Goal: Task Accomplishment & Management: Manage account settings

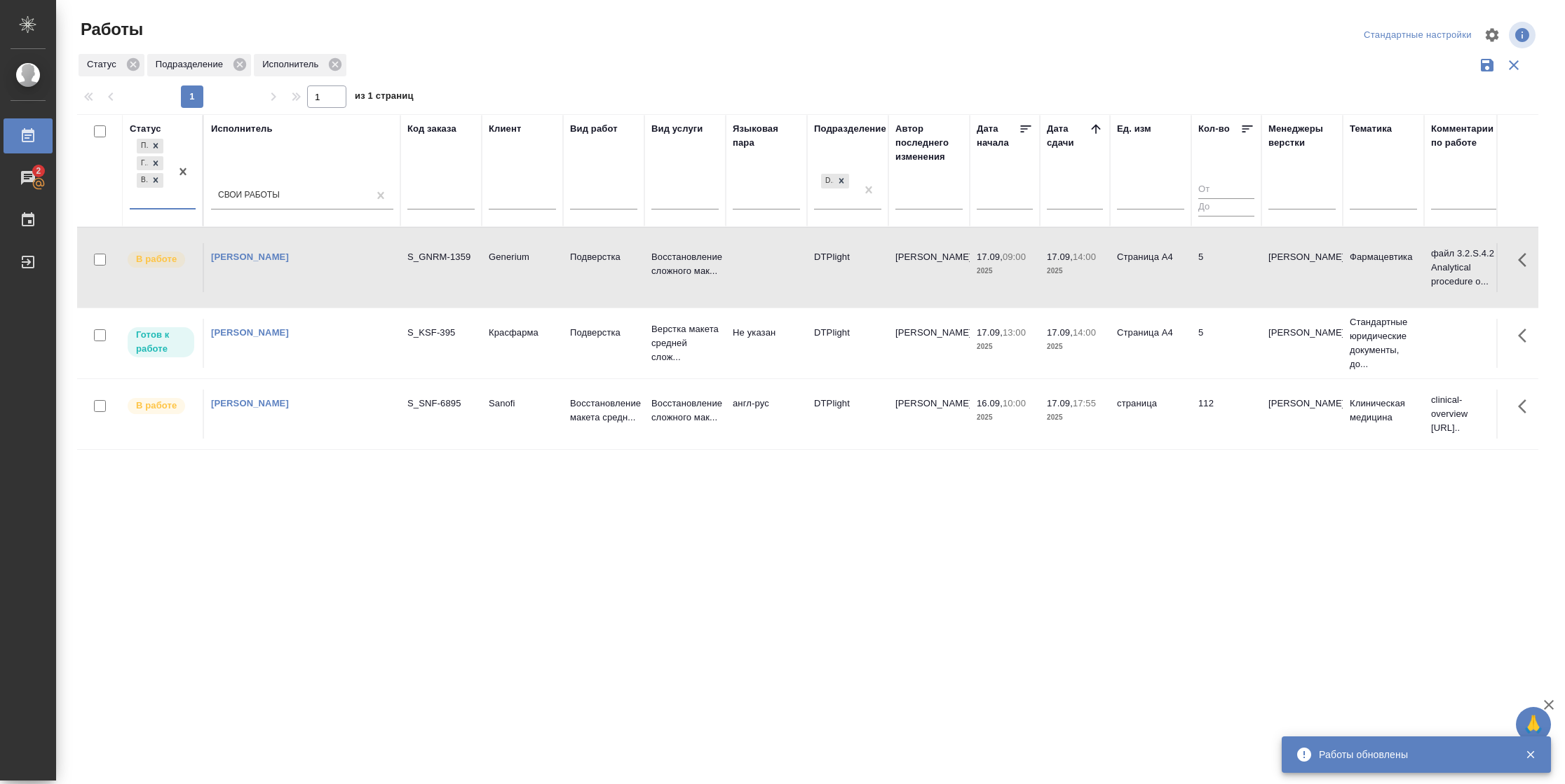
click at [1072, 336] on p "17.09," at bounding box center [1060, 332] width 26 height 10
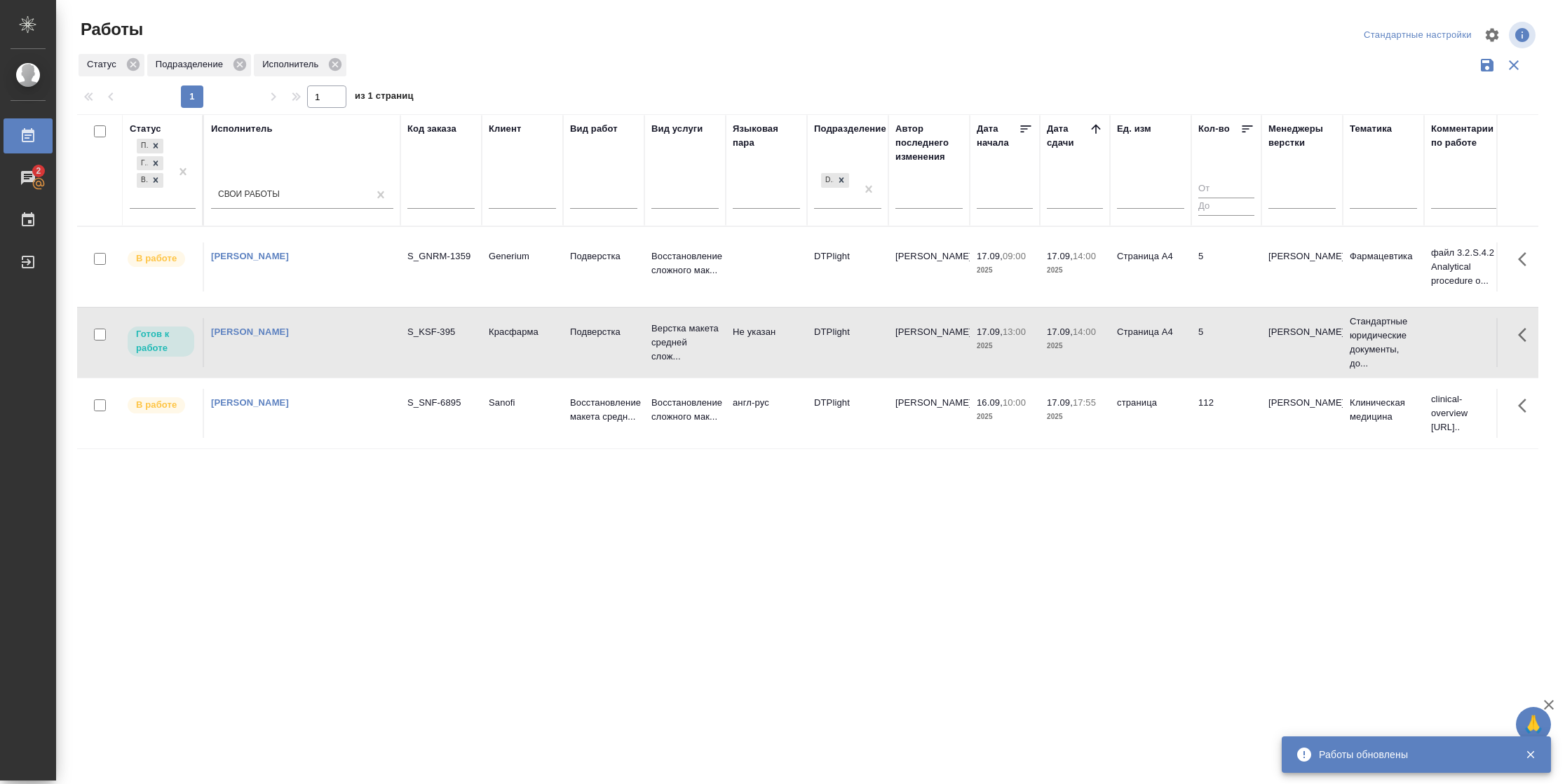
click at [1072, 336] on p "17.09," at bounding box center [1060, 332] width 26 height 10
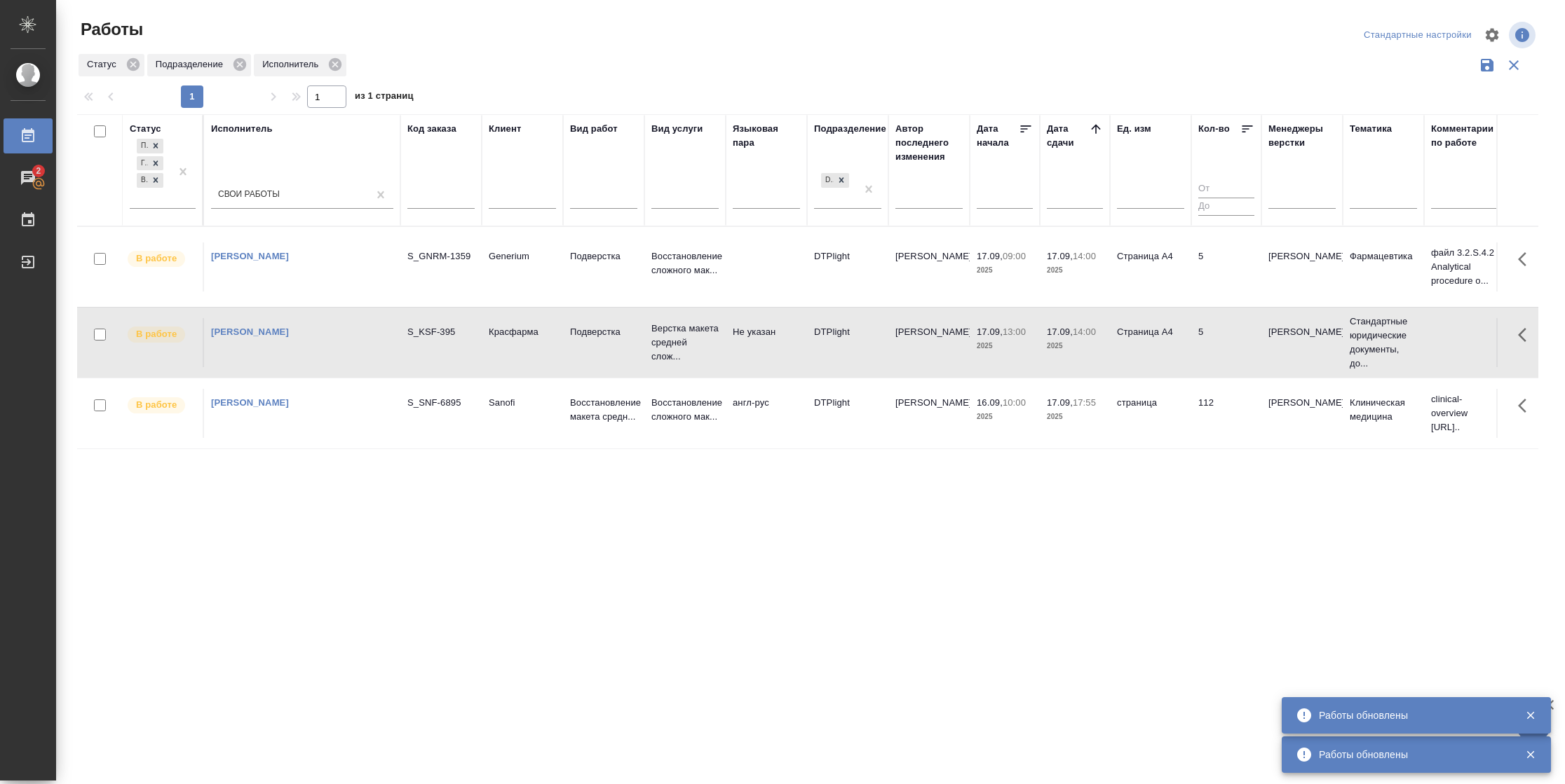
click at [1206, 260] on td "5" at bounding box center [1226, 267] width 70 height 49
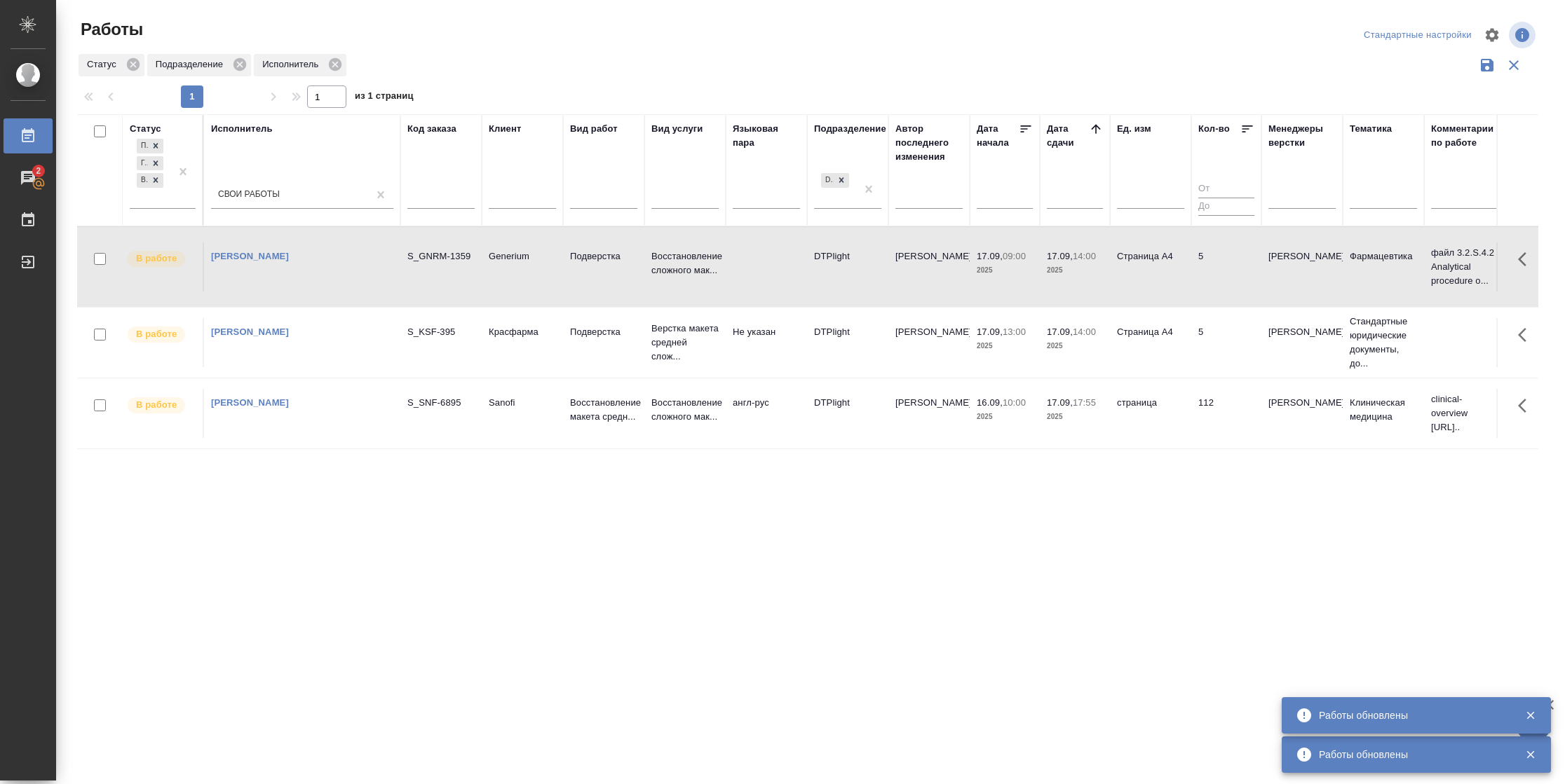
click at [1206, 260] on td "5" at bounding box center [1226, 267] width 70 height 49
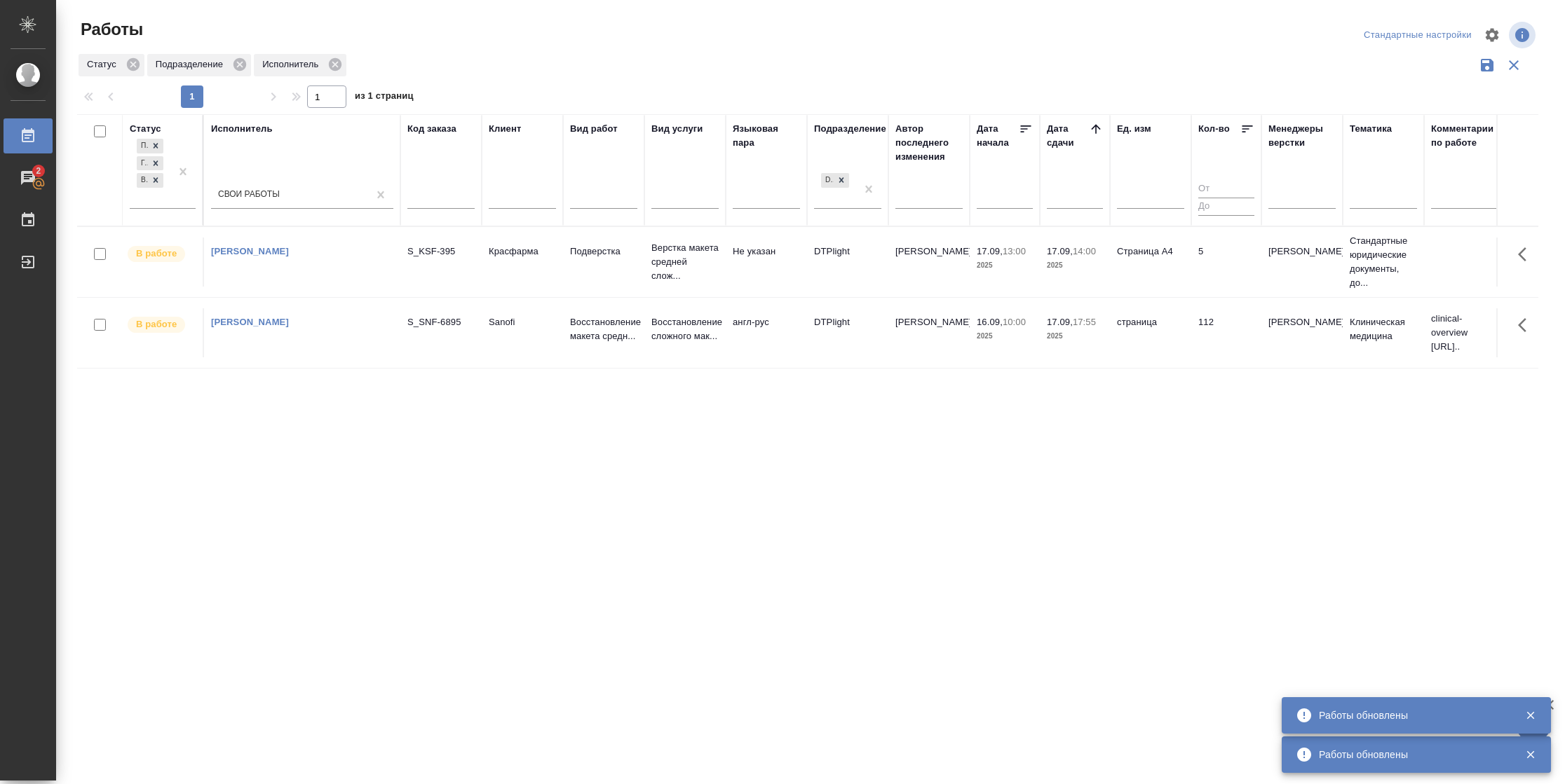
click at [1207, 270] on td "5" at bounding box center [1226, 262] width 70 height 49
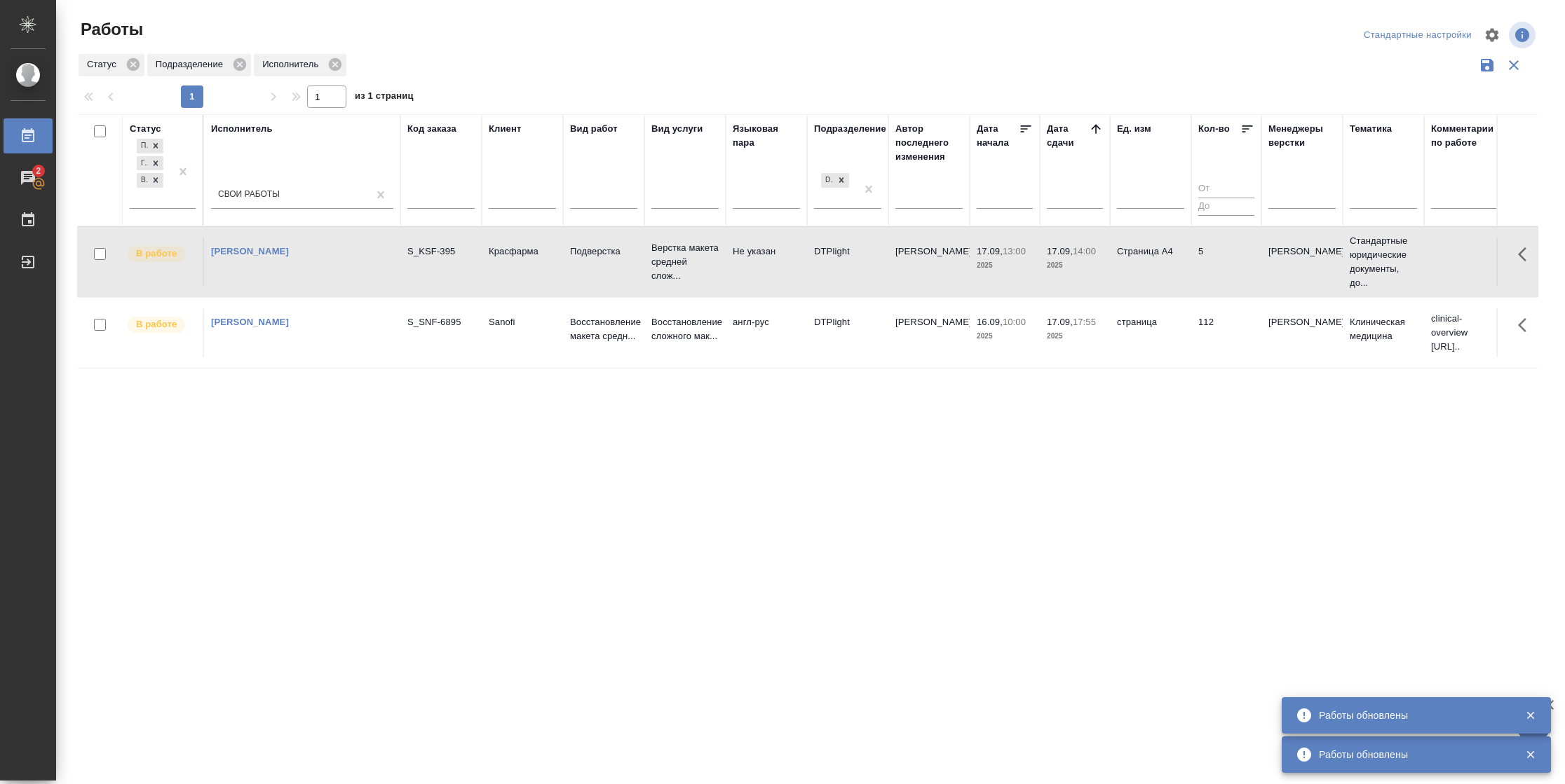
click at [1207, 270] on td "5" at bounding box center [1226, 262] width 70 height 49
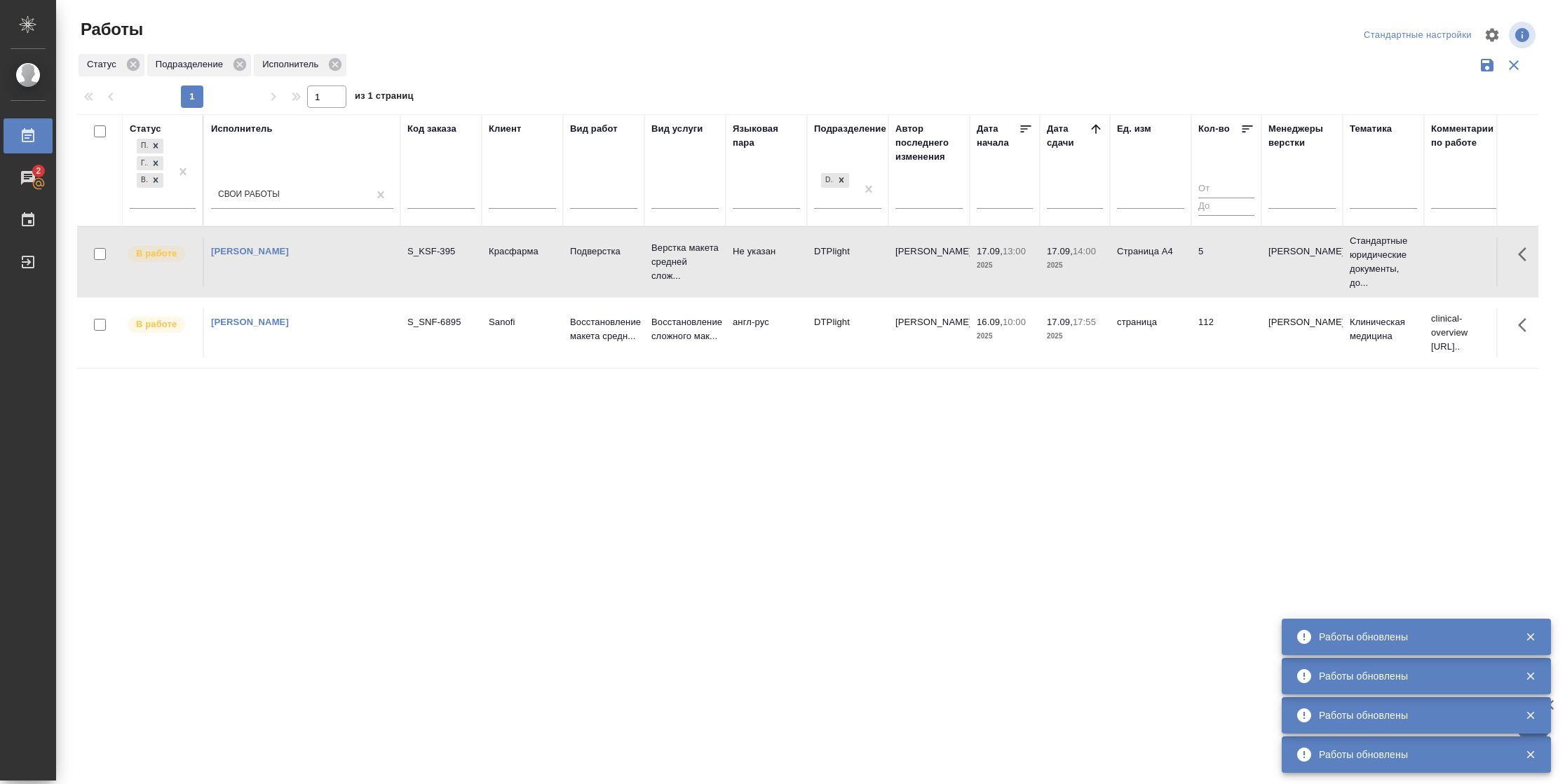
click at [518, 271] on td "Красфарма" at bounding box center [522, 262] width 81 height 49
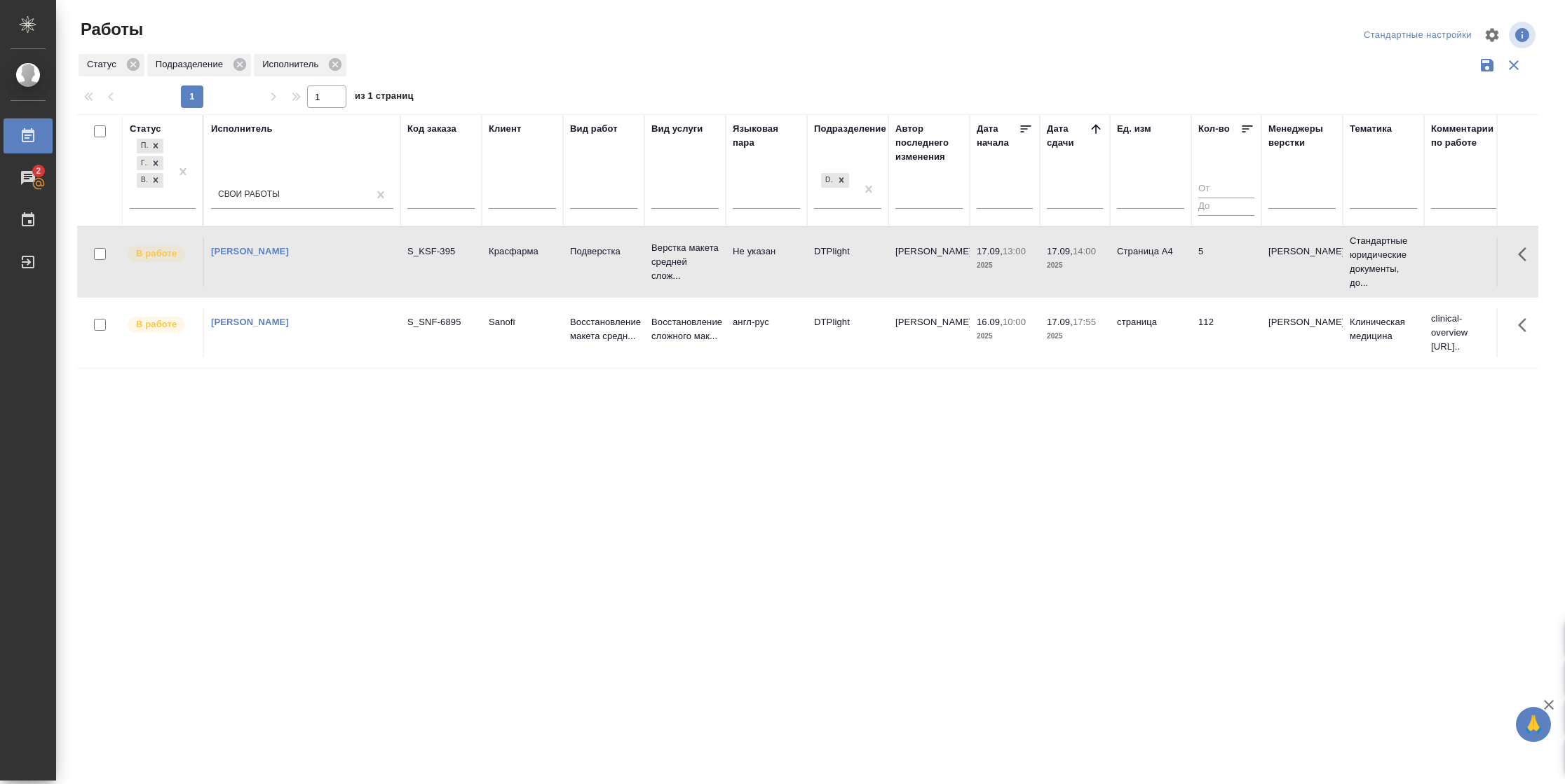
click at [518, 271] on td "Красфарма" at bounding box center [522, 262] width 81 height 49
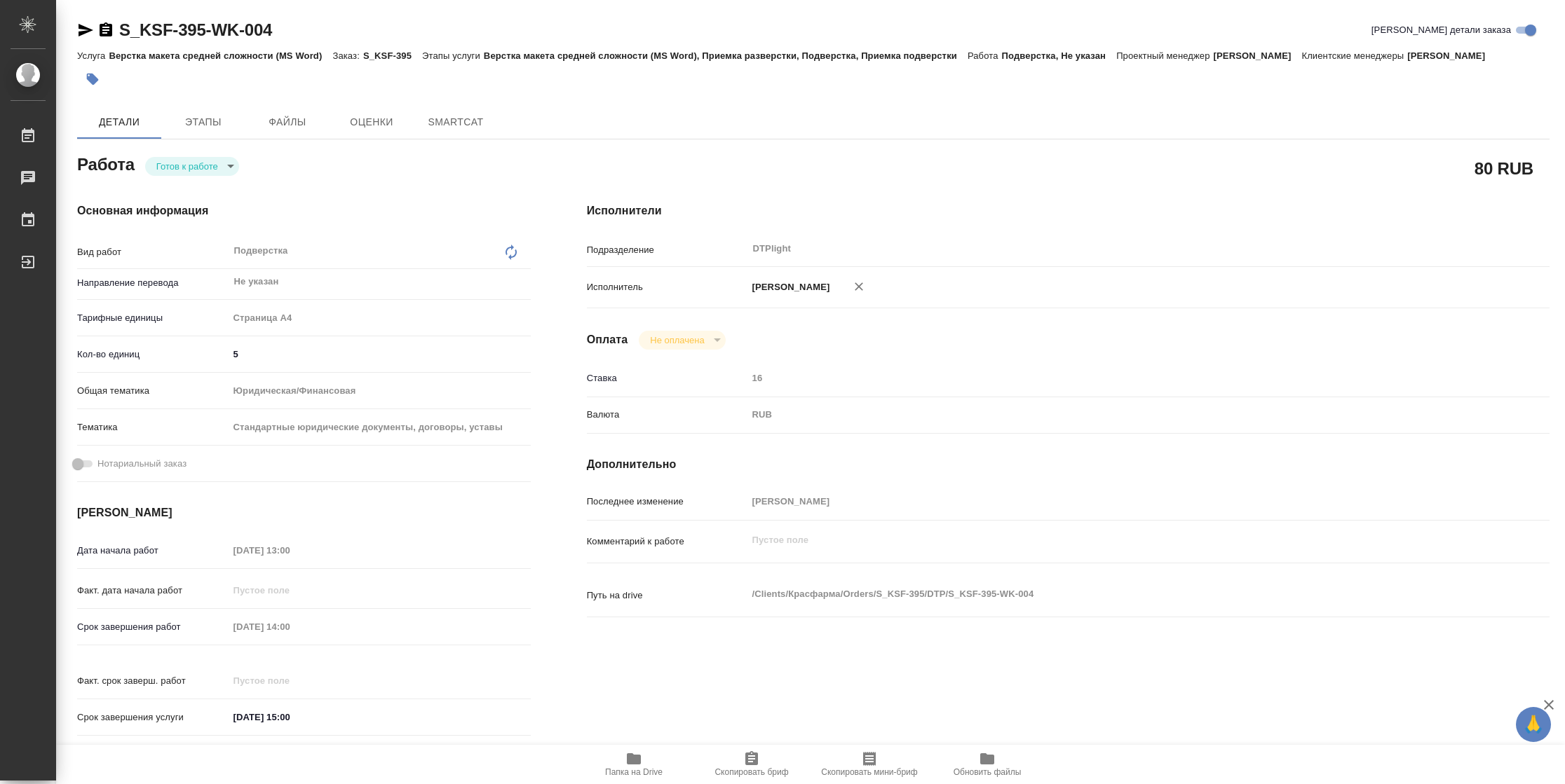
type textarea "x"
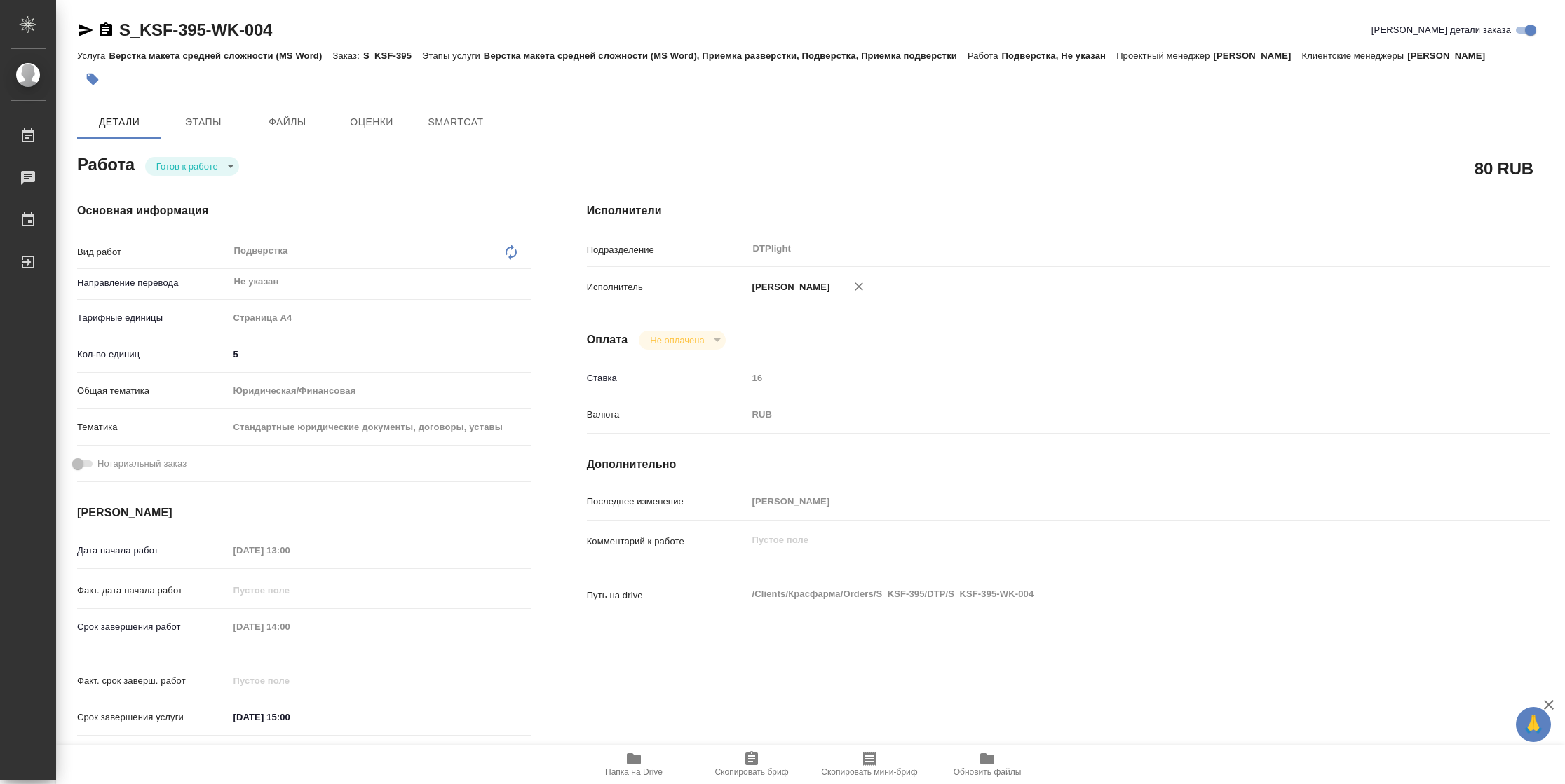
type textarea "x"
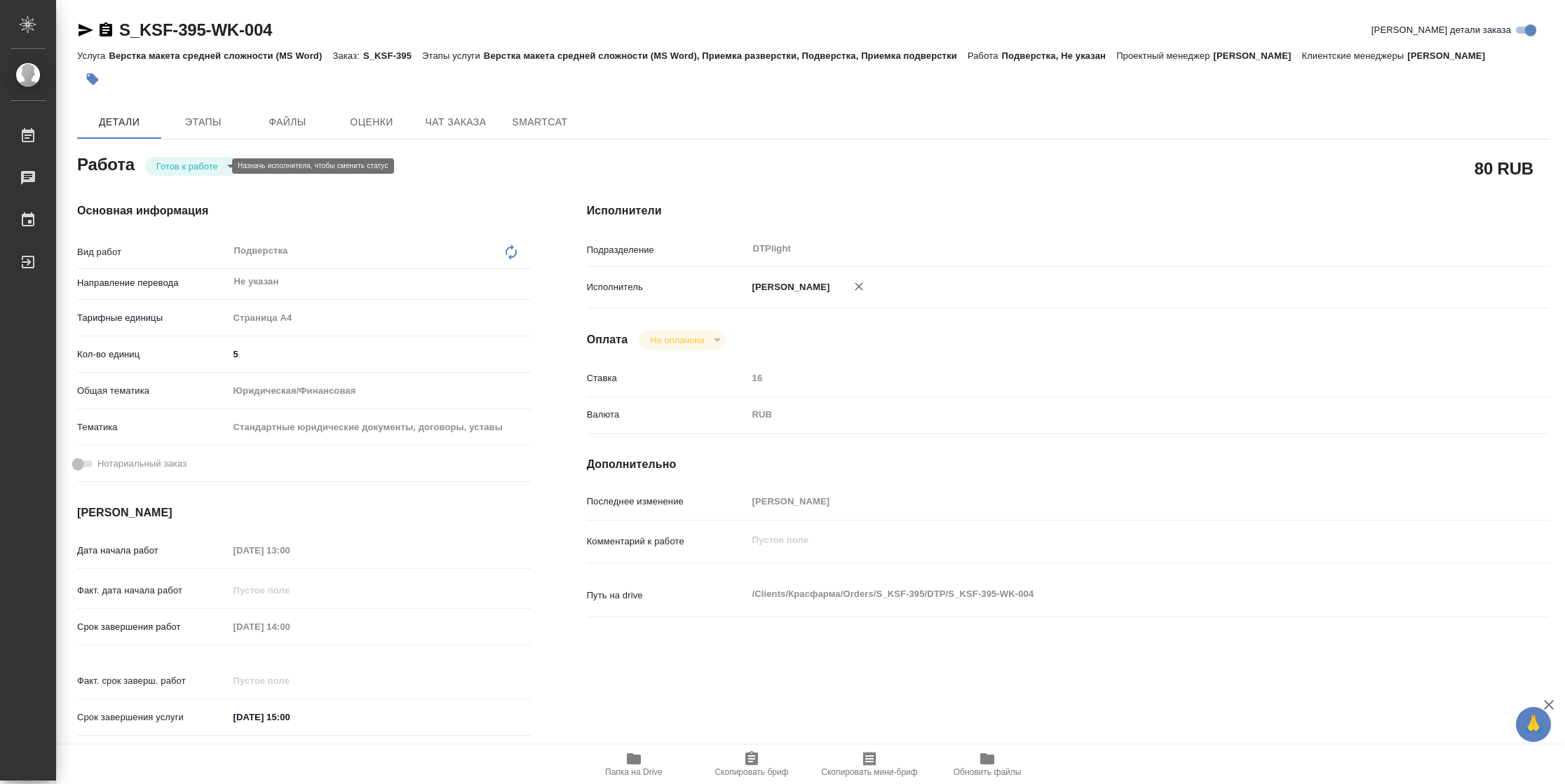
type textarea "x"
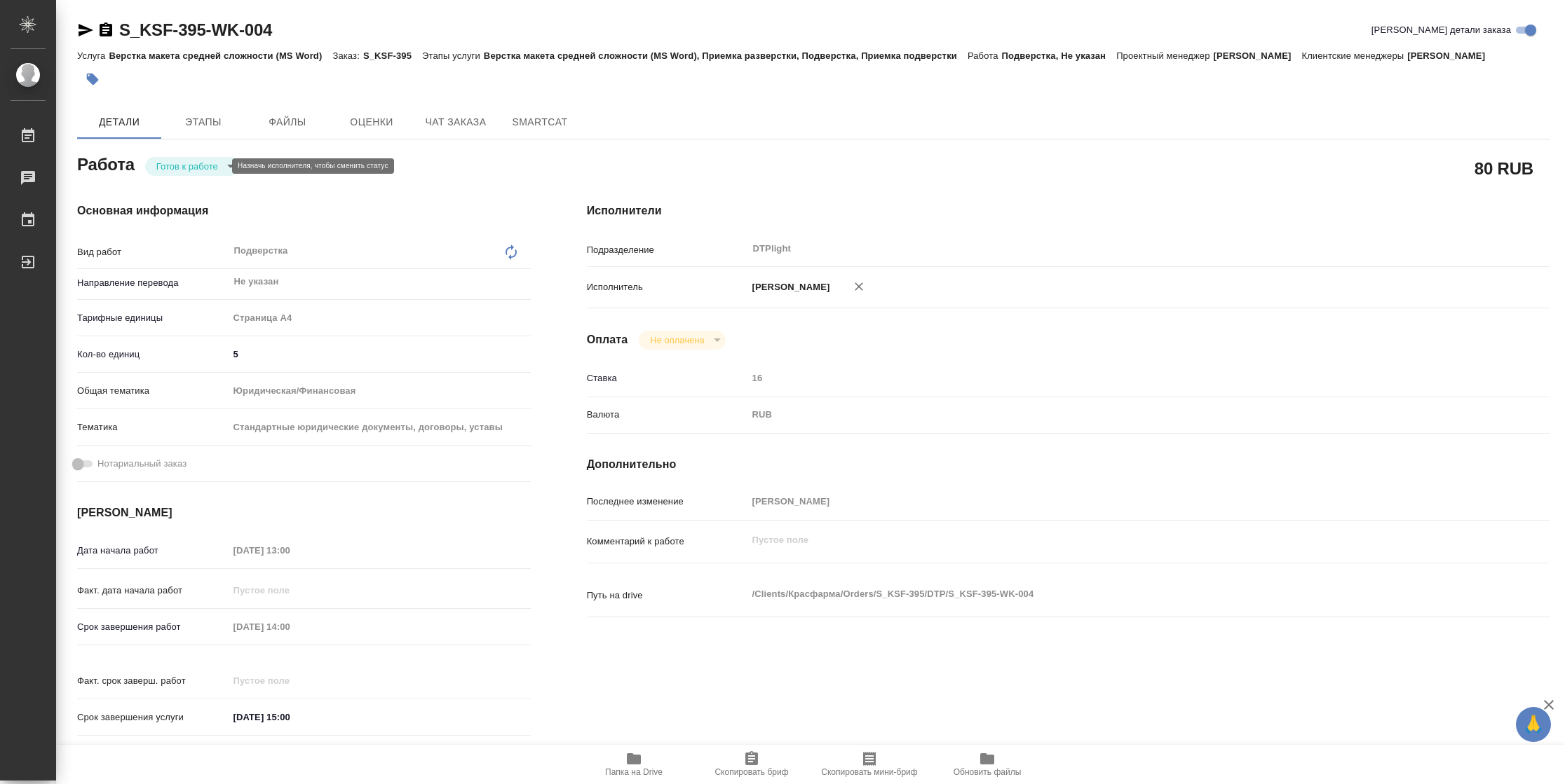
click at [195, 168] on body "🙏 .cls-1 fill:#fff; AWATERA Vasilyeva Natalia Работы Чаты График Выйти S_KSF-39…" at bounding box center [782, 392] width 1565 height 784
click at [195, 168] on button "В работе" at bounding box center [179, 166] width 46 height 16
type textarea "x"
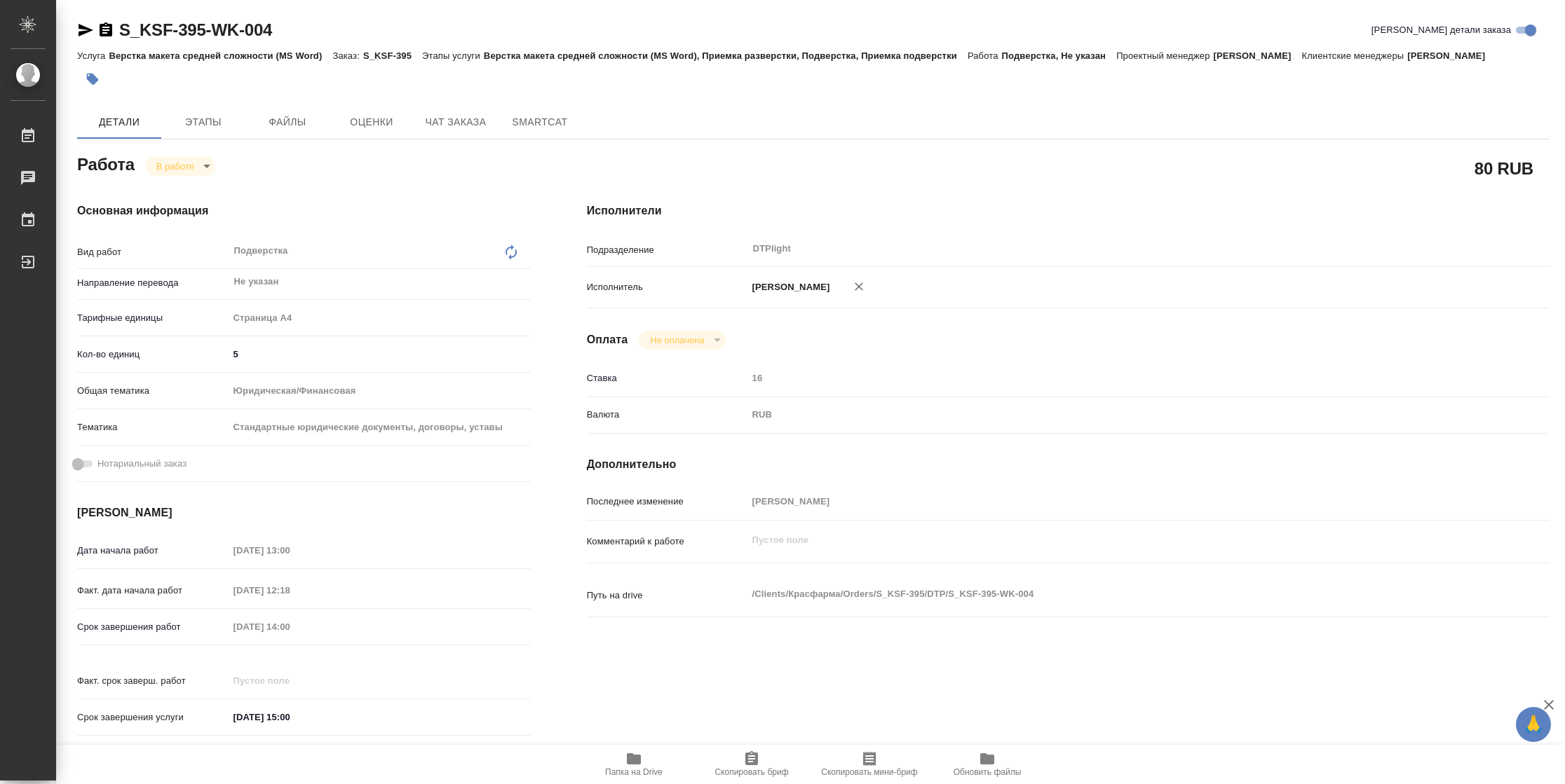
type textarea "x"
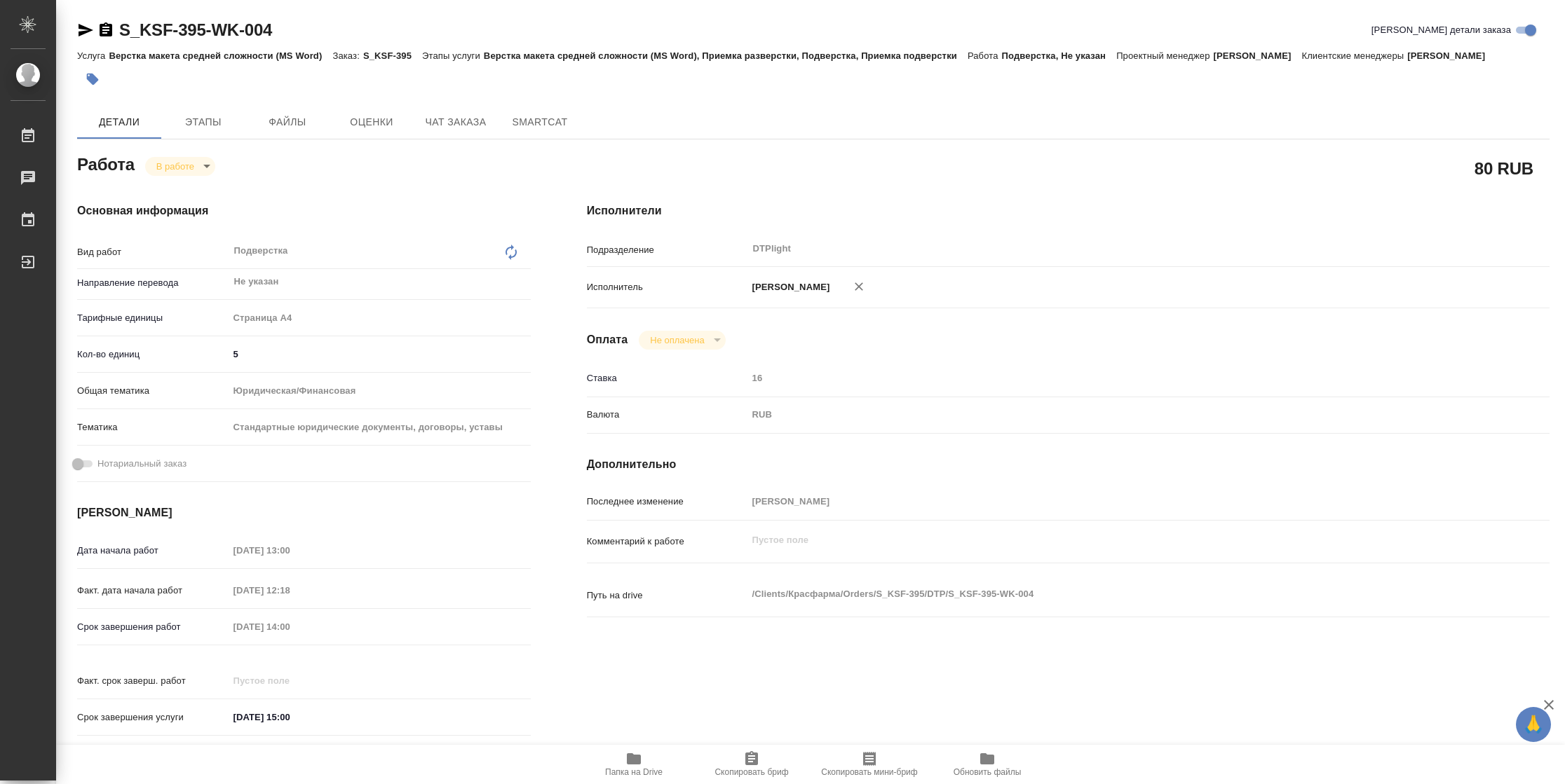
type textarea "x"
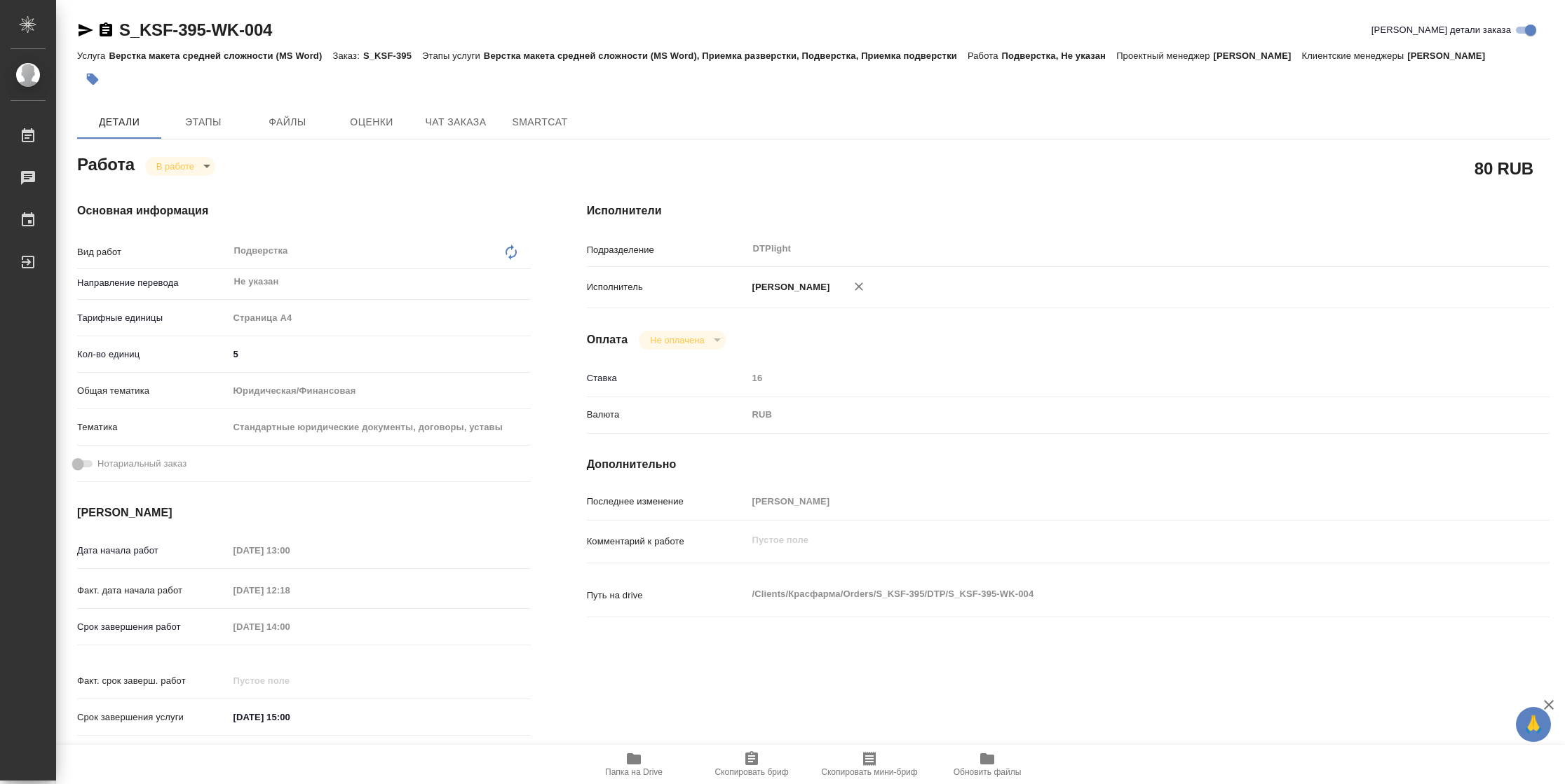
type textarea "x"
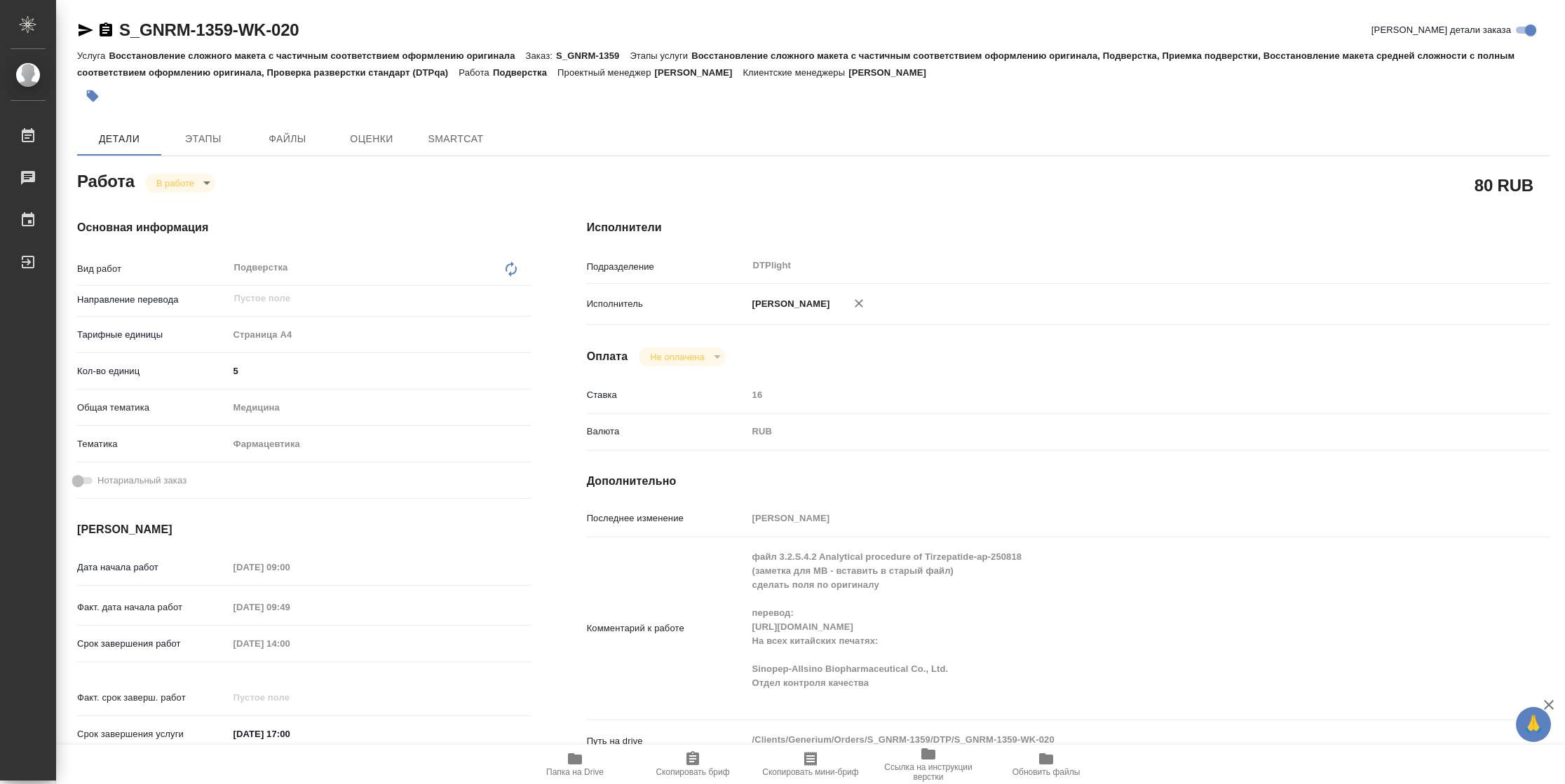
type textarea "x"
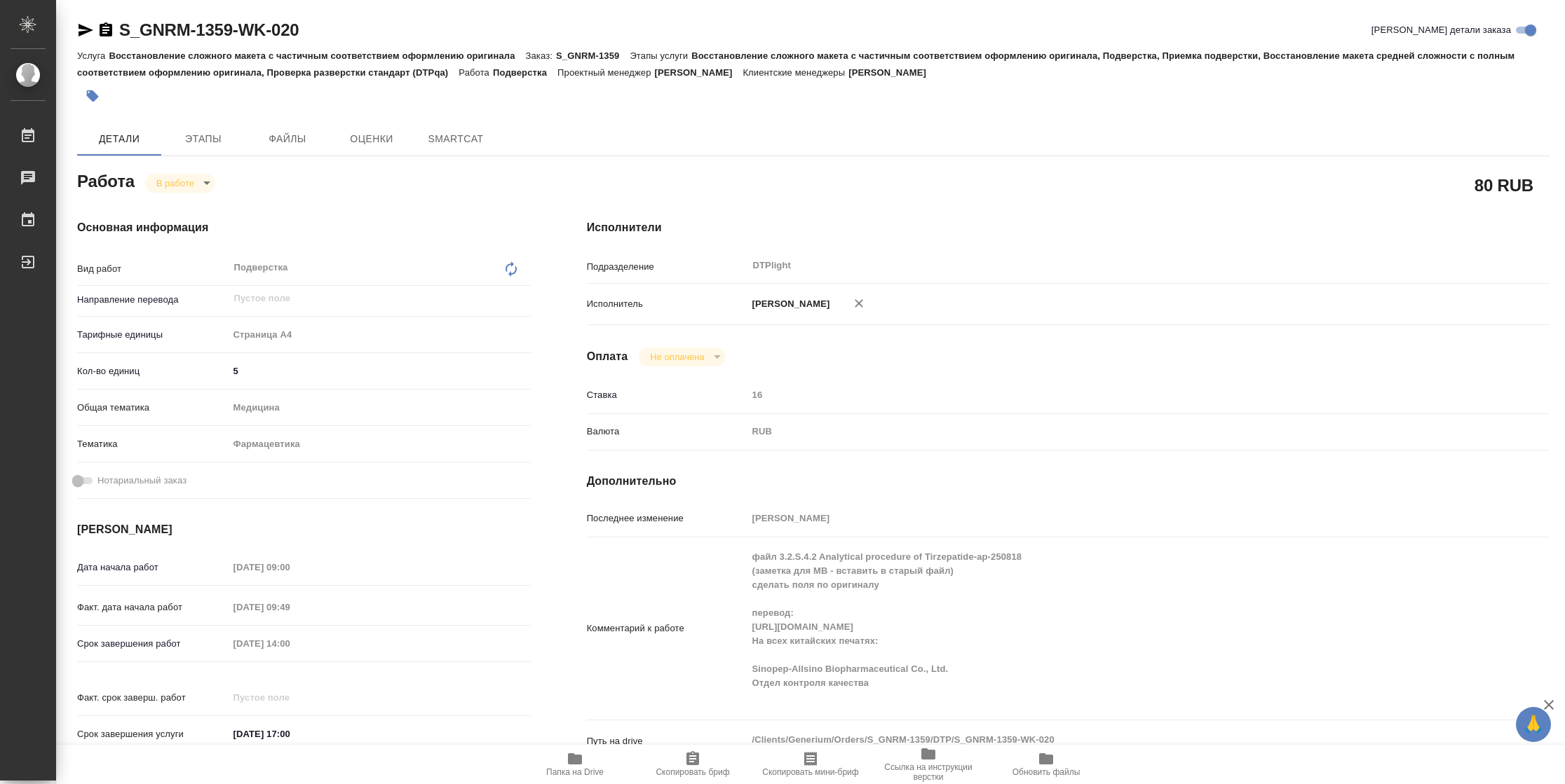
type textarea "x"
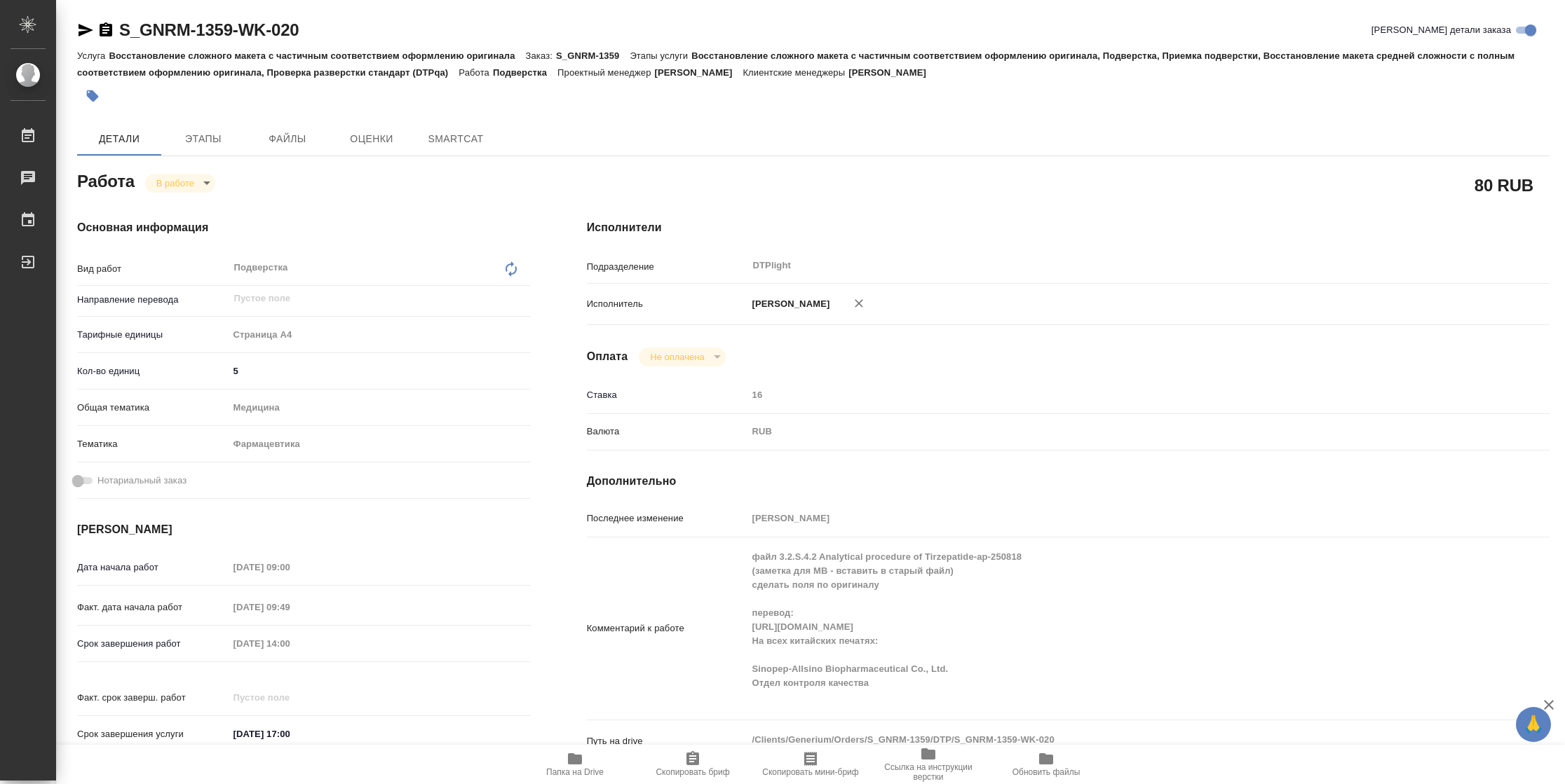
type textarea "x"
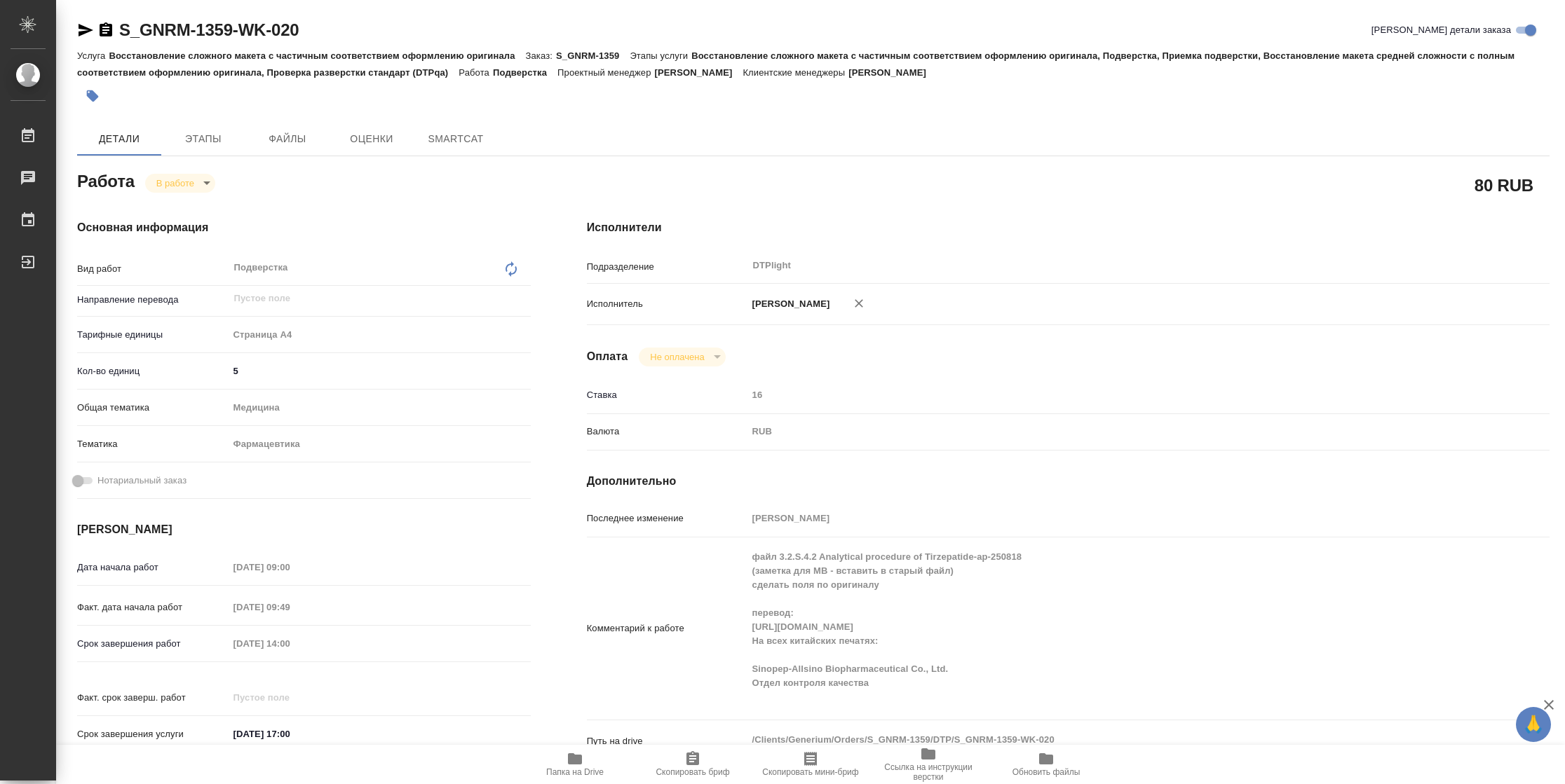
type textarea "x"
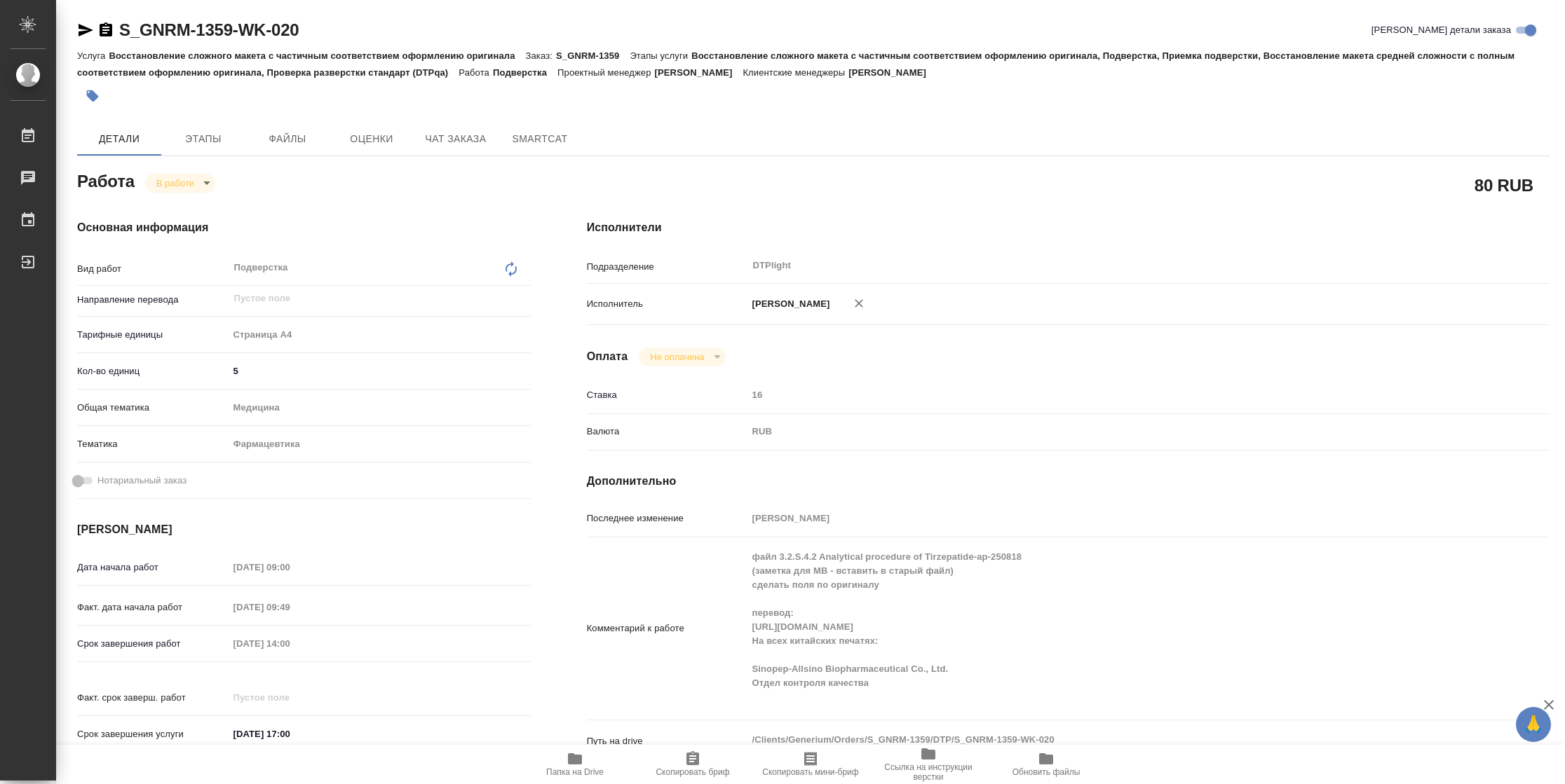
type textarea "x"
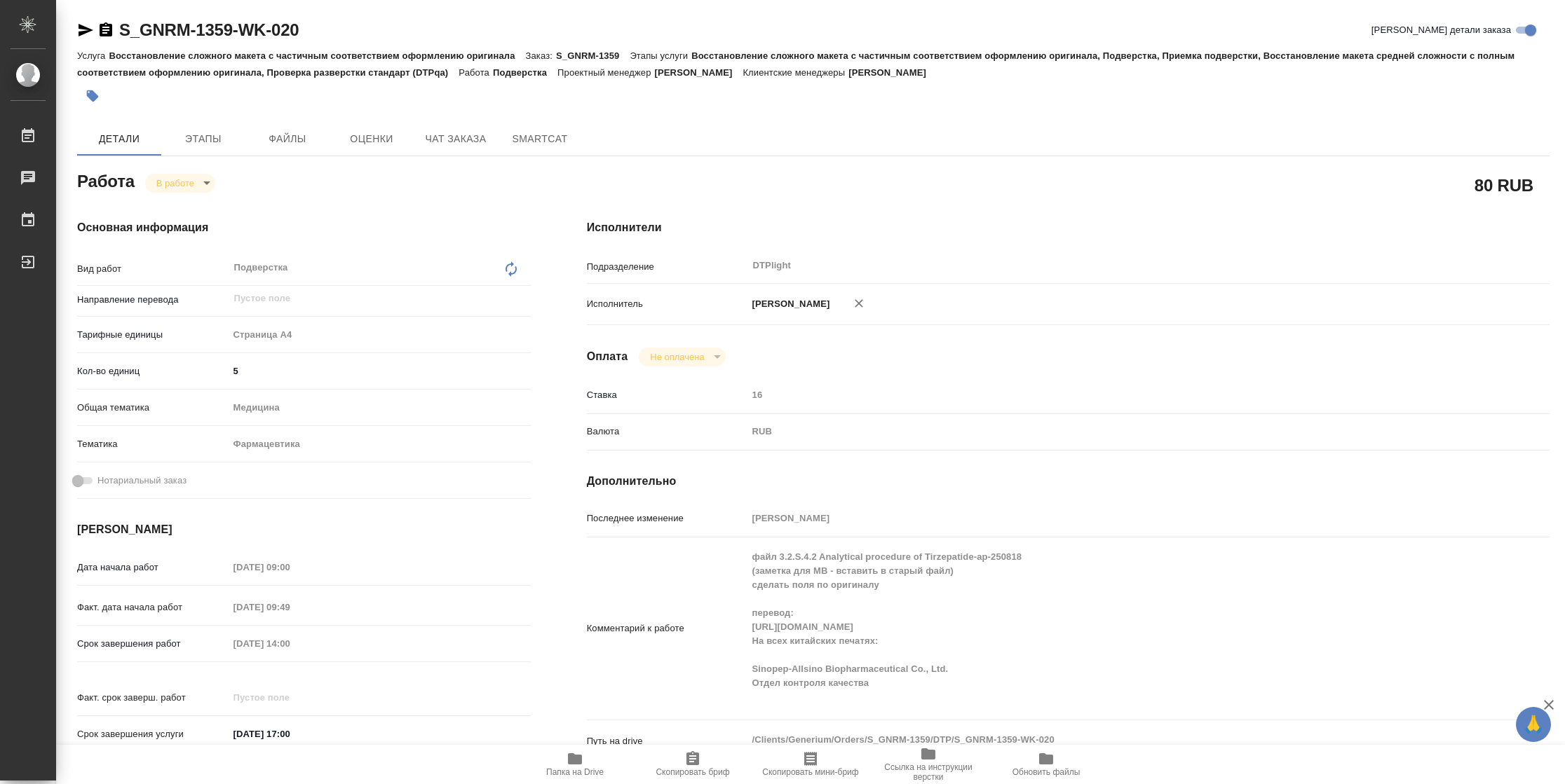
type textarea "x"
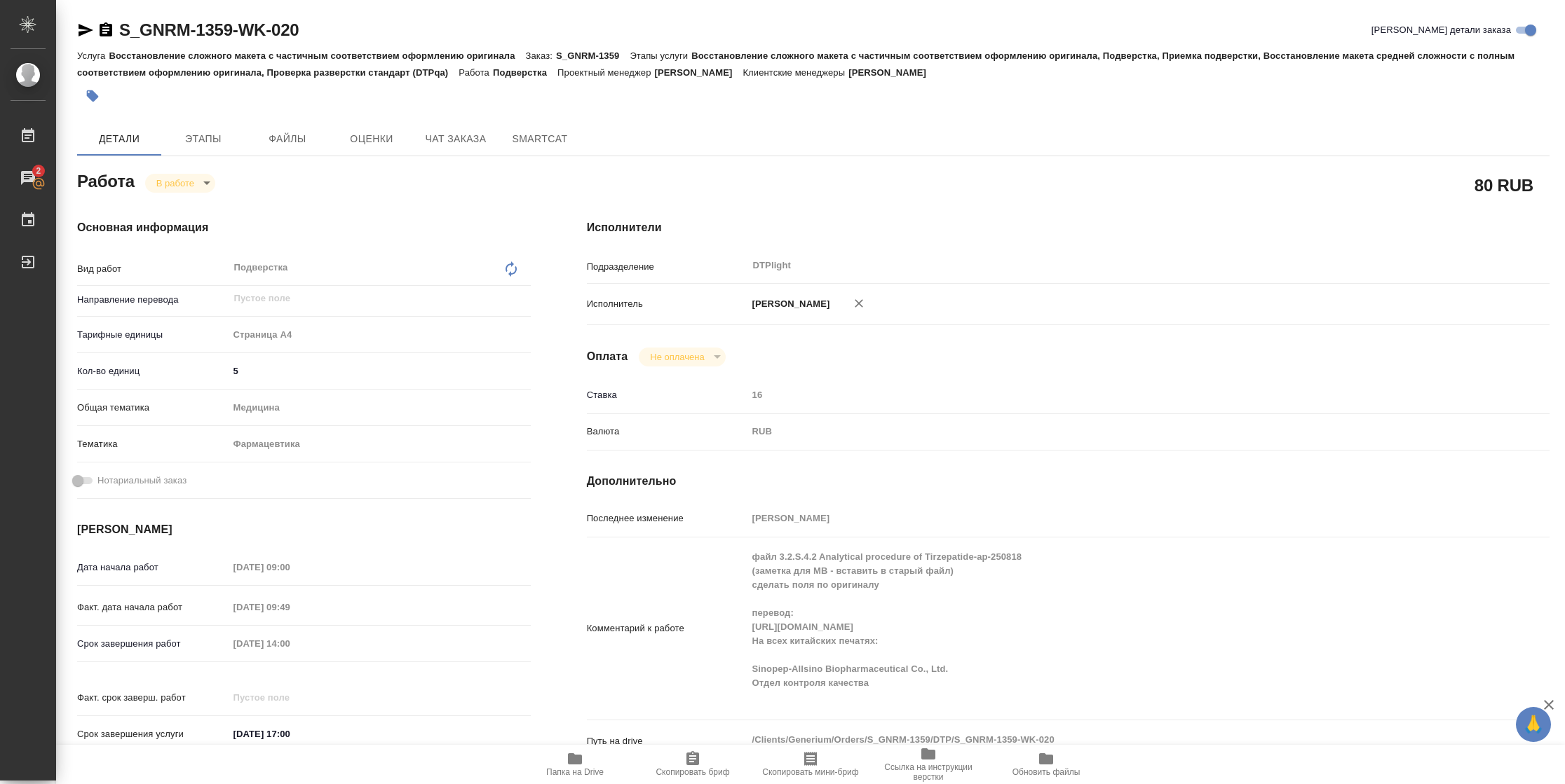
click at [569, 762] on icon "button" at bounding box center [575, 759] width 14 height 11
click at [193, 186] on body "🙏 .cls-1 fill:#fff; AWATERA Vasilyeva Natalia Работы 2 Чаты График Выйти S_GNRM…" at bounding box center [782, 392] width 1565 height 784
click at [196, 200] on button "Выполнен" at bounding box center [182, 207] width 52 height 16
type textarea "x"
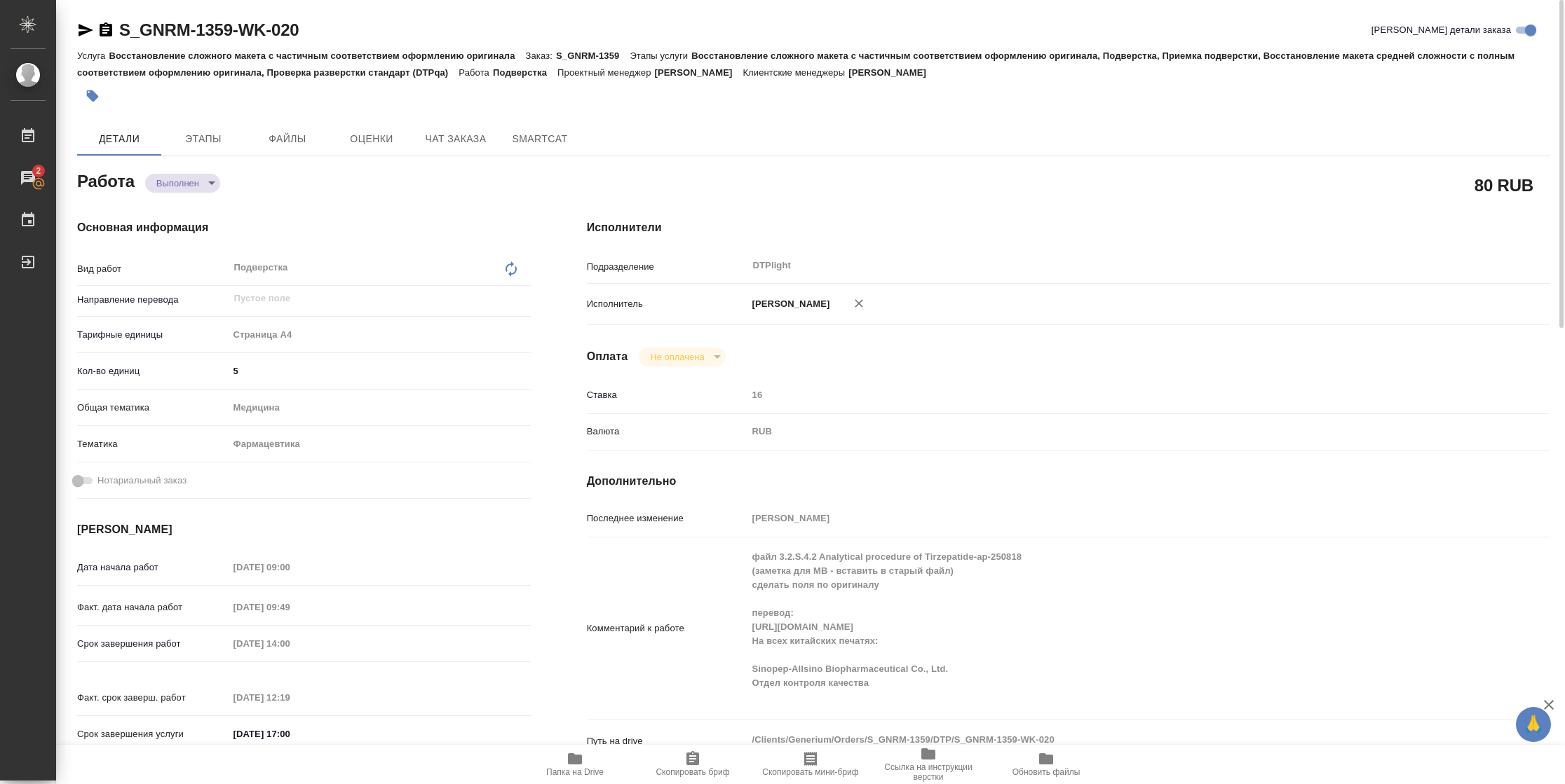
type textarea "x"
click at [85, 39] on div "S_GNRM-1359-WK-020" at bounding box center [187, 31] width 221 height 23
type textarea "x"
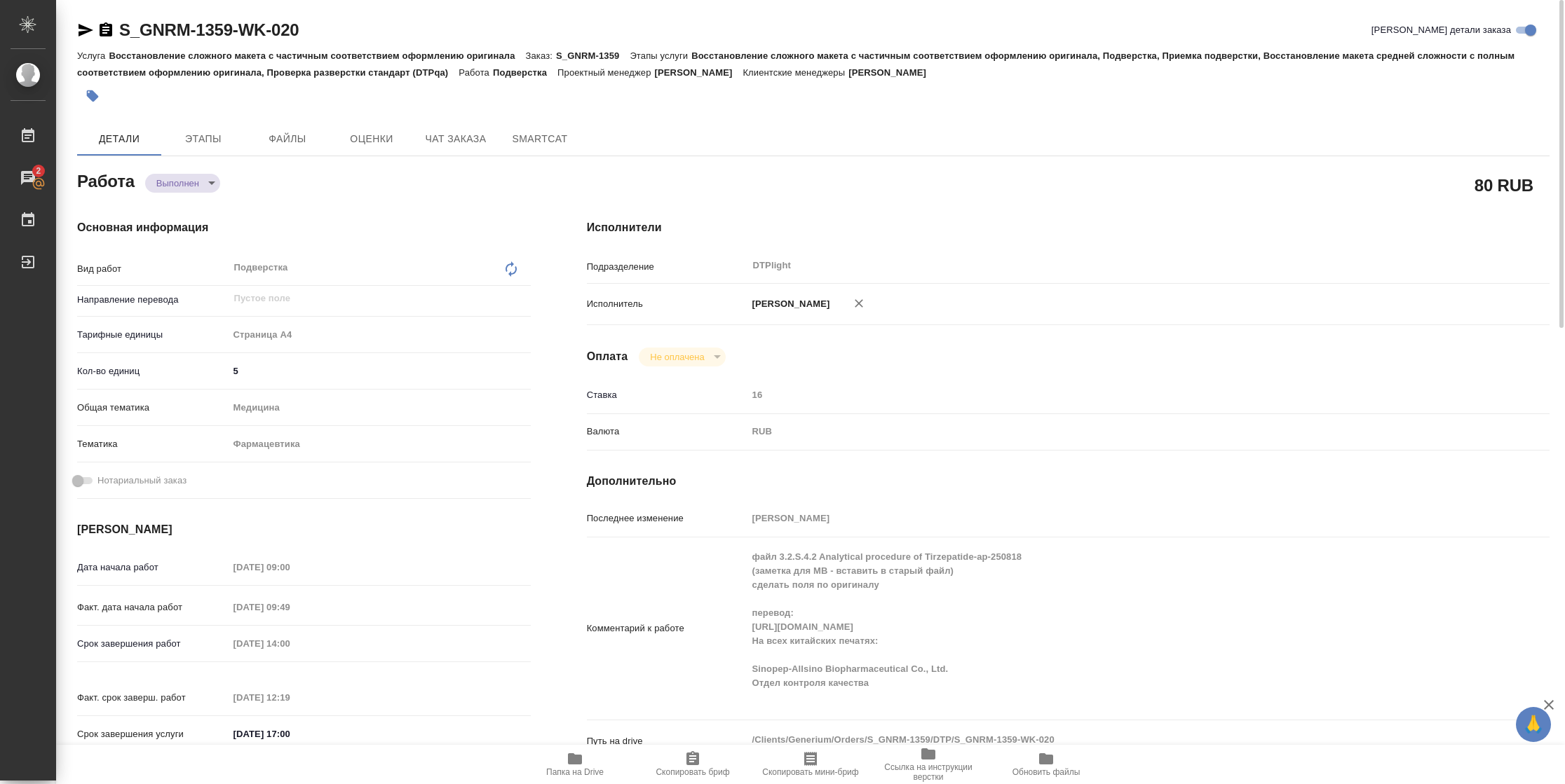
type textarea "x"
click at [87, 31] on icon "button" at bounding box center [86, 30] width 15 height 12
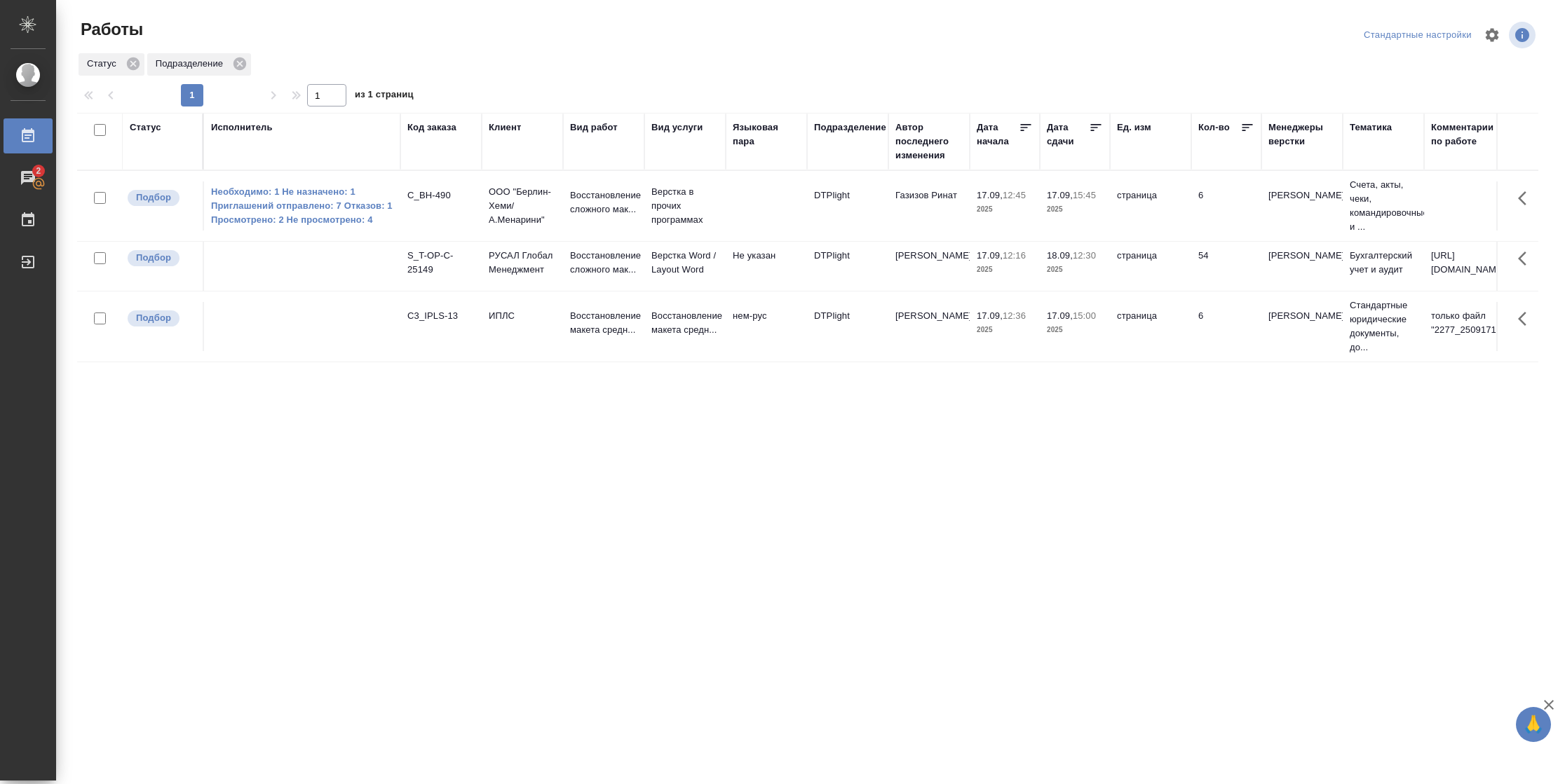
click at [1000, 343] on td "17.09, 12:36 2025" at bounding box center [1005, 327] width 70 height 49
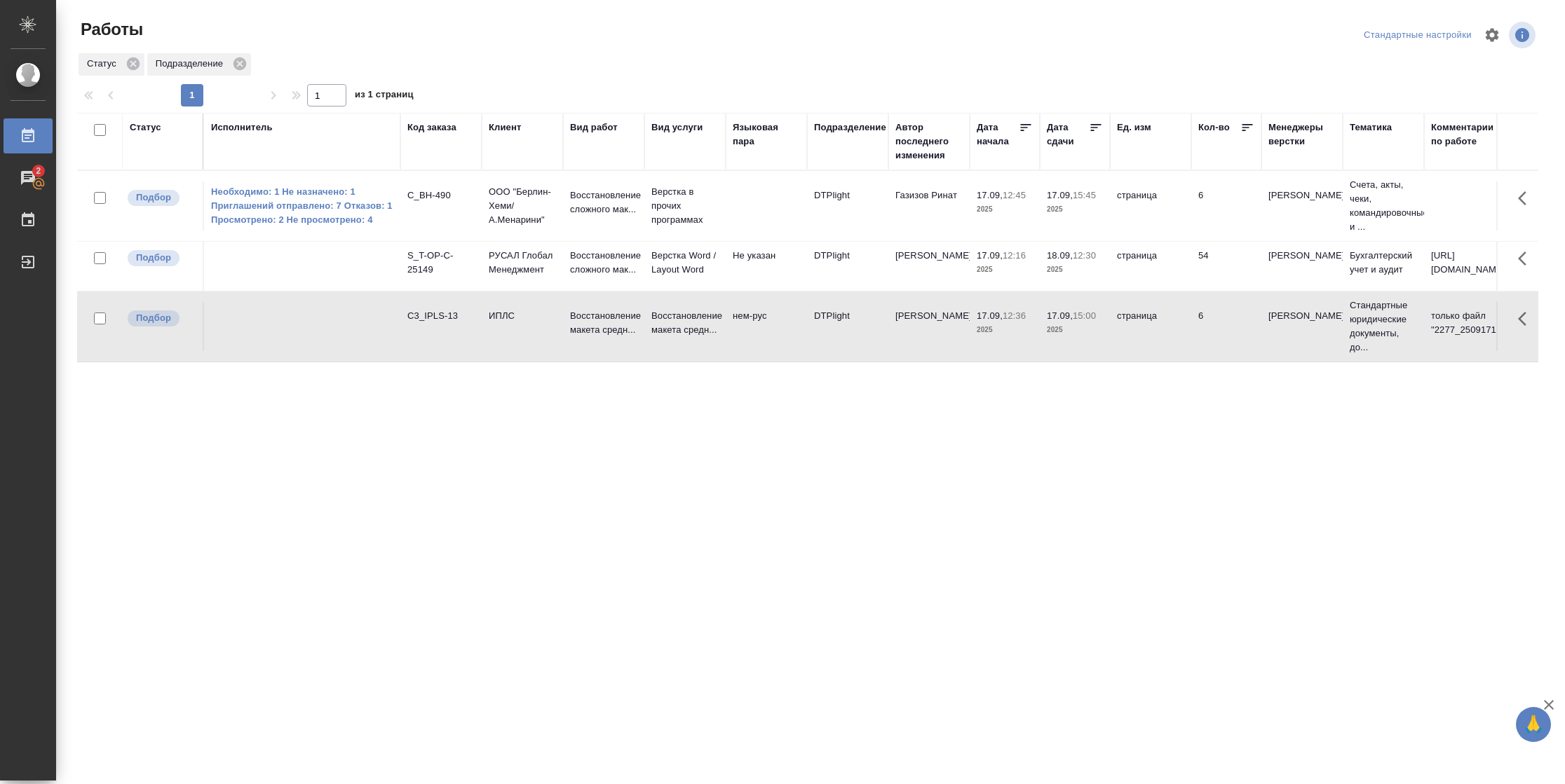
click at [1000, 343] on td "17.09, 12:36 2025" at bounding box center [1005, 327] width 70 height 49
click at [146, 126] on div "Статус" at bounding box center [145, 128] width 31 height 14
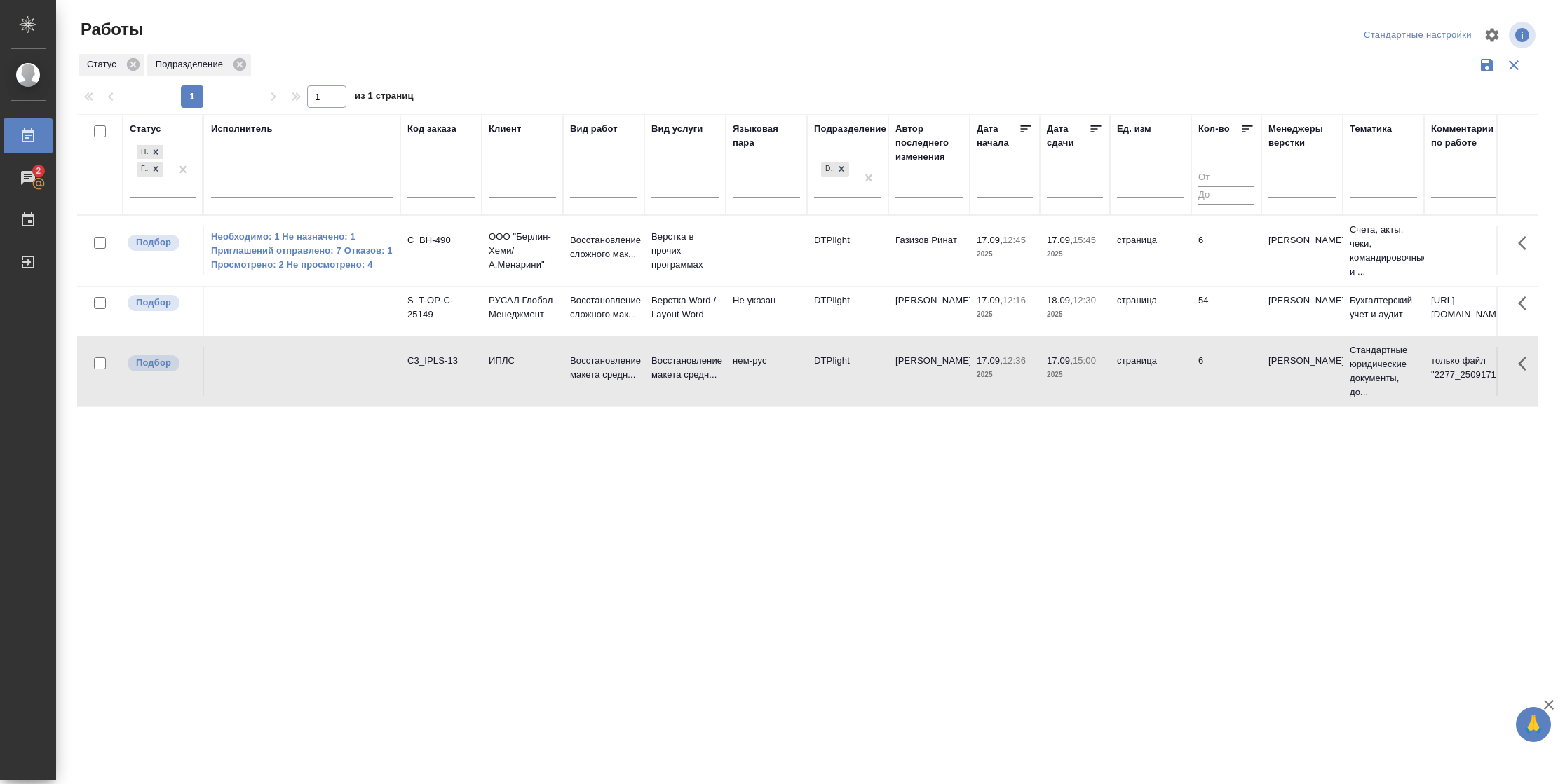
click at [167, 198] on div "Подбор Готов к работе" at bounding box center [162, 175] width 66 height 66
click at [167, 194] on div "Подбор Готов к работе" at bounding box center [150, 169] width 41 height 55
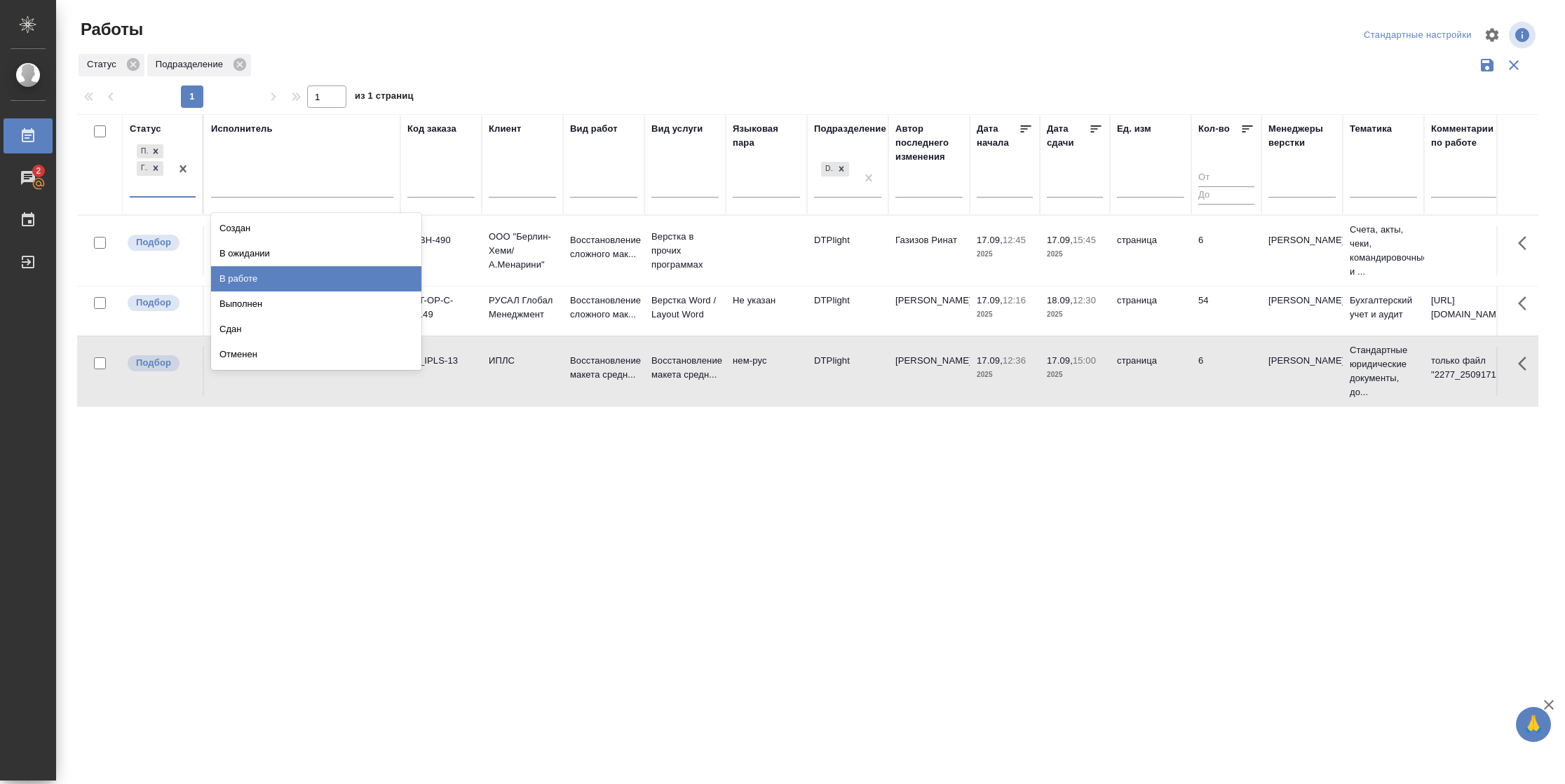
drag, startPoint x: 254, startPoint y: 274, endPoint x: 278, endPoint y: 200, distance: 77.8
click at [254, 273] on div "В работе" at bounding box center [316, 279] width 211 height 25
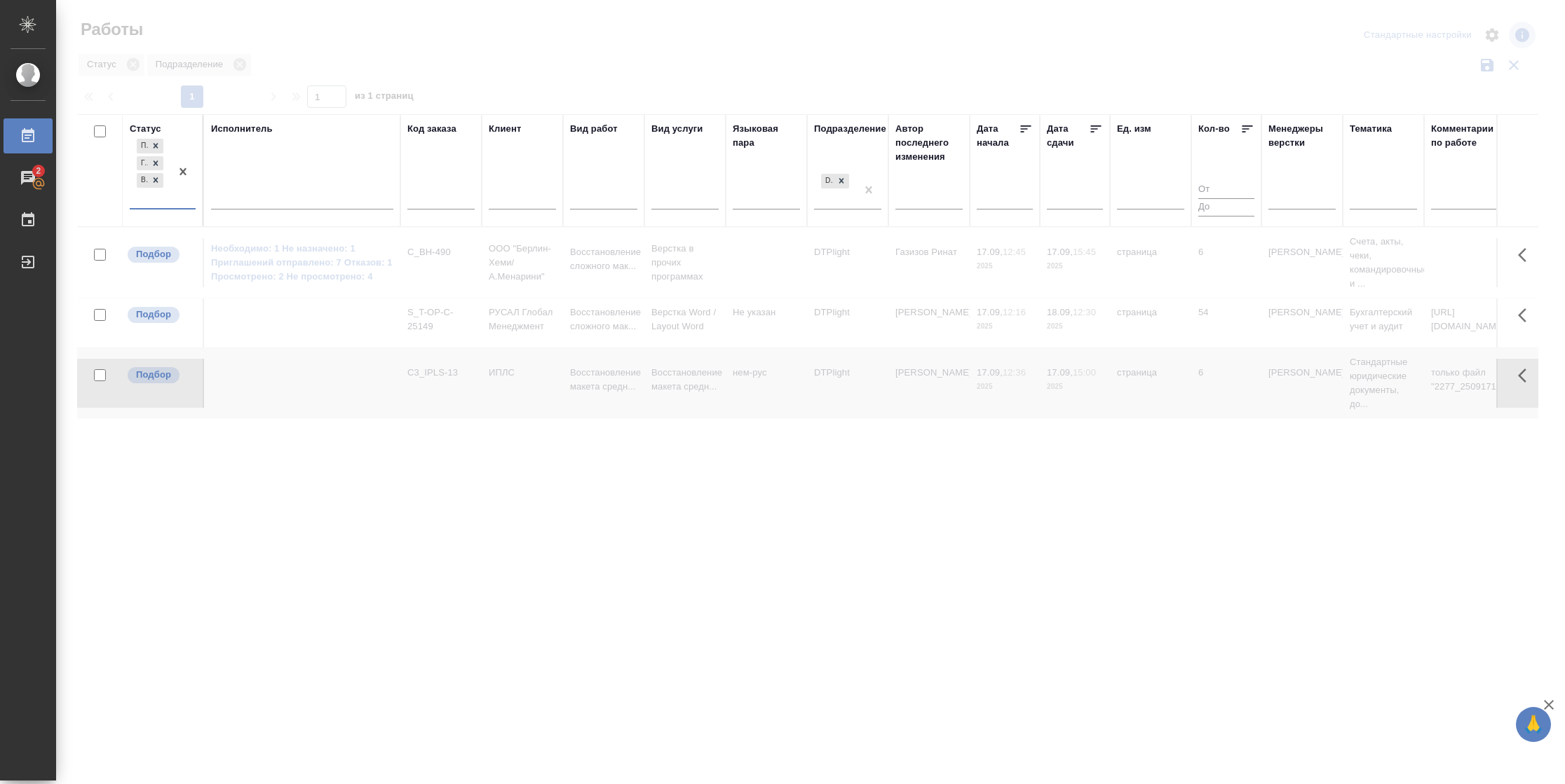
click at [280, 197] on div at bounding box center [302, 196] width 182 height 20
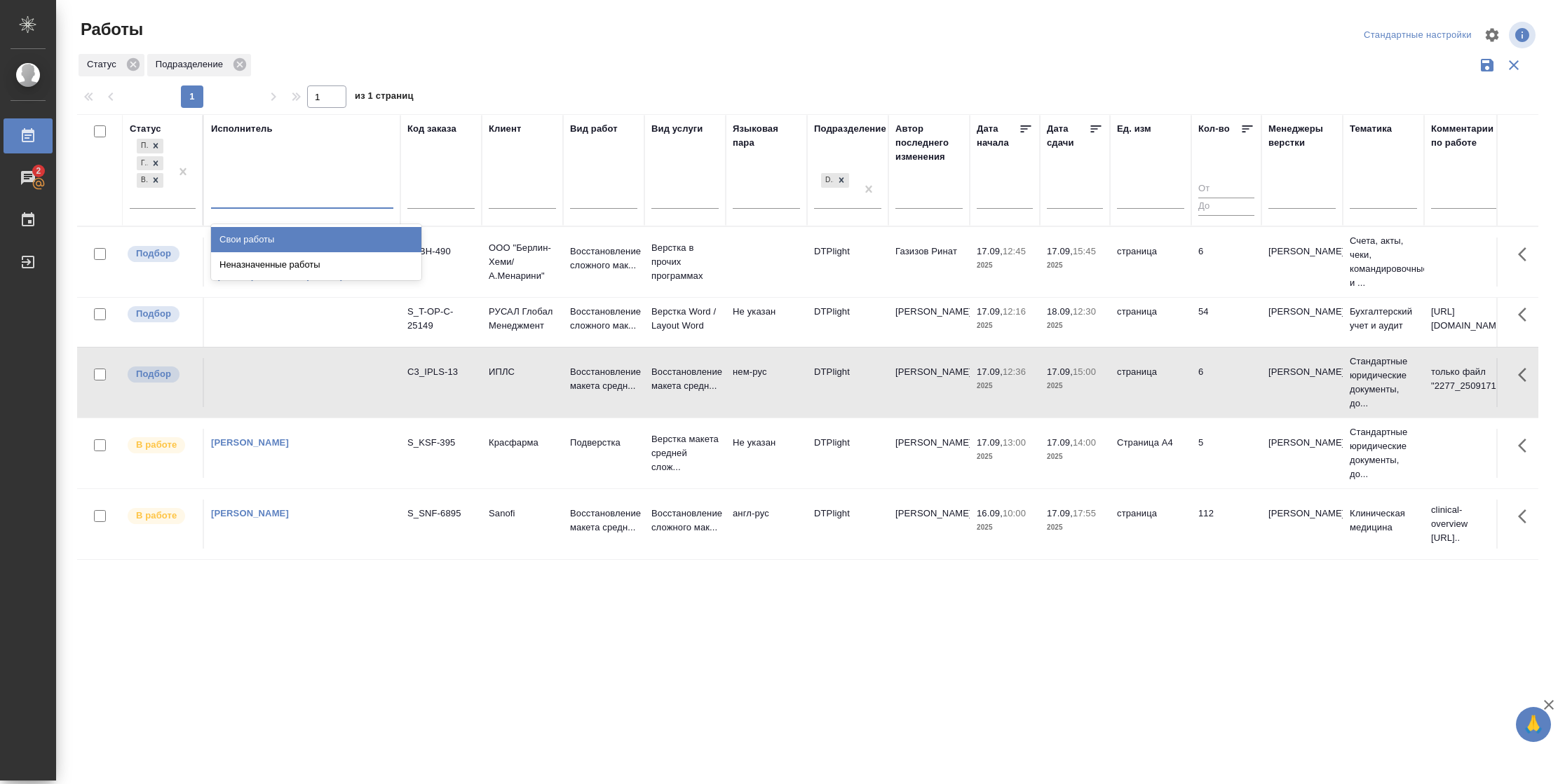
click at [275, 232] on div "Свои работы" at bounding box center [316, 239] width 211 height 25
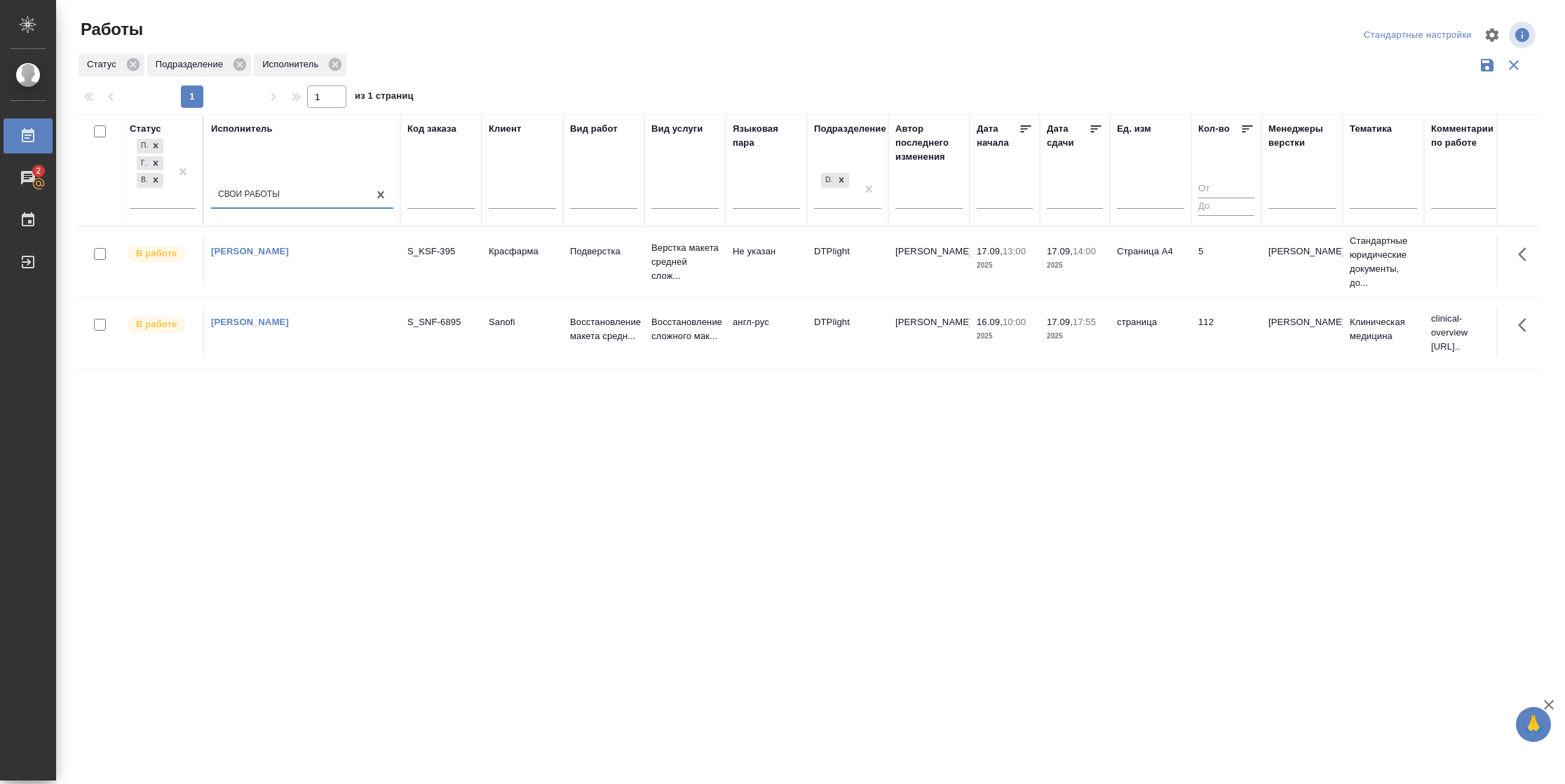
click at [1093, 132] on icon at bounding box center [1096, 129] width 10 height 7
click at [1134, 282] on td "Страница А4" at bounding box center [1150, 262] width 81 height 49
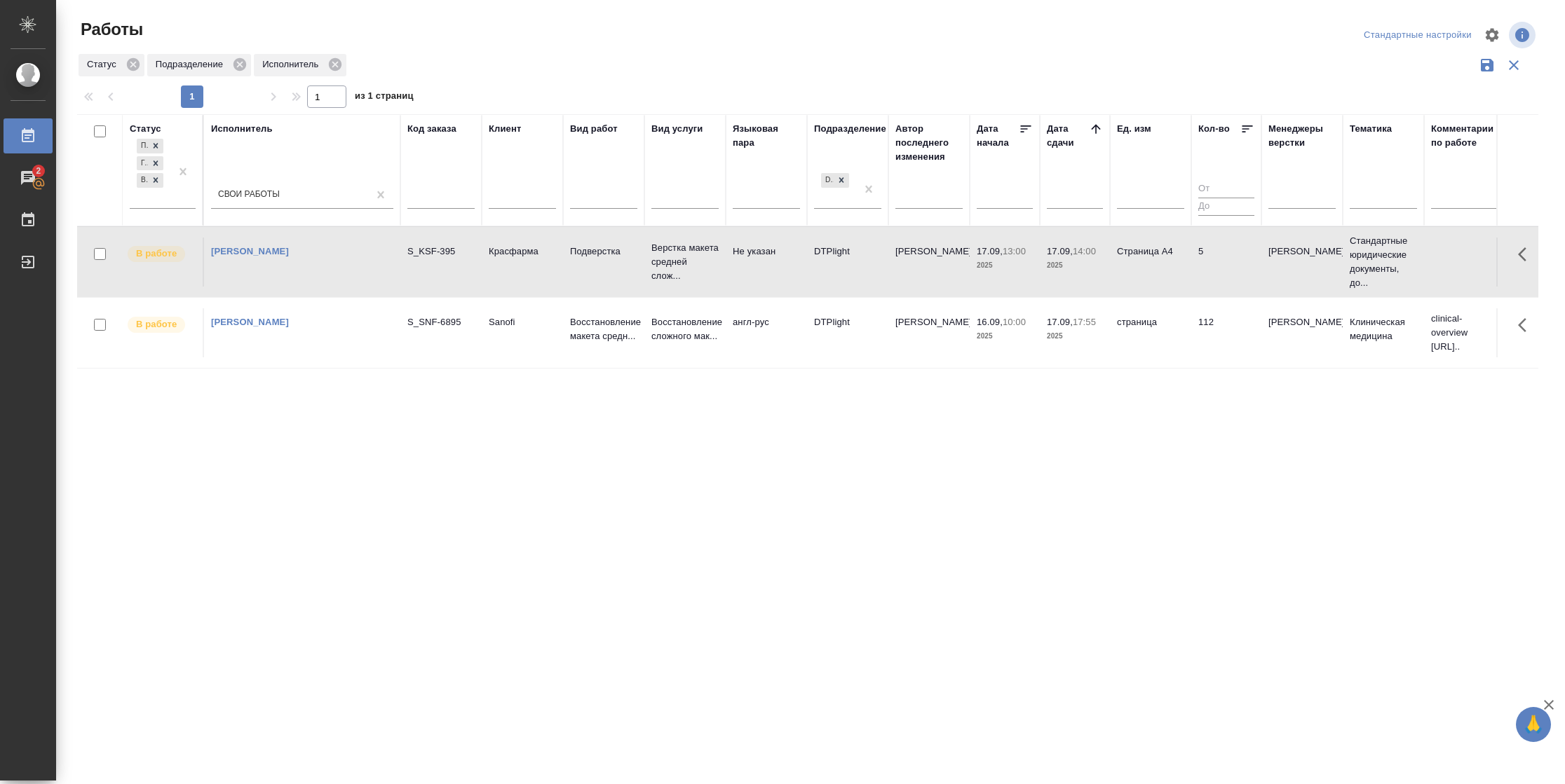
click at [1134, 282] on td "Страница А4" at bounding box center [1150, 262] width 81 height 49
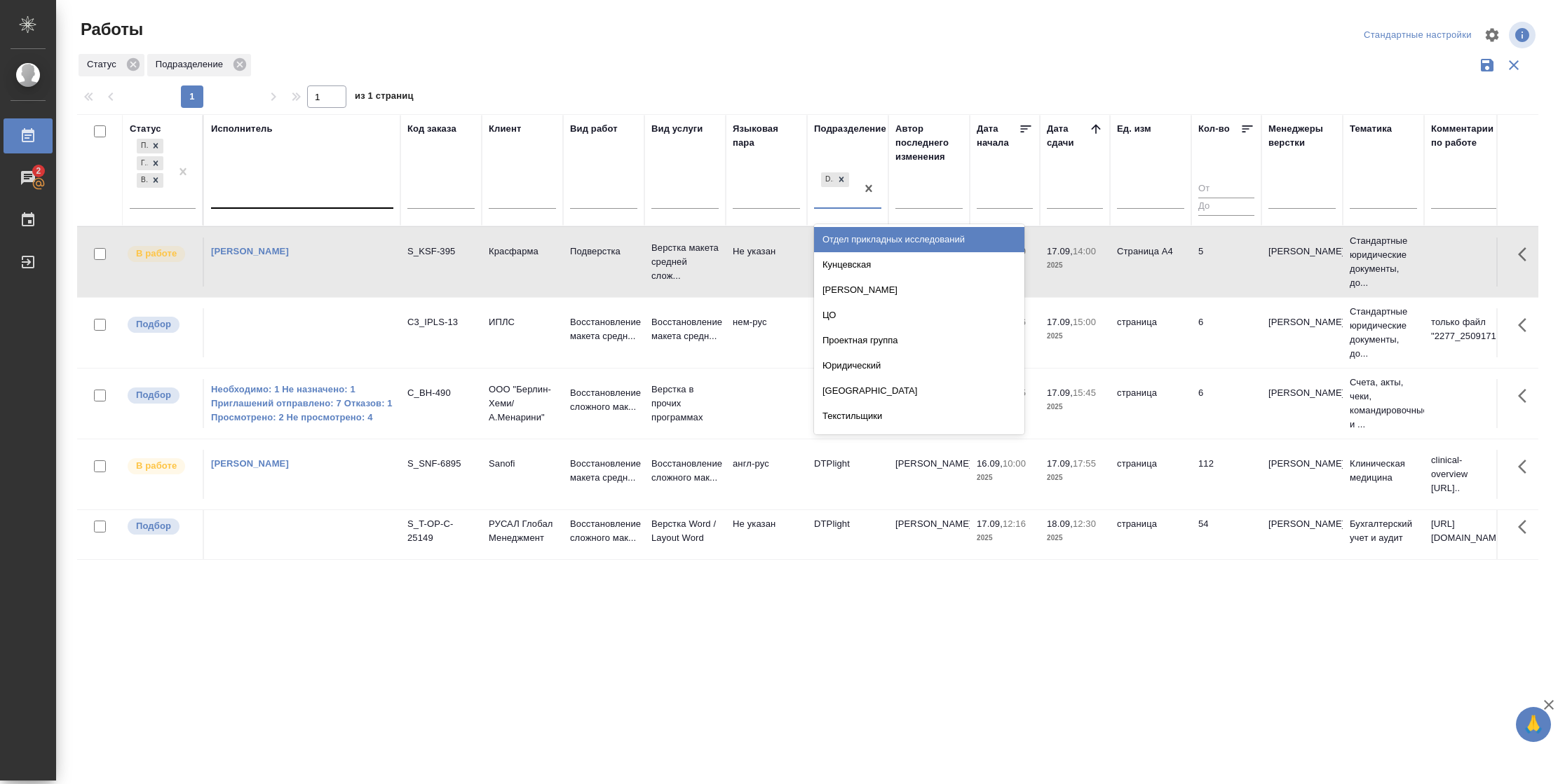
click at [852, 200] on div "DTPlight" at bounding box center [835, 188] width 42 height 38
click at [154, 181] on icon at bounding box center [156, 181] width 5 height 5
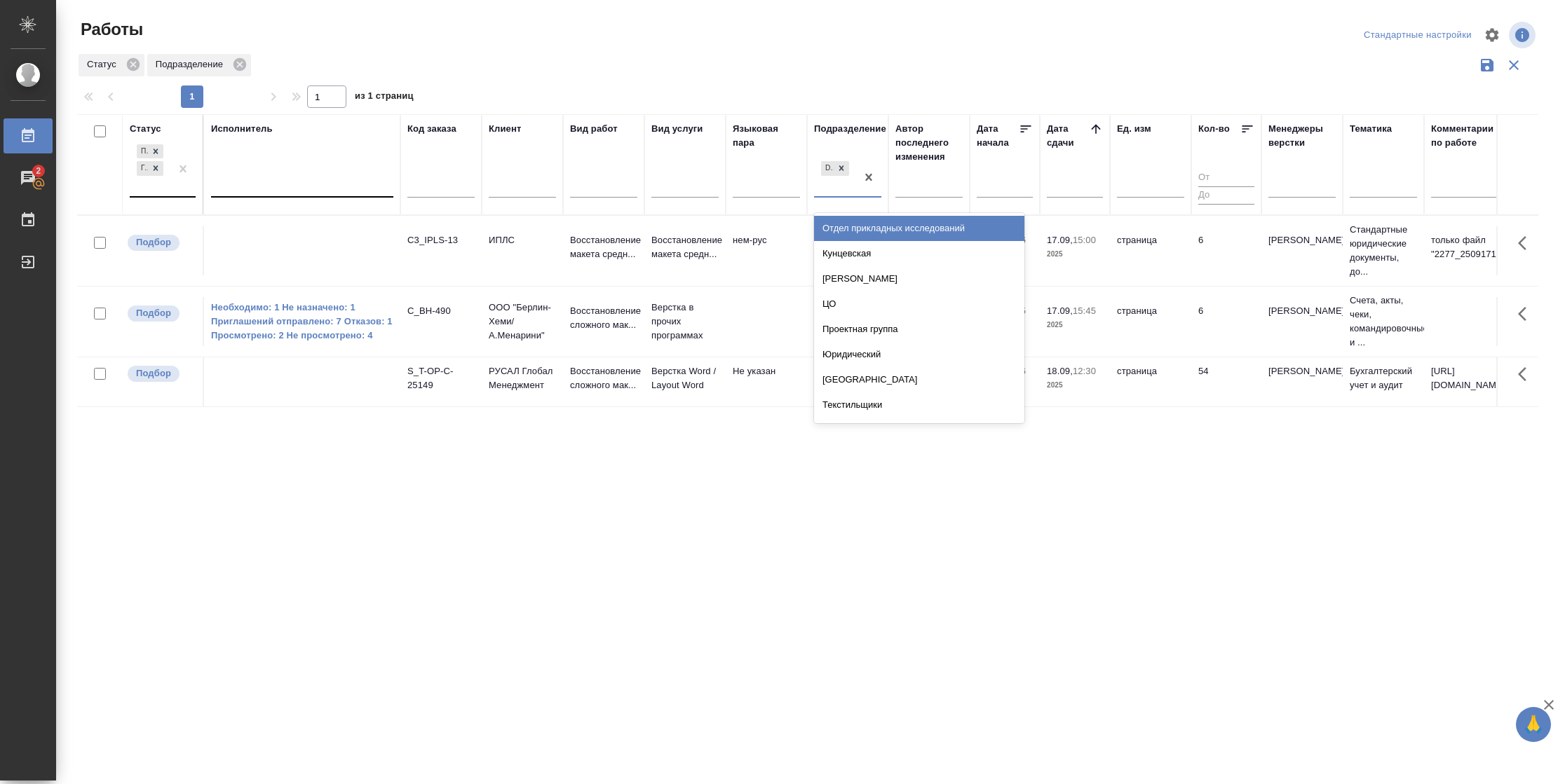
click at [835, 192] on div "DTPlight" at bounding box center [835, 177] width 42 height 38
type input "вер"
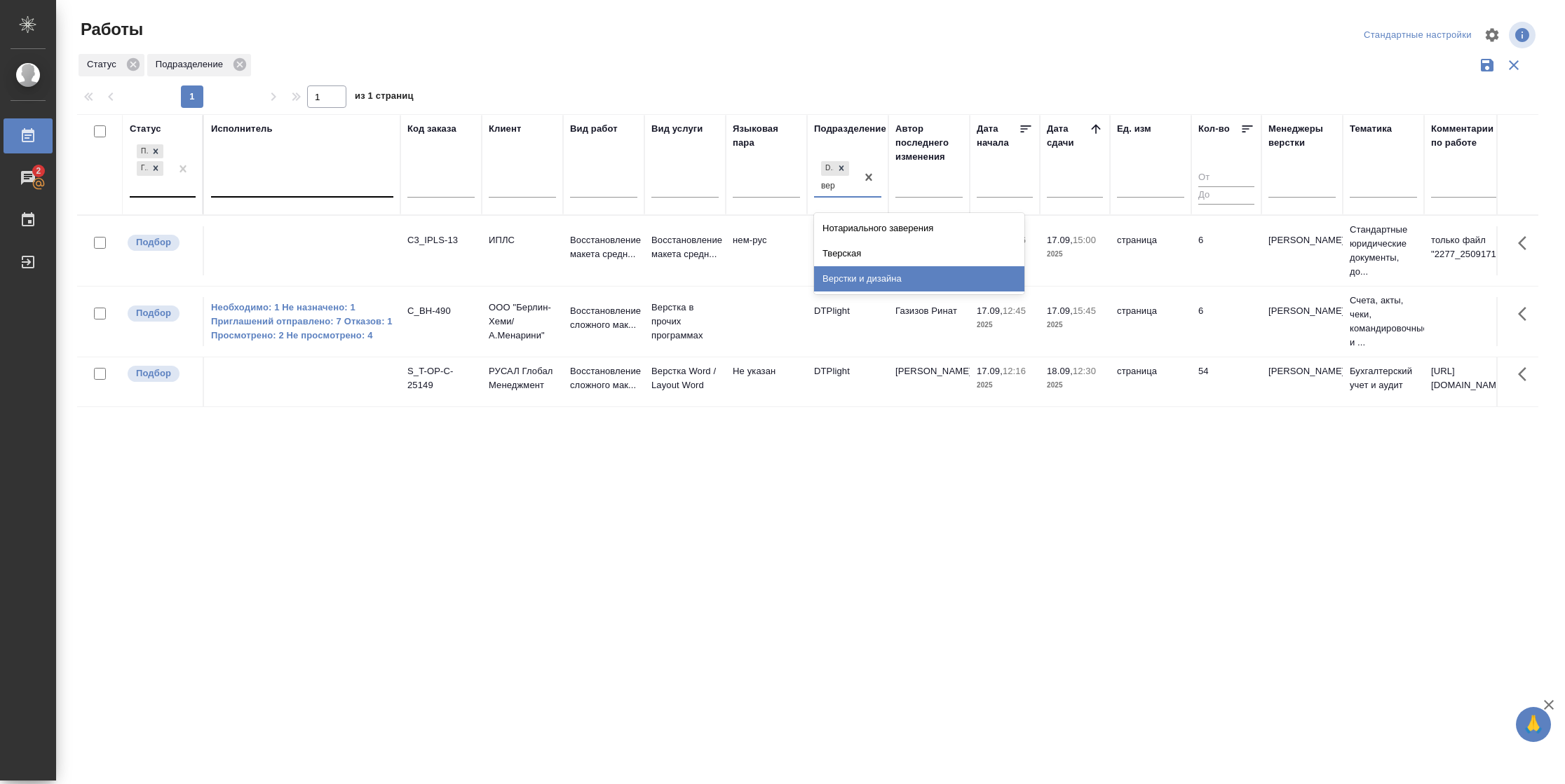
click at [870, 274] on div "Верстки и дизайна" at bounding box center [919, 279] width 211 height 25
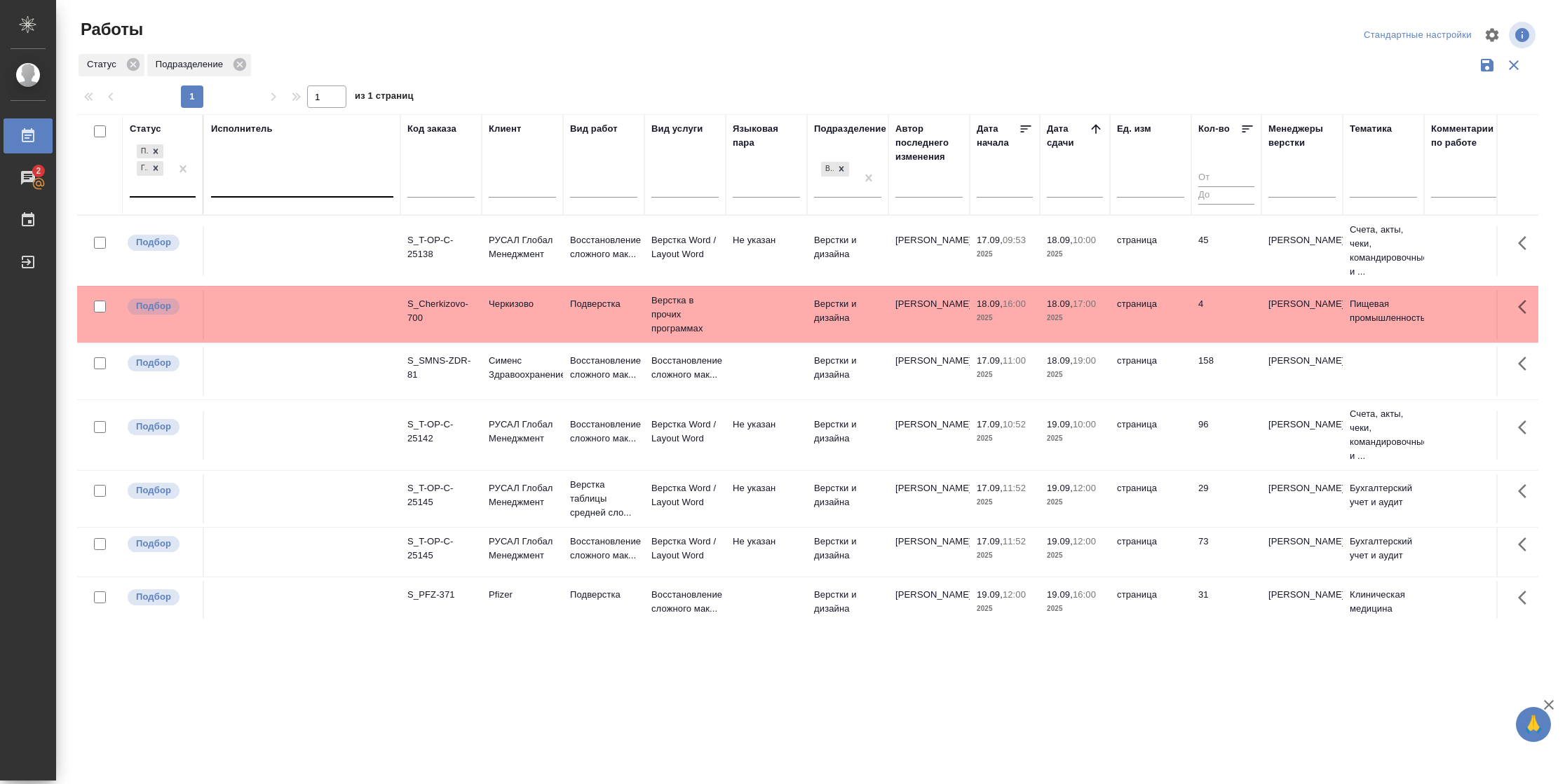
click at [1215, 501] on td "29" at bounding box center [1226, 499] width 70 height 49
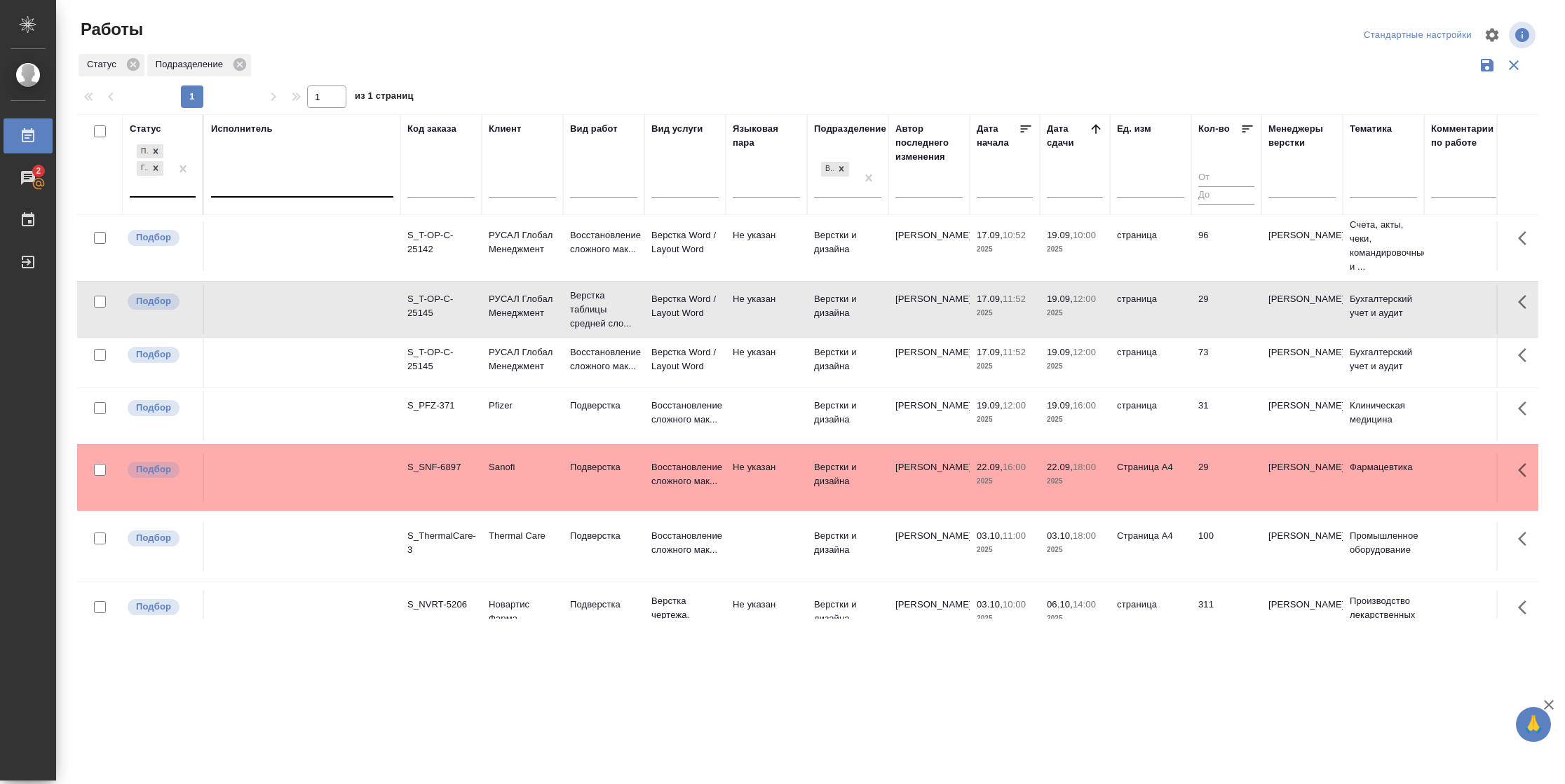
scroll to position [211, 0]
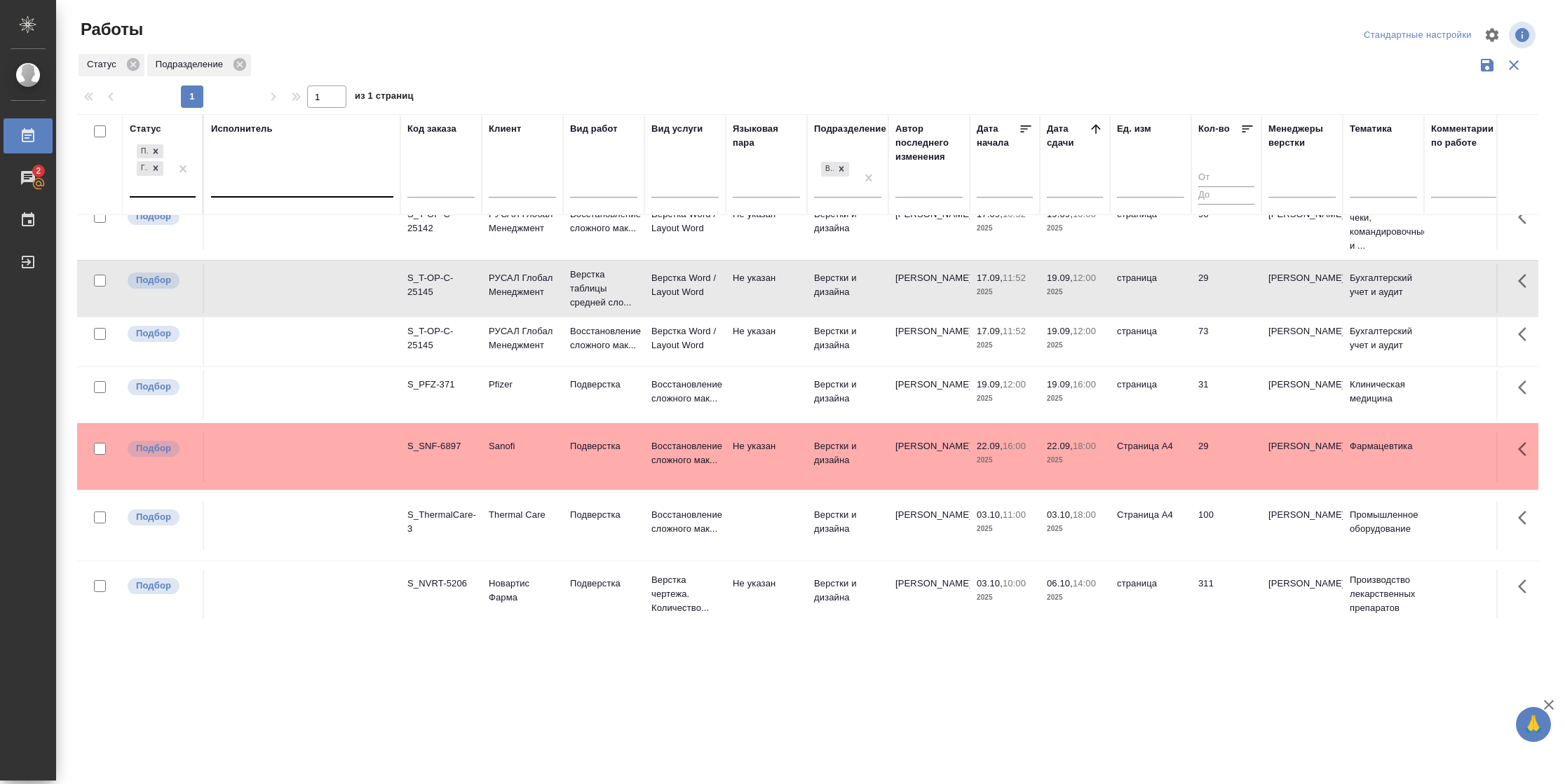
click at [1208, 348] on td "73" at bounding box center [1226, 342] width 70 height 49
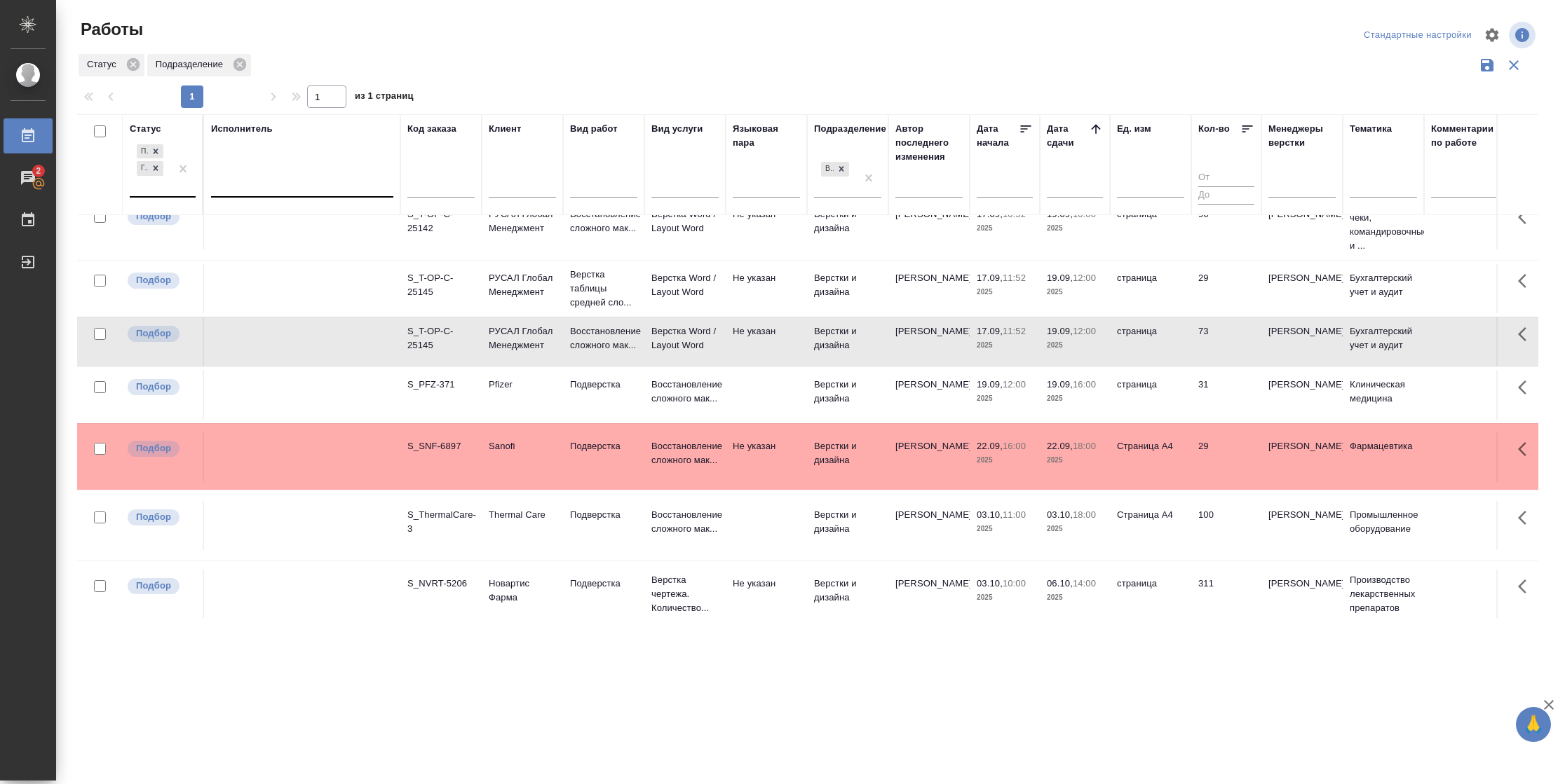
click at [1208, 348] on td "73" at bounding box center [1226, 342] width 70 height 49
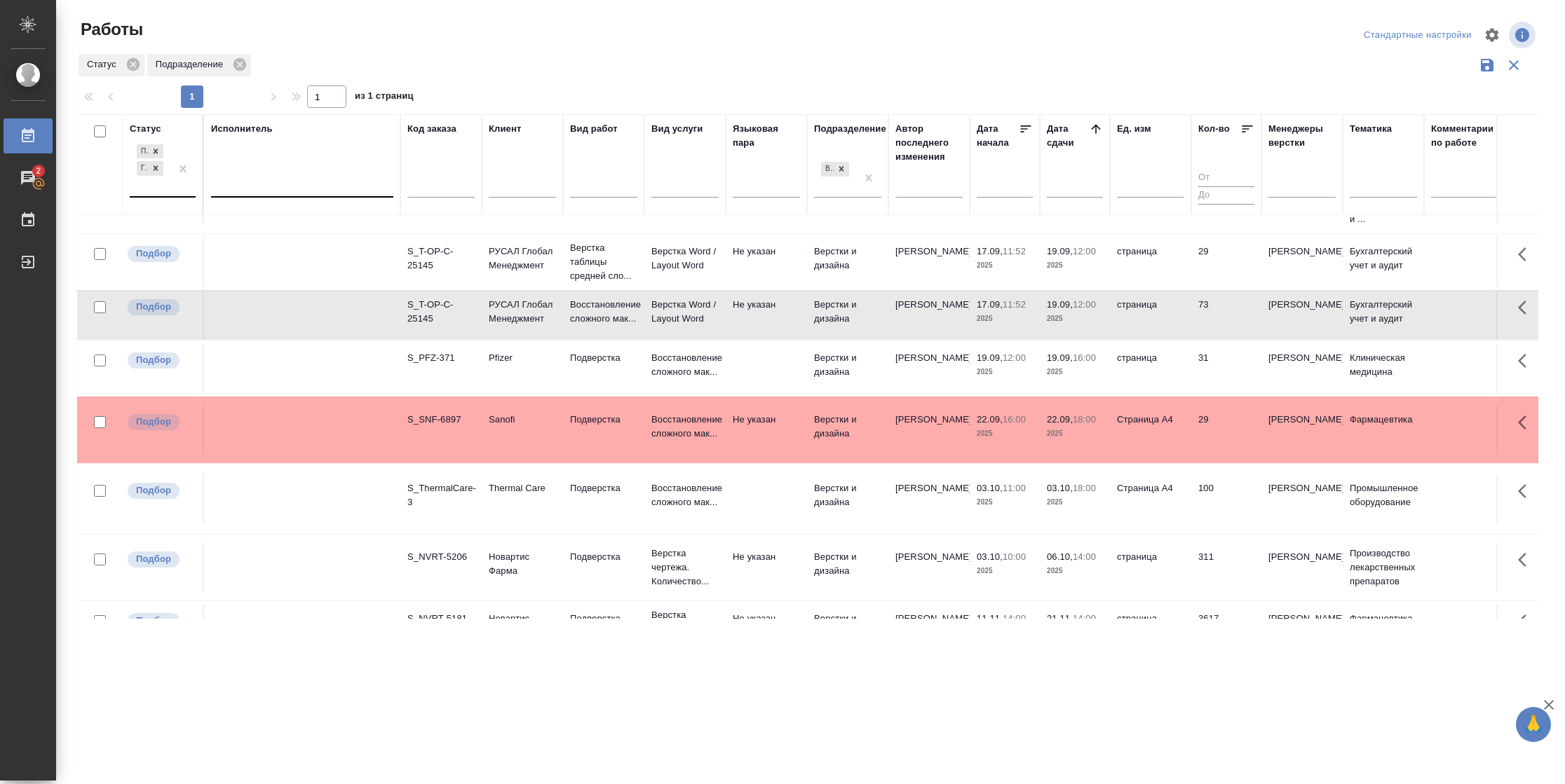
scroll to position [308, 0]
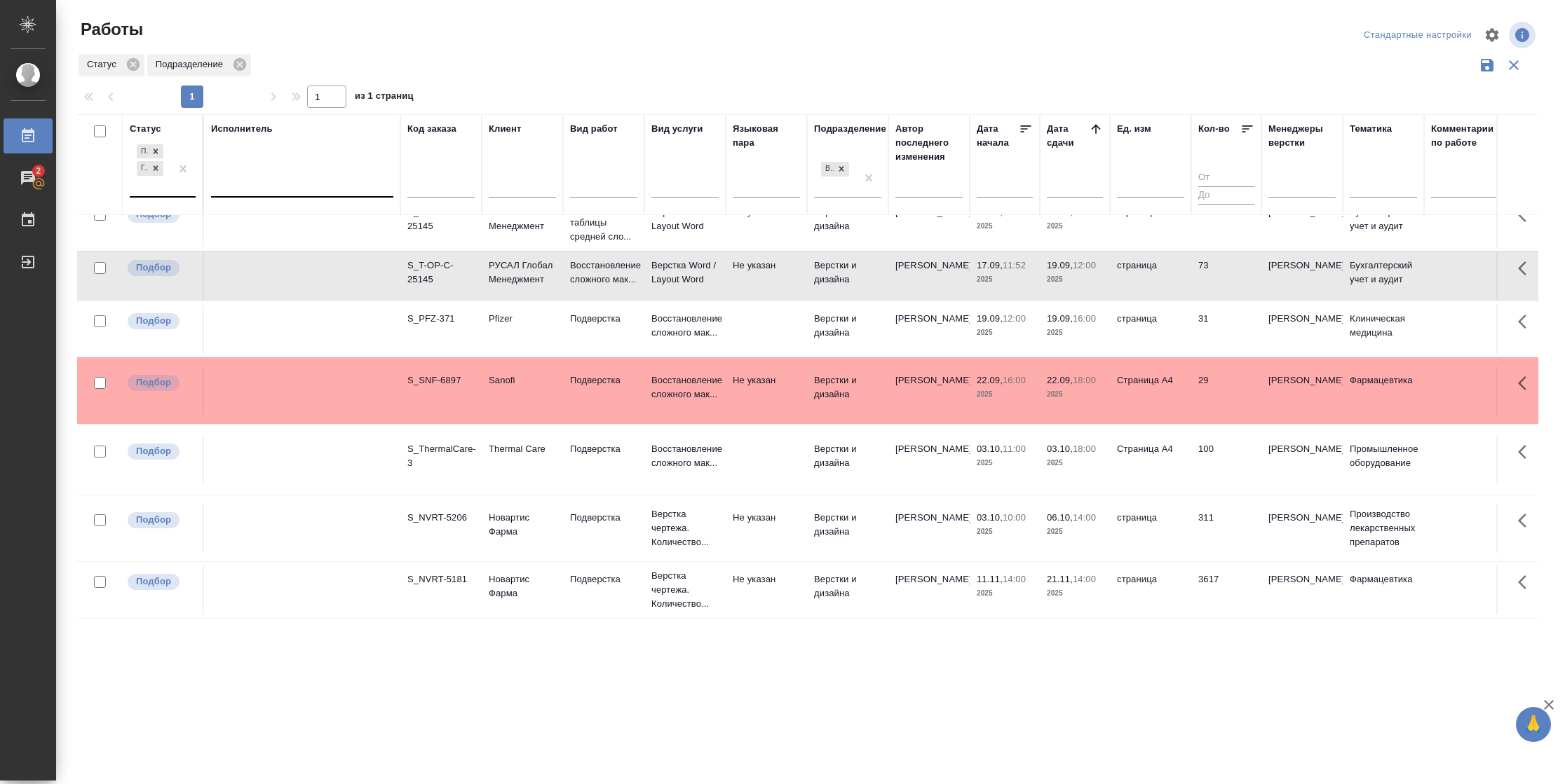
click at [1200, 454] on td "100" at bounding box center [1226, 460] width 70 height 49
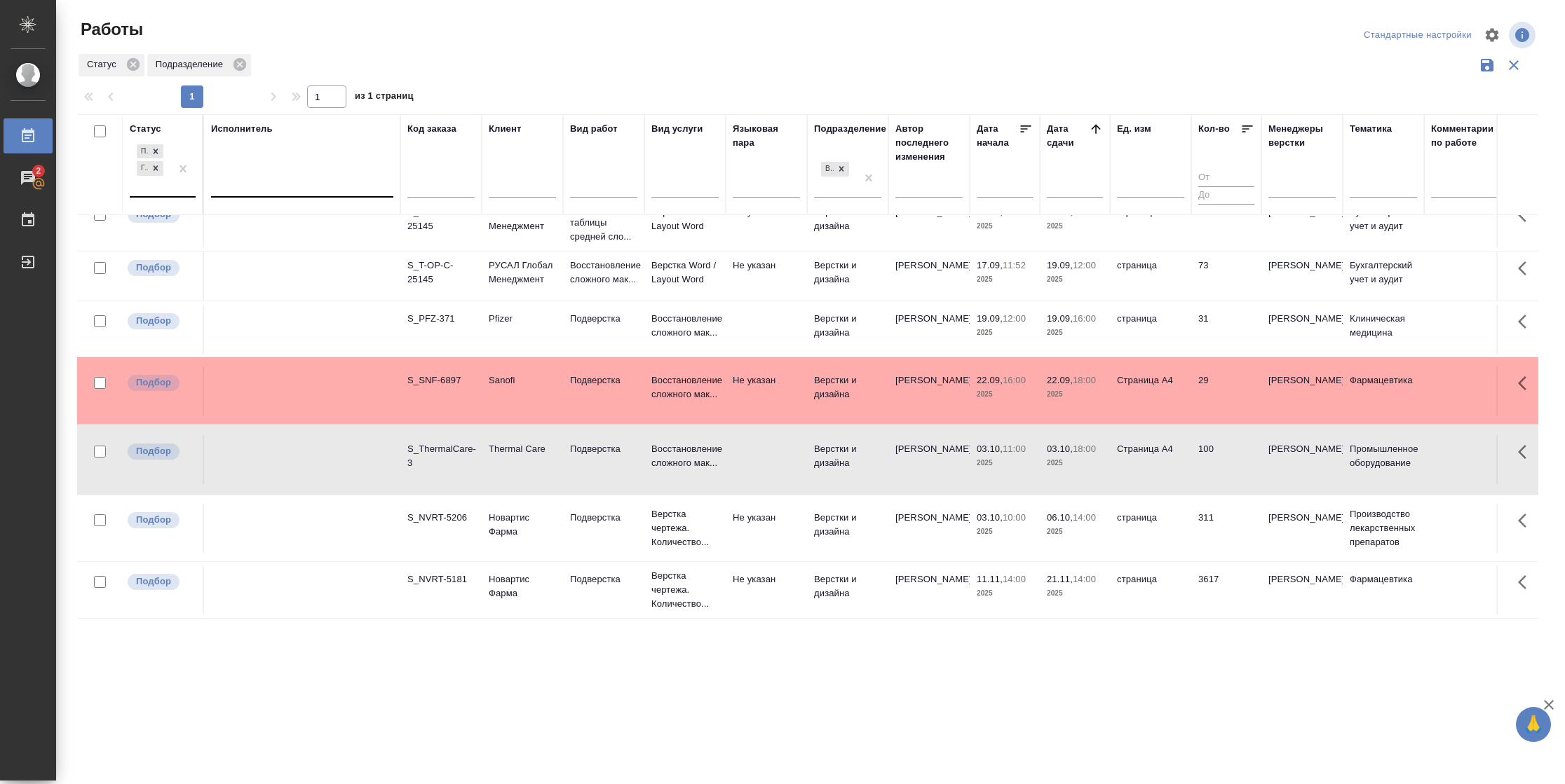
click at [1200, 454] on td "100" at bounding box center [1226, 460] width 70 height 49
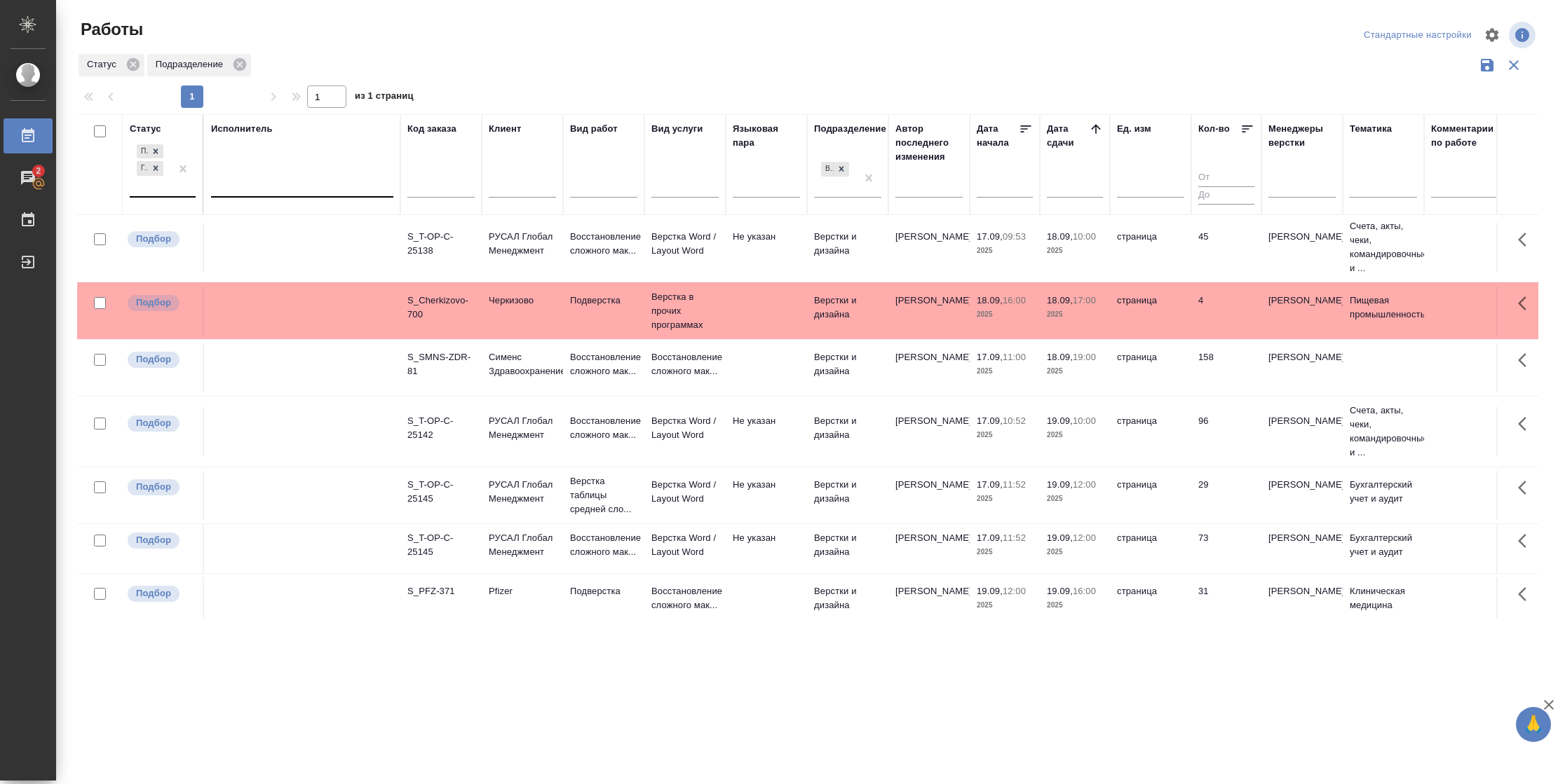
scroll to position [0, 0]
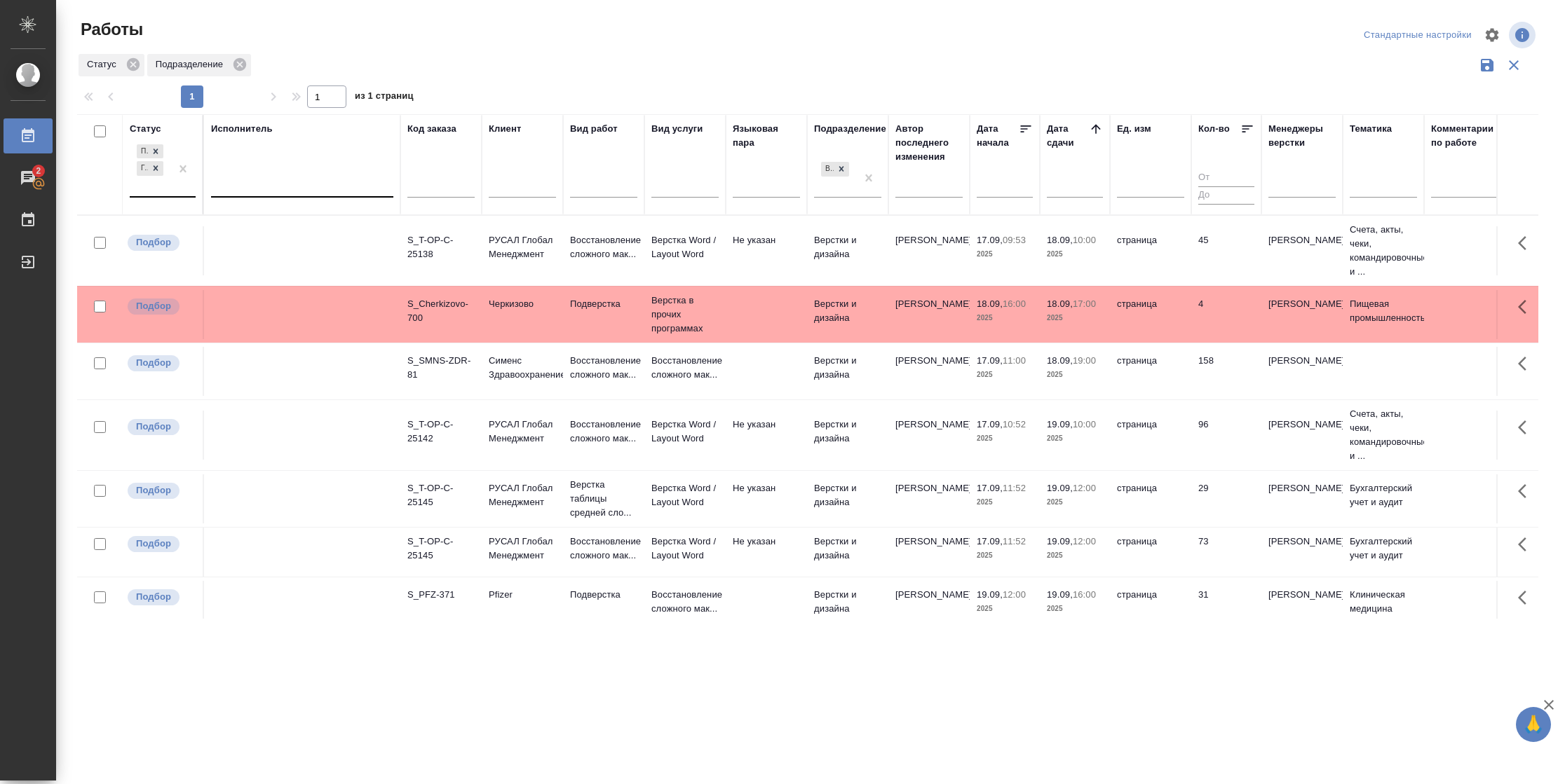
click at [1138, 239] on td "страница" at bounding box center [1150, 251] width 81 height 49
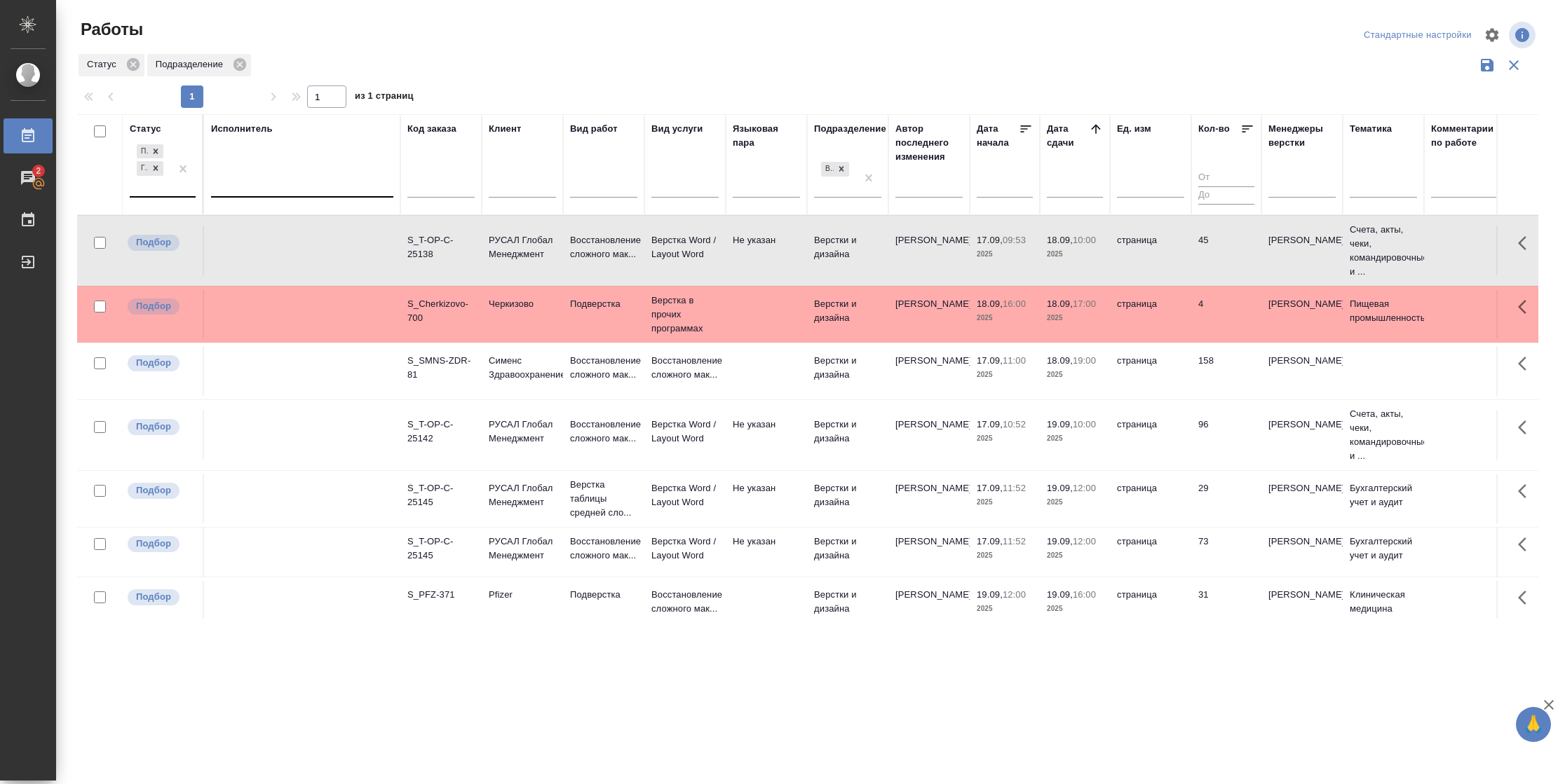
click at [1138, 239] on td "страница" at bounding box center [1150, 251] width 81 height 49
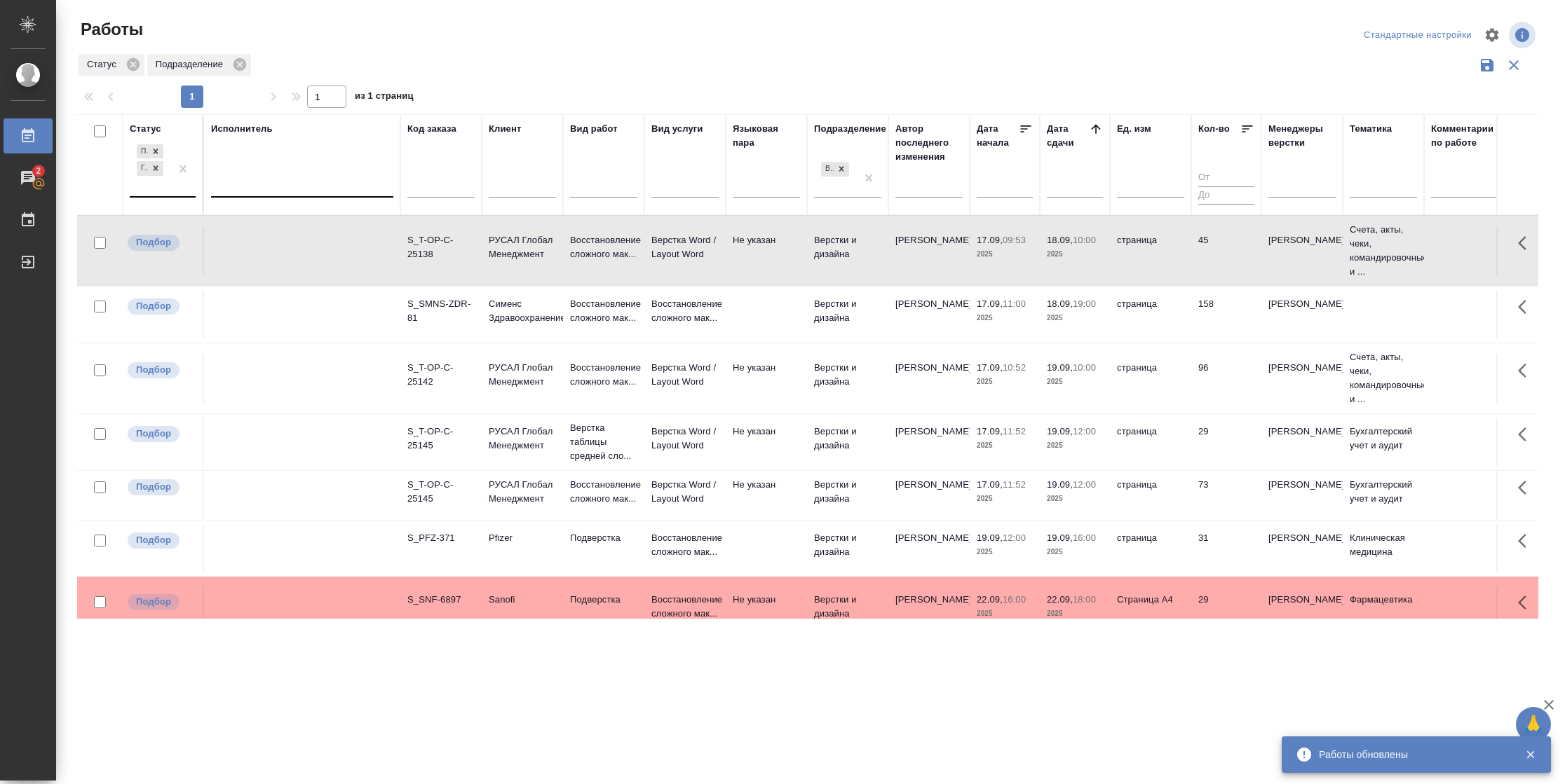
click at [826, 462] on td "Верстки и дизайна" at bounding box center [847, 442] width 81 height 49
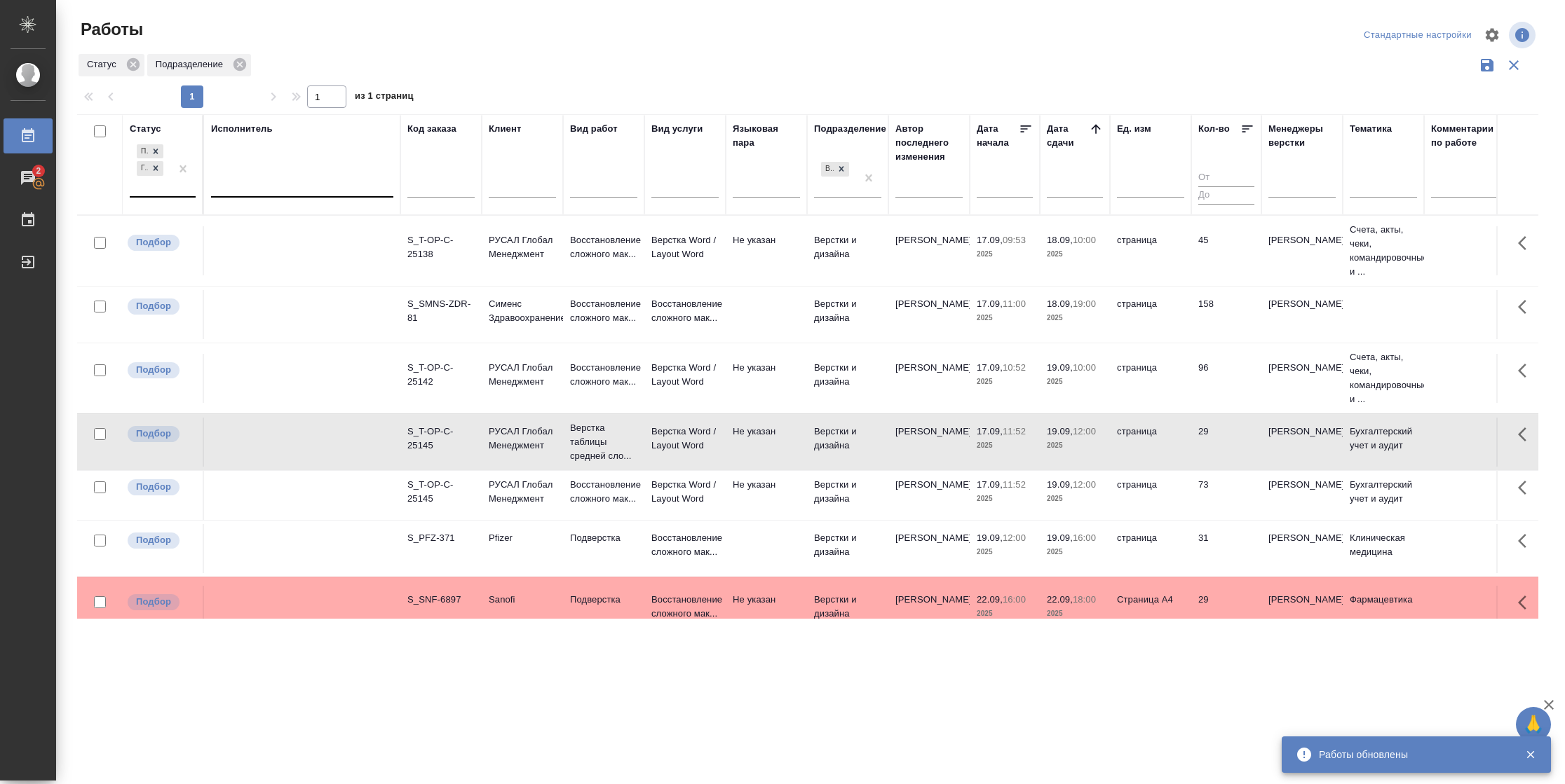
click at [826, 462] on td "Верстки и дизайна" at bounding box center [847, 442] width 81 height 49
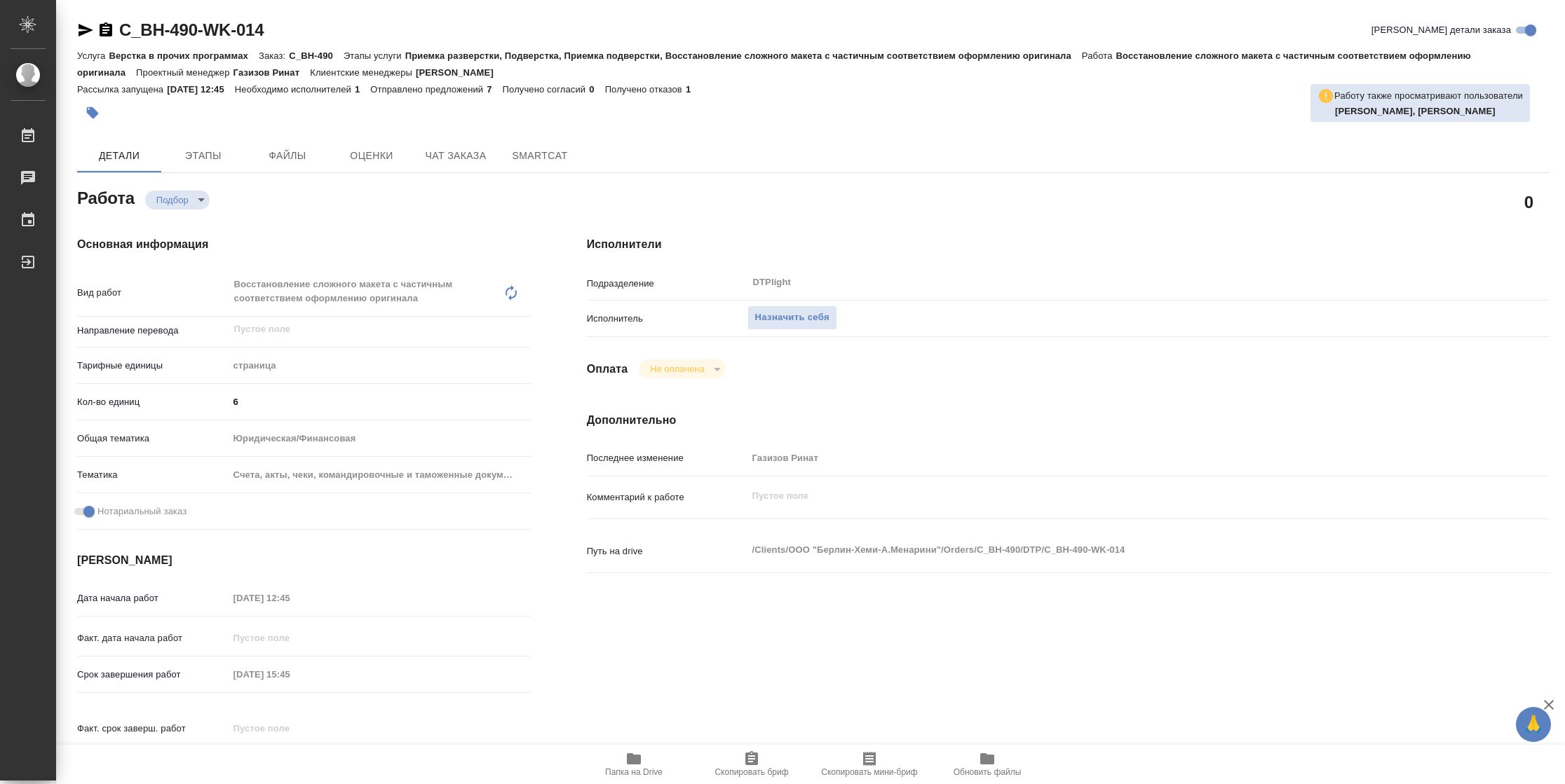
click at [636, 522] on span "Папка на Drive" at bounding box center [634, 772] width 58 height 10
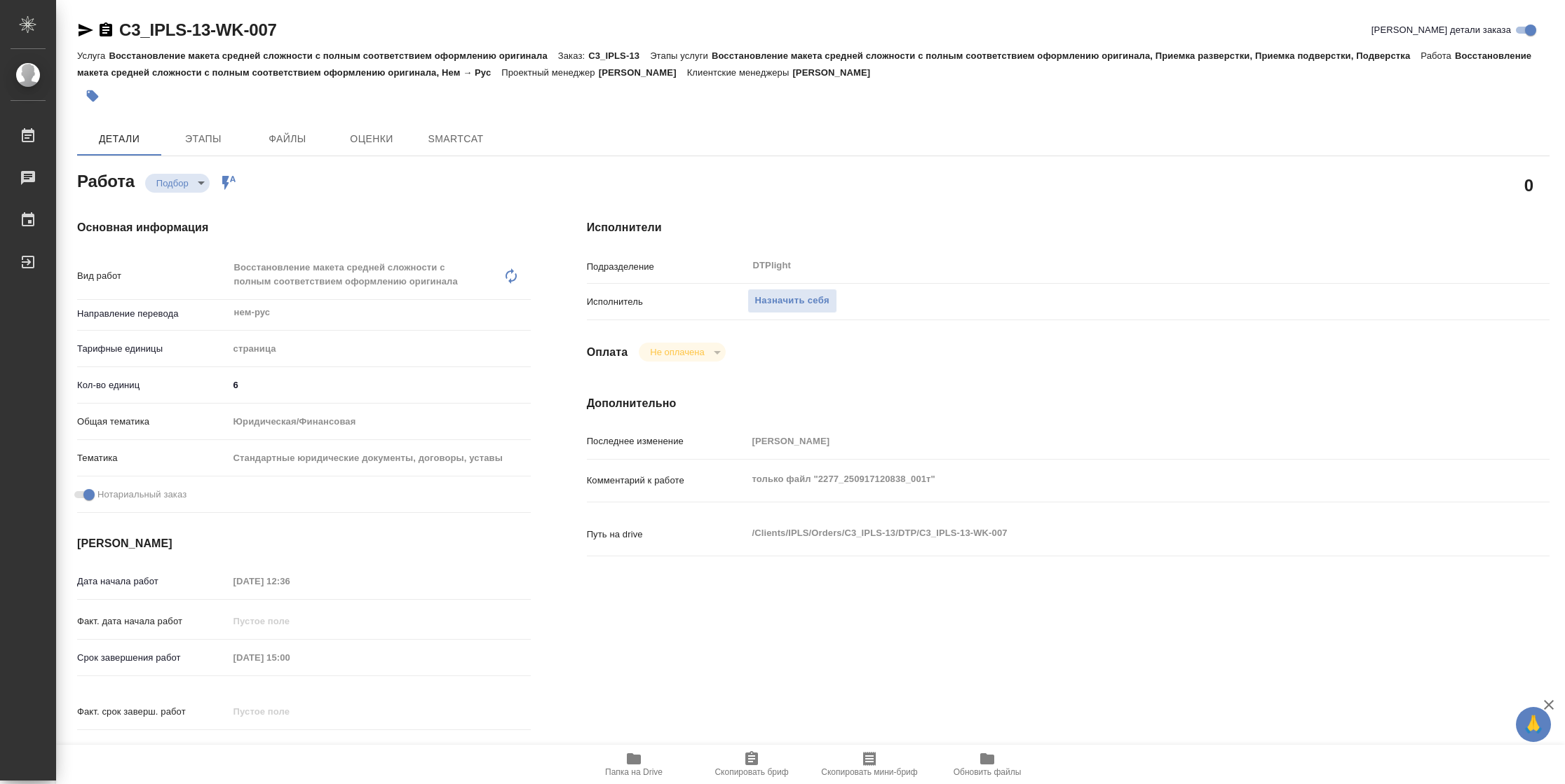
type textarea "x"
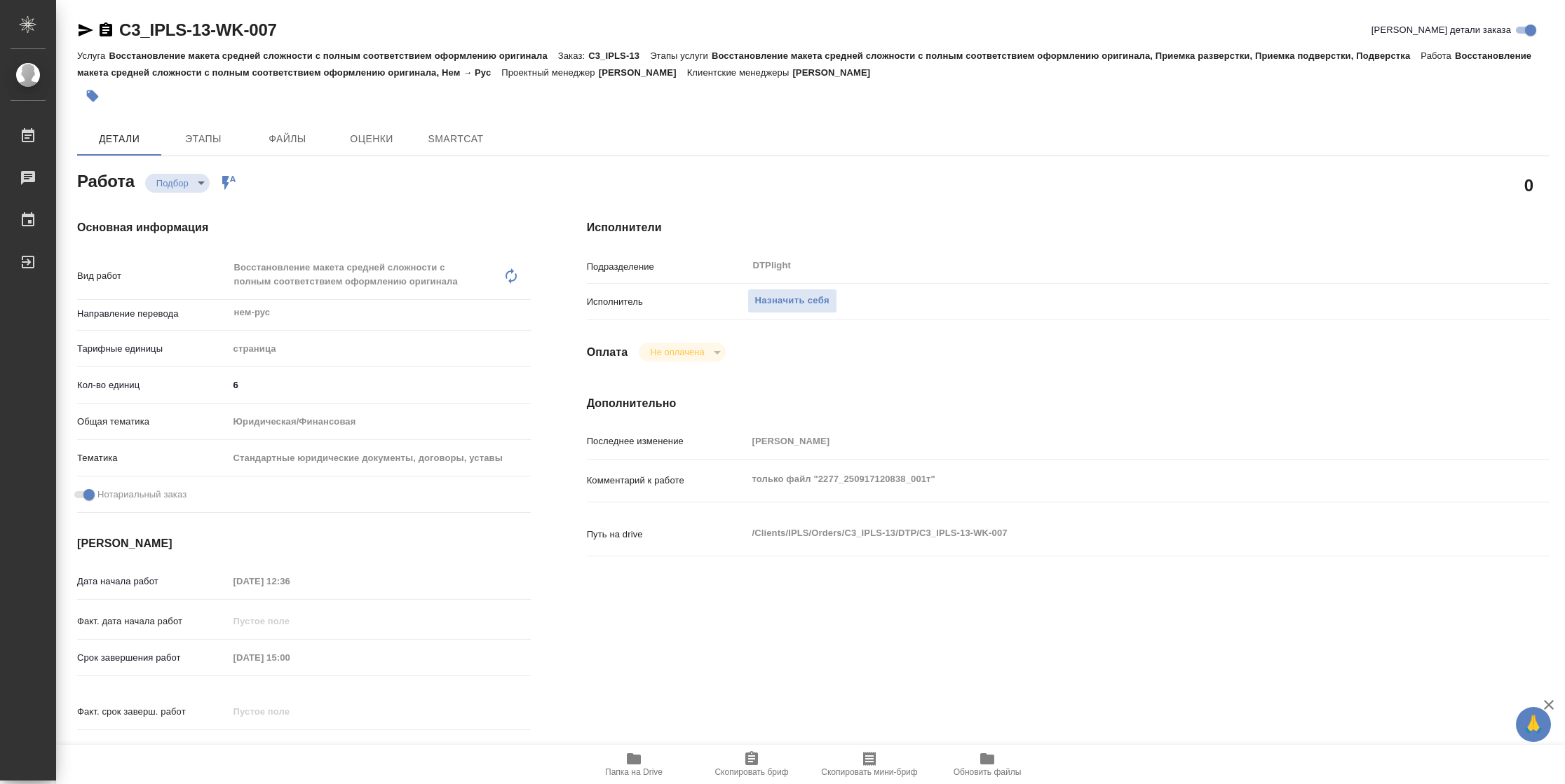
type textarea "x"
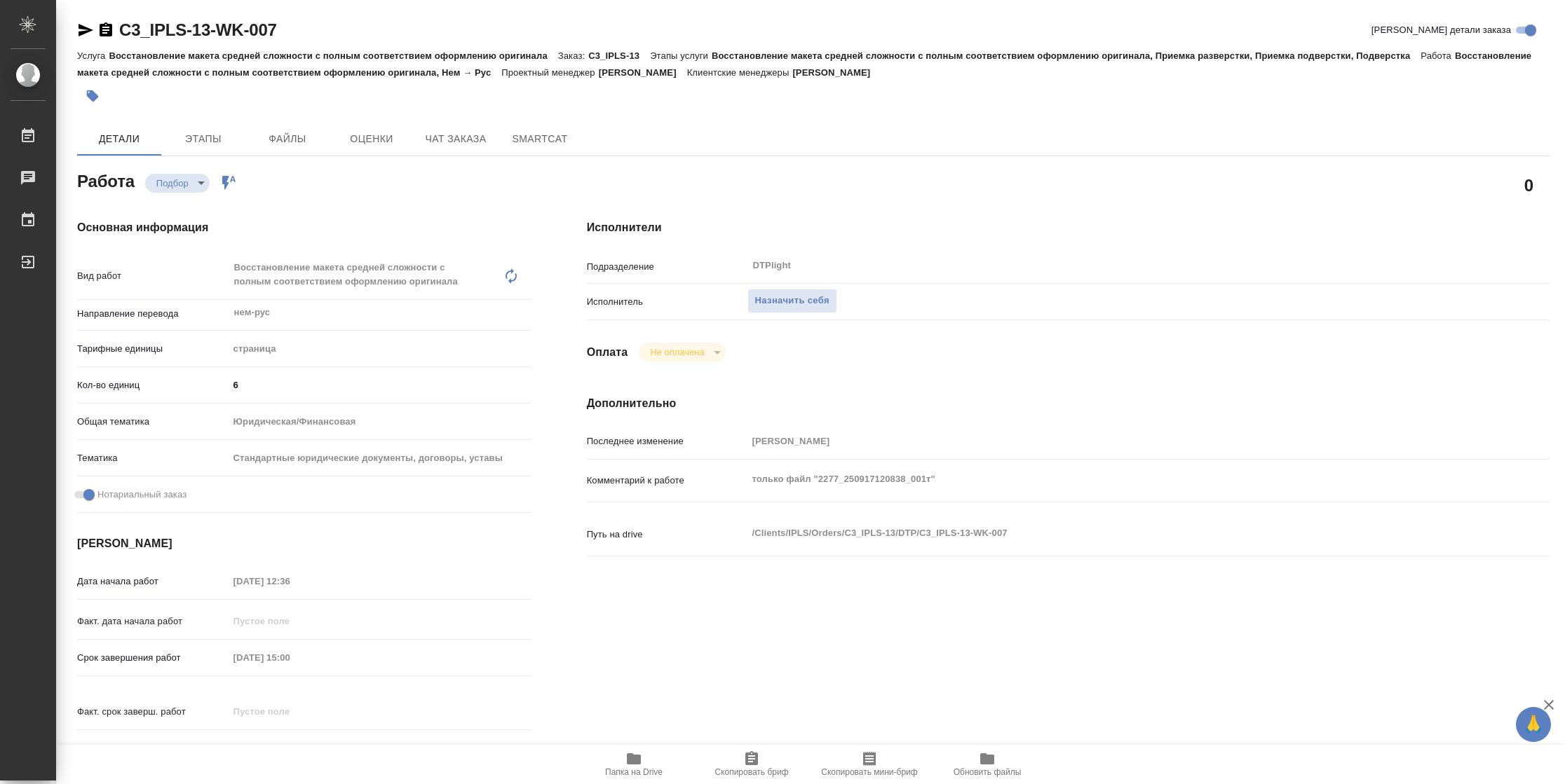
click at [644, 767] on span "Папка на Drive" at bounding box center [634, 772] width 58 height 10
type textarea "x"
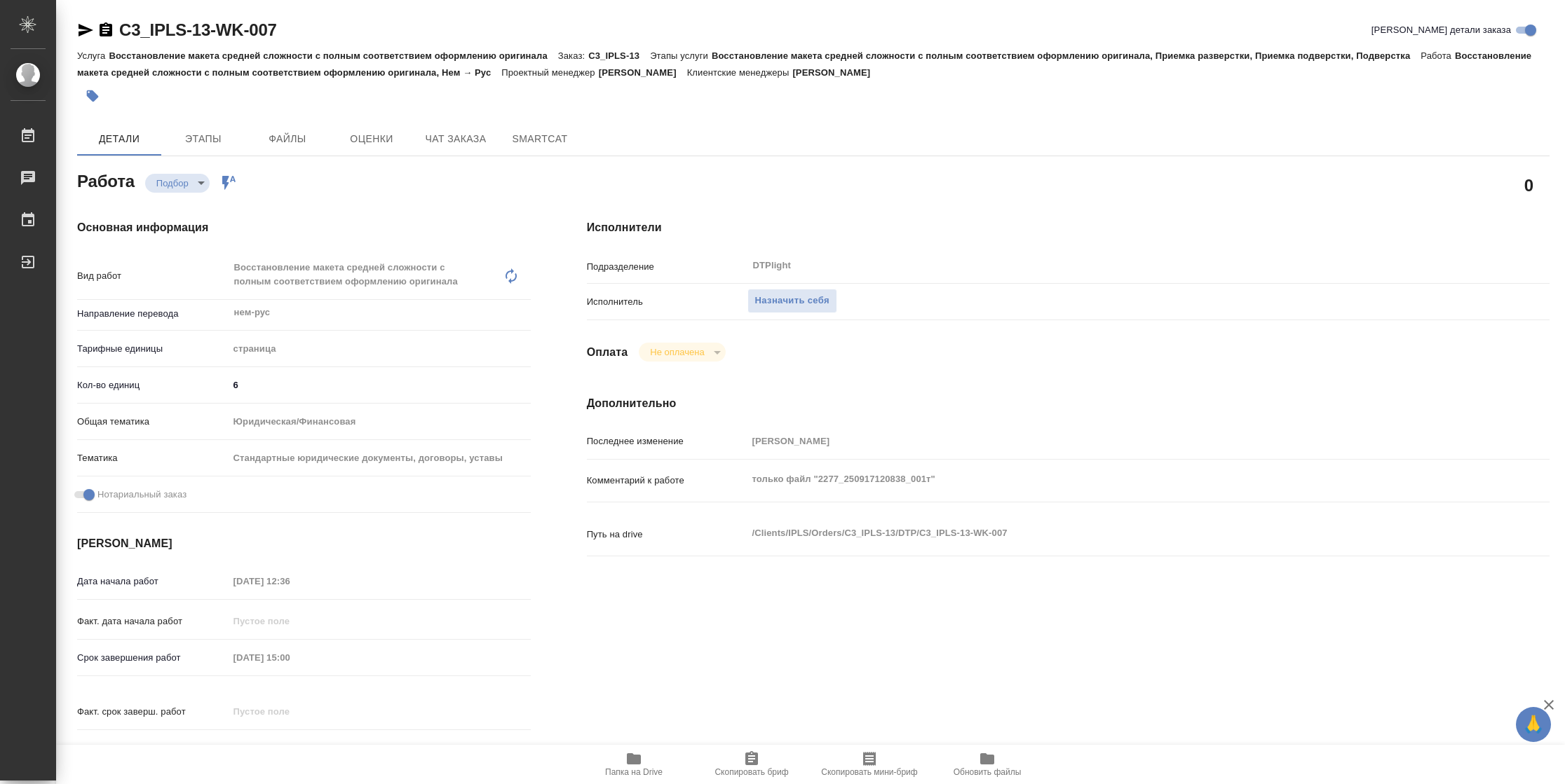
type textarea "x"
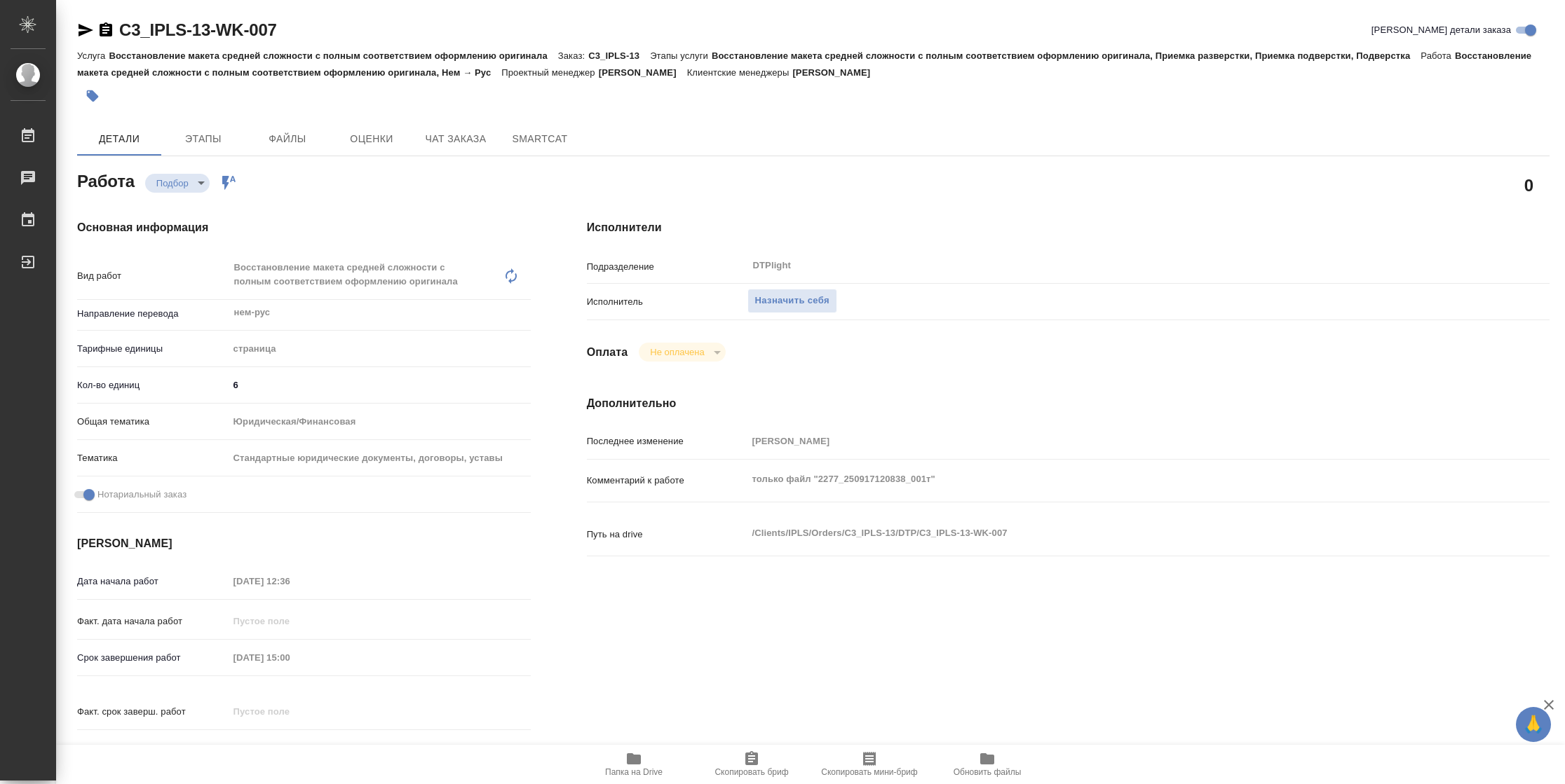
type textarea "x"
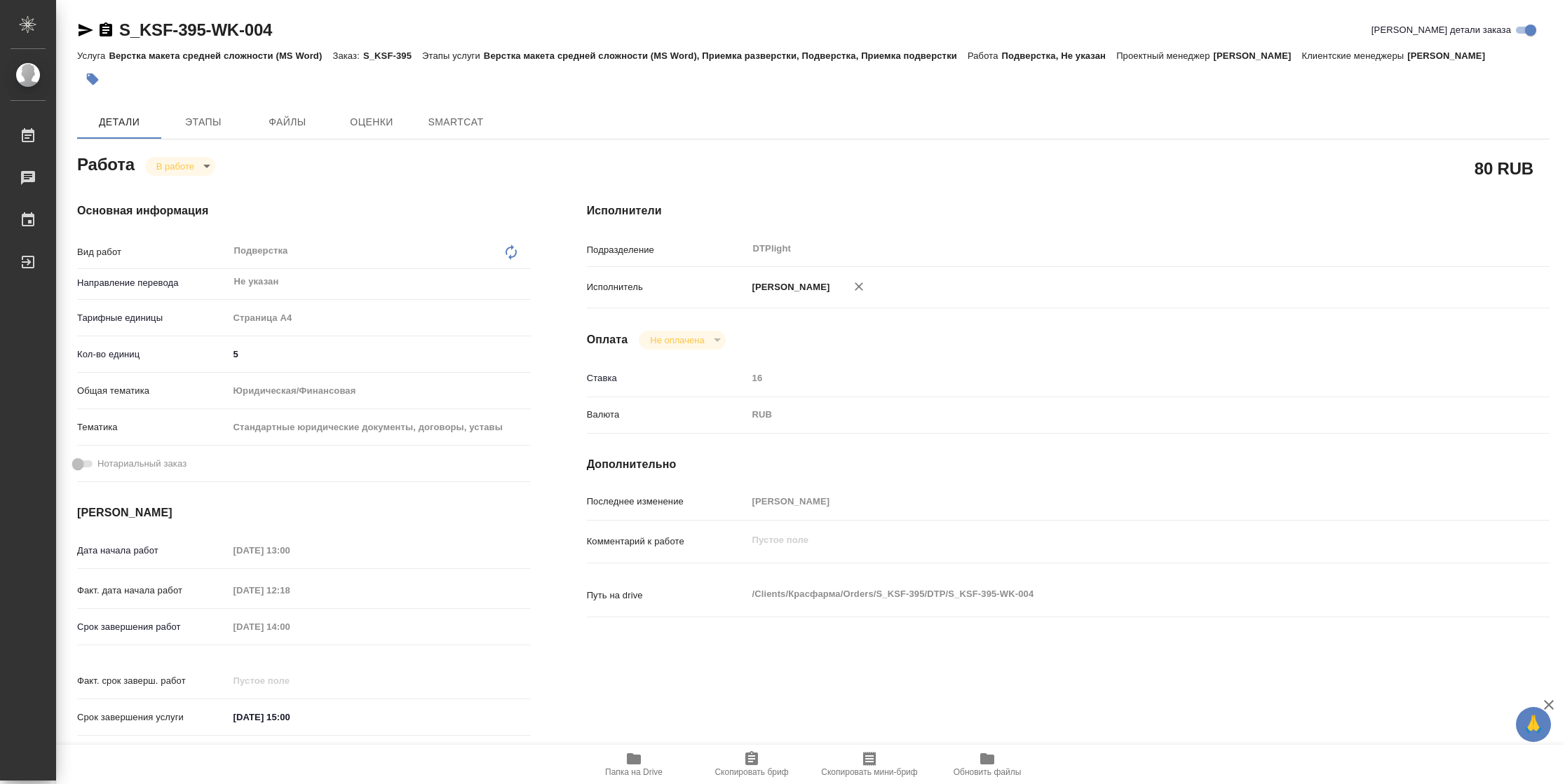
type textarea "x"
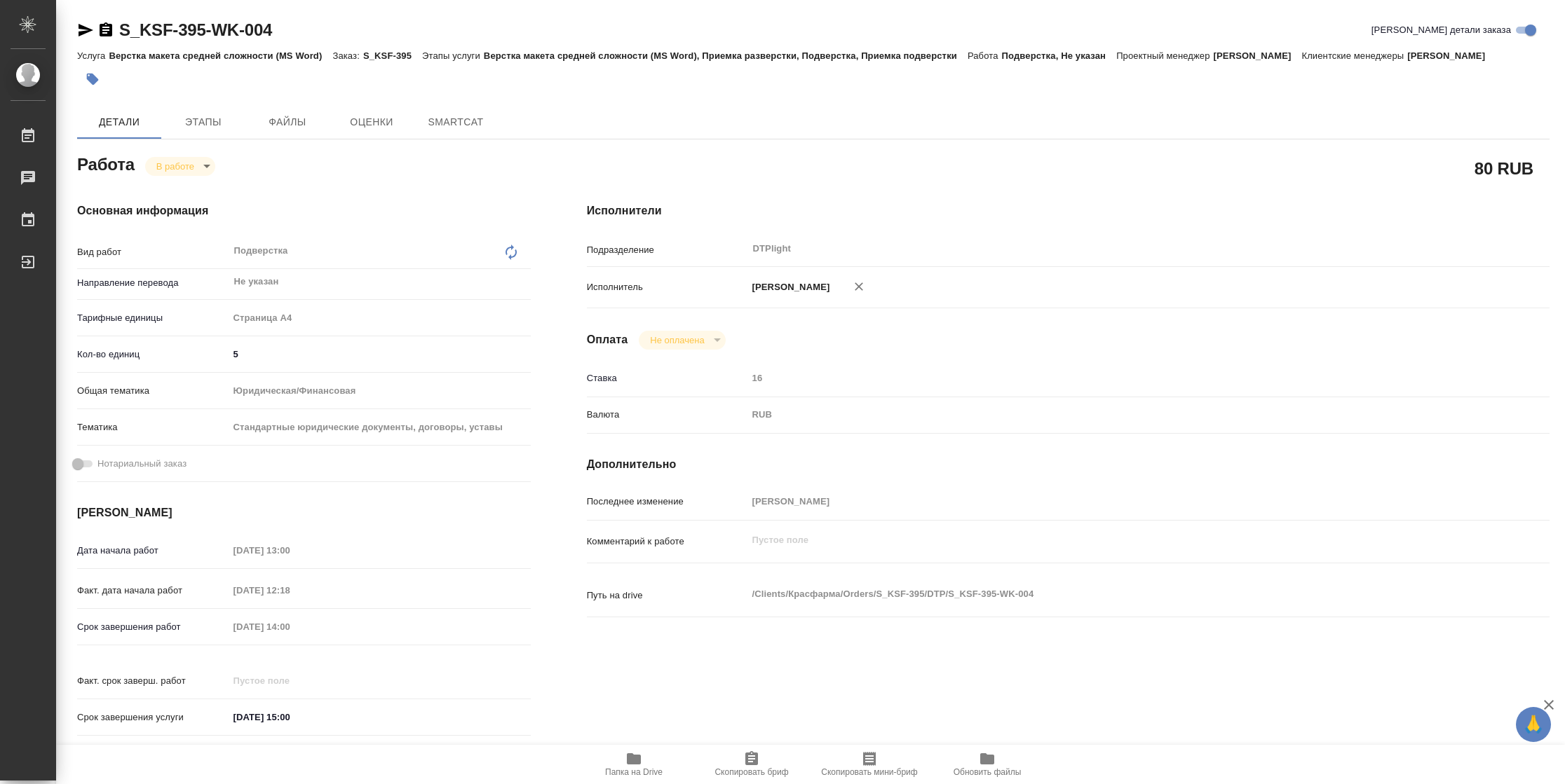
type textarea "x"
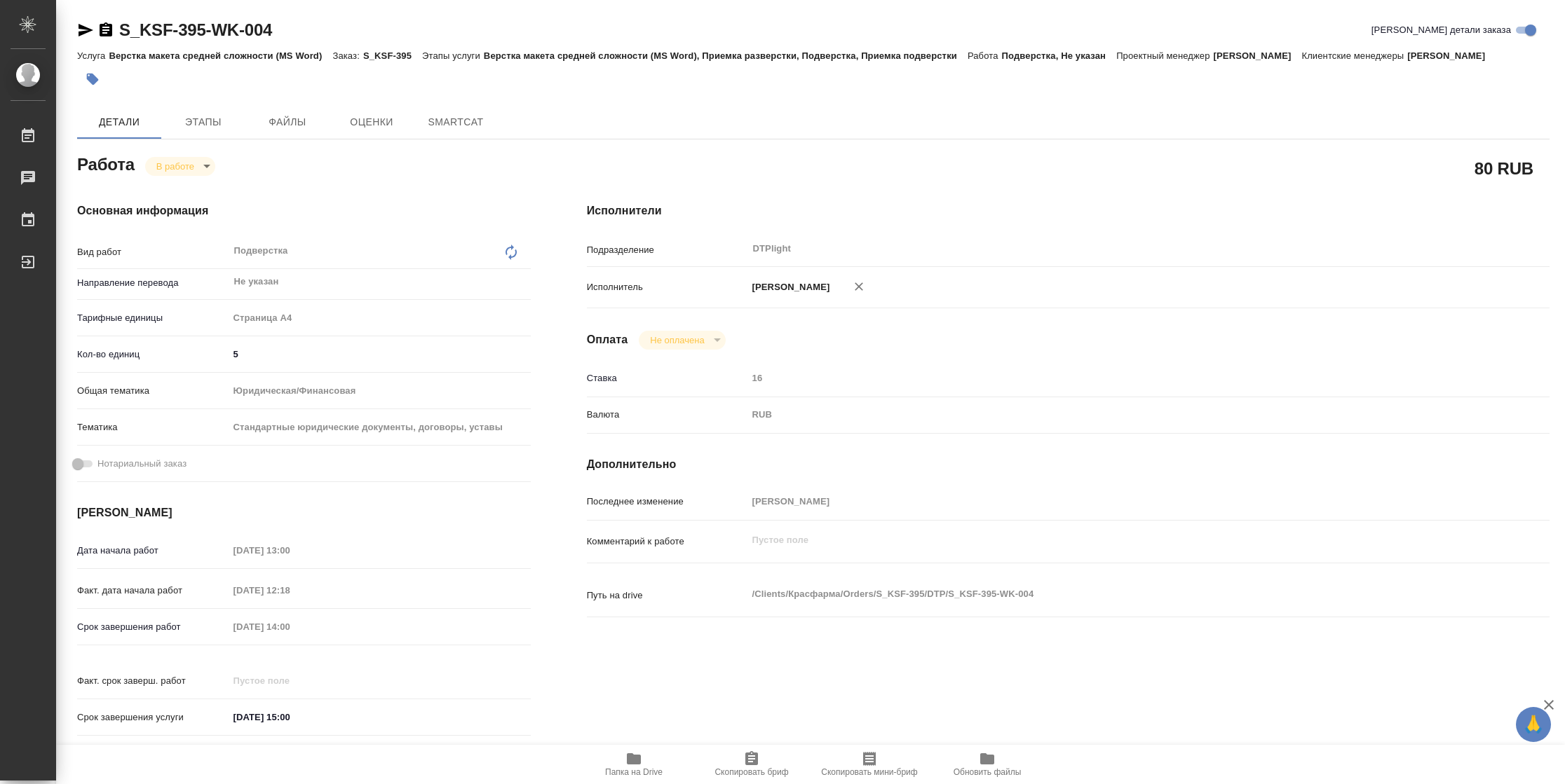
type textarea "x"
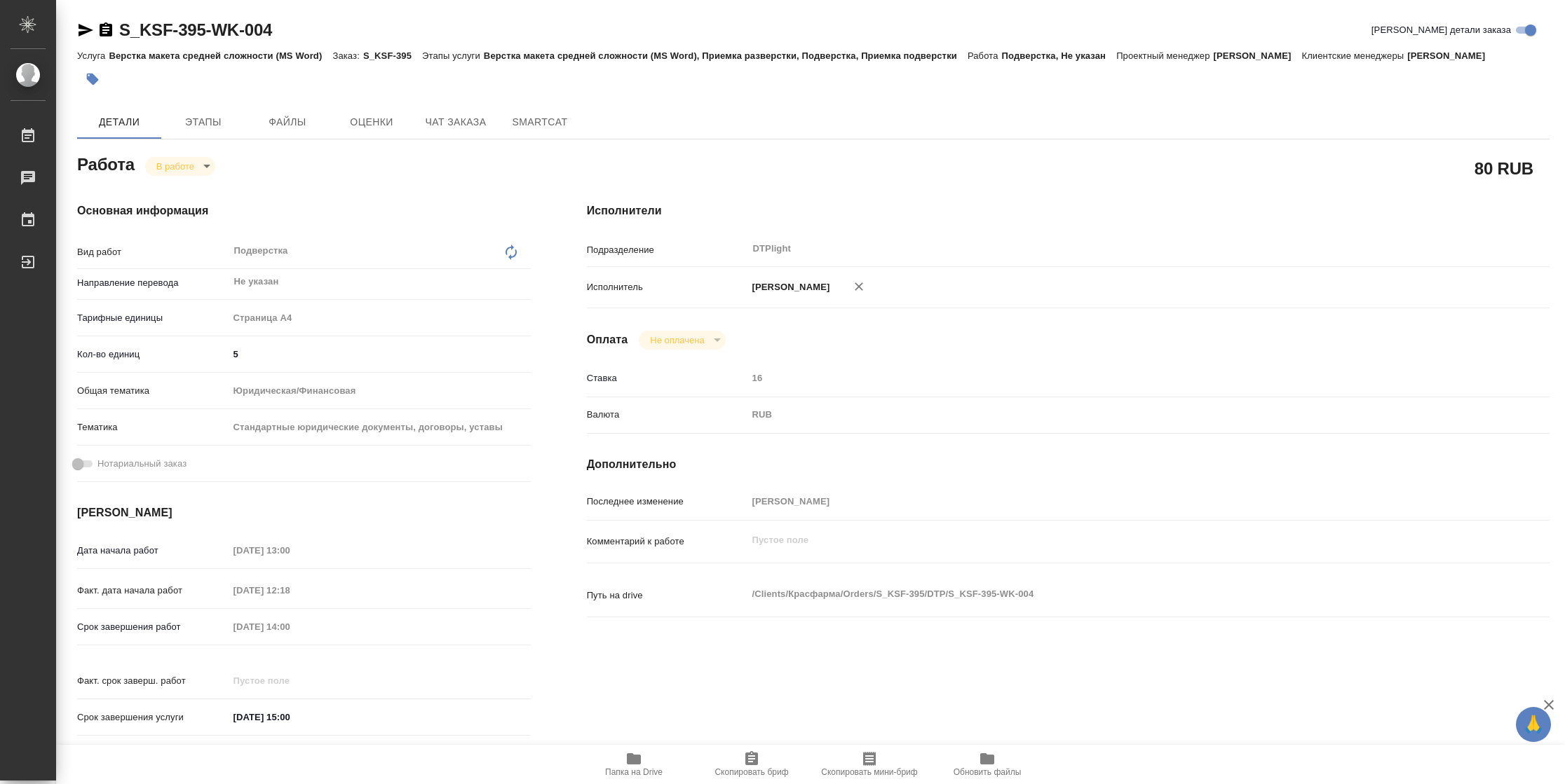
click at [608, 777] on span "Папка на Drive" at bounding box center [634, 772] width 58 height 10
type textarea "x"
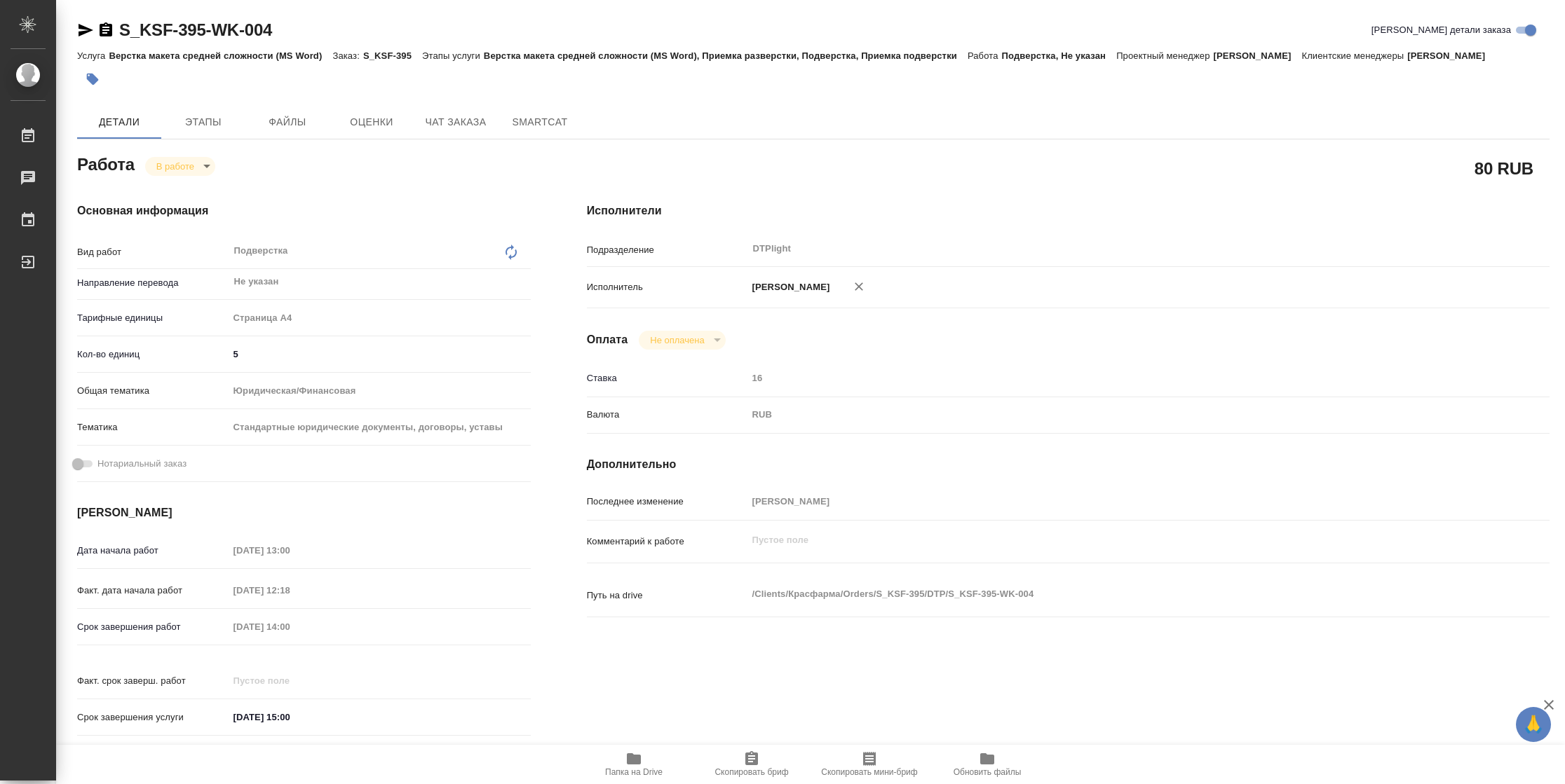
type textarea "x"
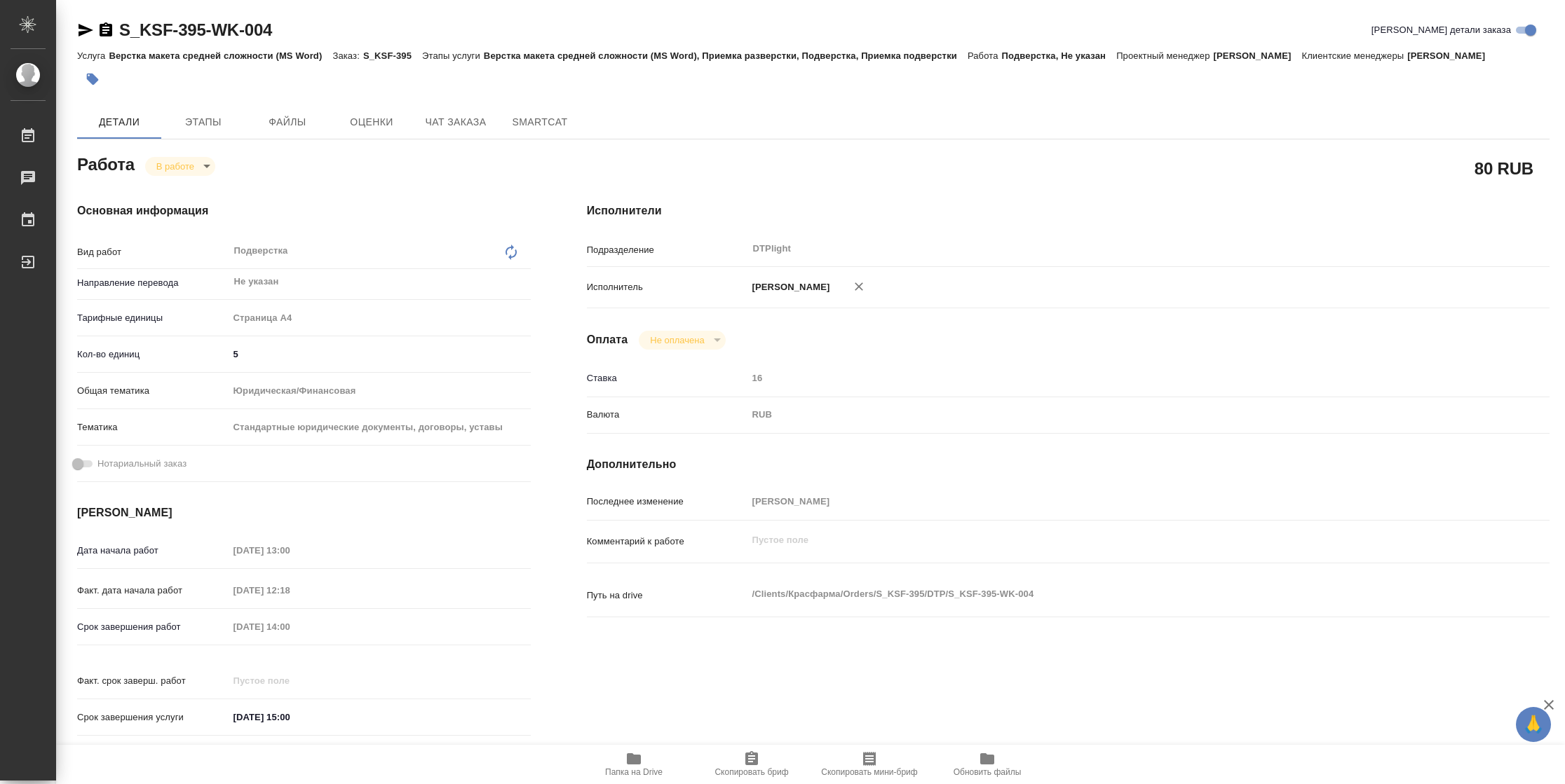
type textarea "x"
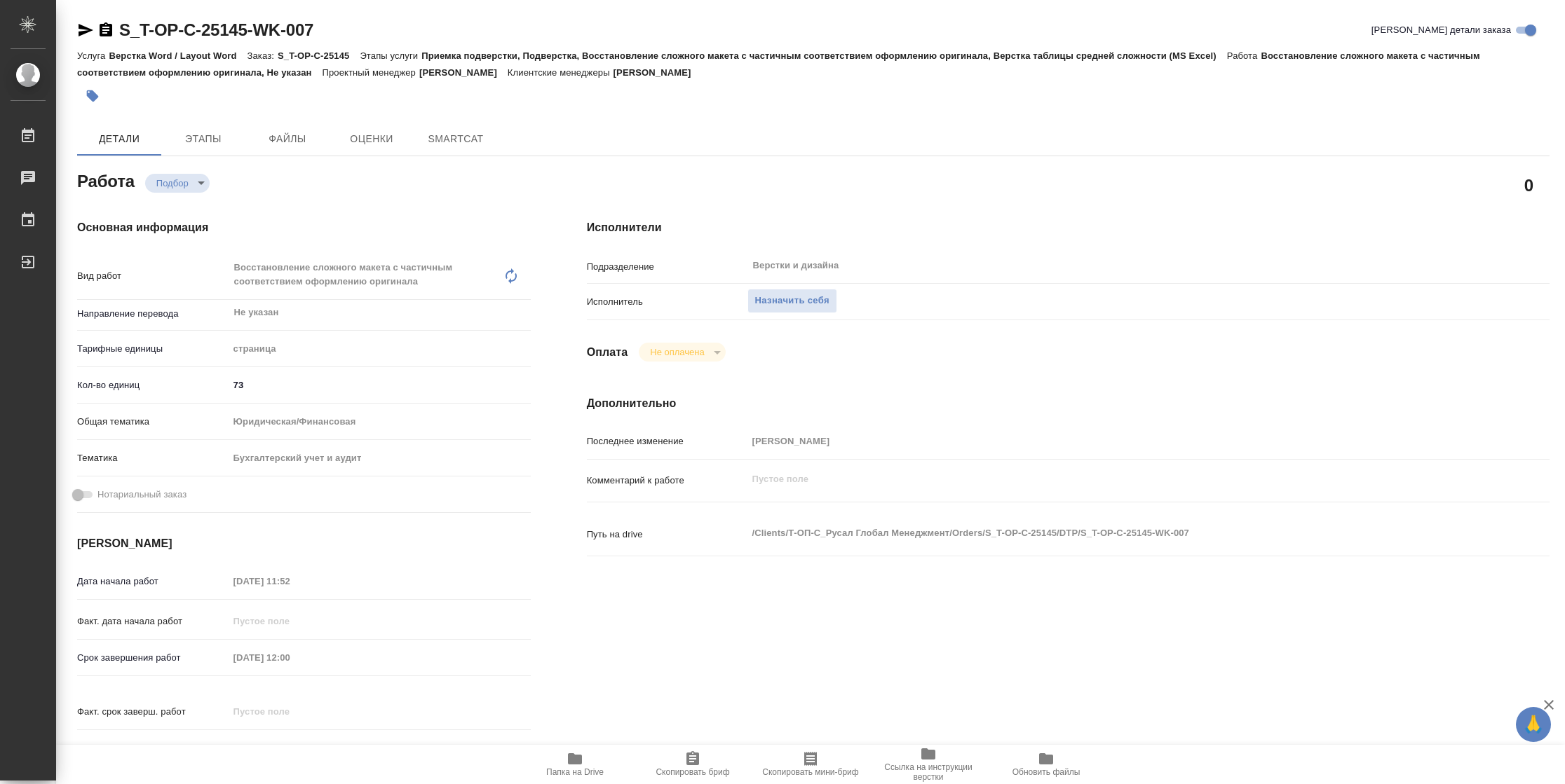
type textarea "x"
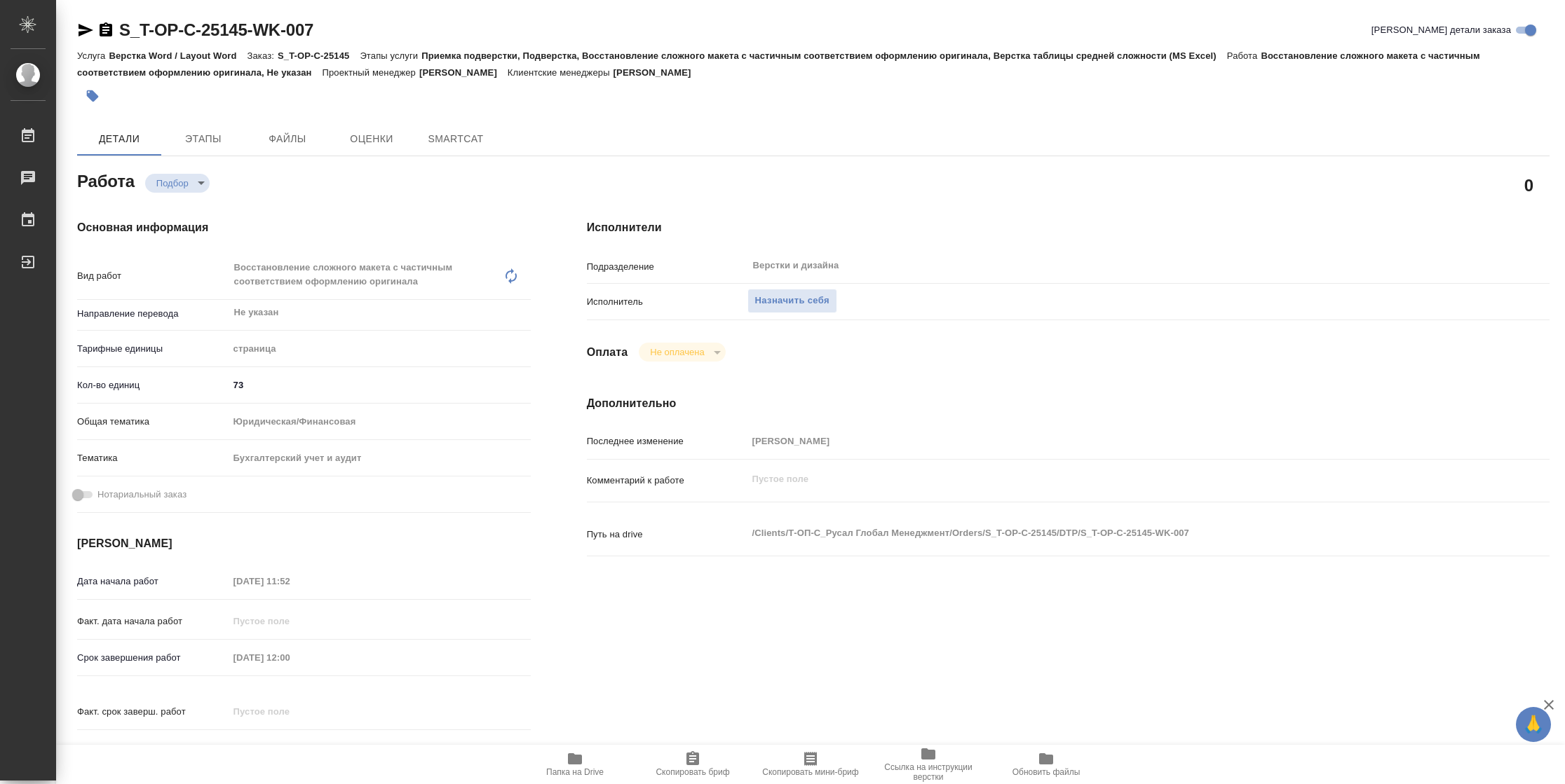
type textarea "x"
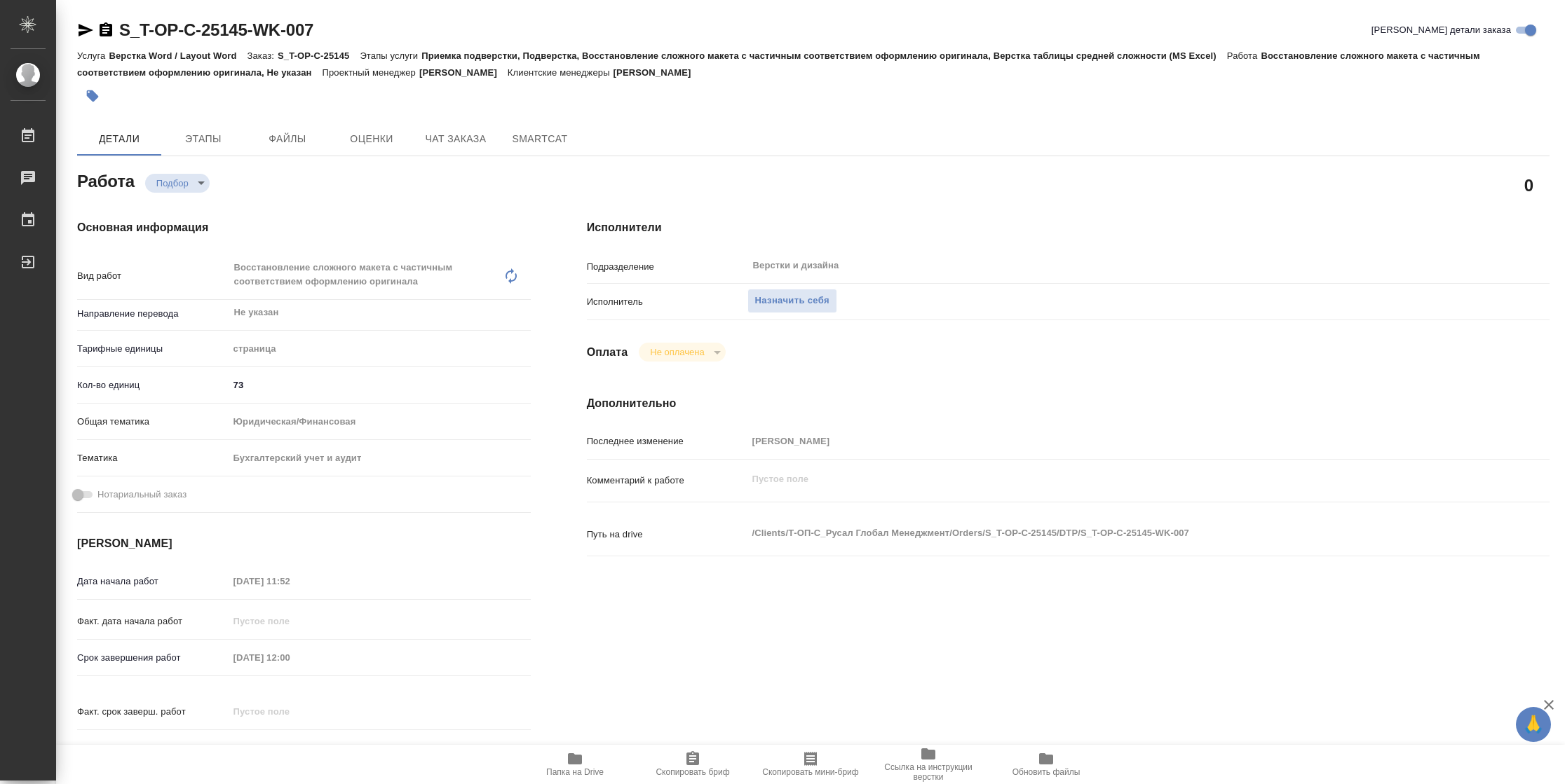
type textarea "x"
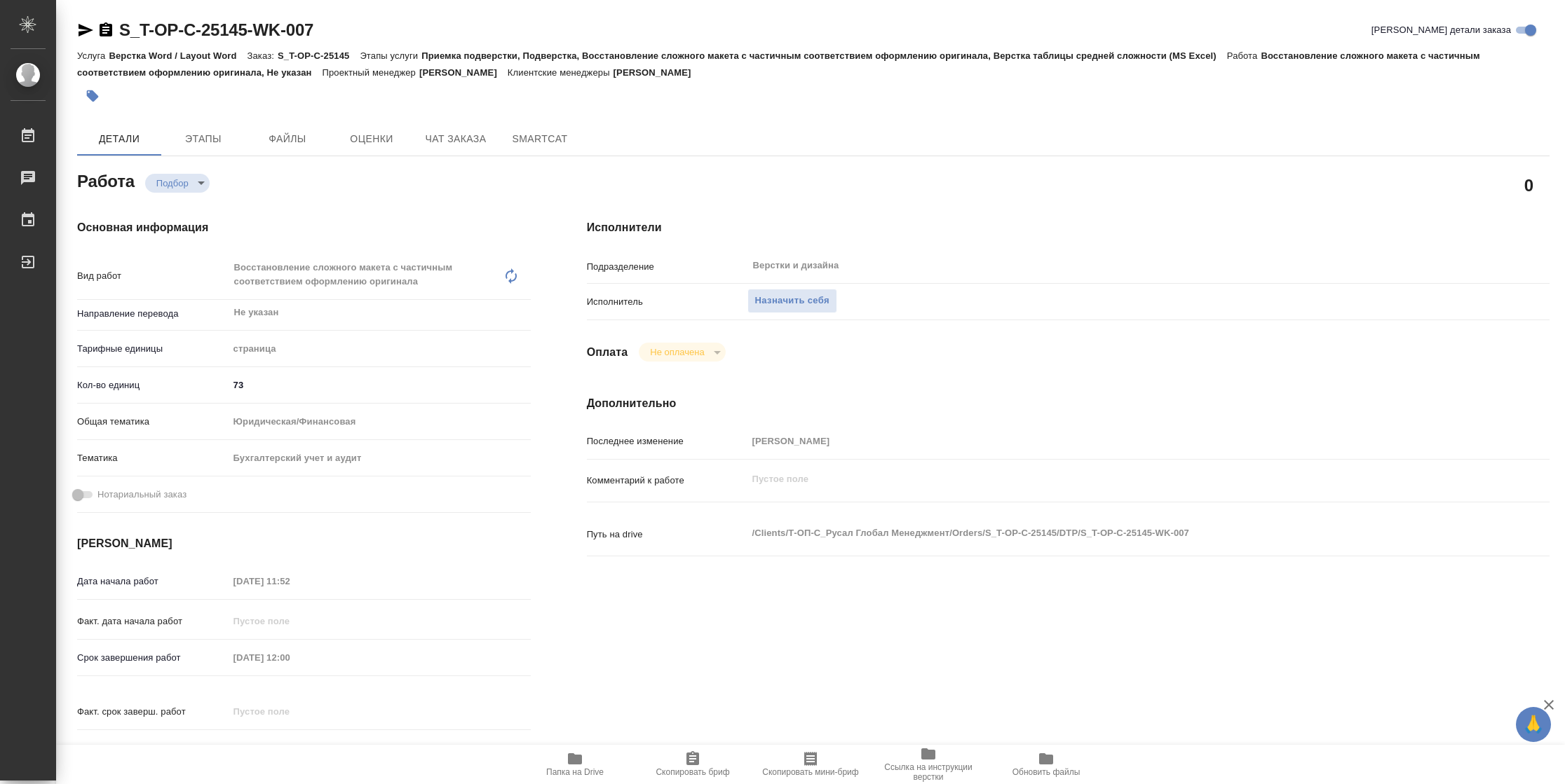
click at [558, 769] on span "Папка на Drive" at bounding box center [575, 772] width 58 height 10
type textarea "x"
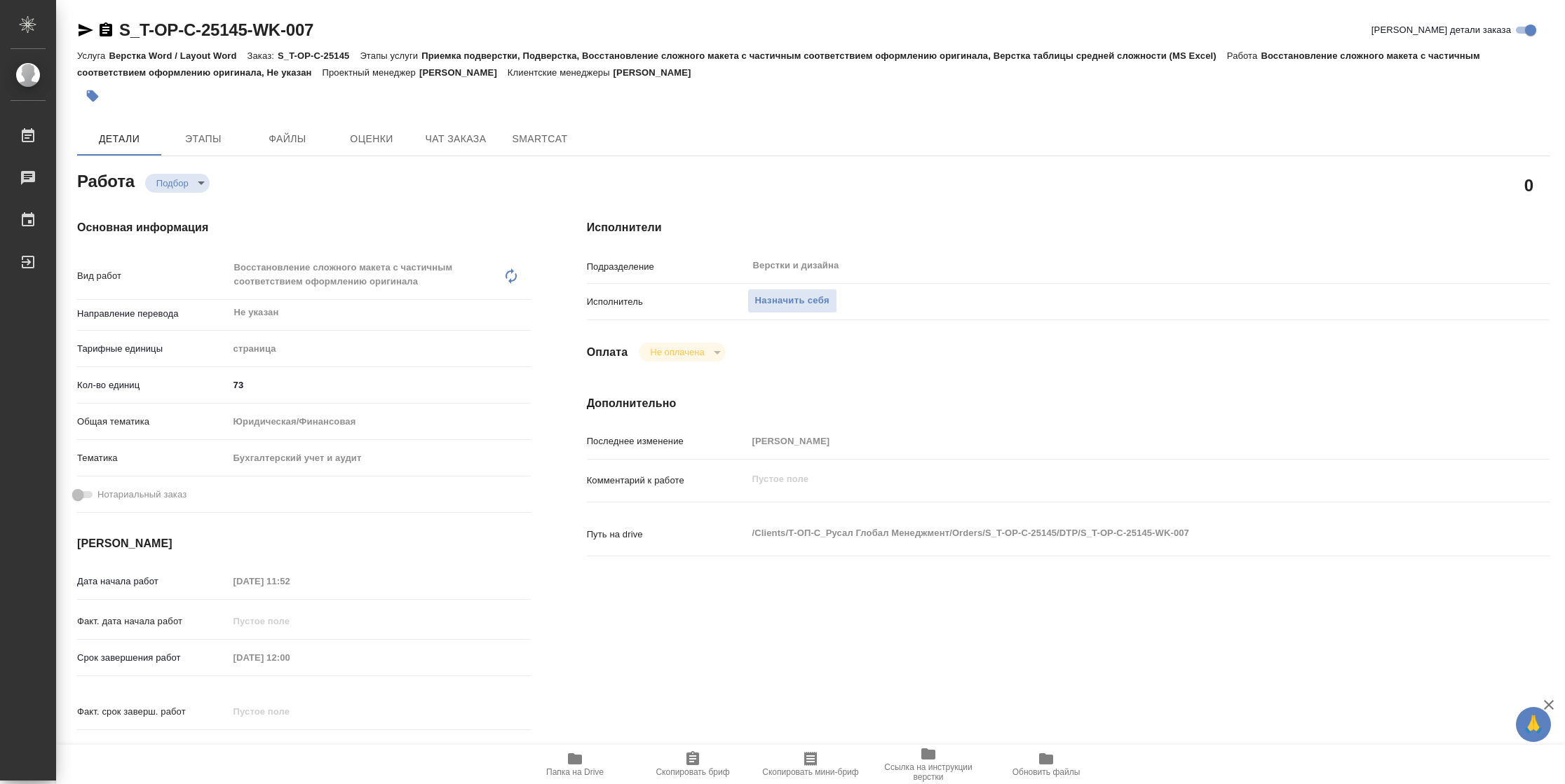
type textarea "x"
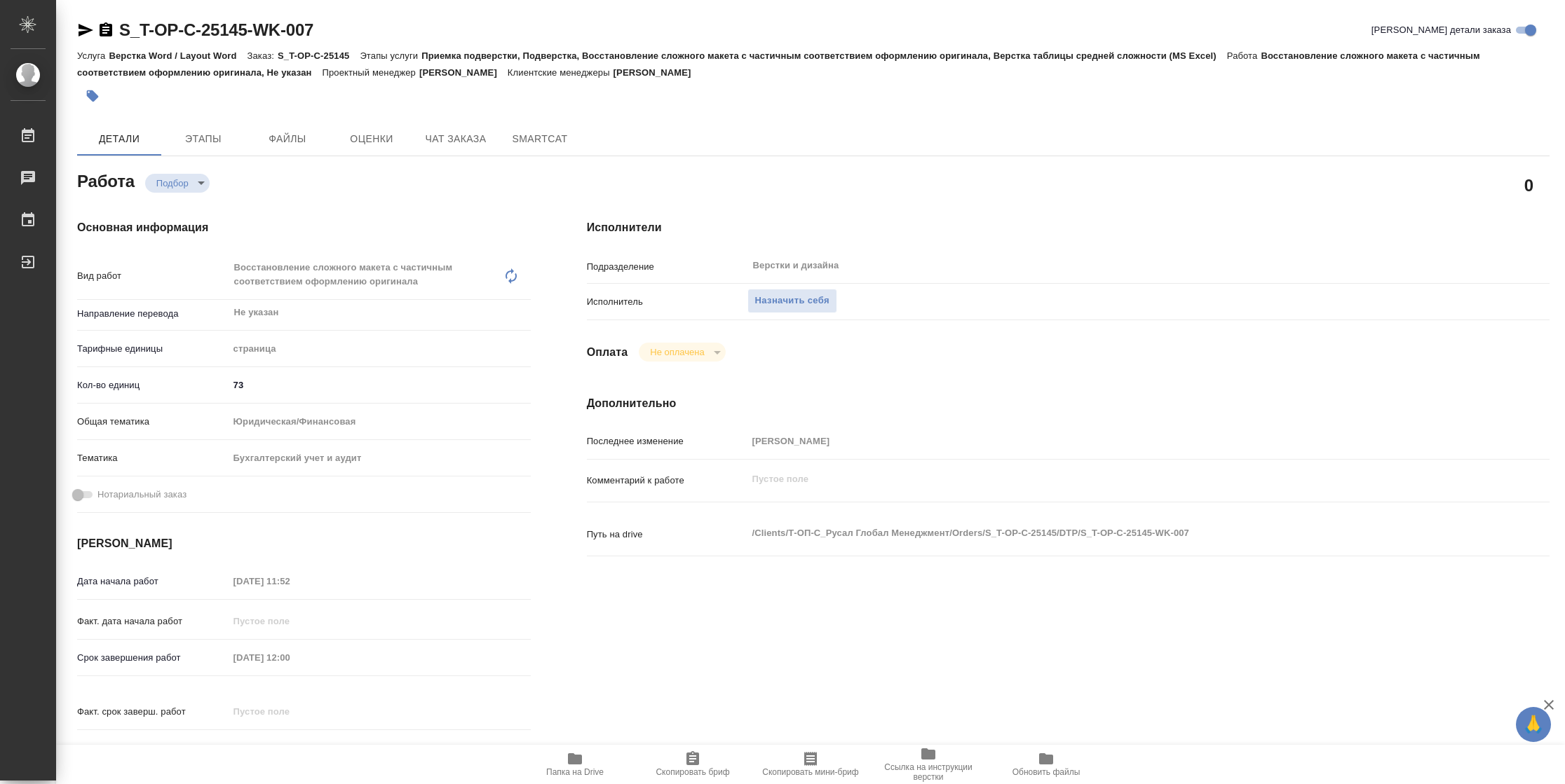
type textarea "x"
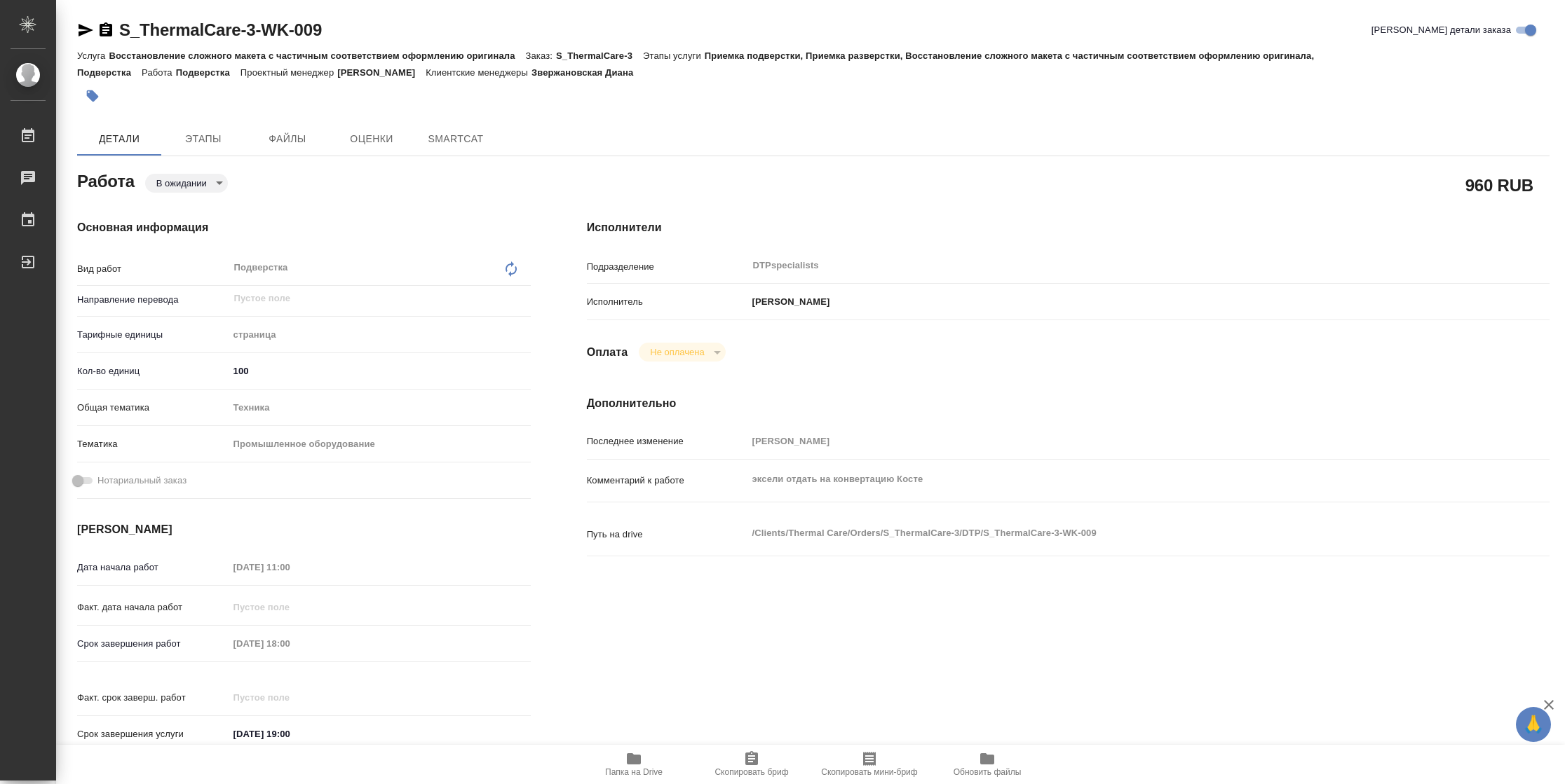
type textarea "x"
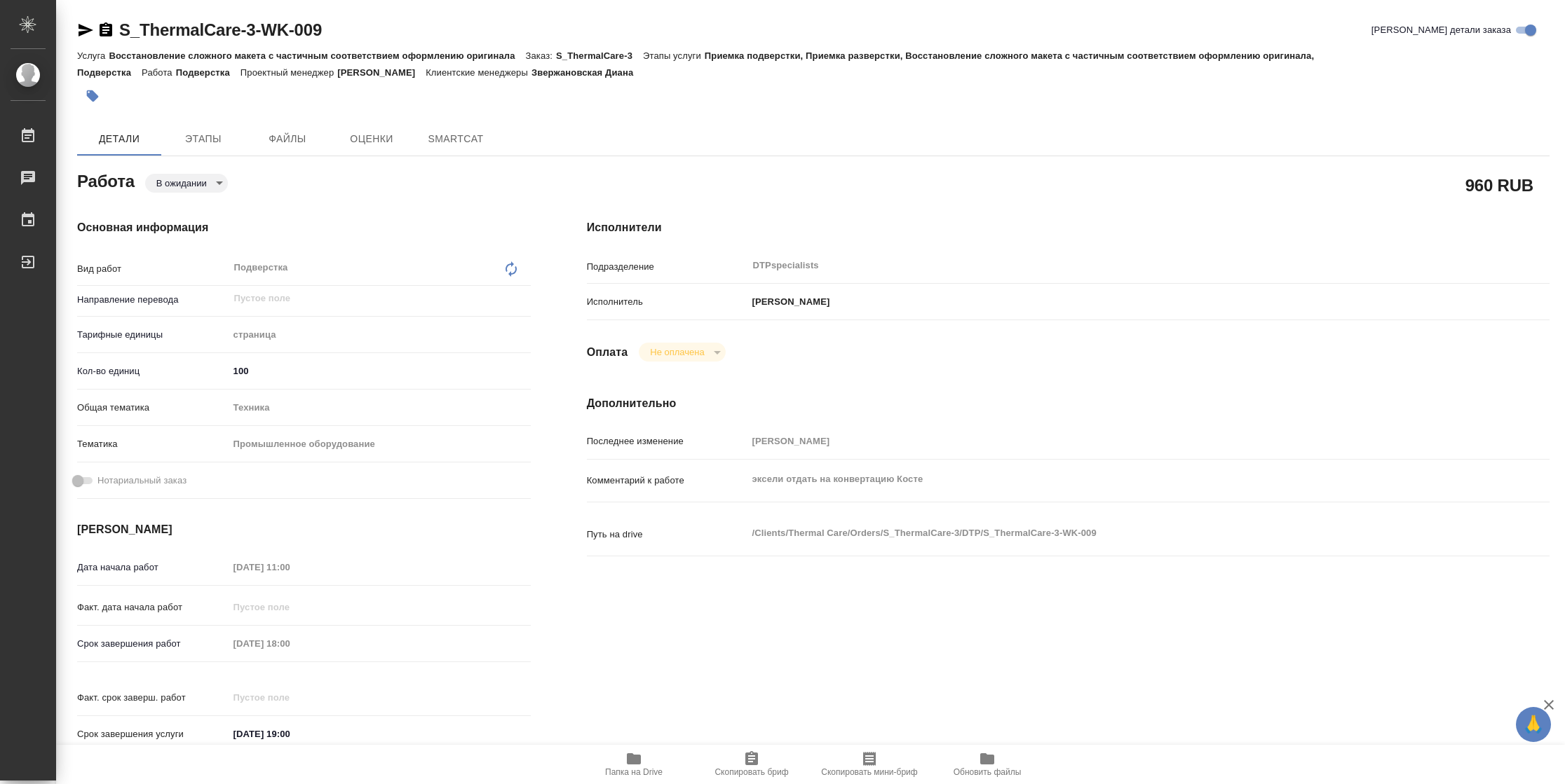
type textarea "x"
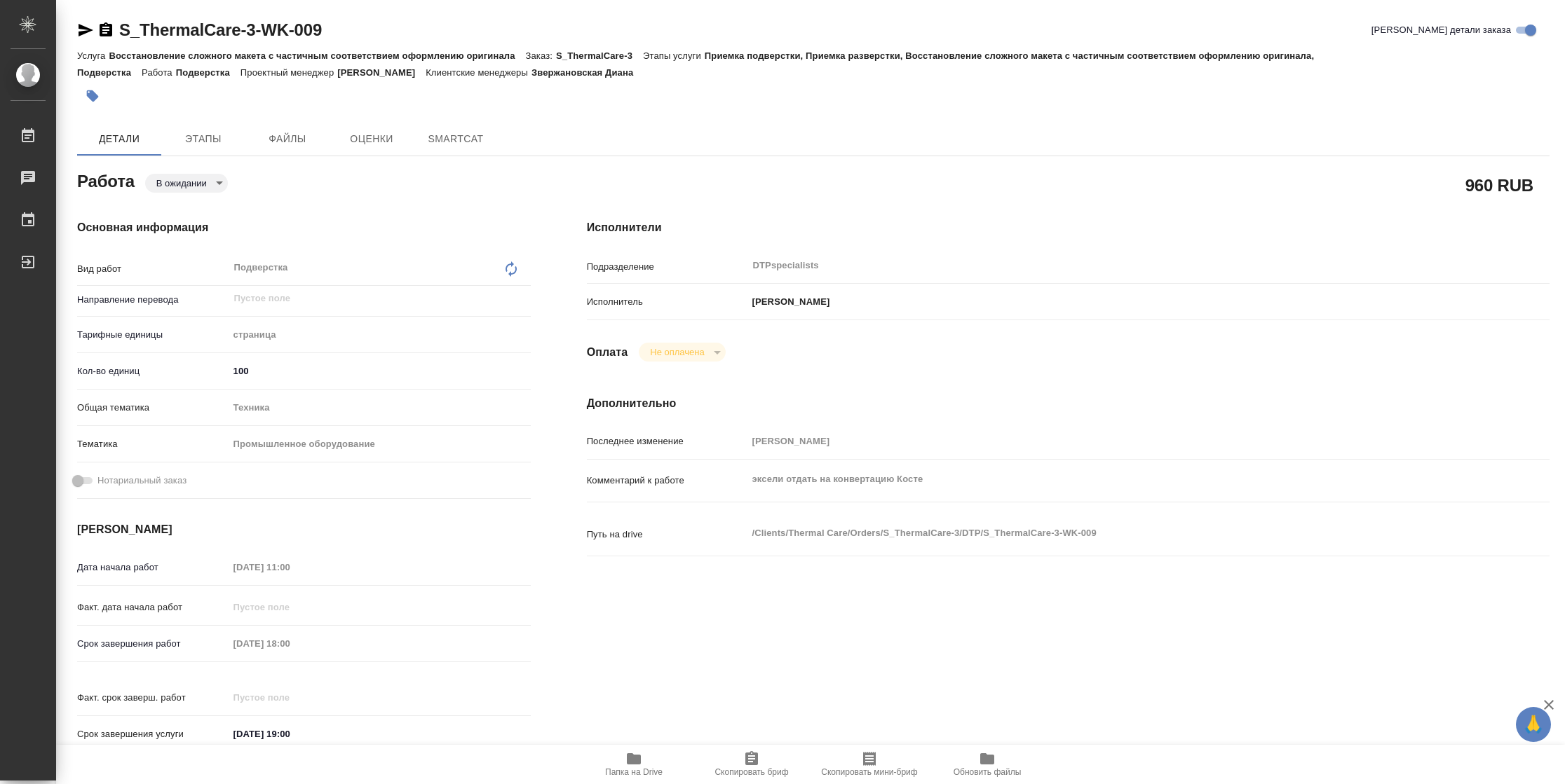
type textarea "x"
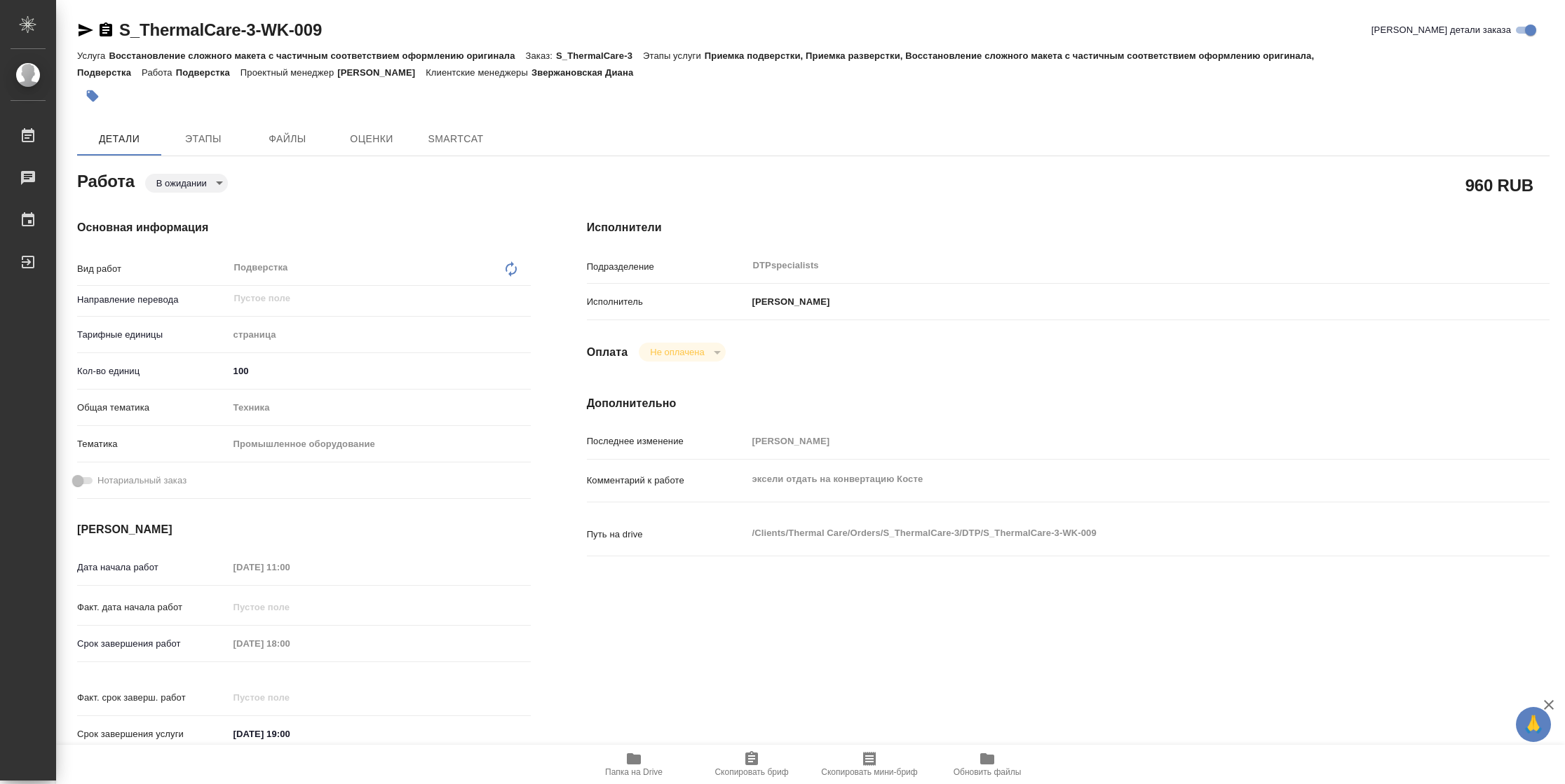
type textarea "x"
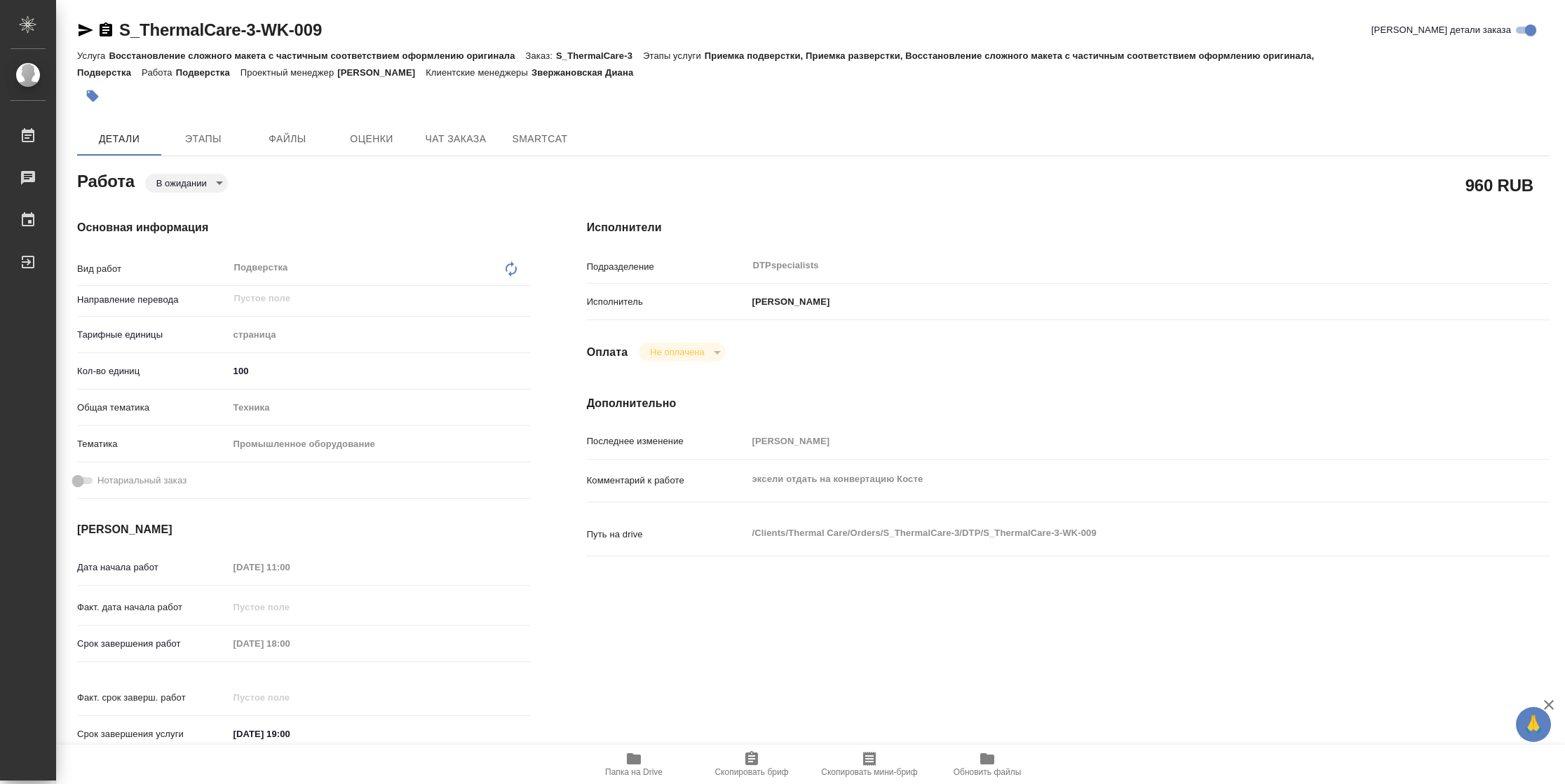
type textarea "x"
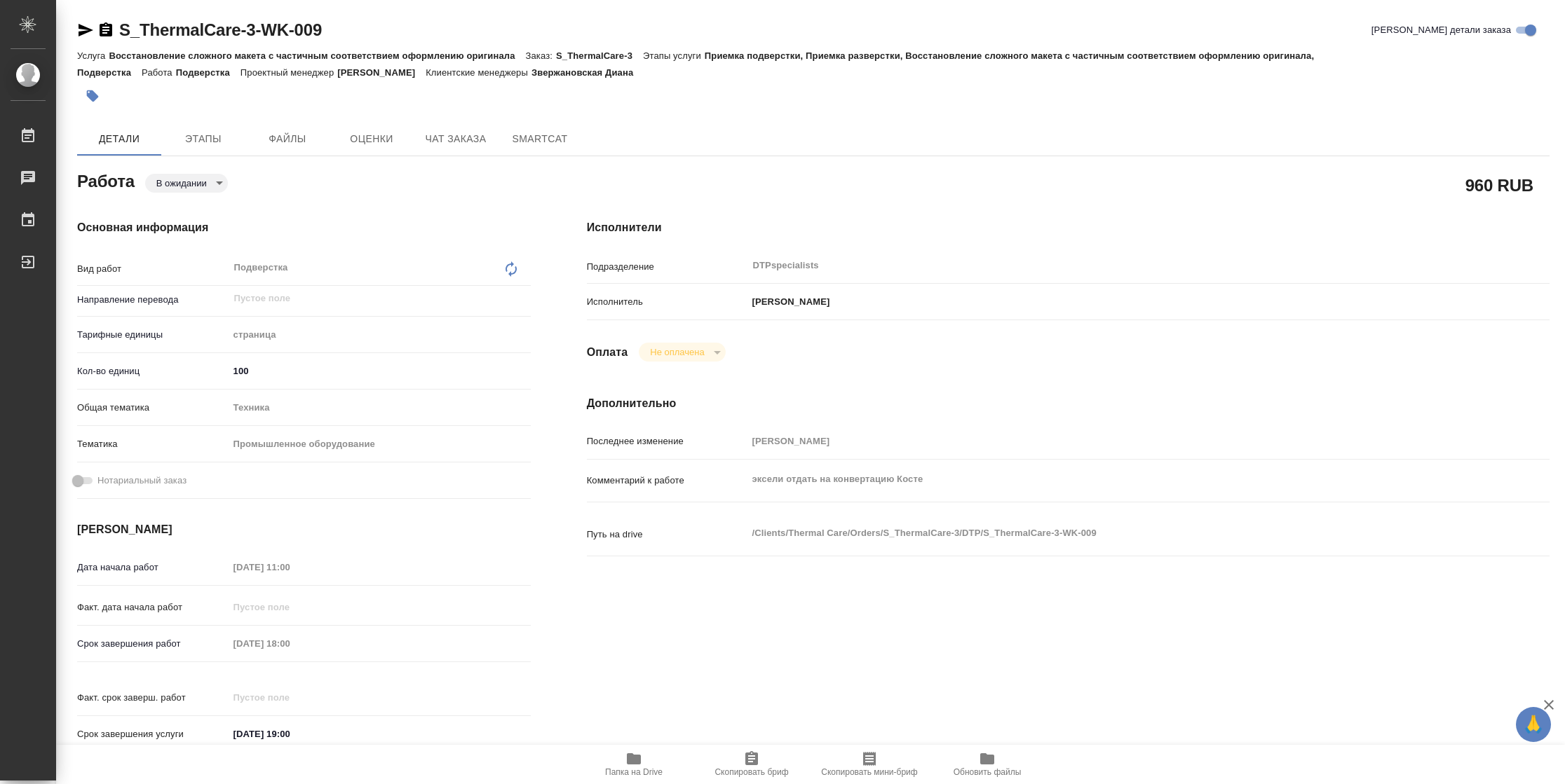
type textarea "x"
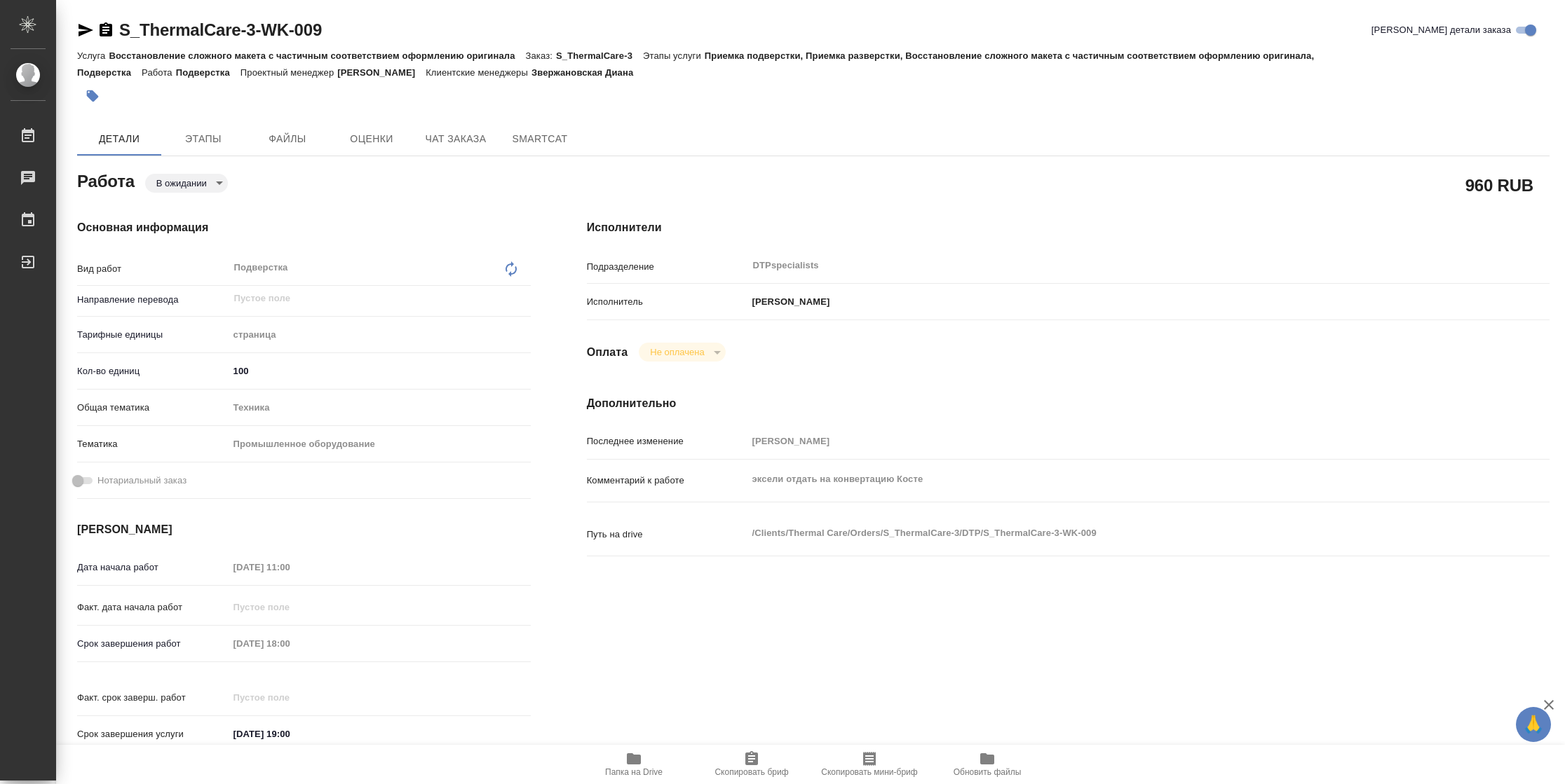
click at [630, 761] on icon "button" at bounding box center [634, 759] width 14 height 11
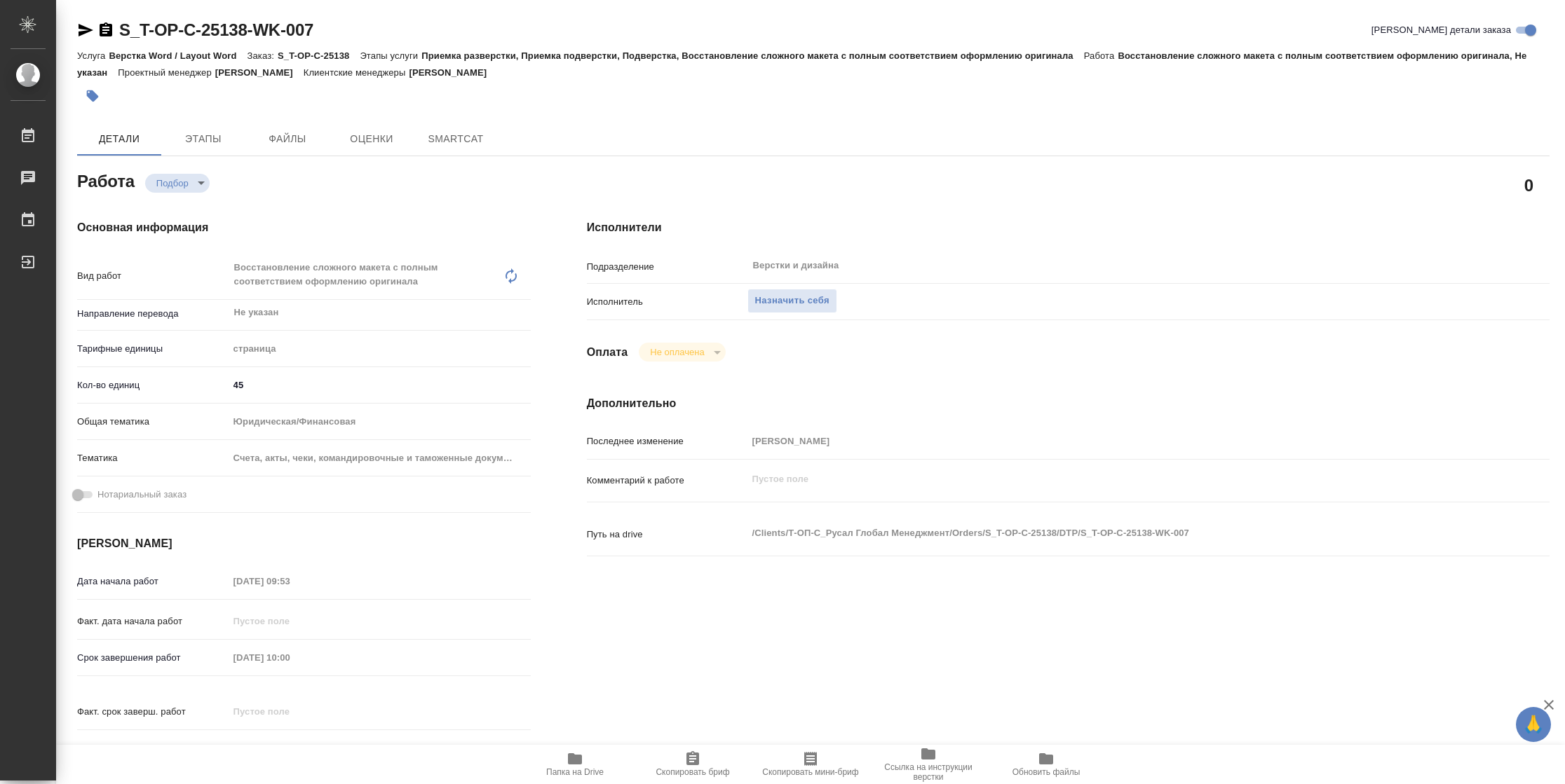
type textarea "x"
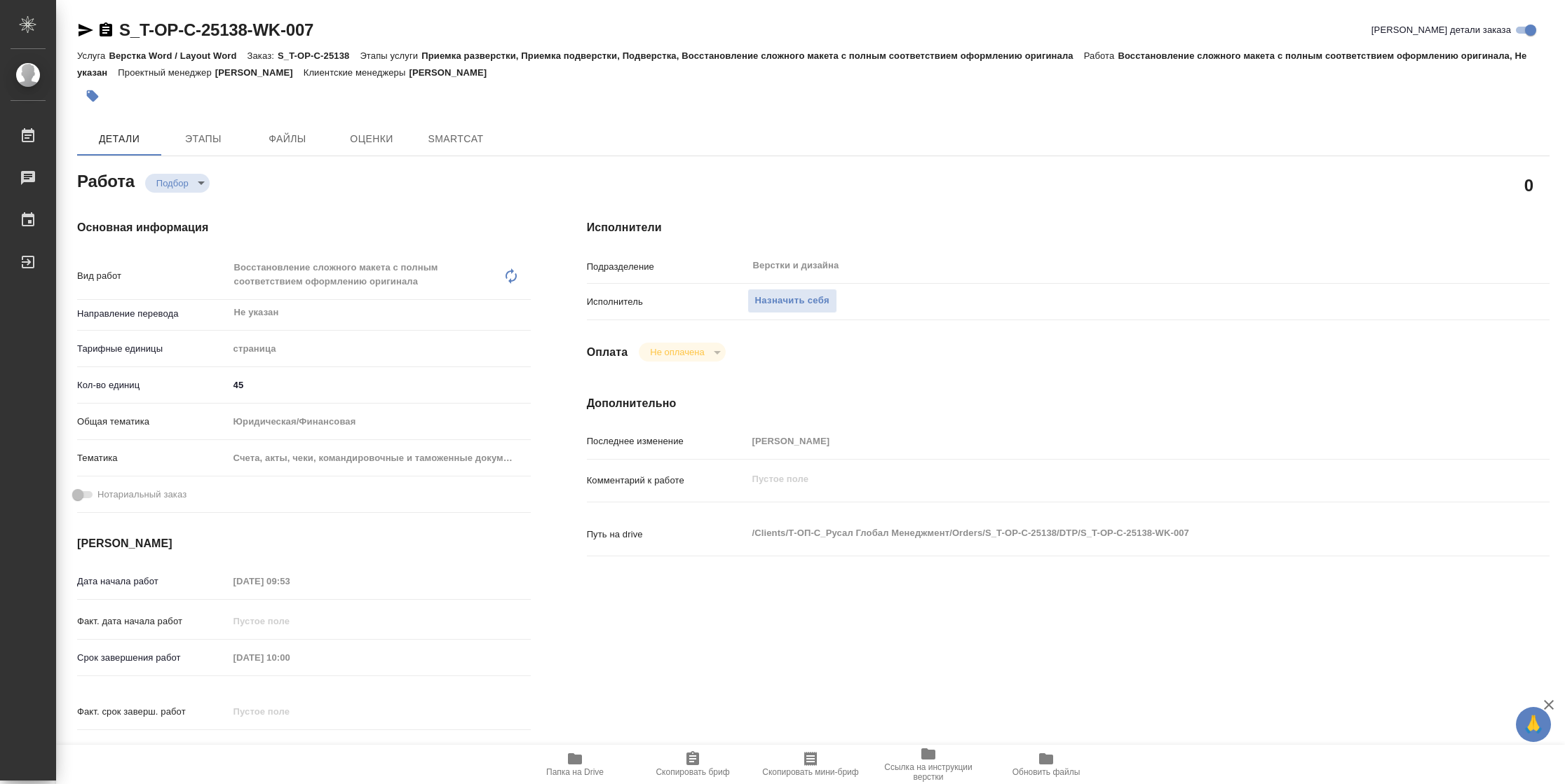
type textarea "x"
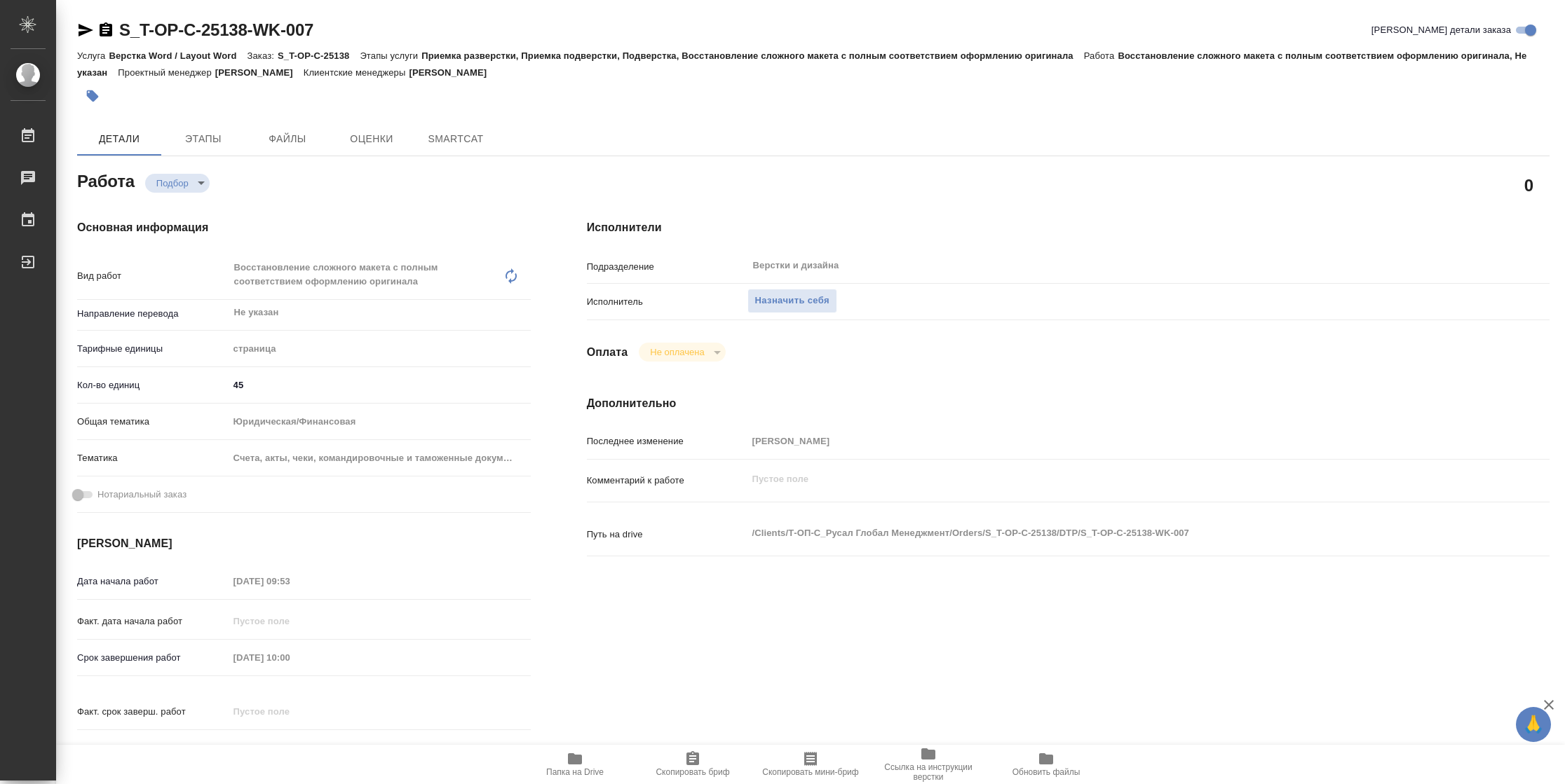
type textarea "x"
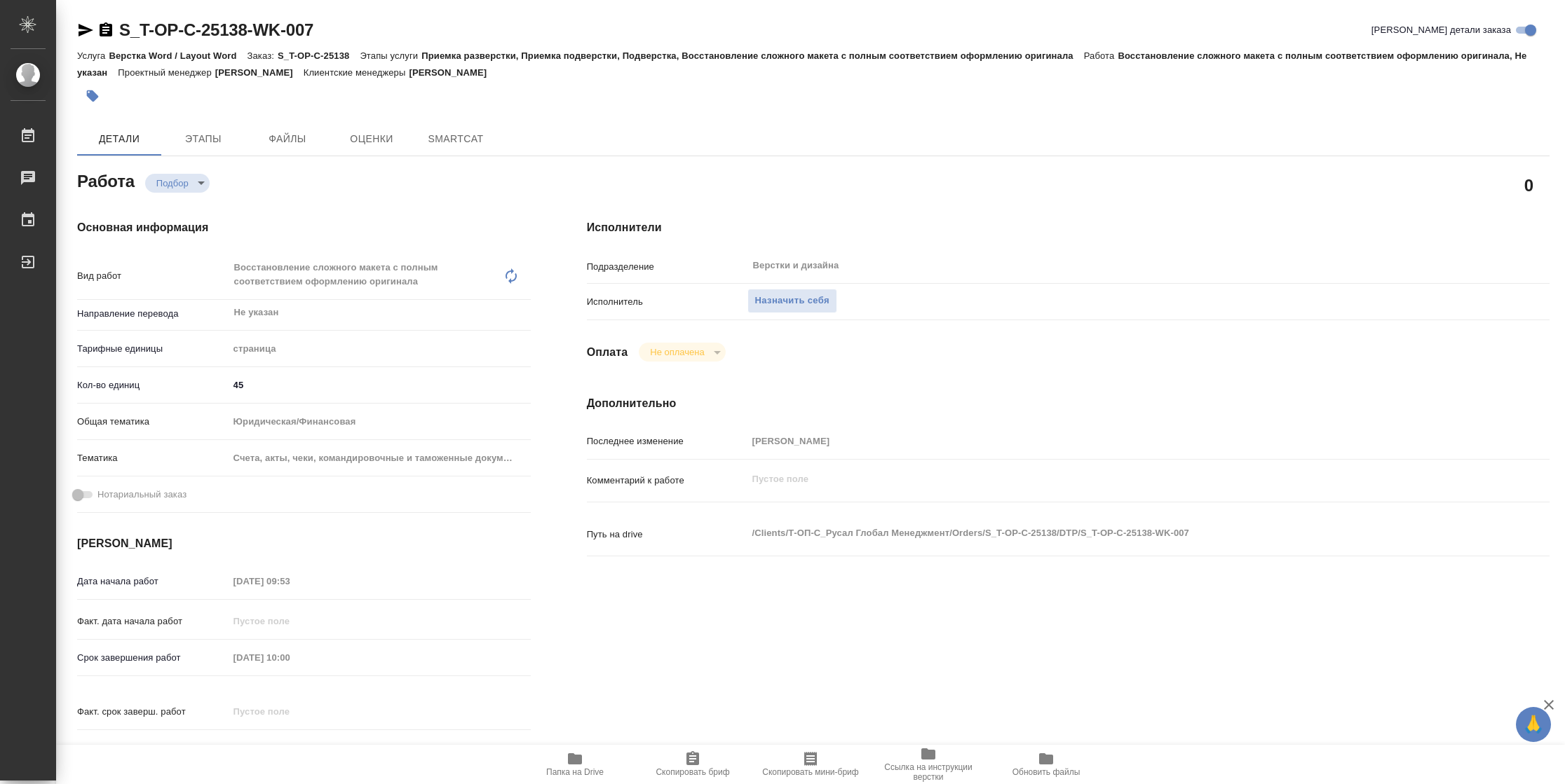
type textarea "x"
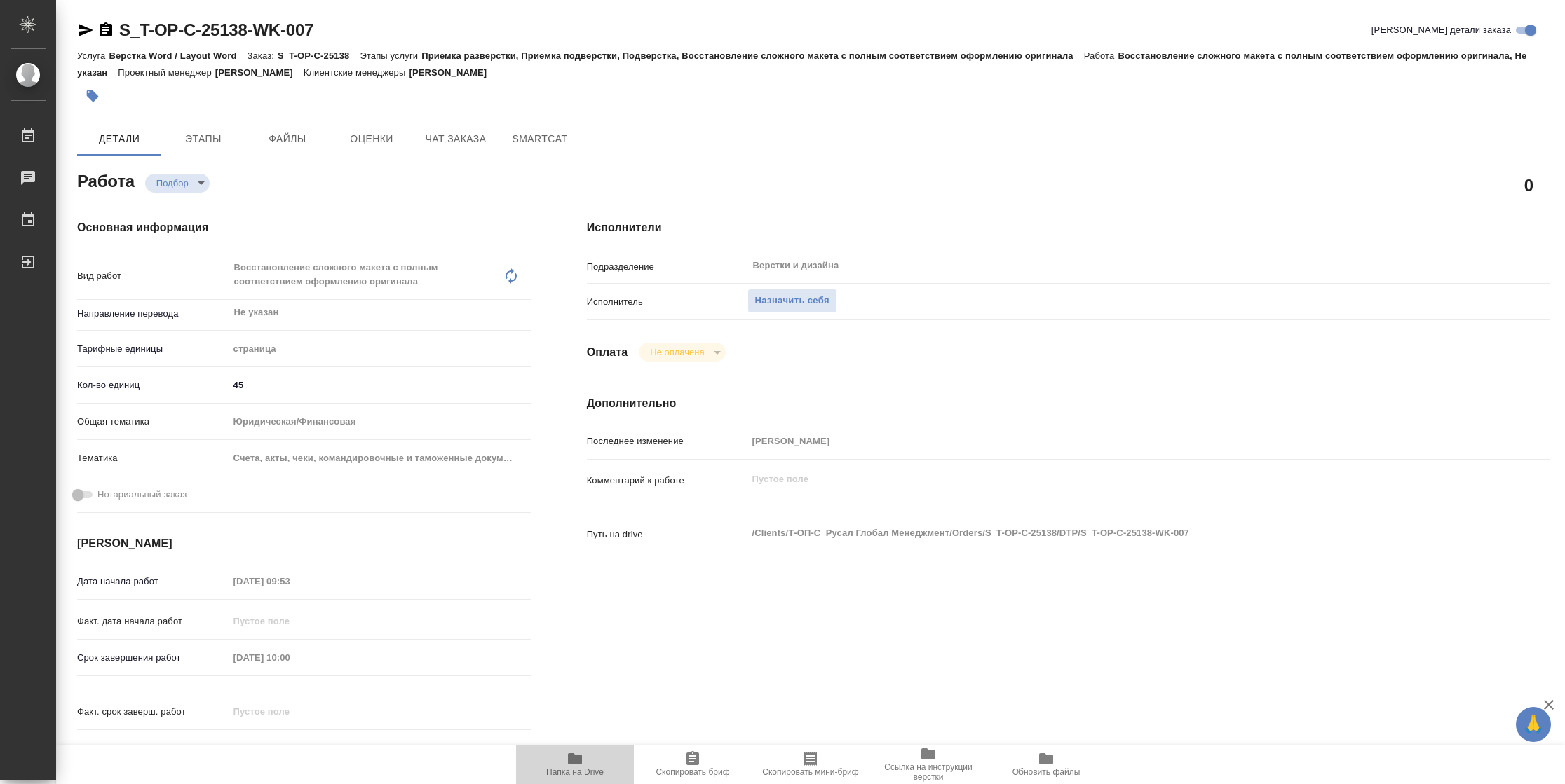
click at [579, 779] on button "Папка на Drive" at bounding box center [574, 764] width 118 height 39
type textarea "x"
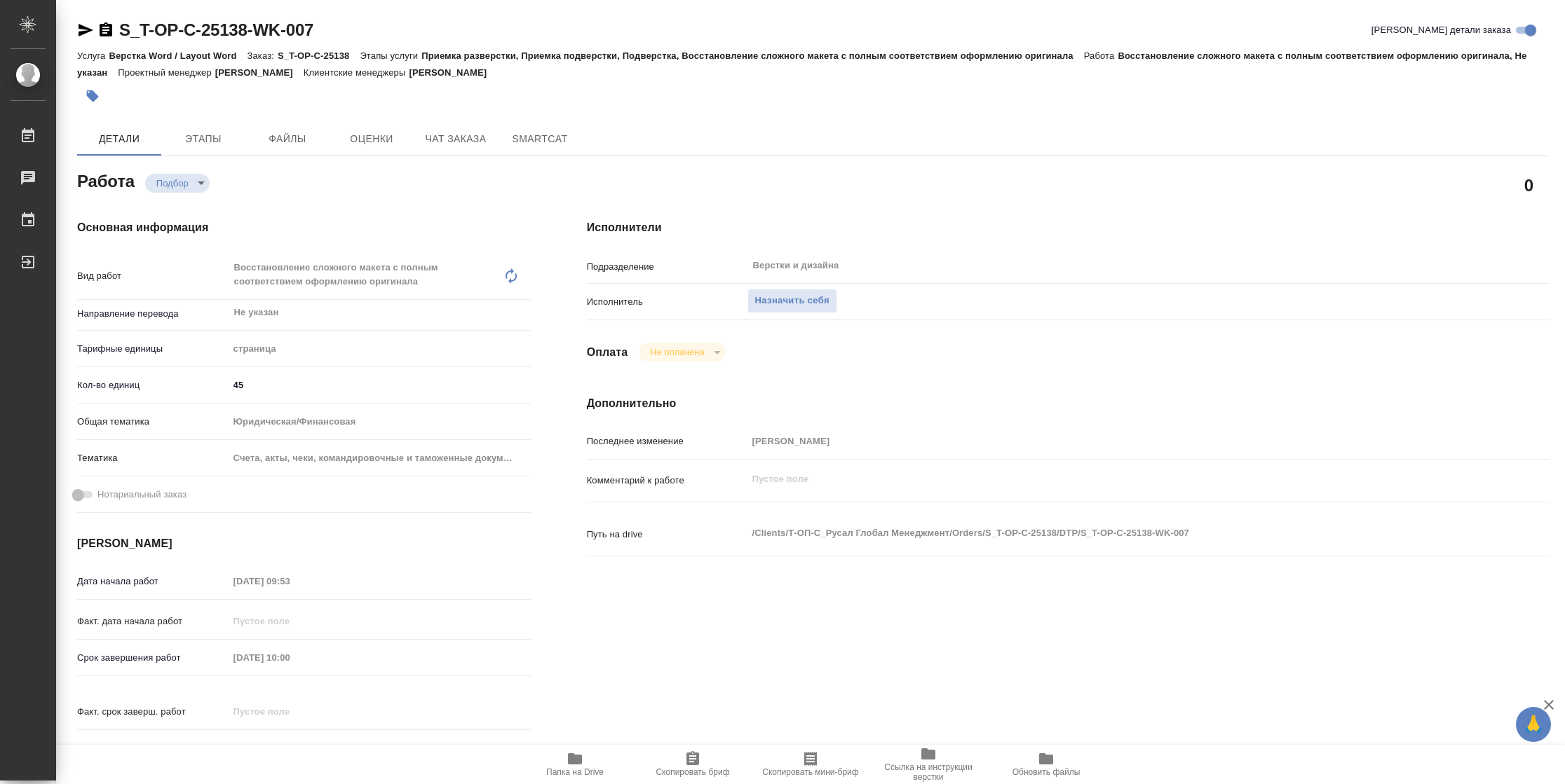
type textarea "x"
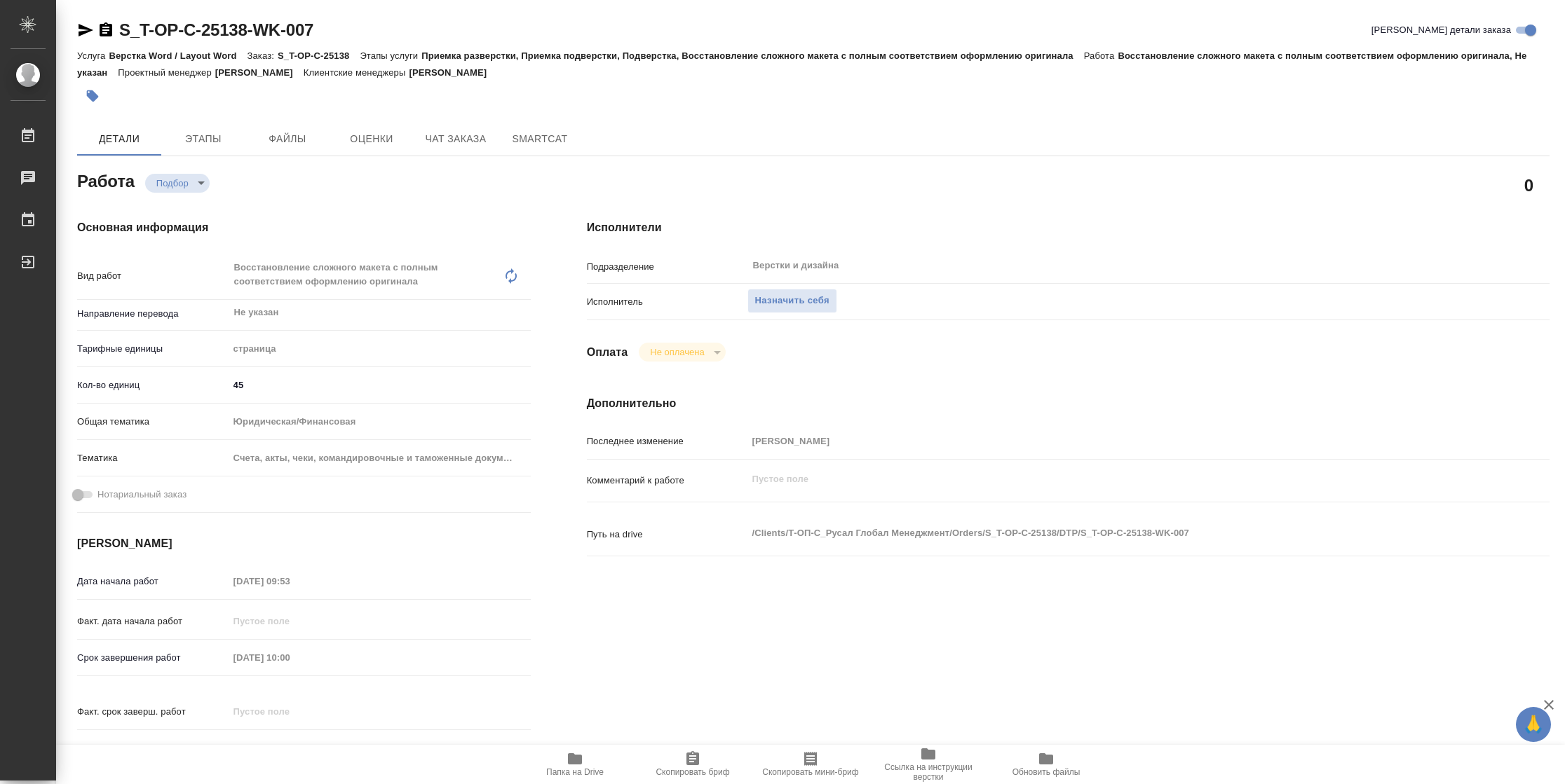
type textarea "x"
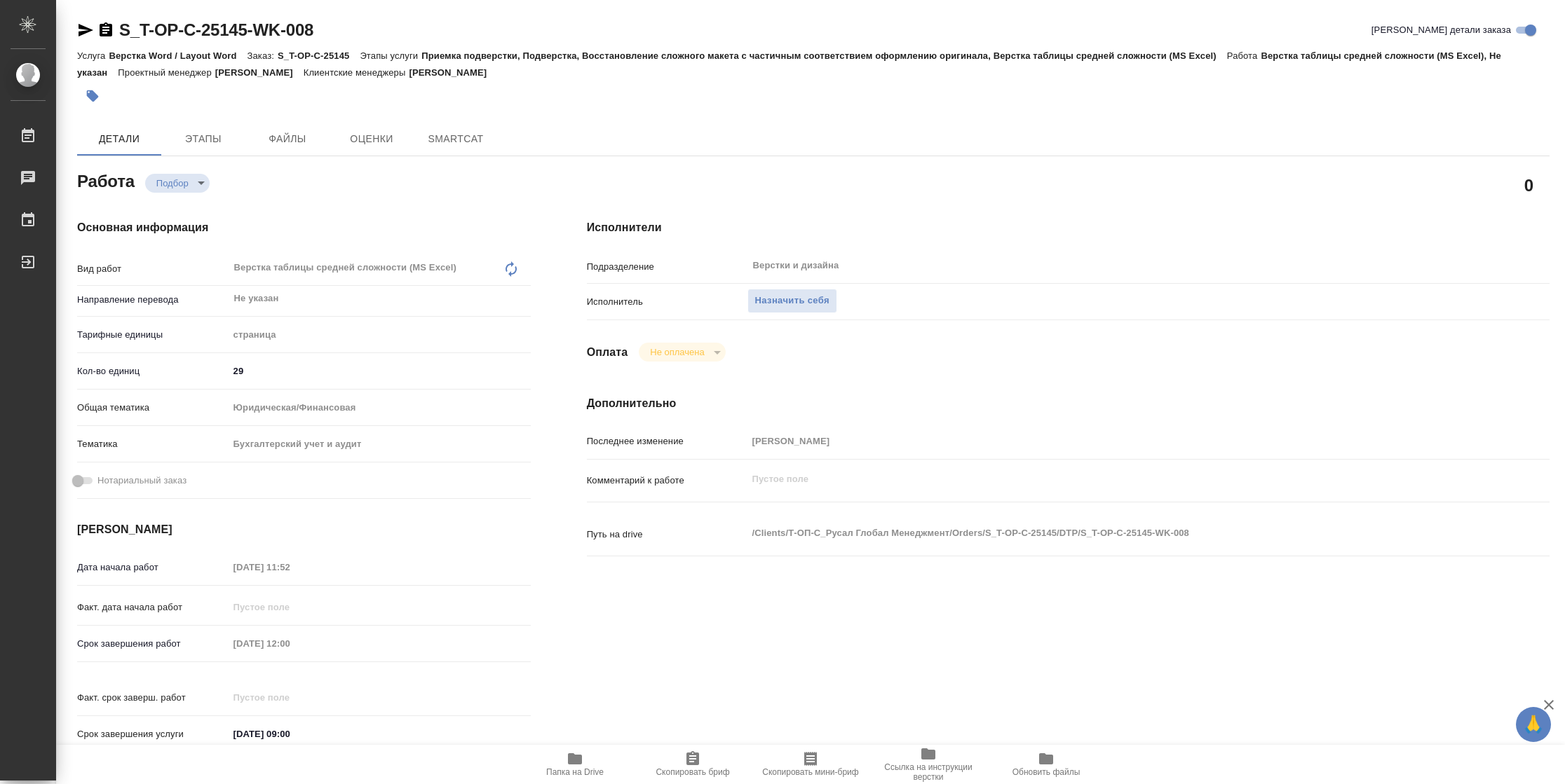
type textarea "x"
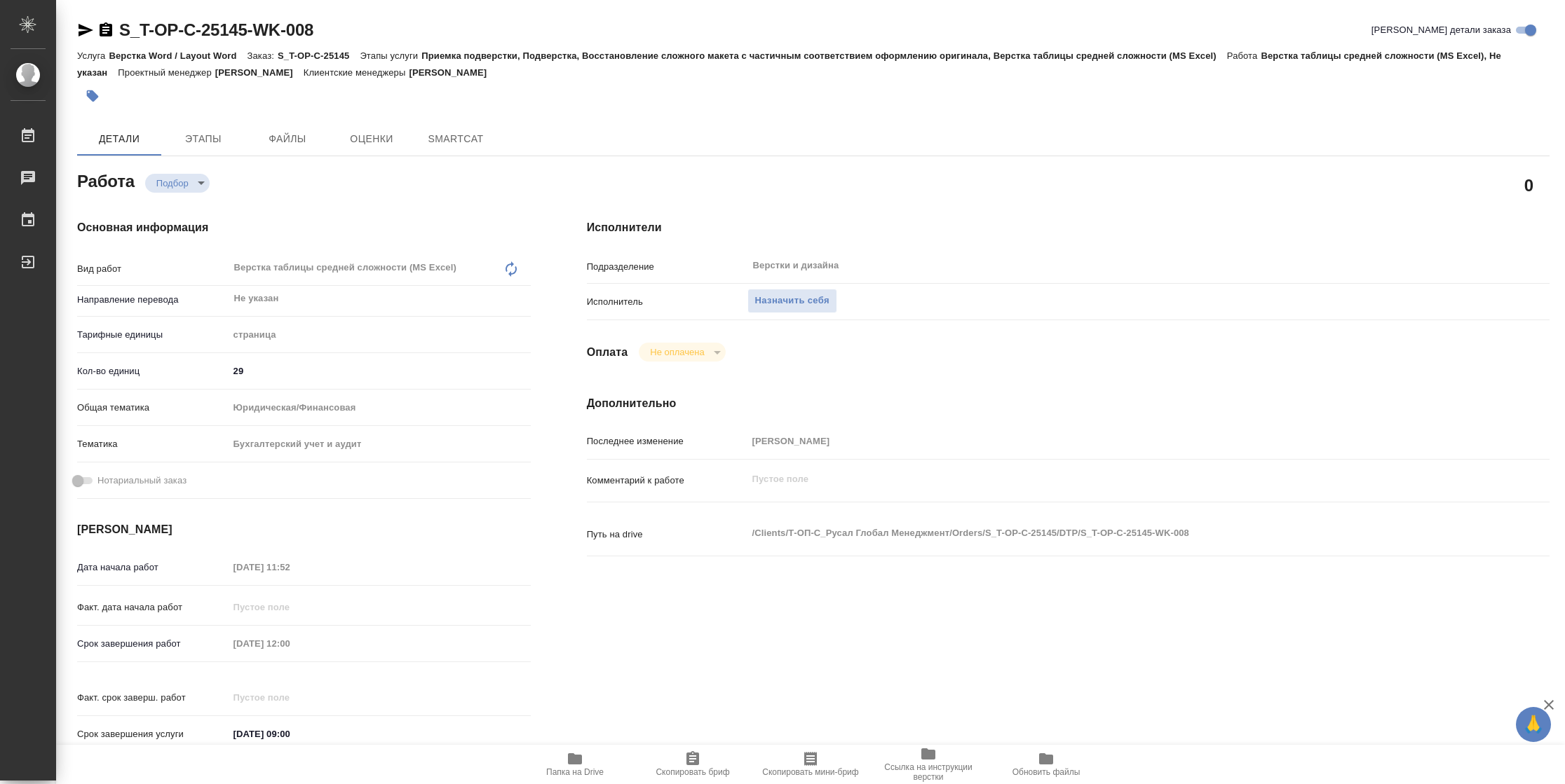
type textarea "x"
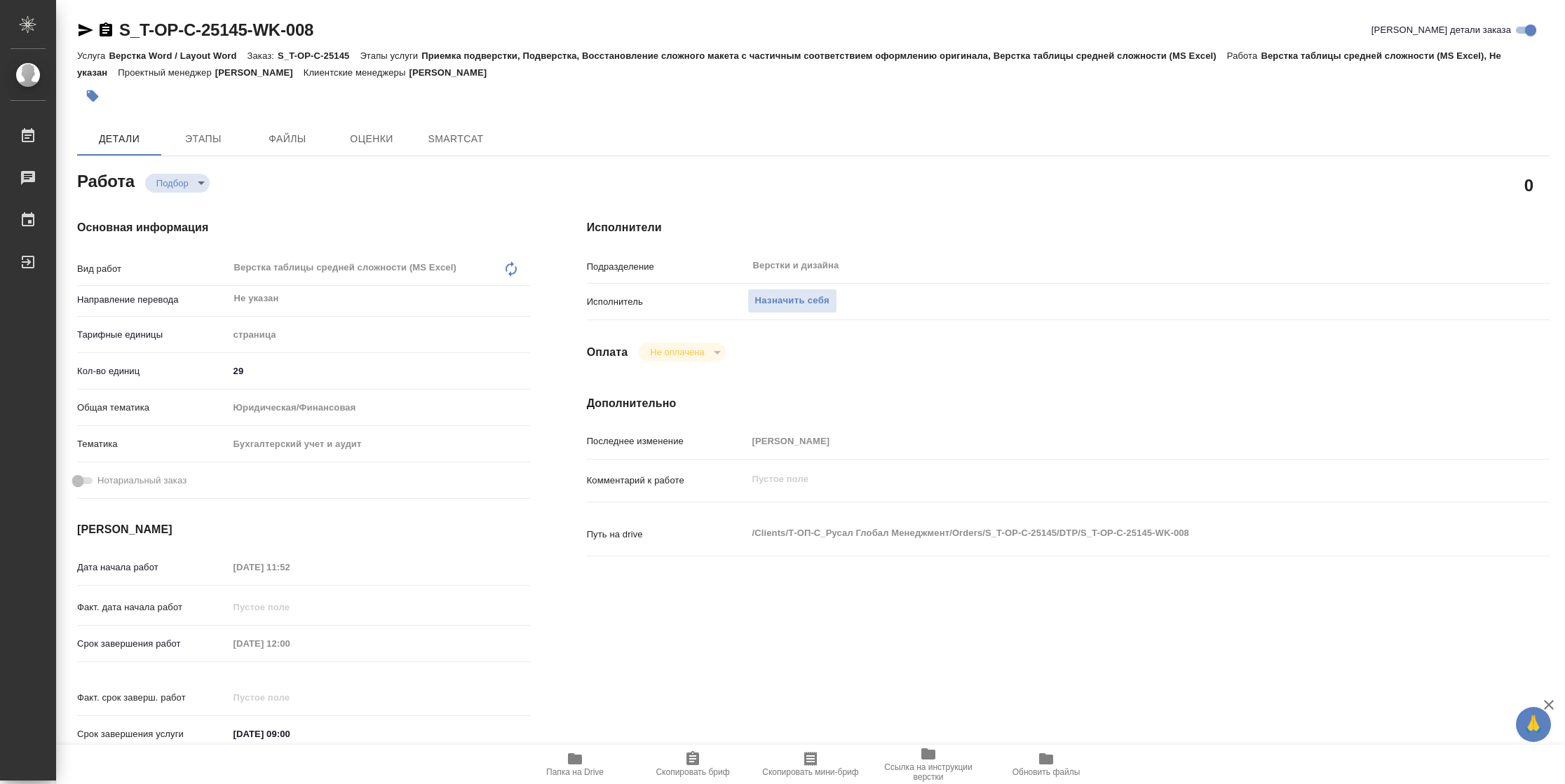
type textarea "x"
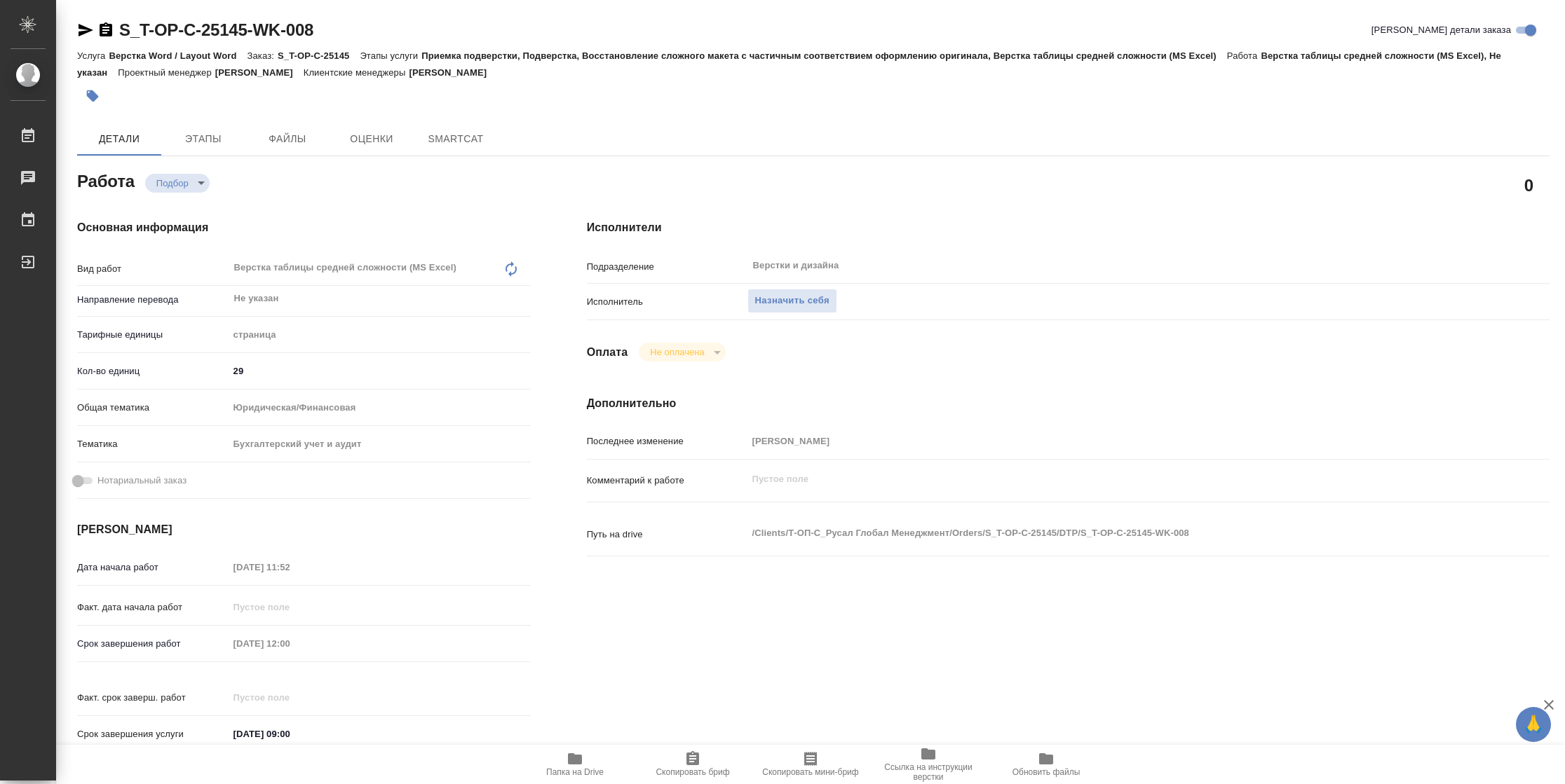
type textarea "x"
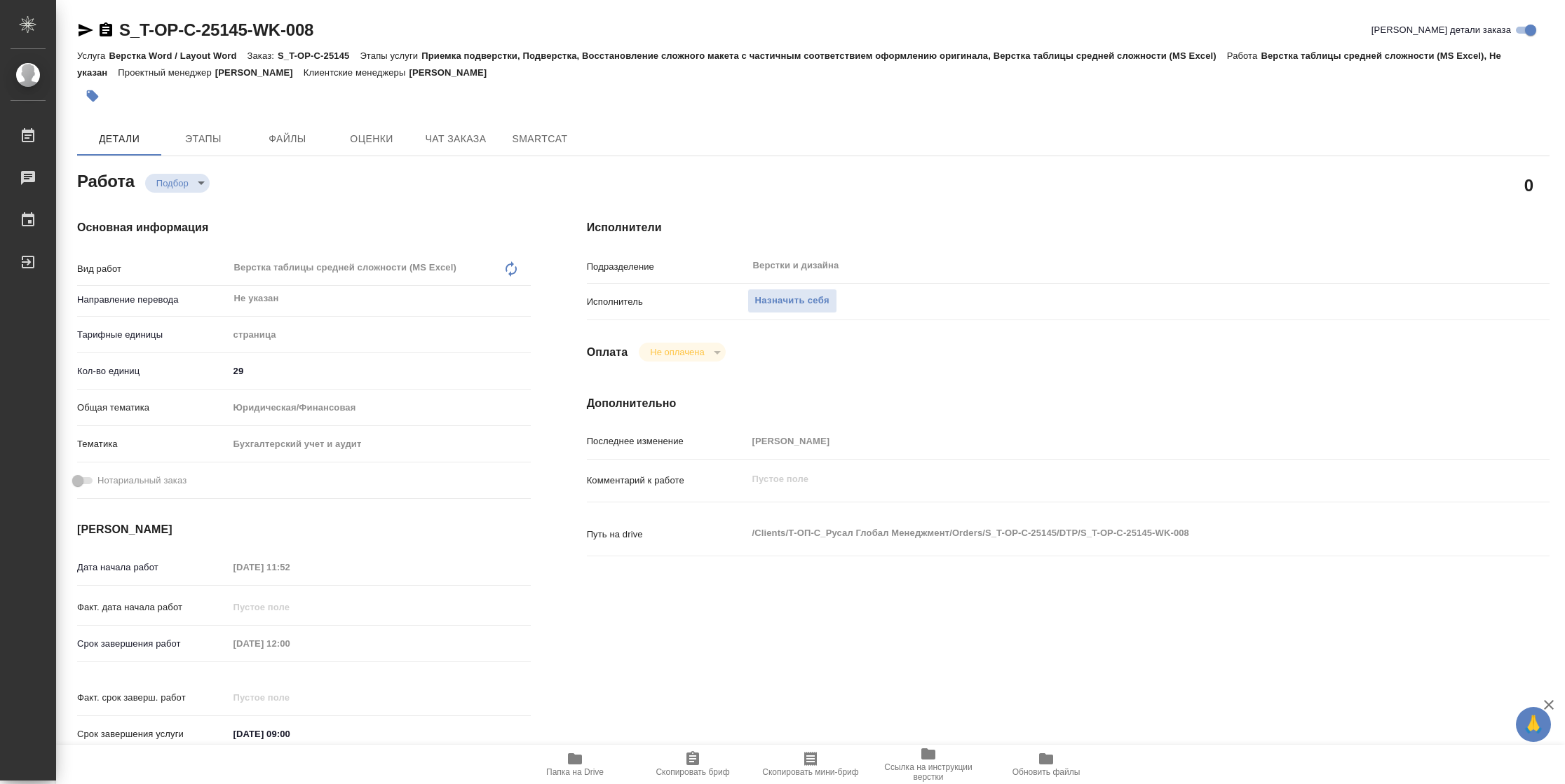
click at [577, 767] on span "Папка на Drive" at bounding box center [575, 772] width 58 height 10
type textarea "x"
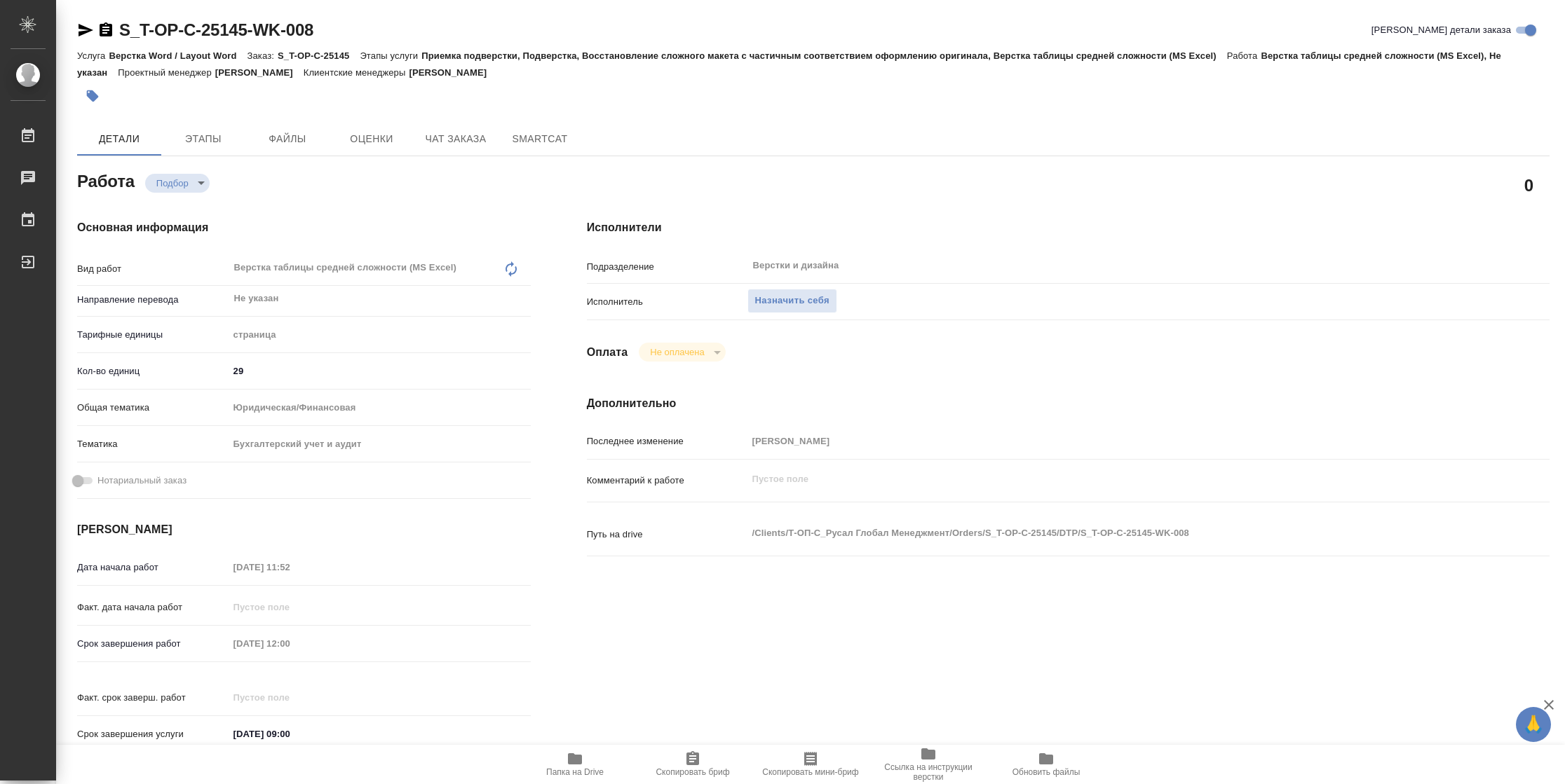
type textarea "x"
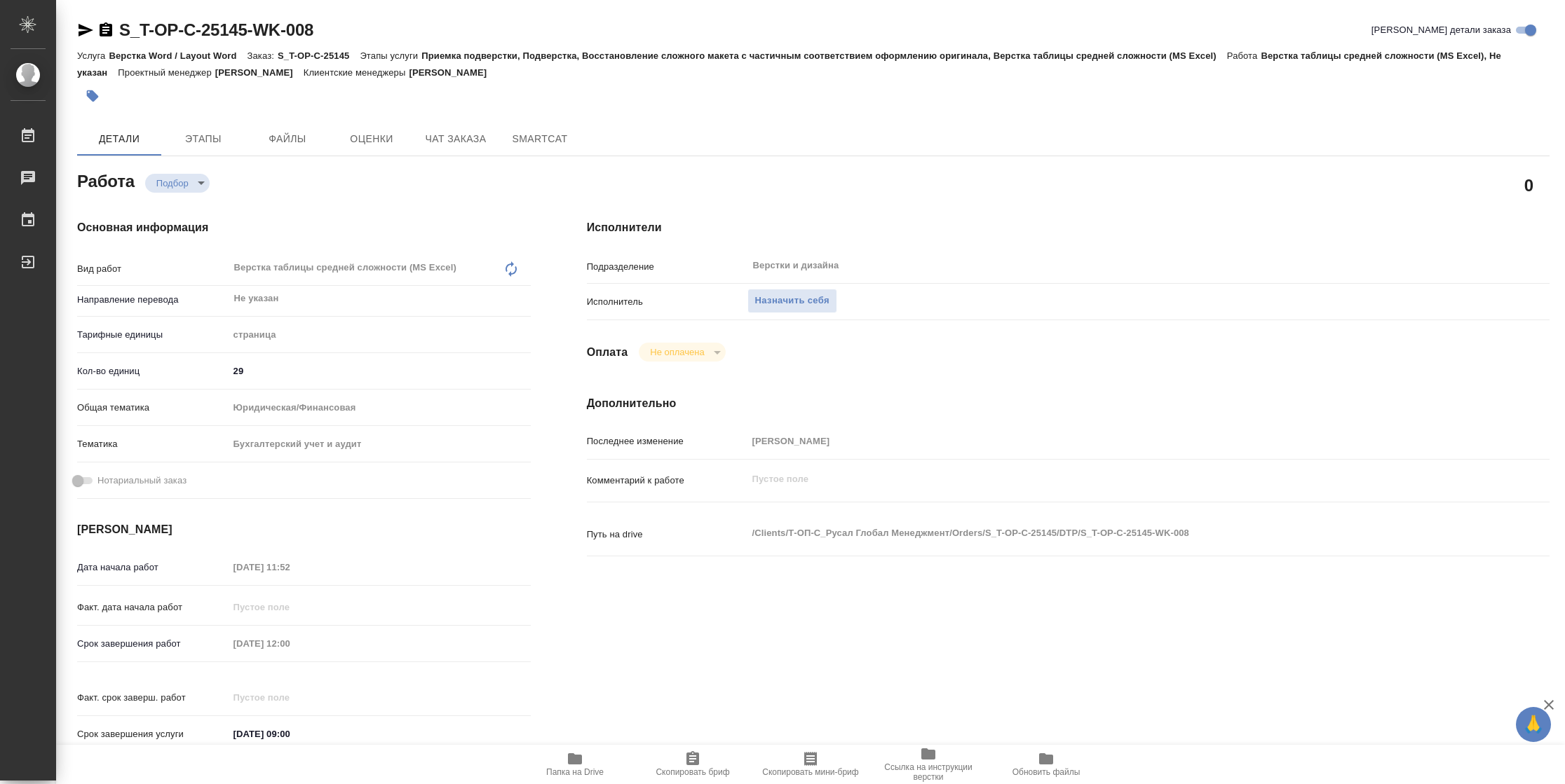
type textarea "x"
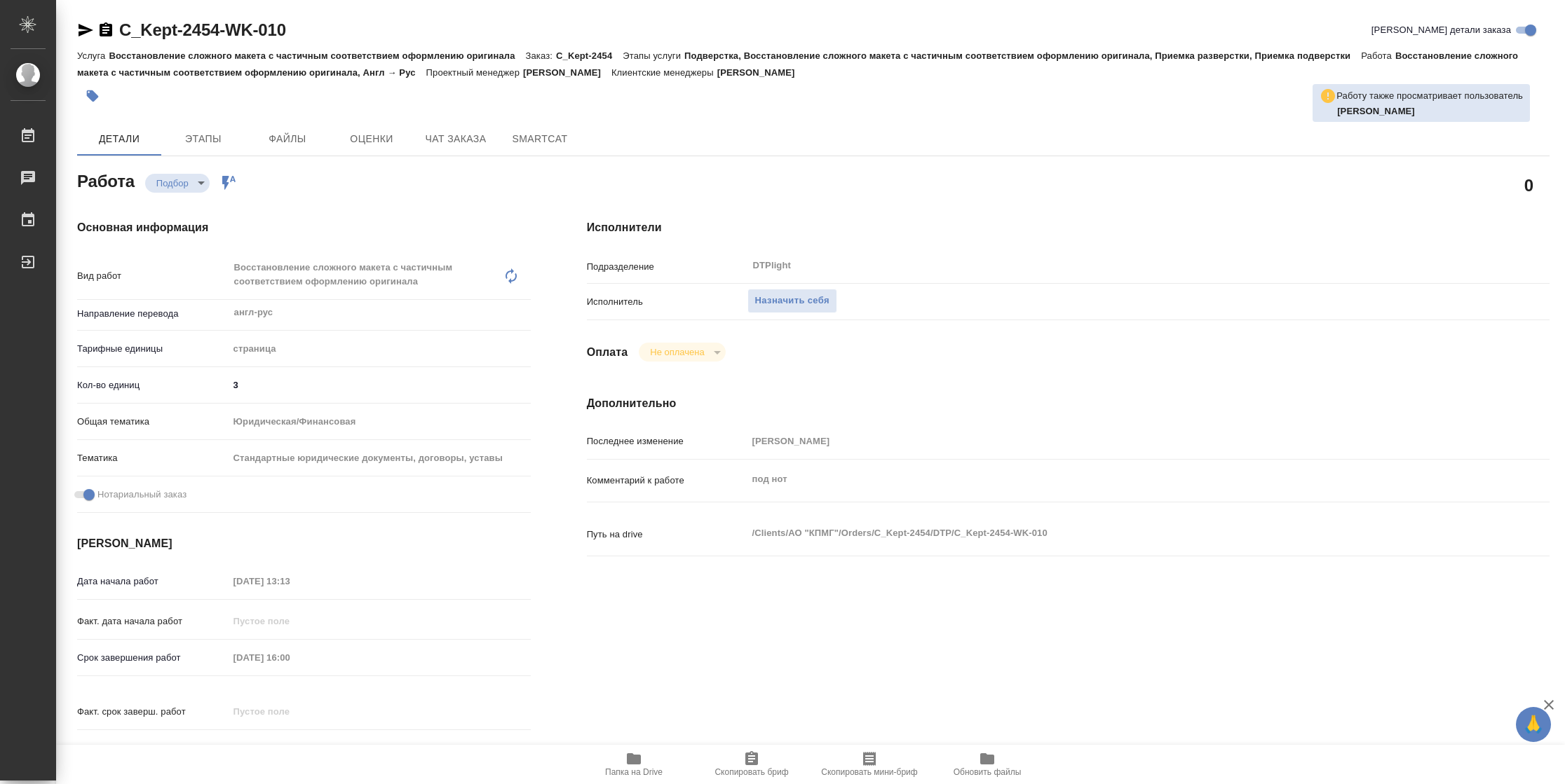
click at [605, 773] on span "Папка на Drive" at bounding box center [634, 772] width 58 height 10
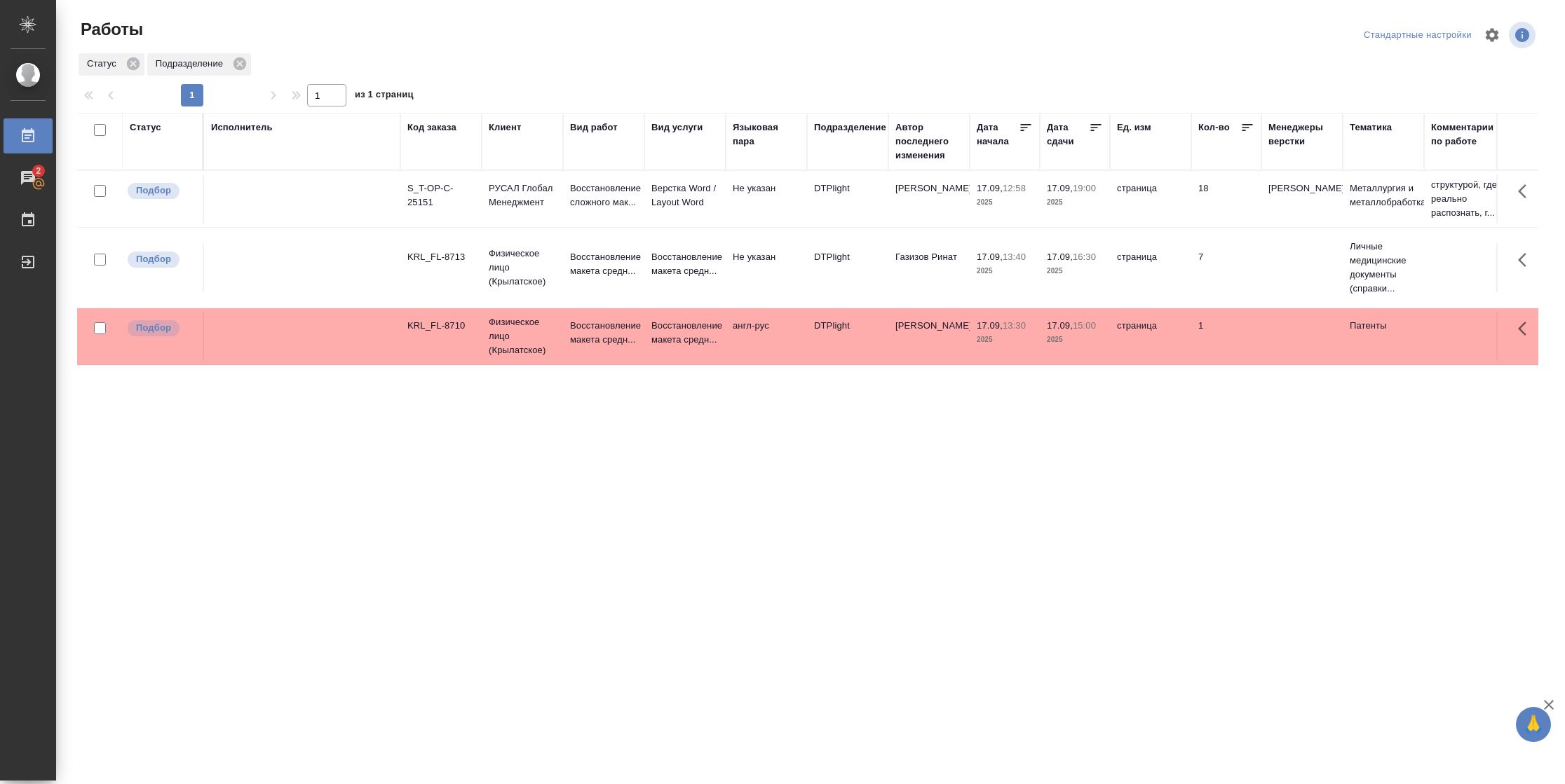
click at [153, 126] on div "Статус" at bounding box center [145, 128] width 31 height 14
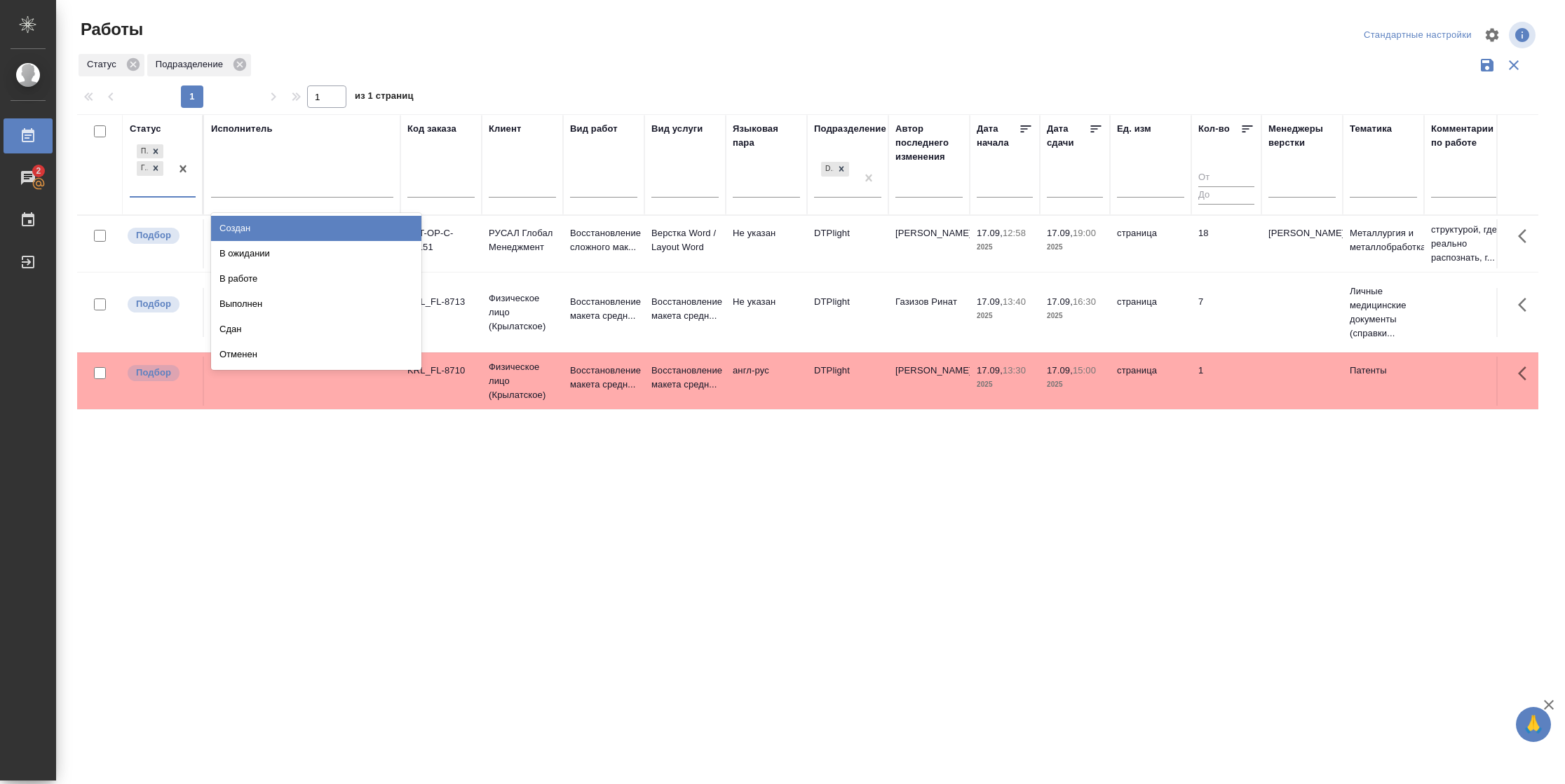
click at [170, 188] on div "Подбор Готов к работе" at bounding box center [150, 169] width 41 height 55
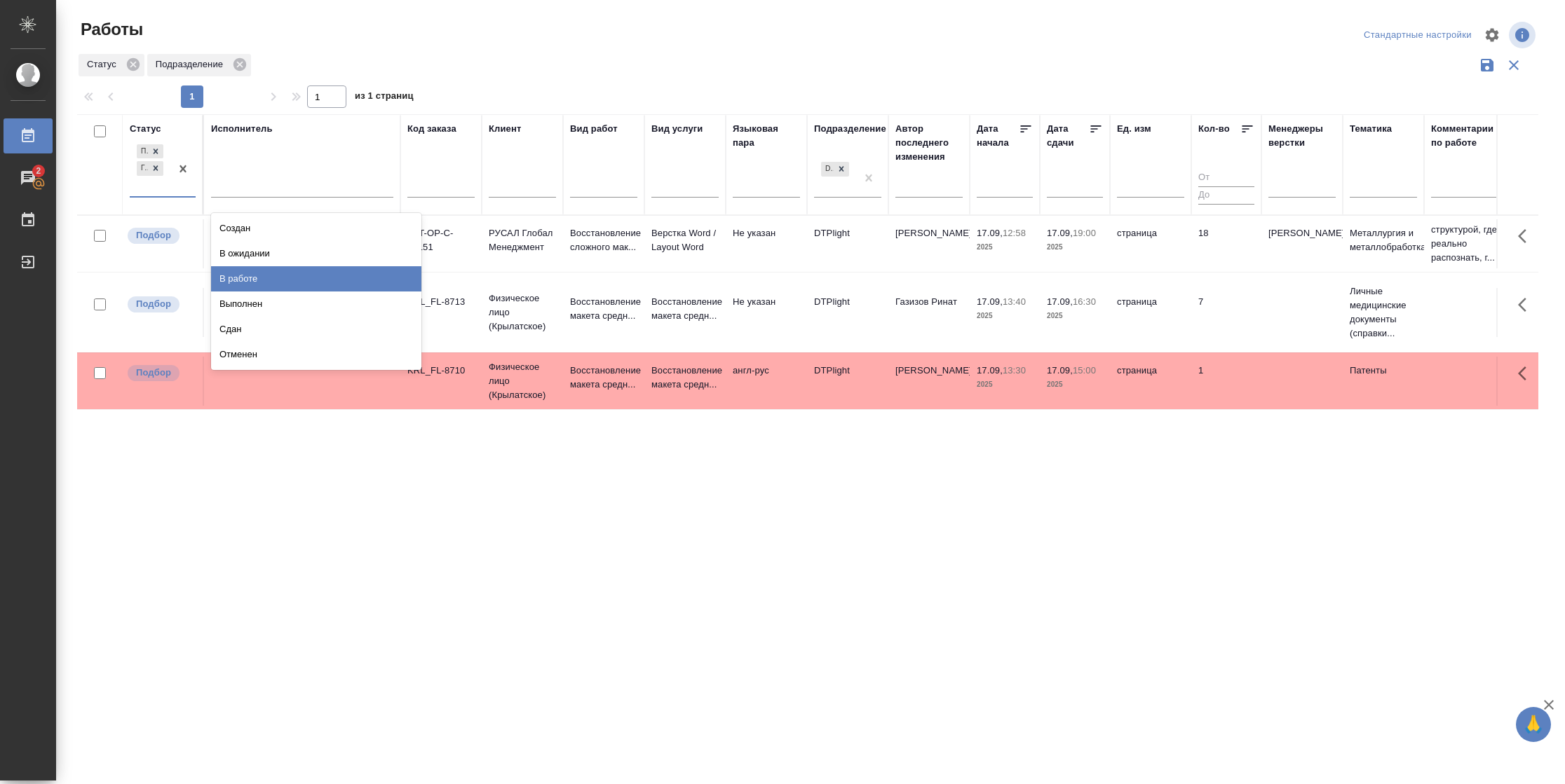
click at [266, 276] on div "В работе" at bounding box center [316, 279] width 211 height 25
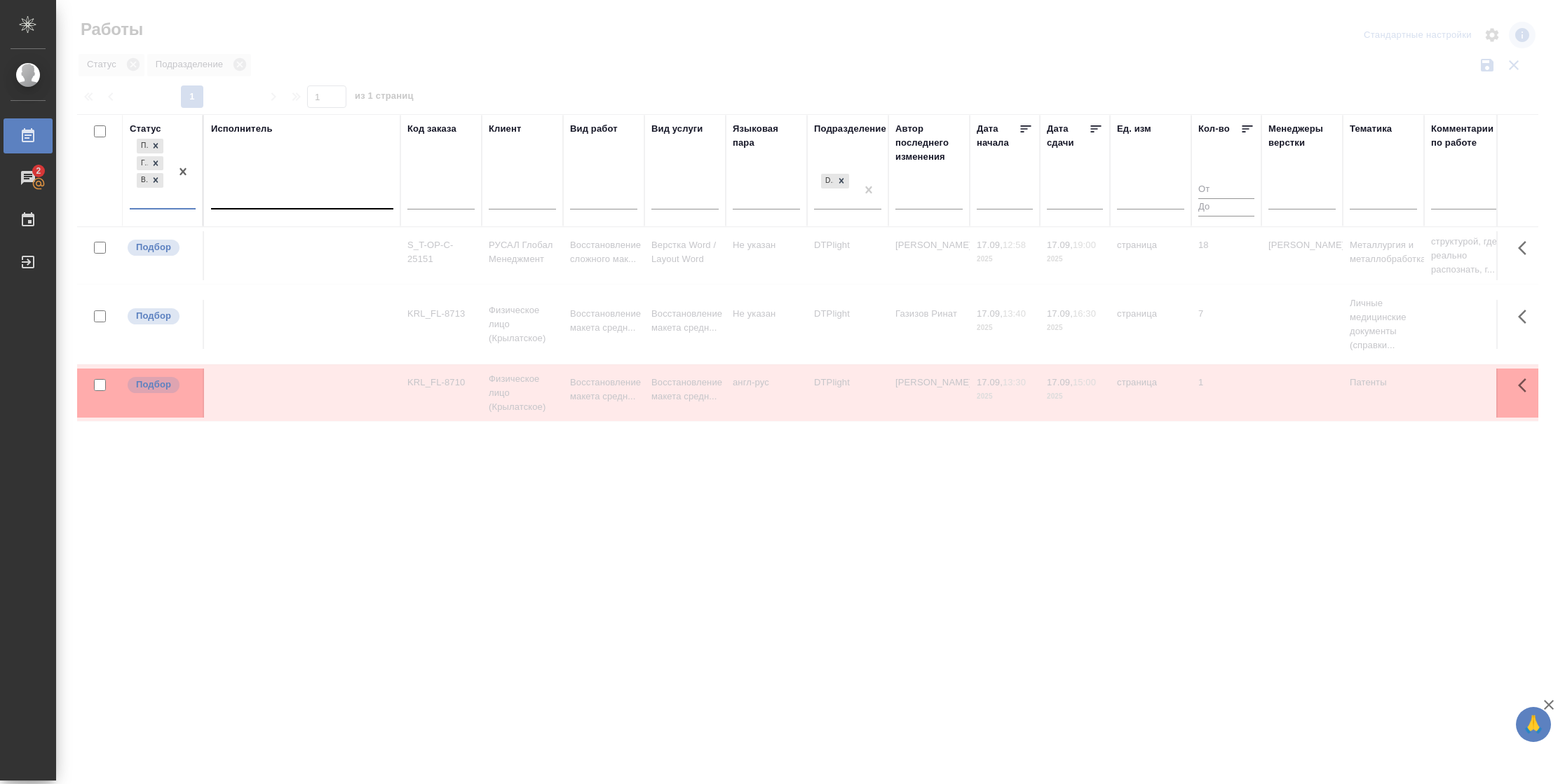
click at [280, 197] on div at bounding box center [302, 195] width 182 height 20
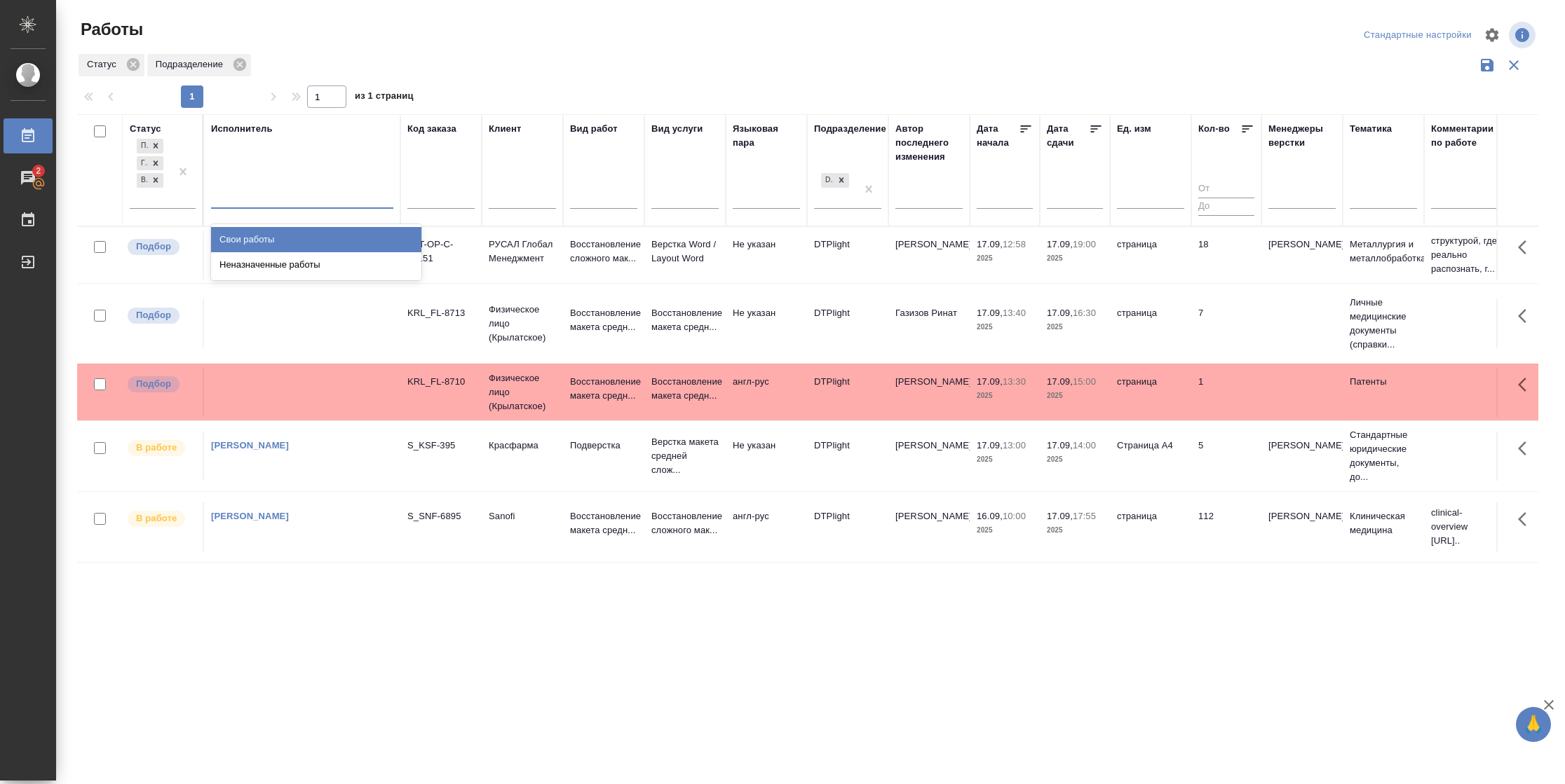
click at [268, 232] on div "Свои работы" at bounding box center [316, 239] width 211 height 25
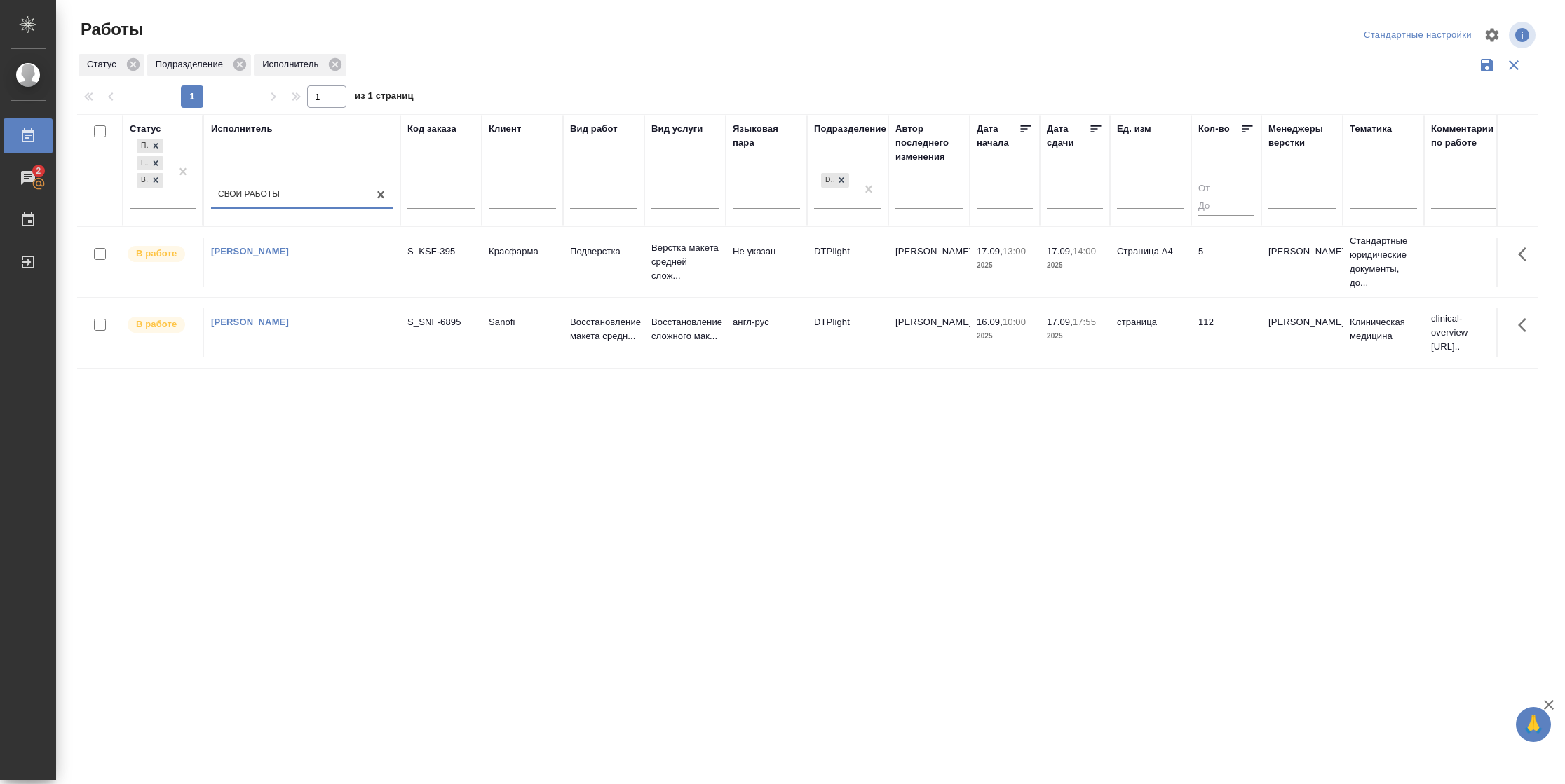
click at [1092, 127] on icon at bounding box center [1096, 129] width 14 height 14
click at [1096, 257] on span "17.09, 14:00" at bounding box center [1075, 252] width 56 height 14
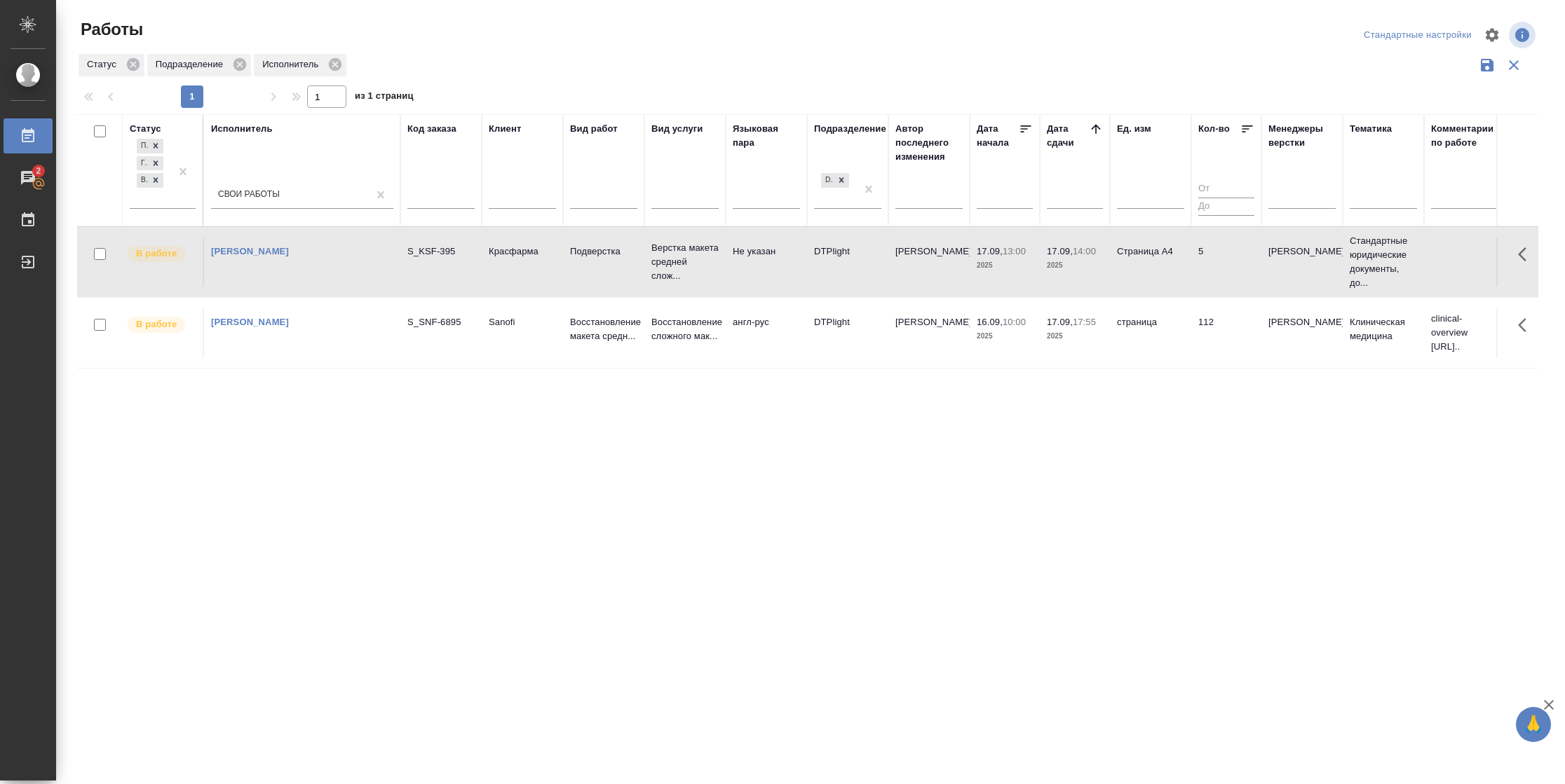
click at [1096, 257] on span "17.09, 14:00" at bounding box center [1075, 252] width 56 height 14
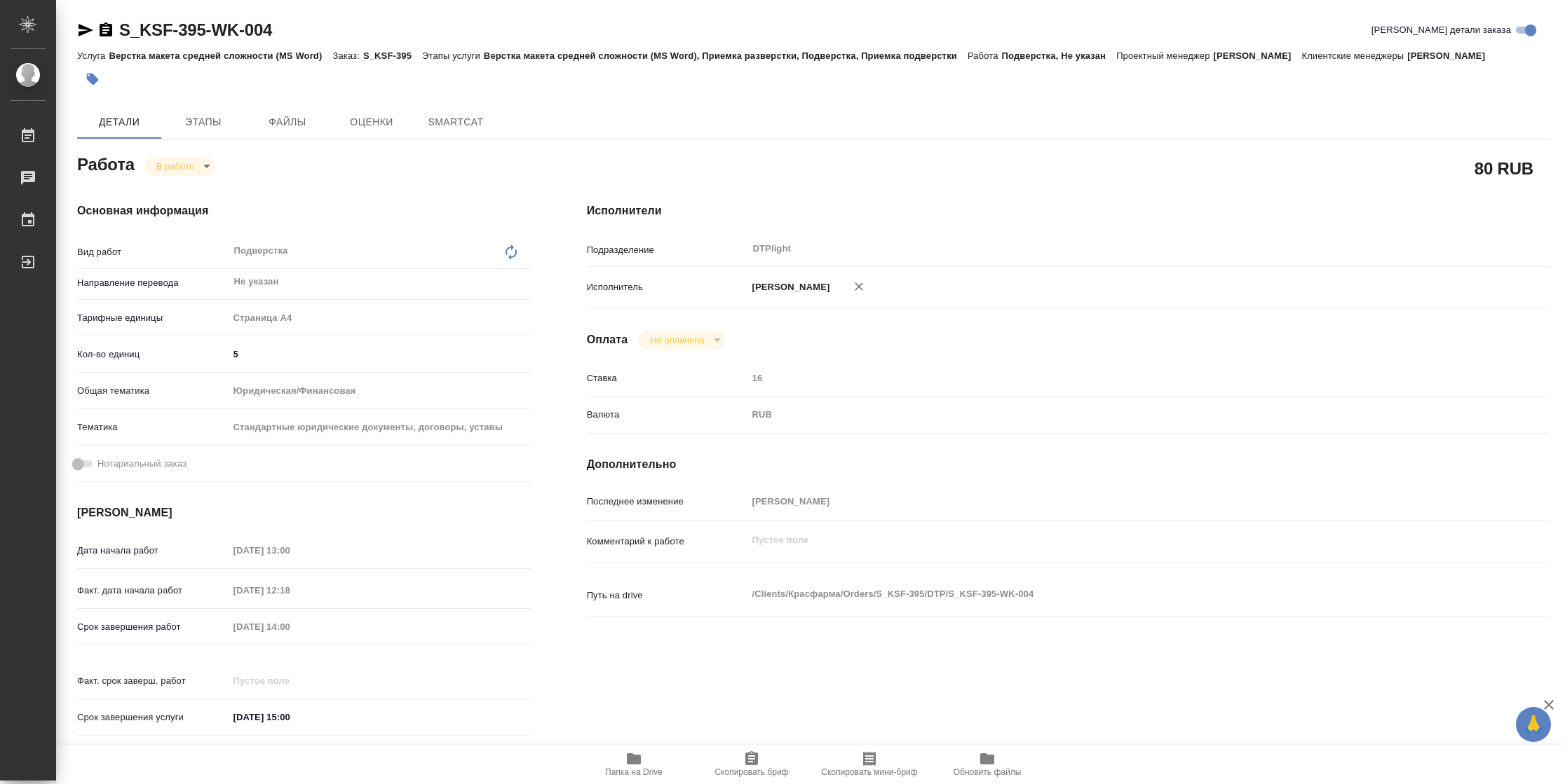
type textarea "x"
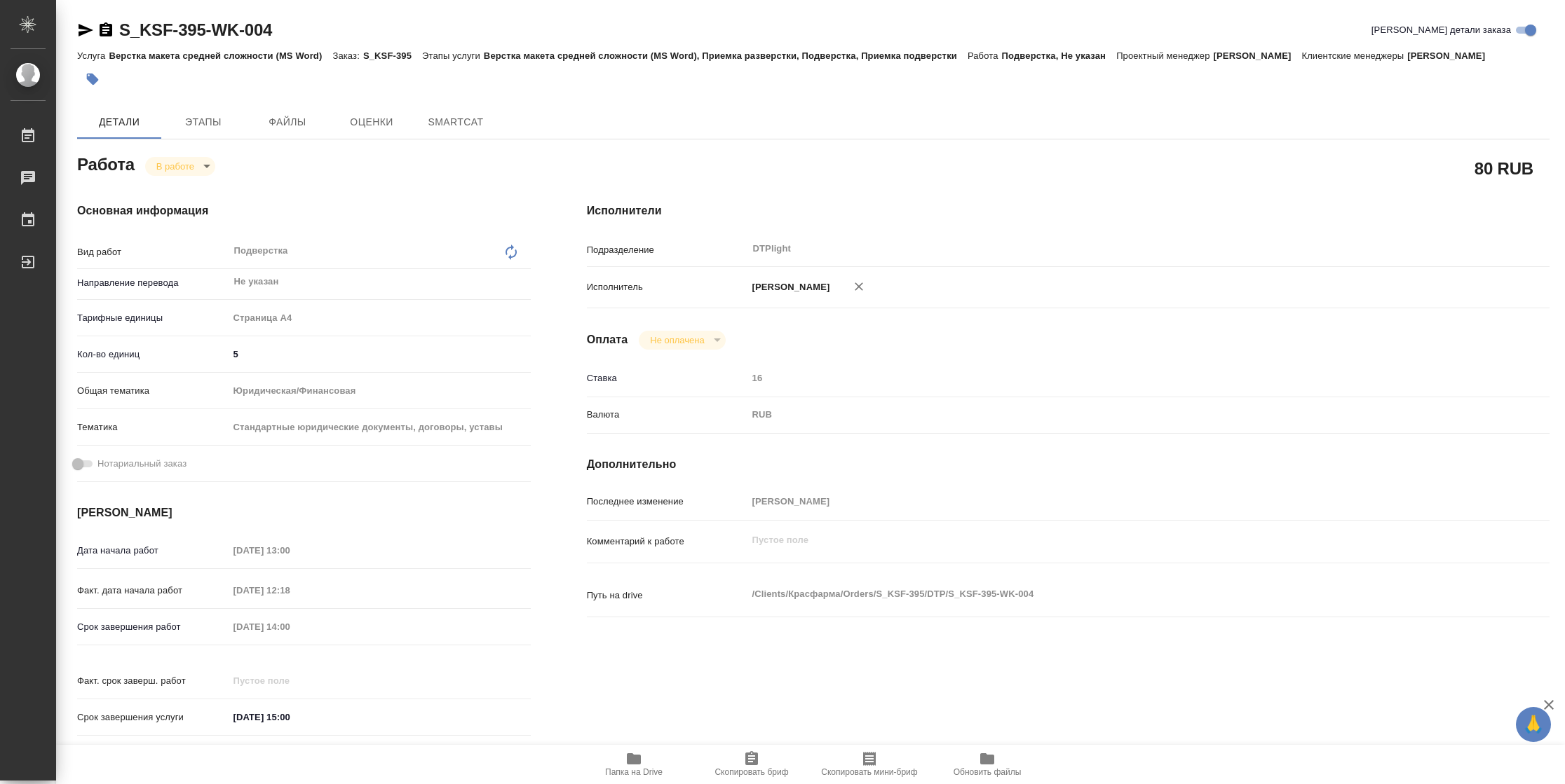
type textarea "x"
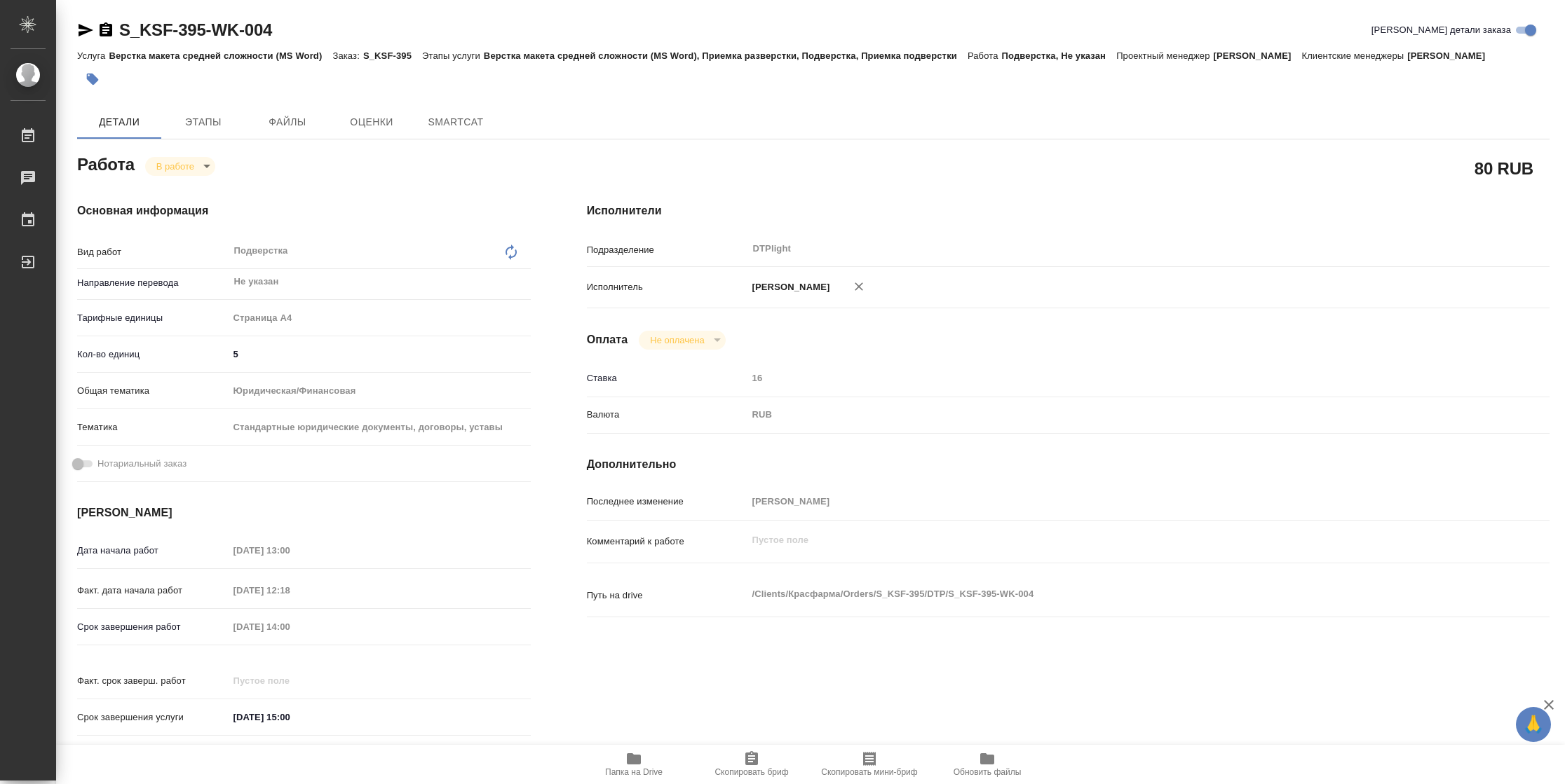
type textarea "x"
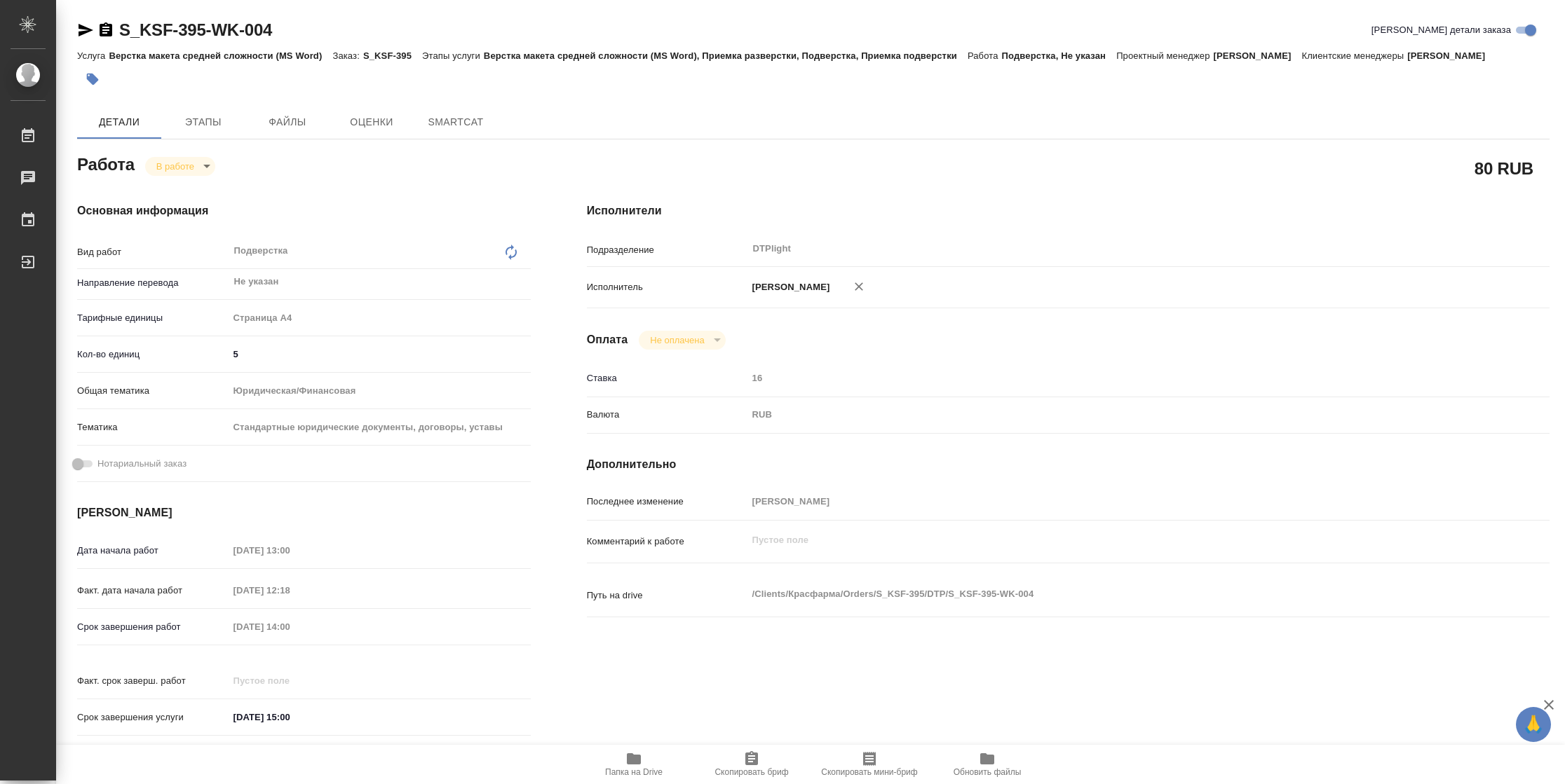
type textarea "x"
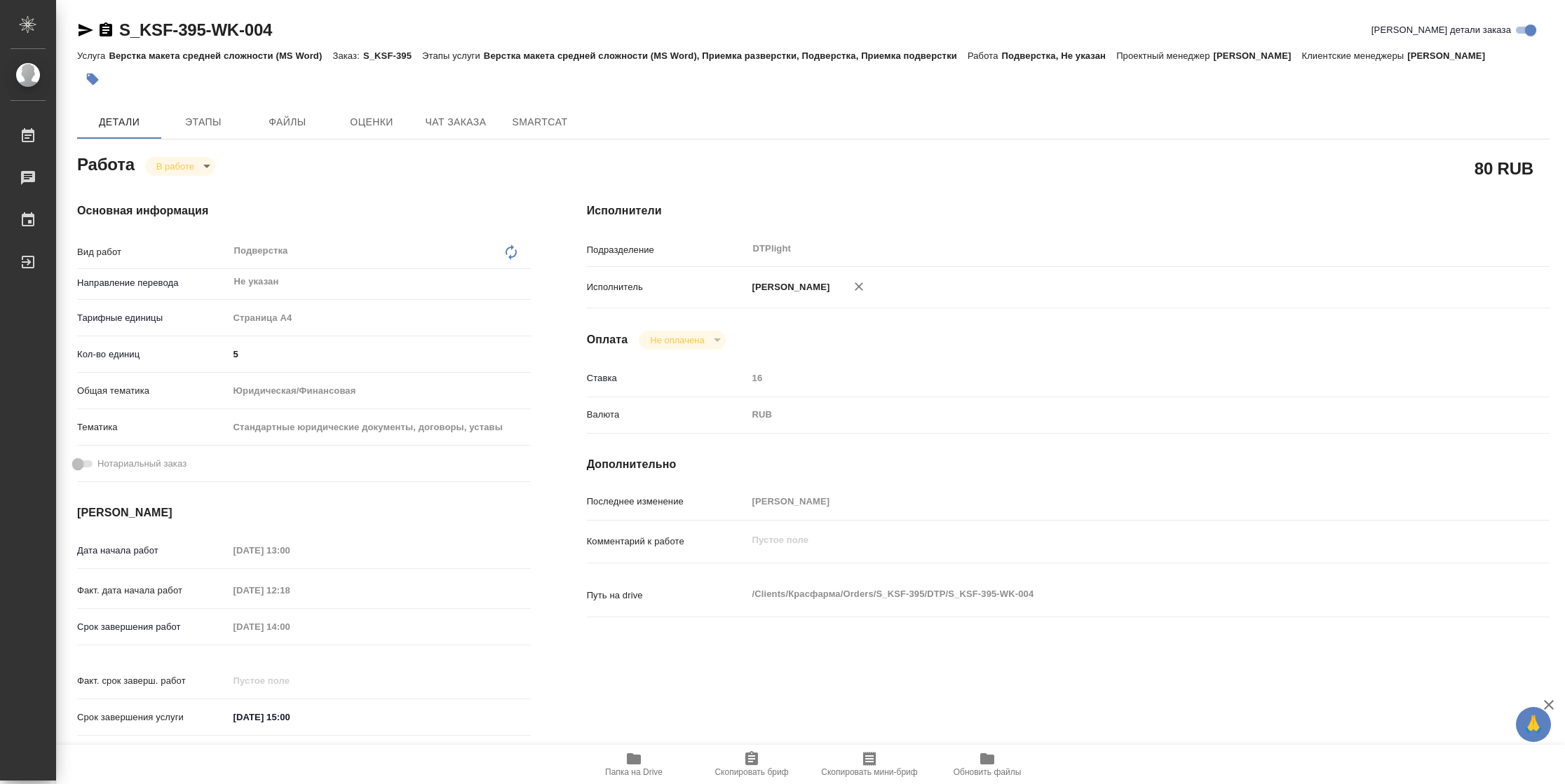
click at [624, 762] on span "Папка на Drive" at bounding box center [633, 764] width 101 height 26
type textarea "x"
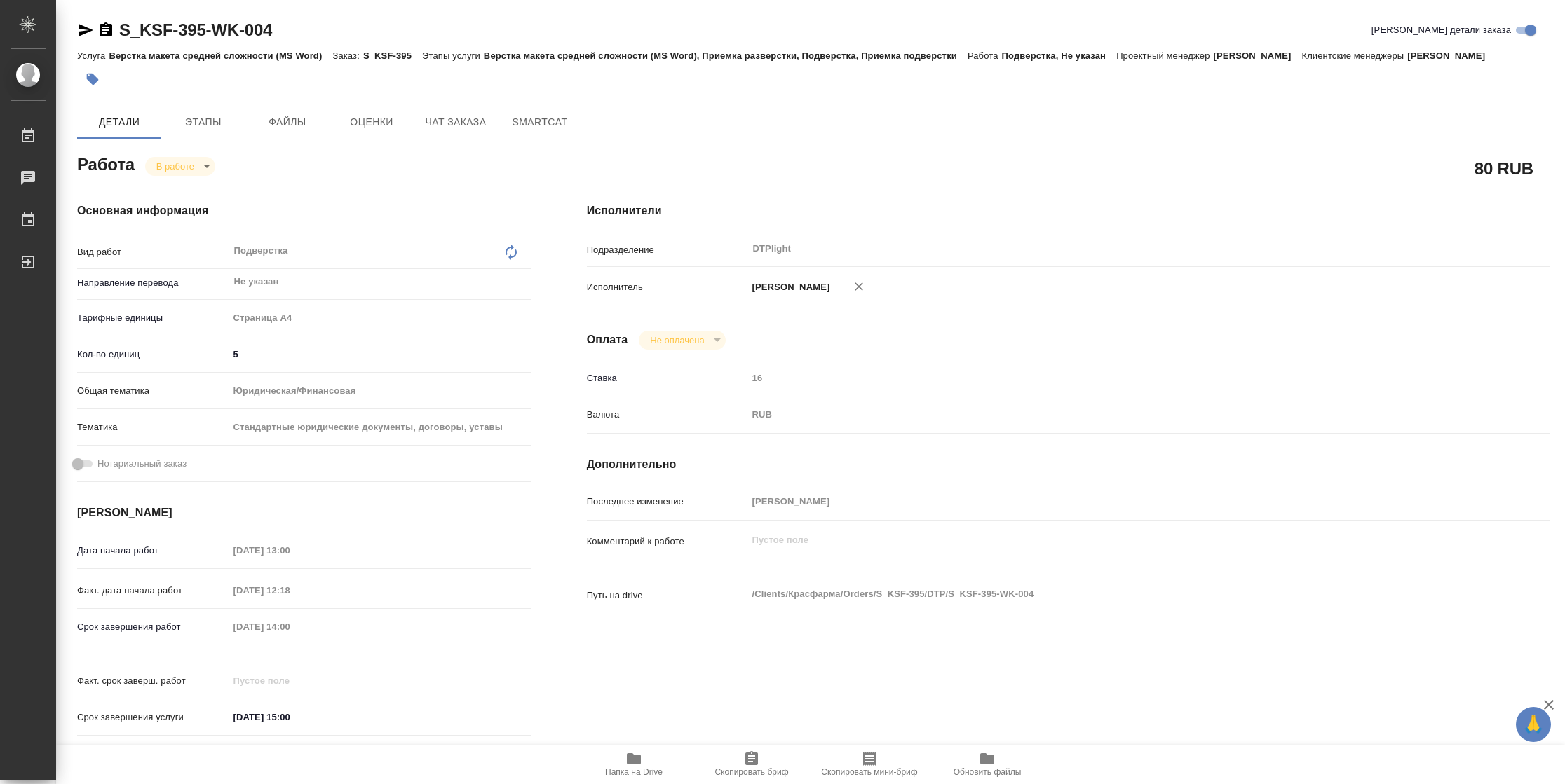
type textarea "x"
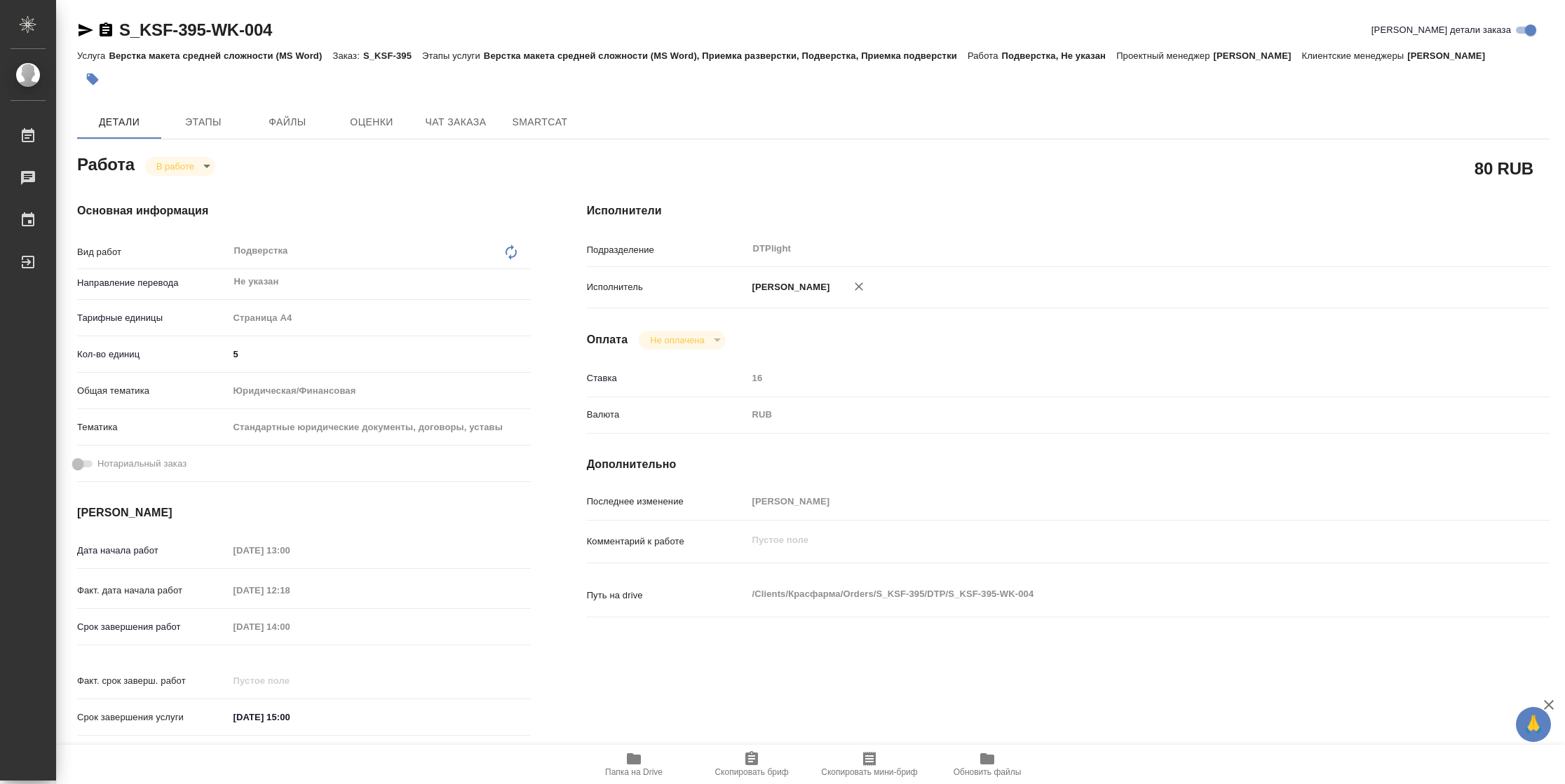
type textarea "x"
click at [194, 163] on body "🙏 .cls-1 fill:#fff; AWATERA Vasilyeva Natalia Работы 2 Чаты График Выйти S_KSF-…" at bounding box center [782, 392] width 1565 height 784
click at [191, 192] on button "Выполнен" at bounding box center [182, 190] width 52 height 16
click at [79, 32] on icon "button" at bounding box center [86, 30] width 15 height 12
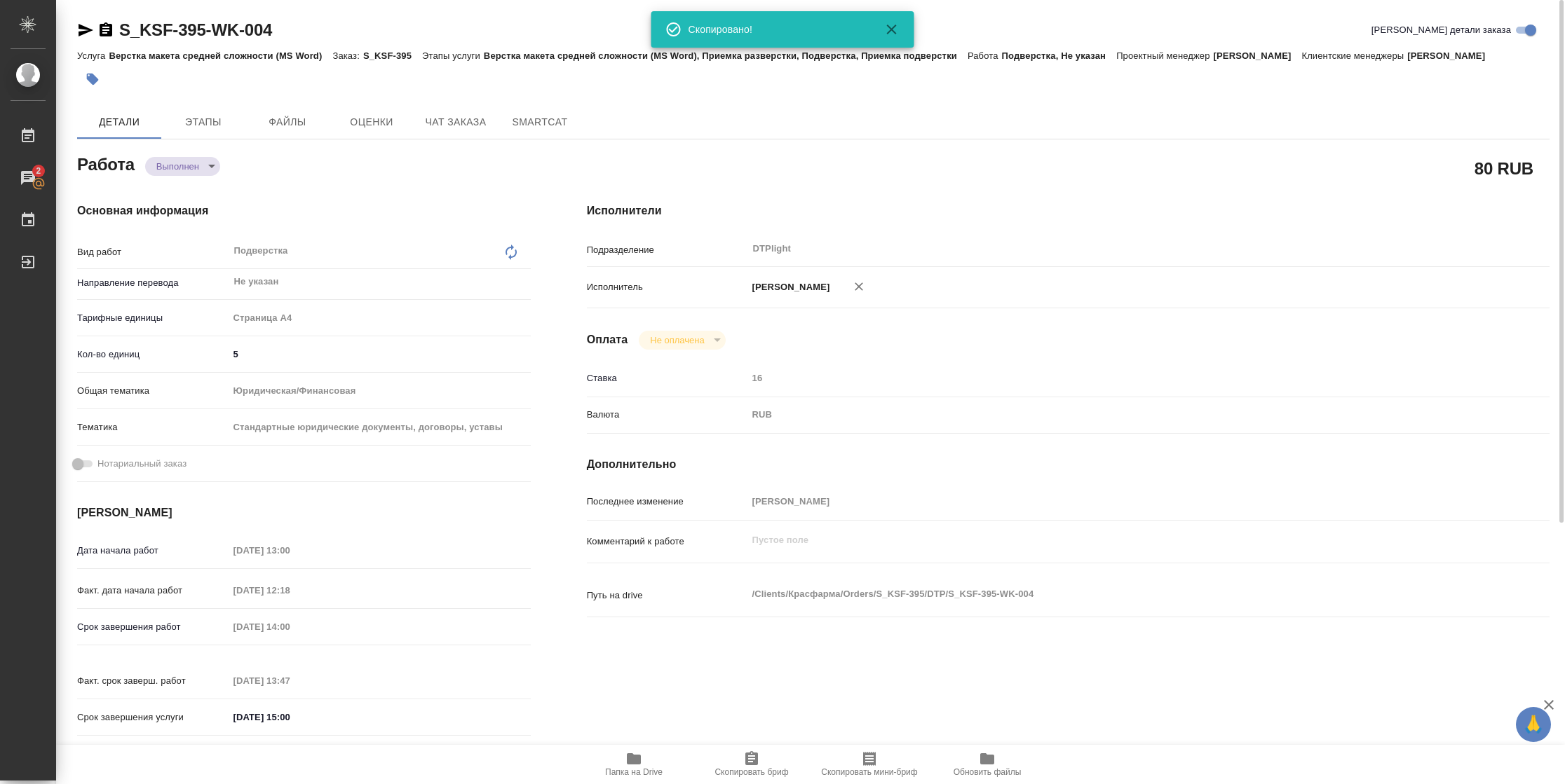
type textarea "x"
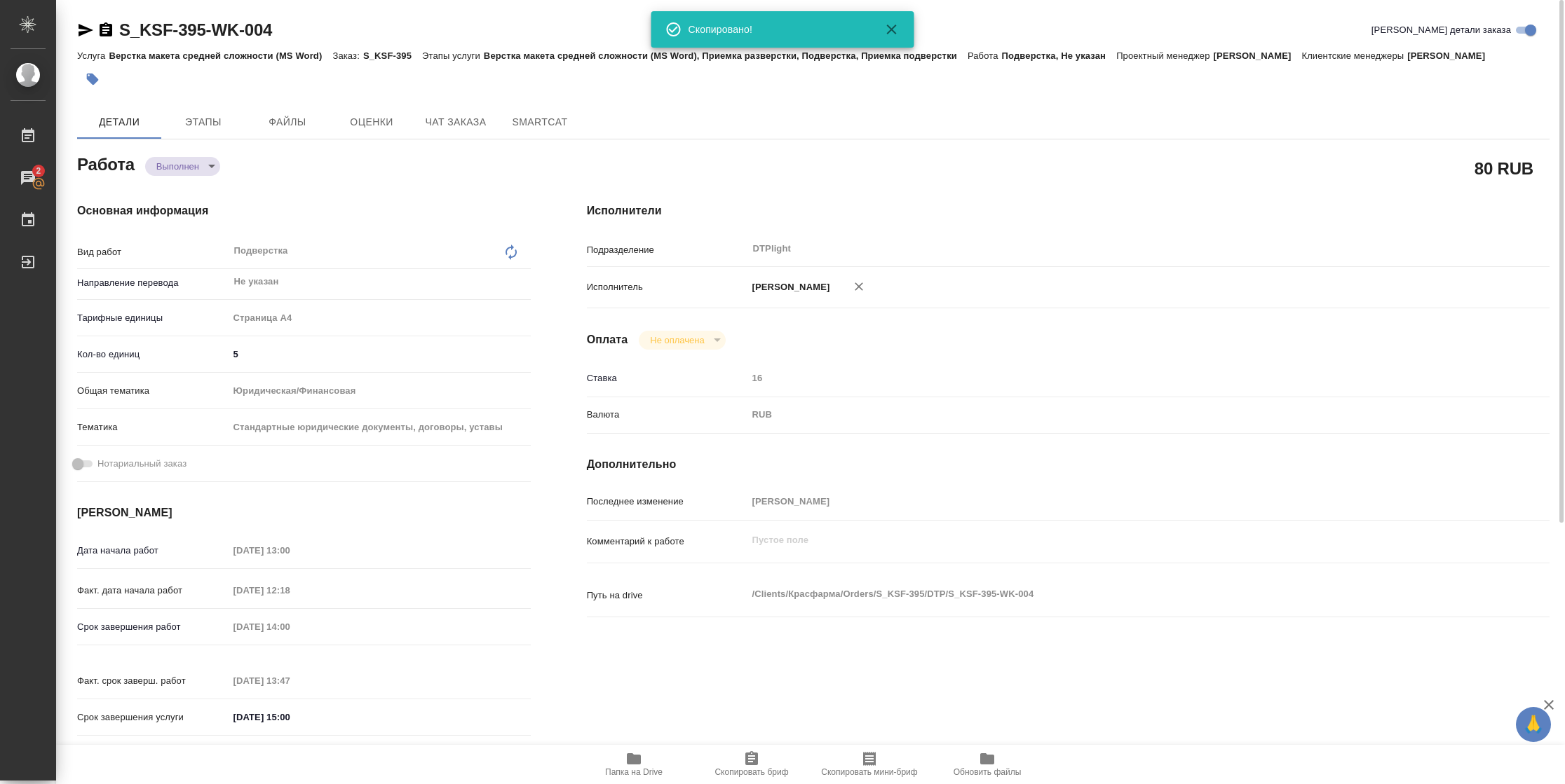
type textarea "x"
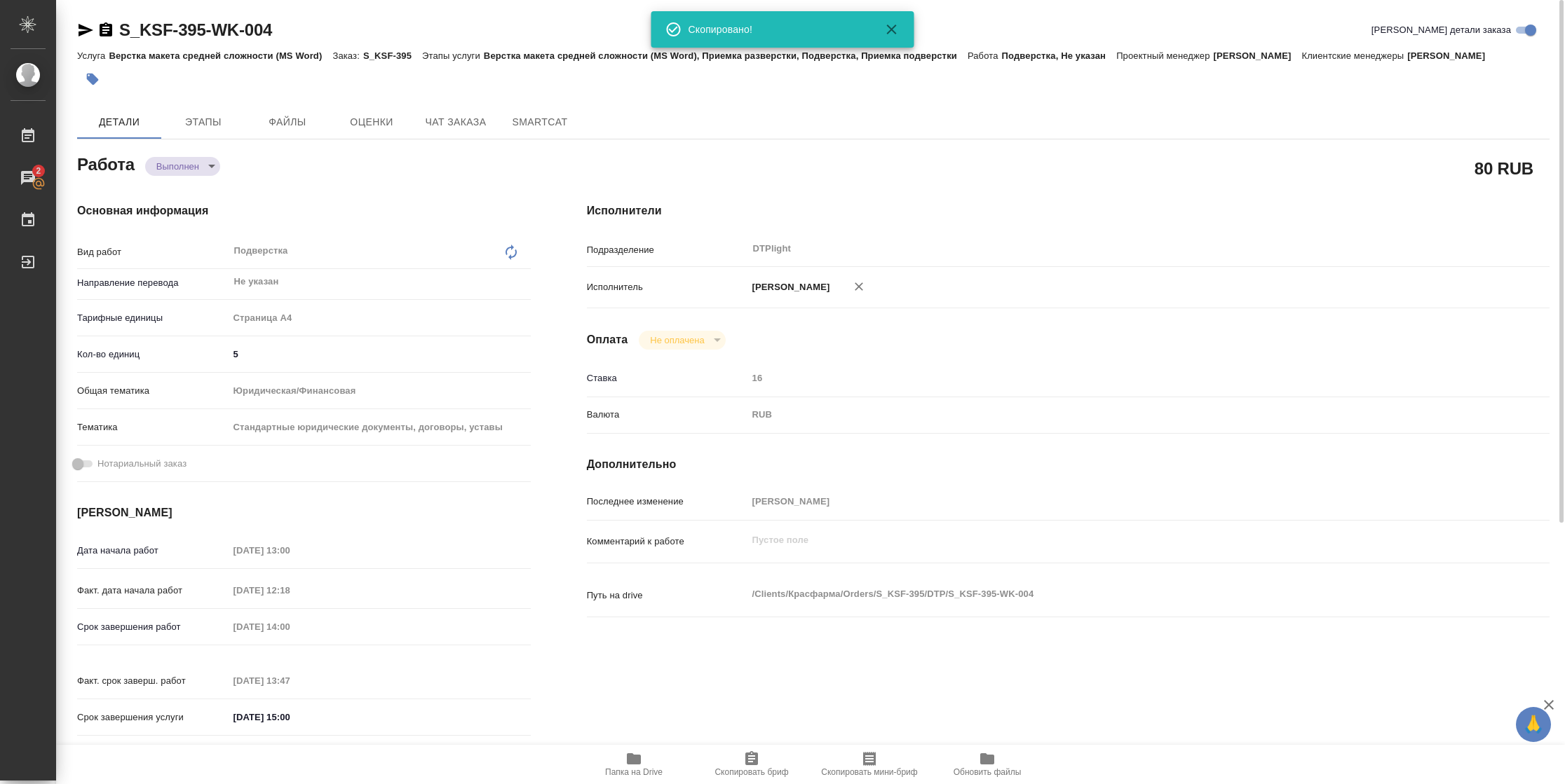
type textarea "x"
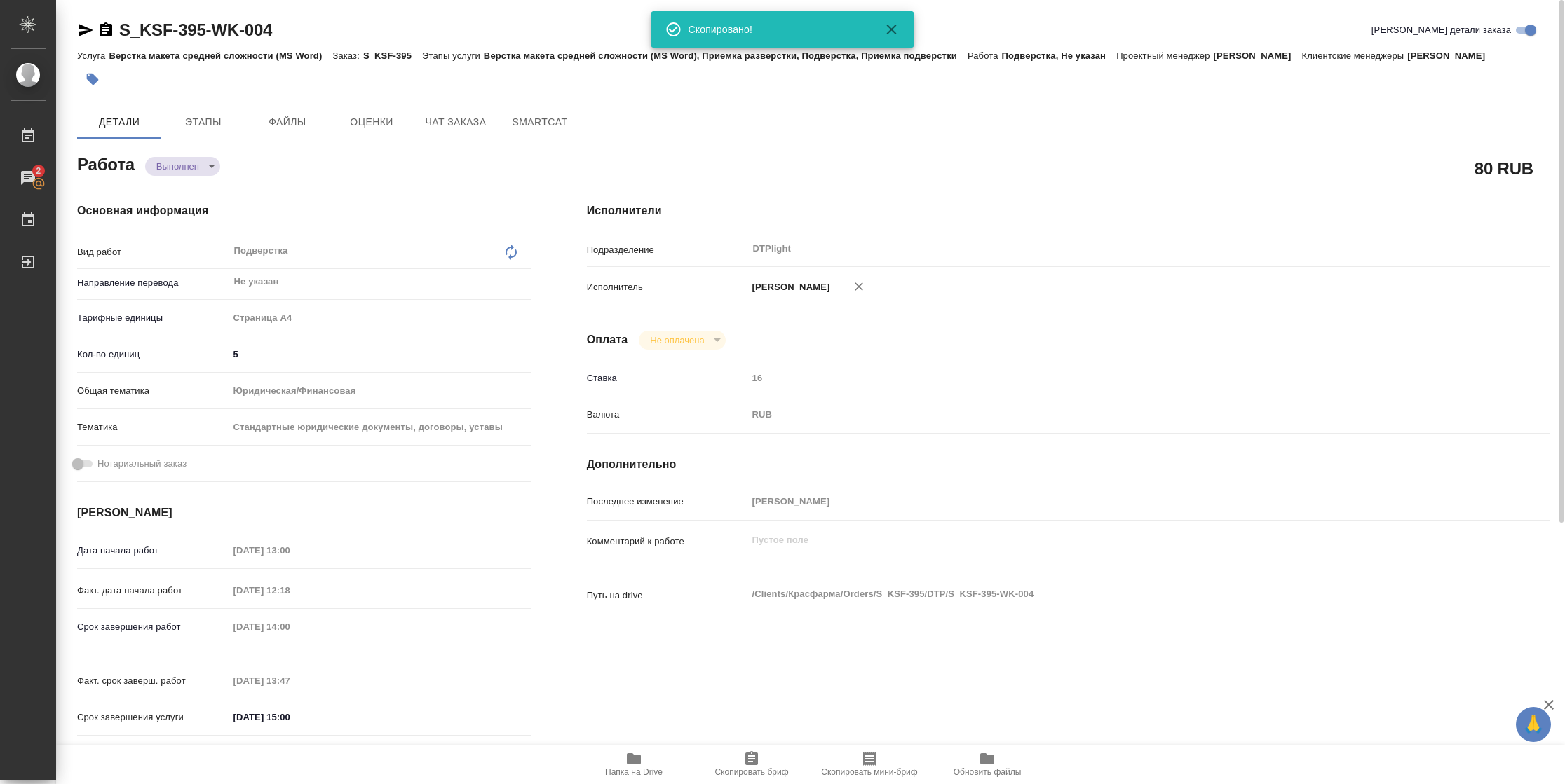
type textarea "x"
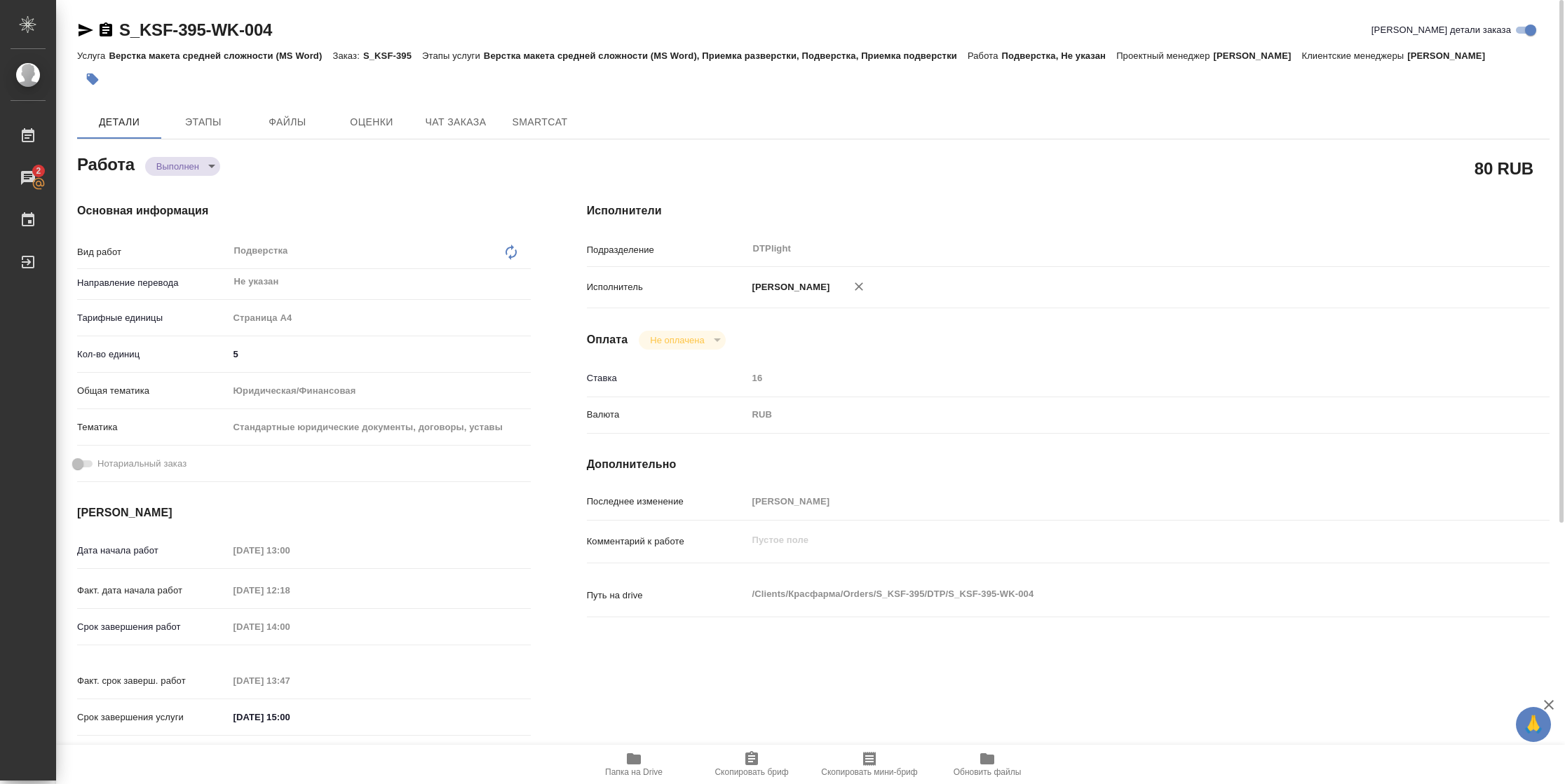
click at [643, 766] on span "Папка на Drive" at bounding box center [633, 764] width 101 height 26
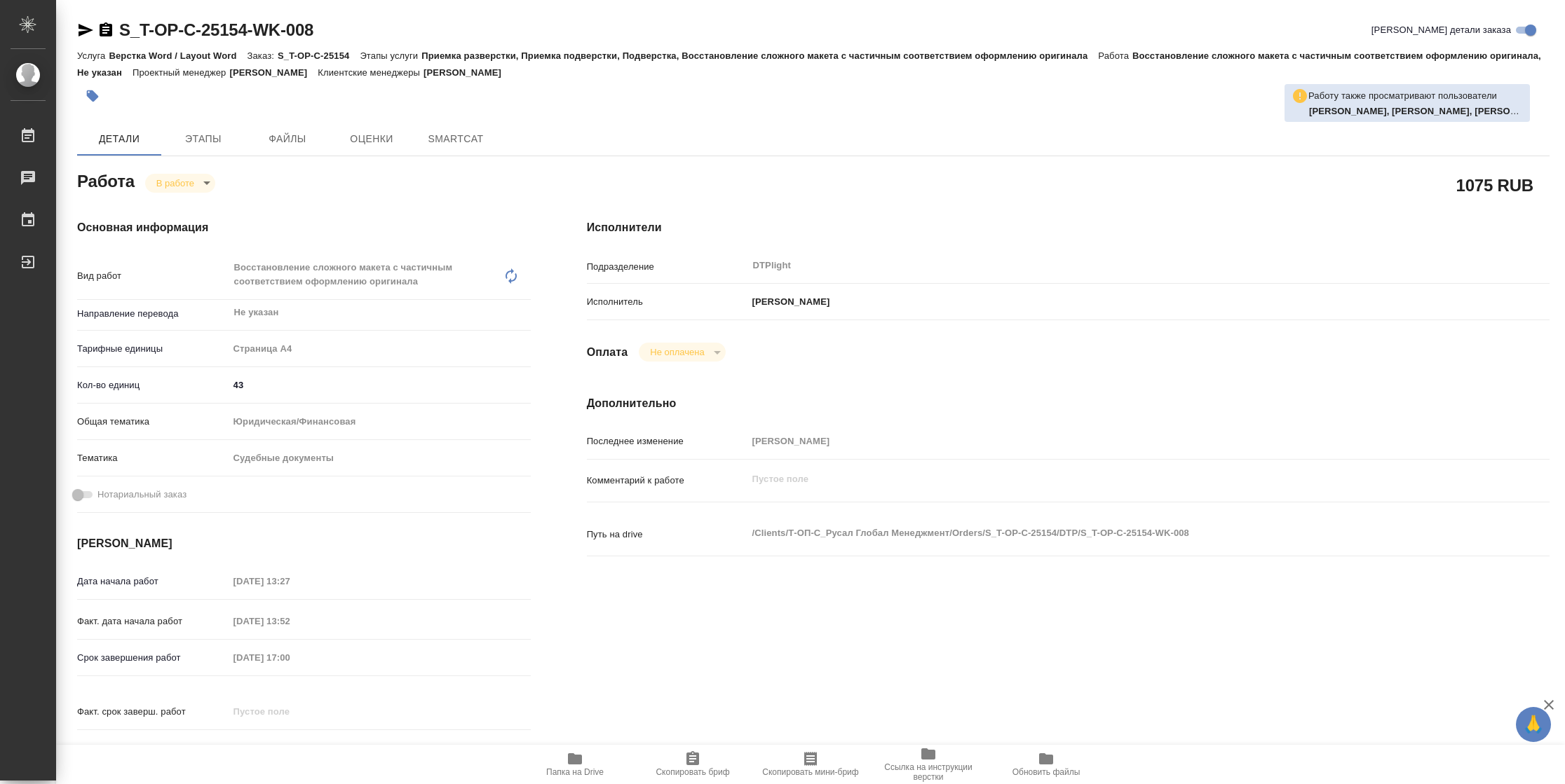
type textarea "x"
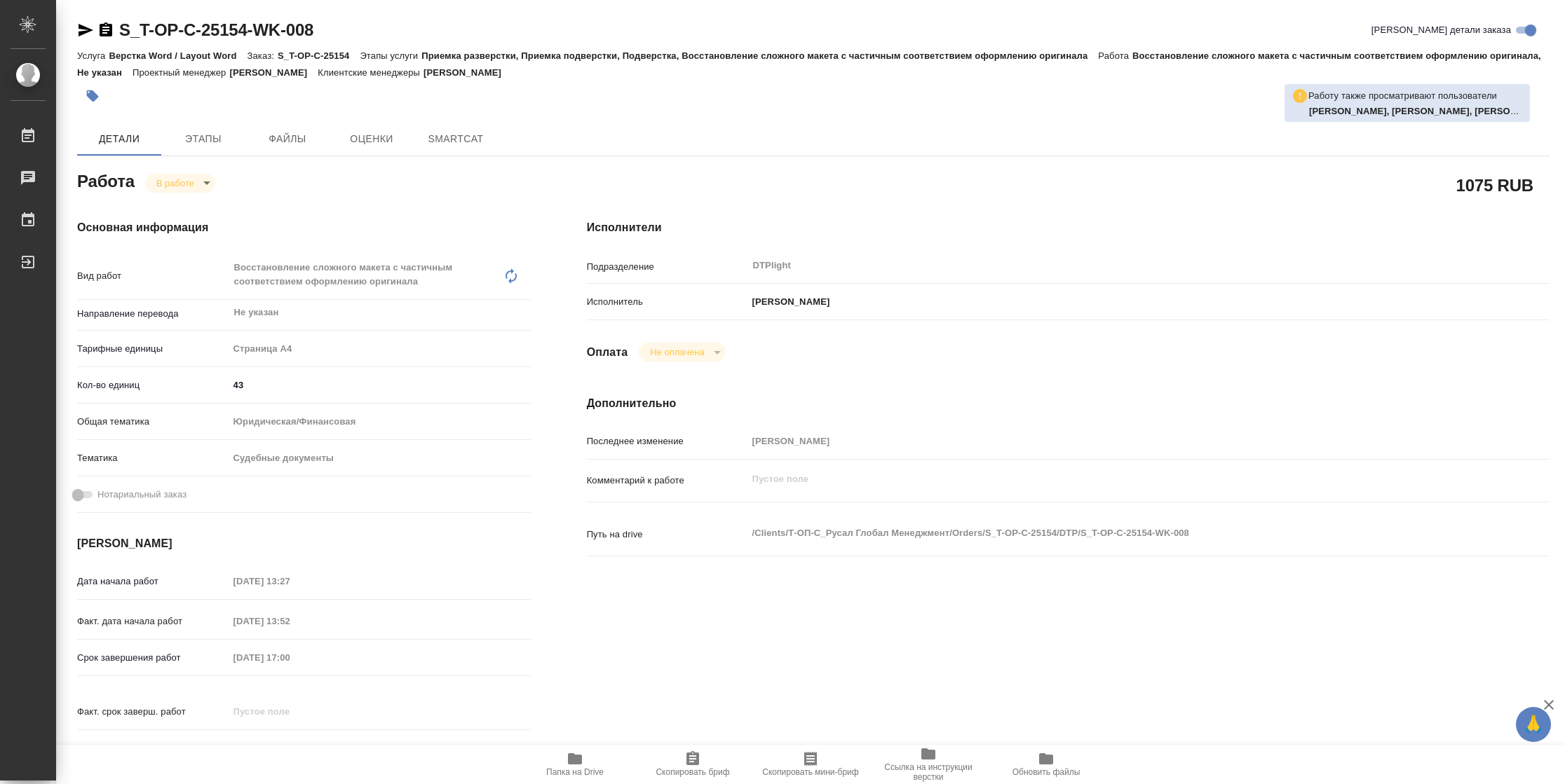
type textarea "x"
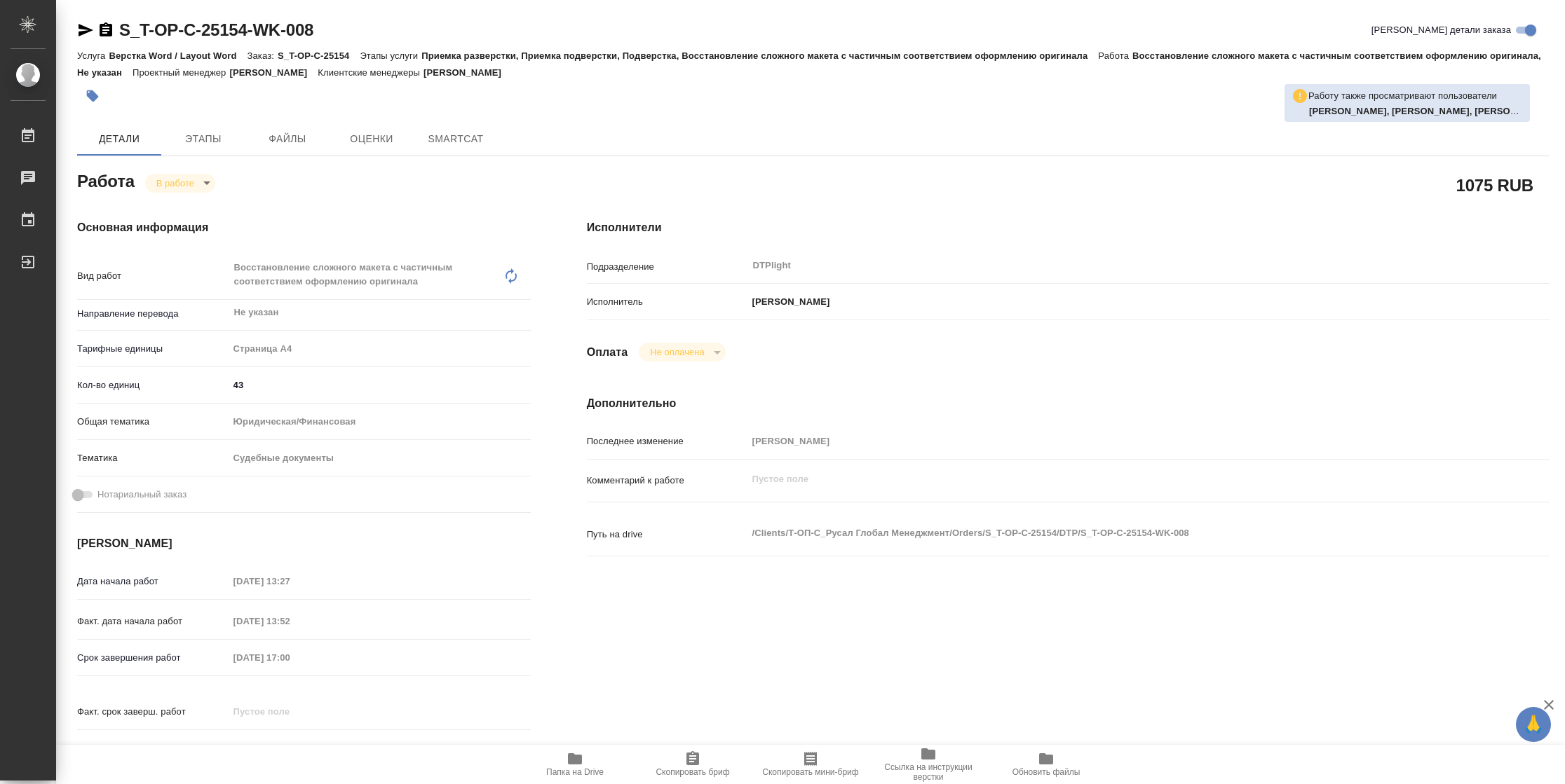
type textarea "x"
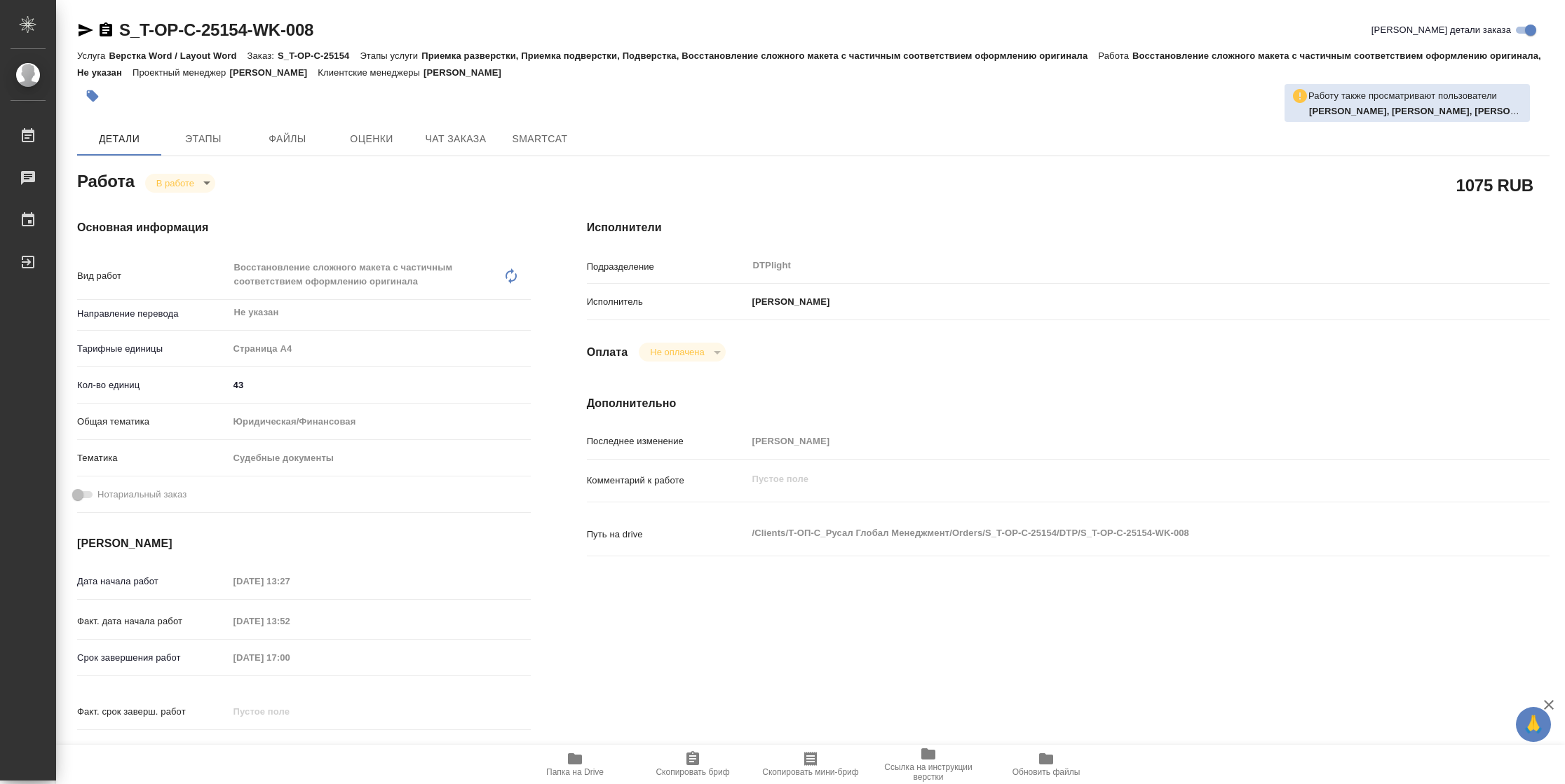
type textarea "x"
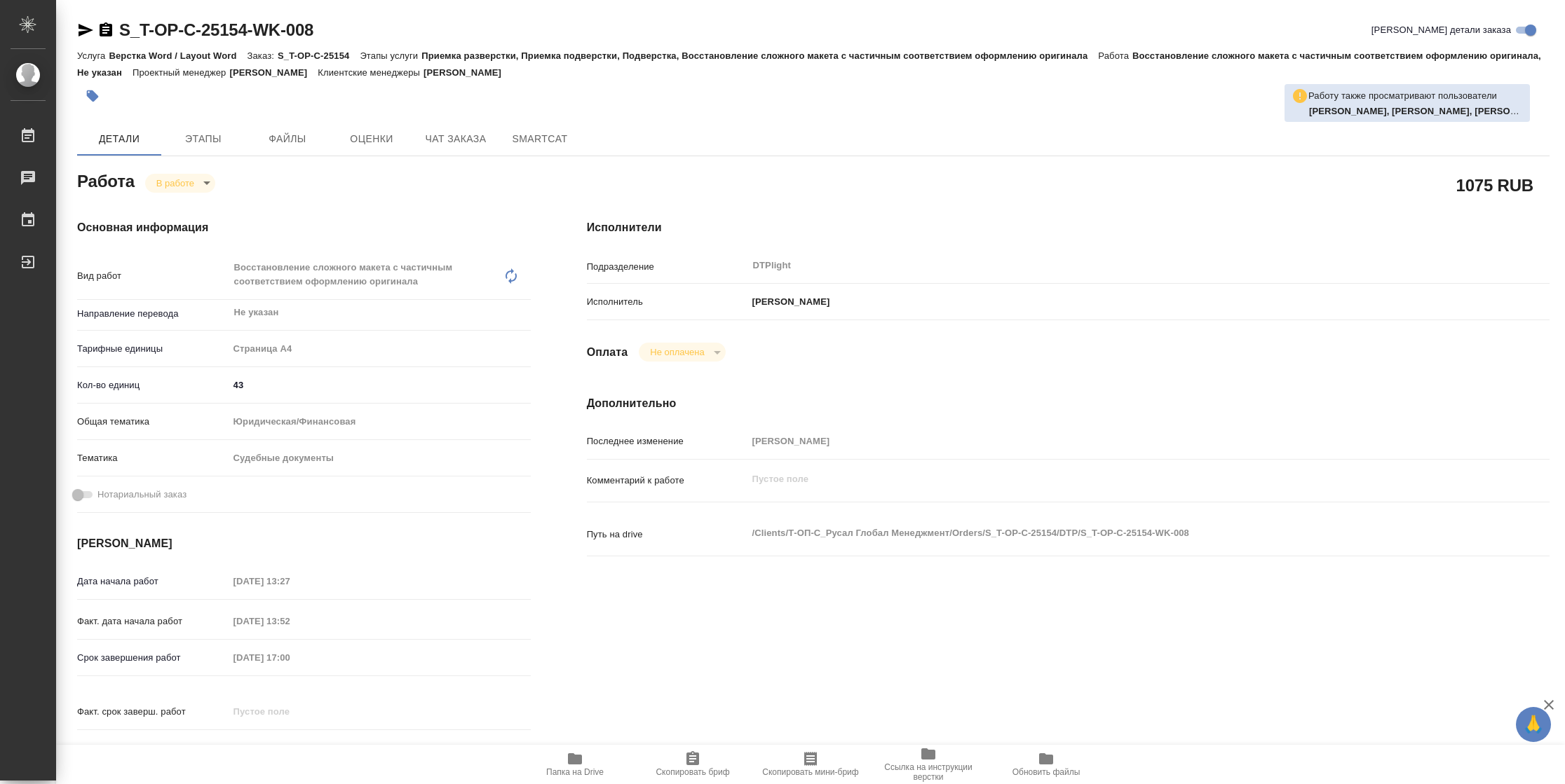
click at [596, 777] on span "Папка на Drive" at bounding box center [575, 772] width 58 height 10
type textarea "x"
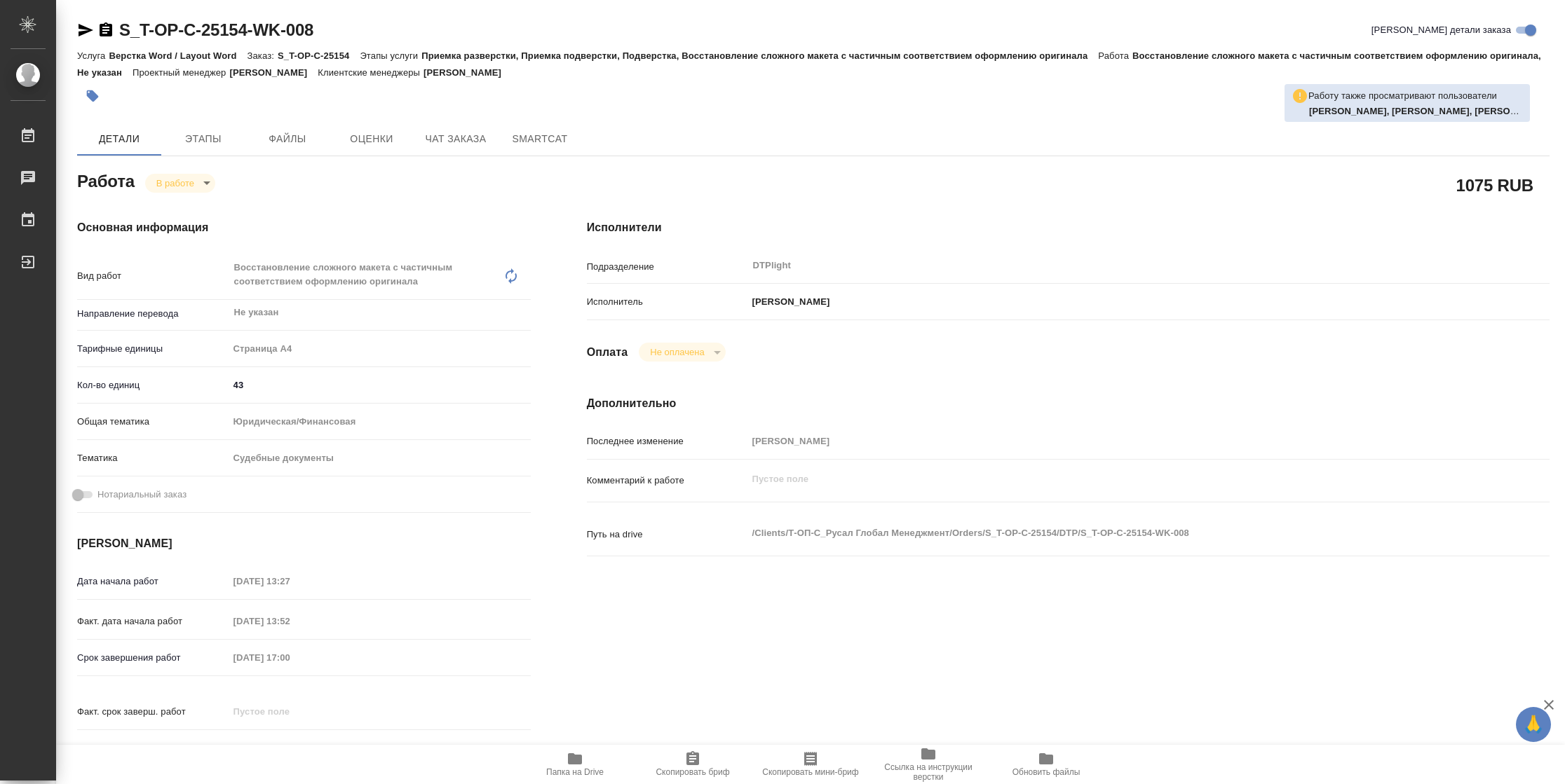
type textarea "x"
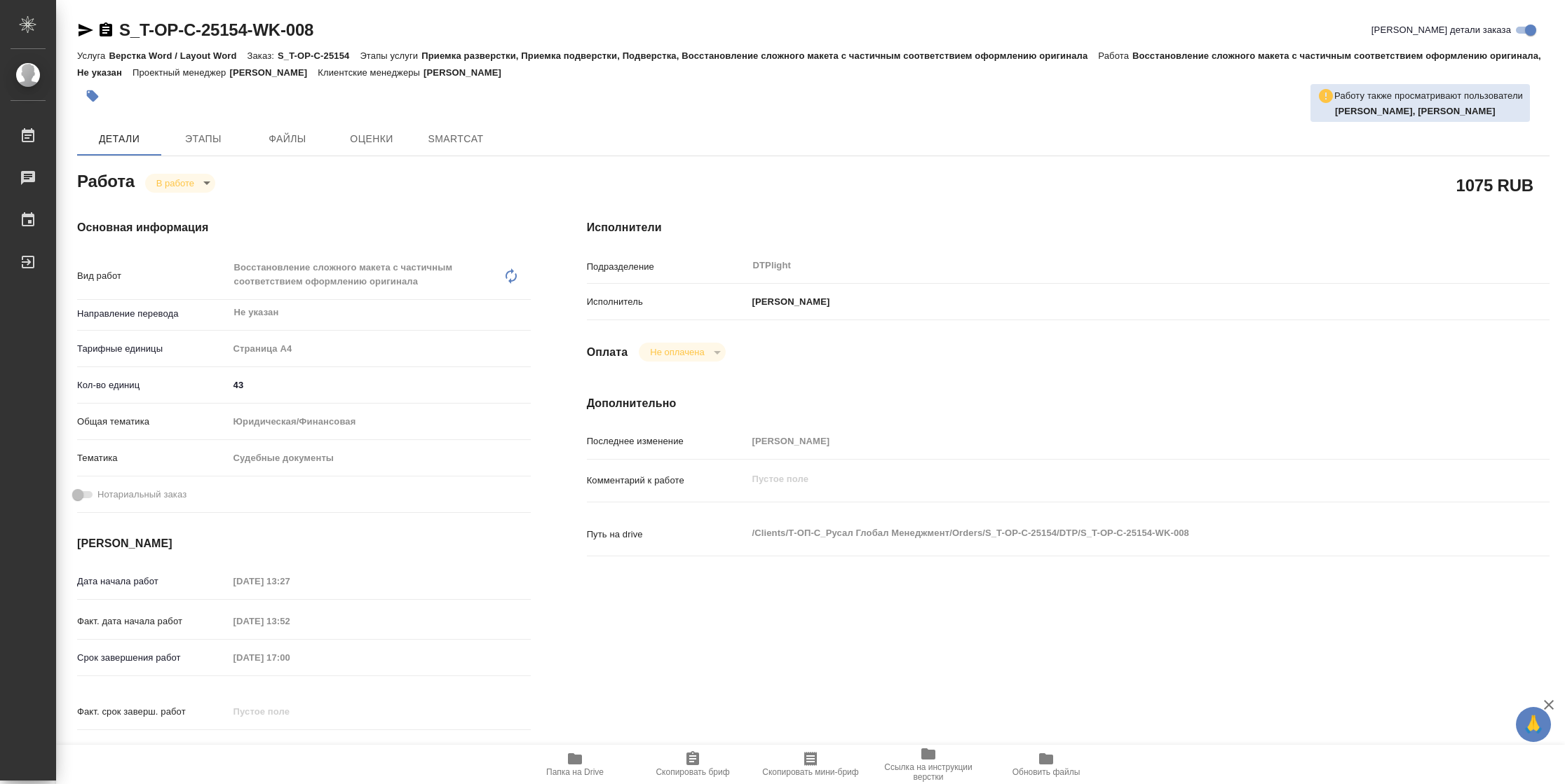
type textarea "x"
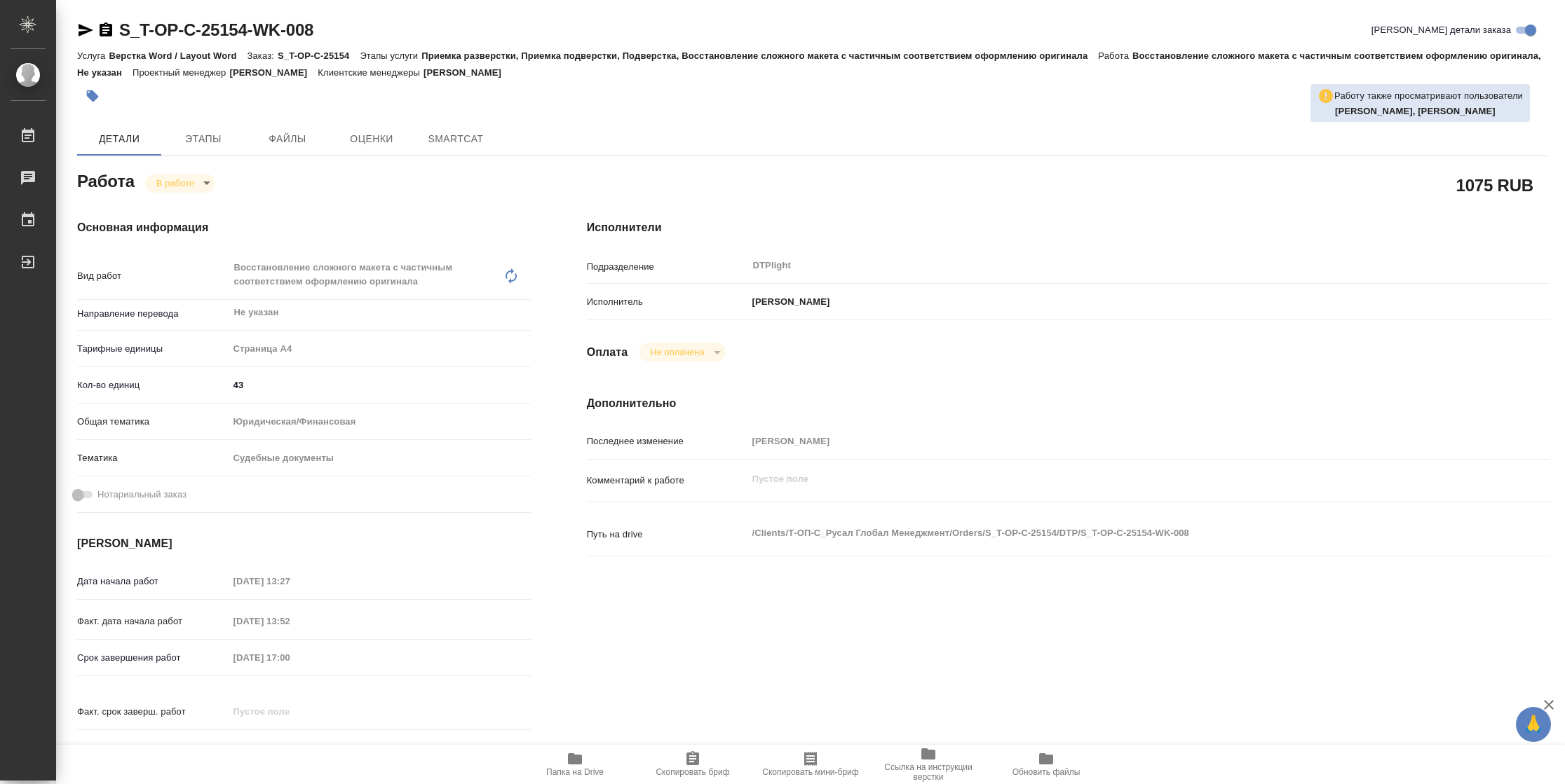
type textarea "x"
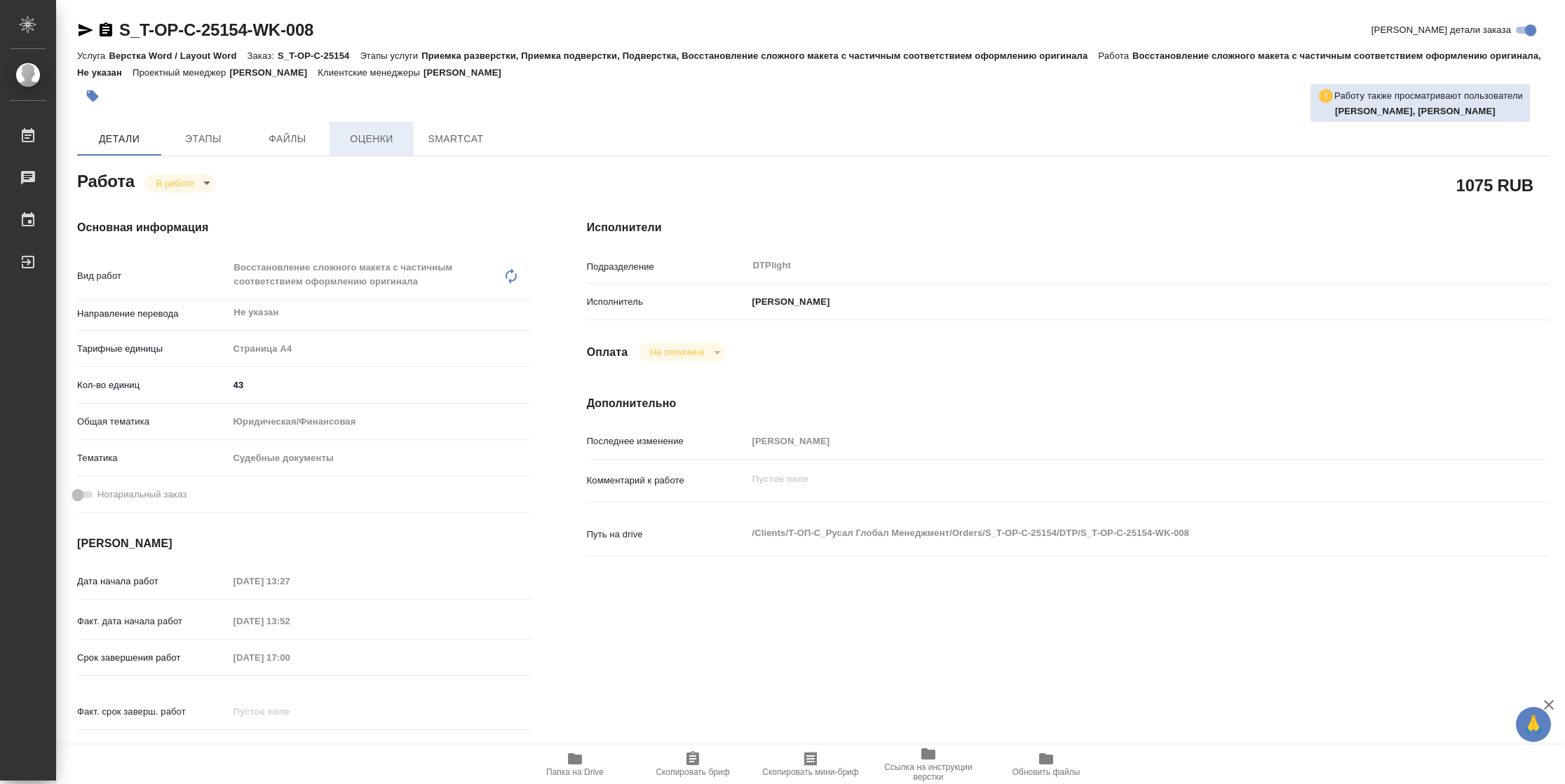
type textarea "x"
click at [490, 135] on button "Чат заказа" at bounding box center [456, 139] width 84 height 33
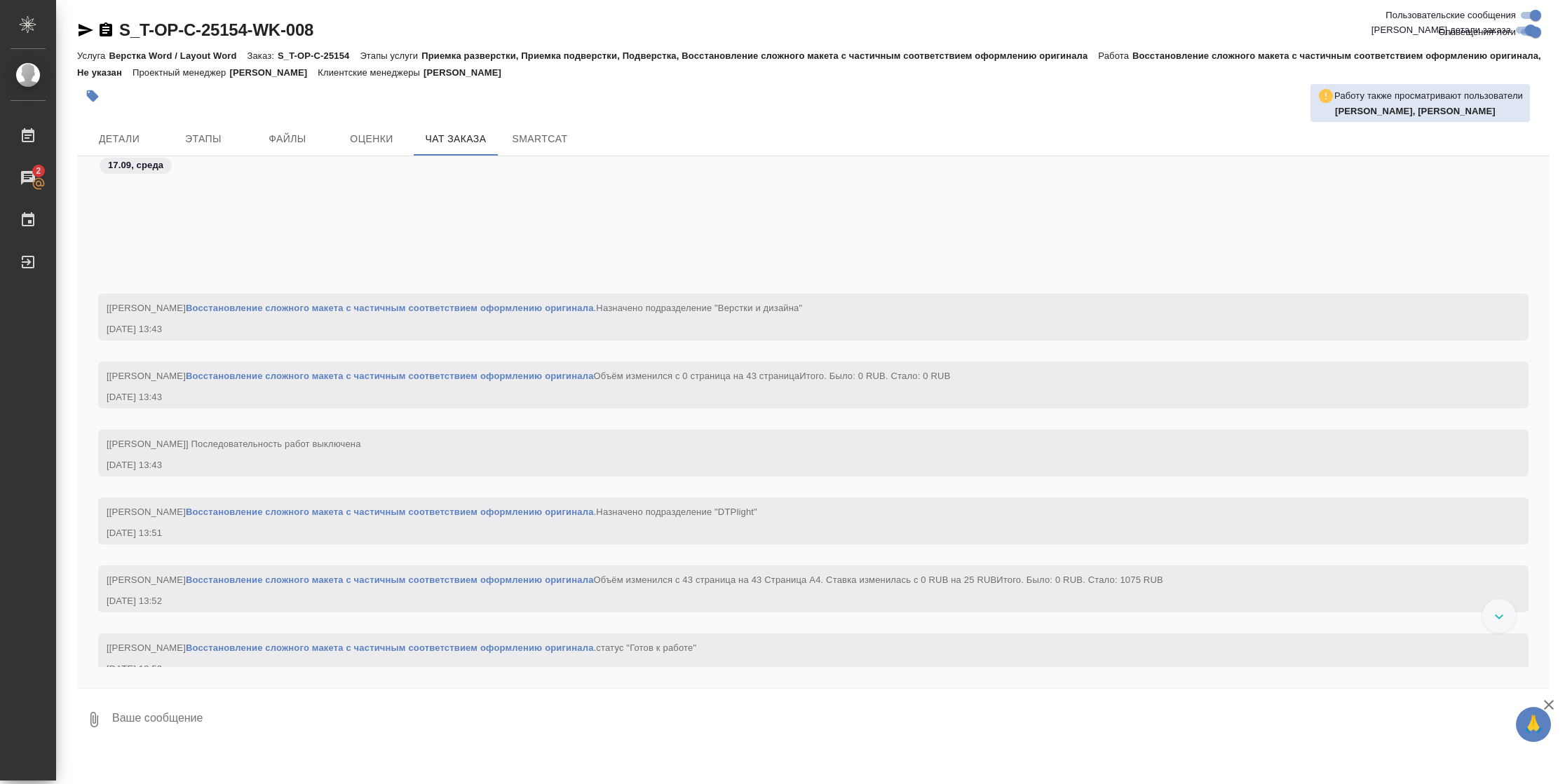
scroll to position [2446, 0]
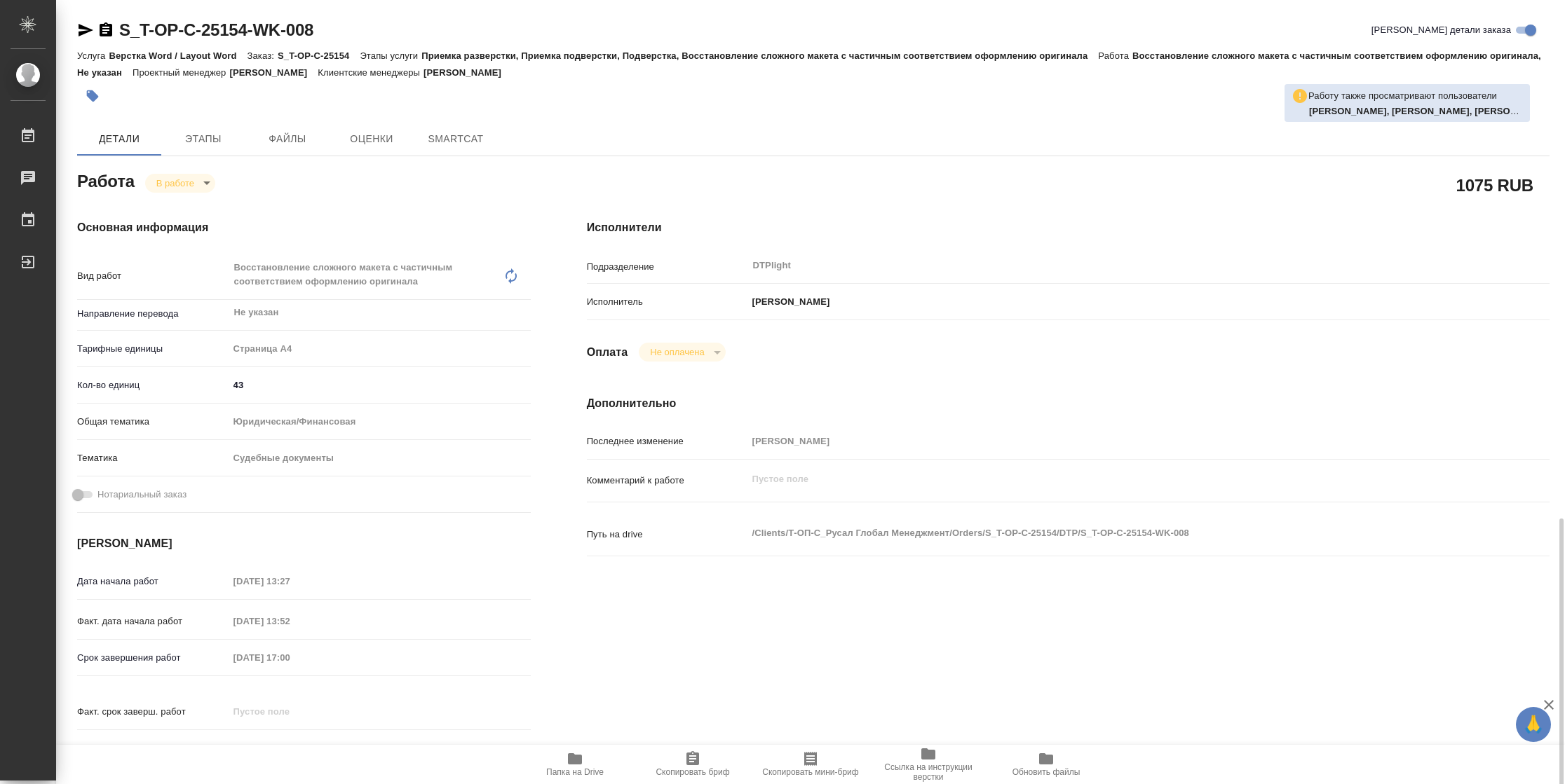
scroll to position [425, 0]
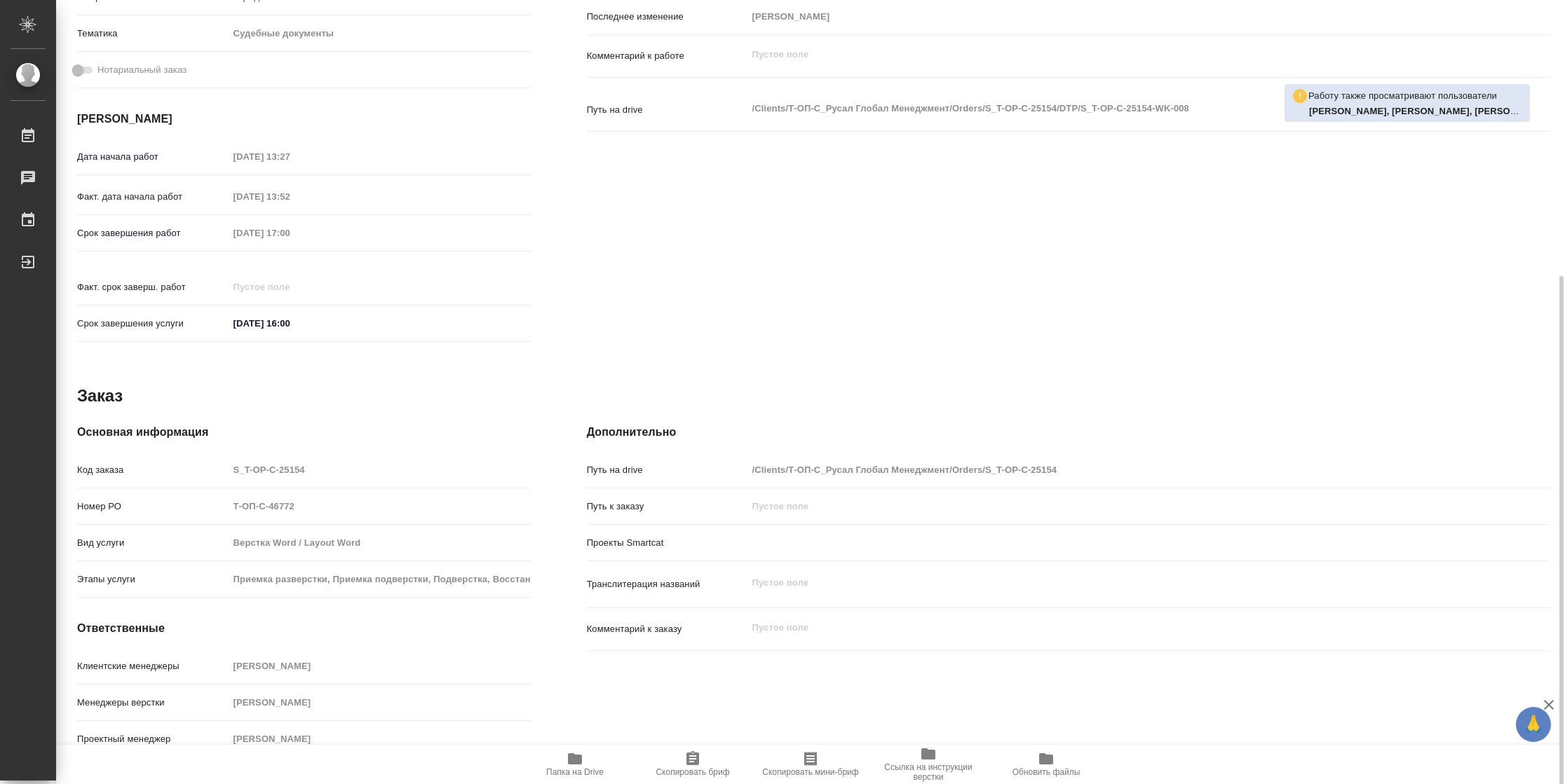
type textarea "x"
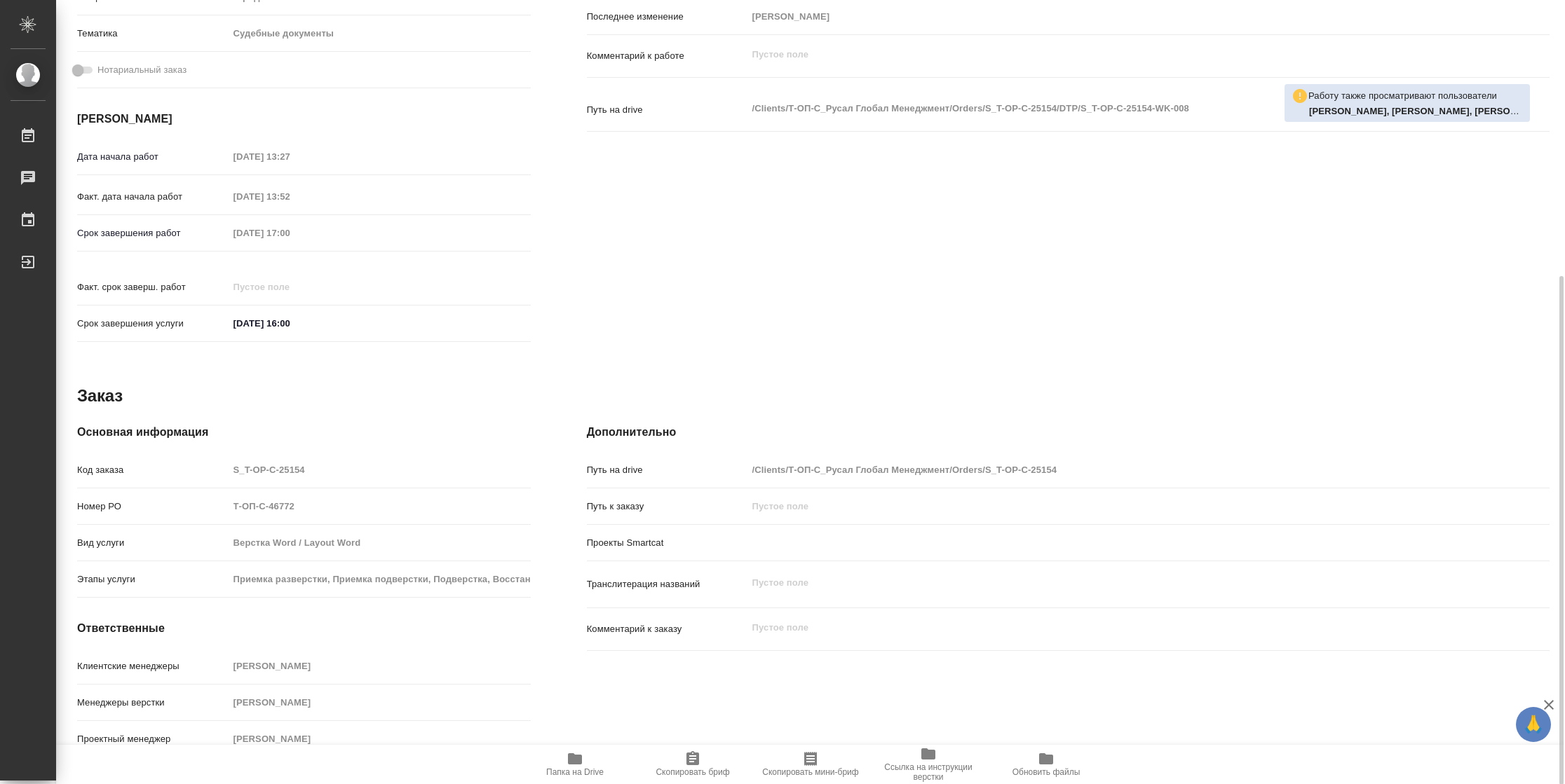
type textarea "x"
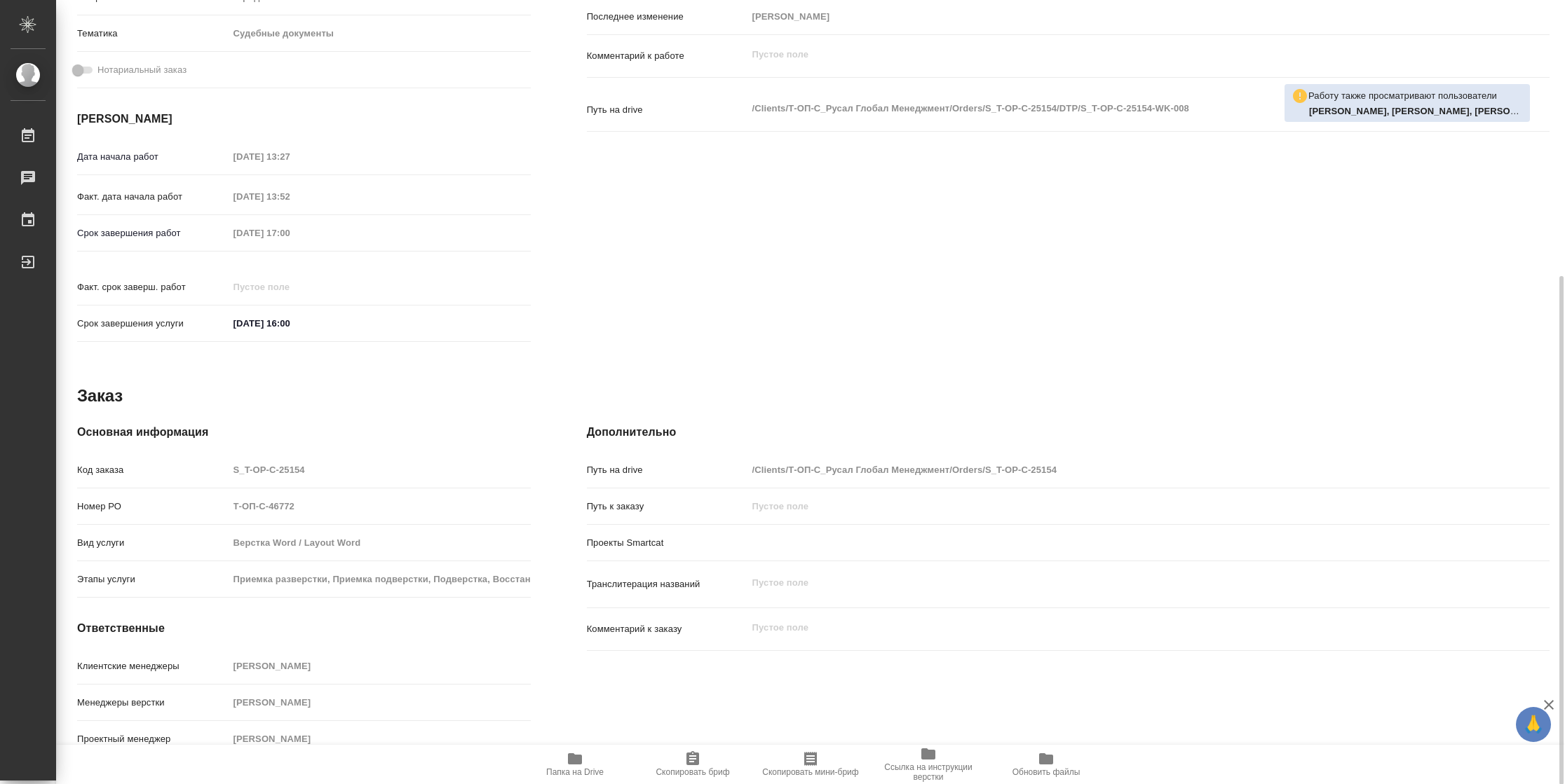
scroll to position [0, 0]
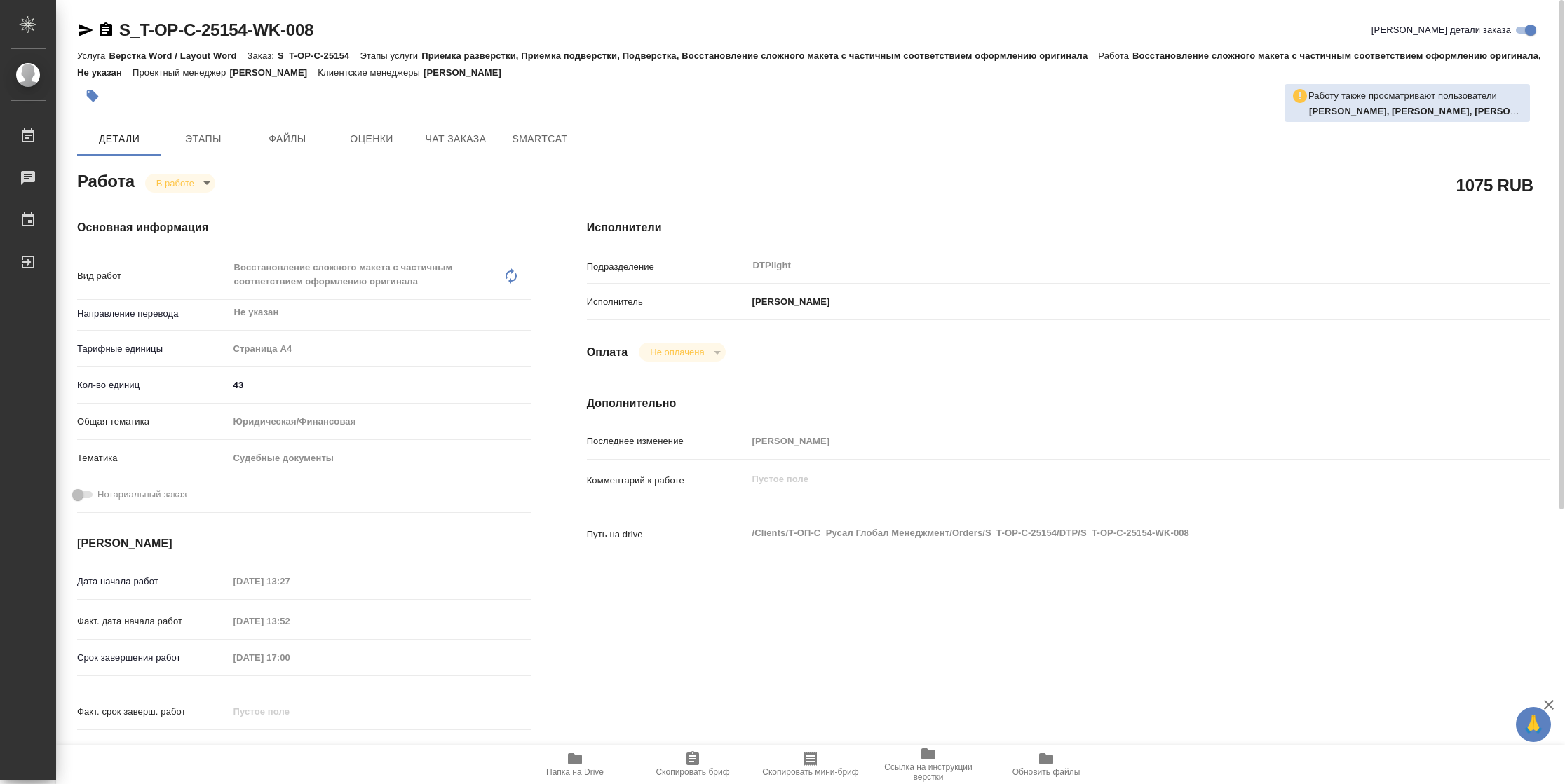
type textarea "x"
